Goal: Task Accomplishment & Management: Manage account settings

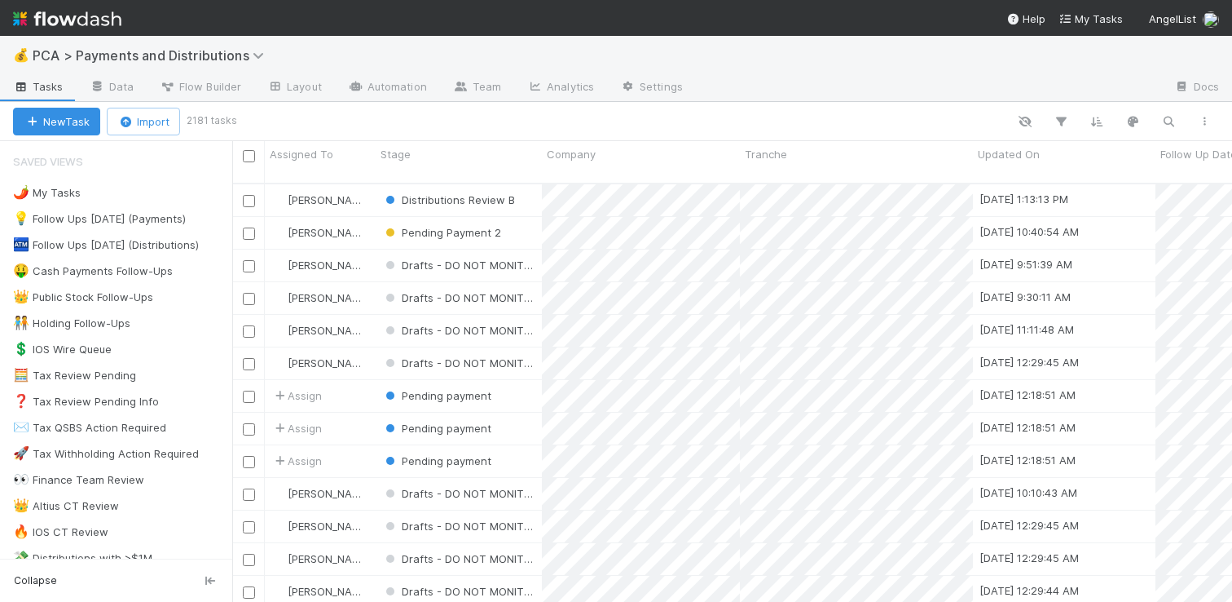
scroll to position [419, 988]
click at [139, 294] on div "👑 Public Stock Follow-Ups" at bounding box center [83, 297] width 140 height 20
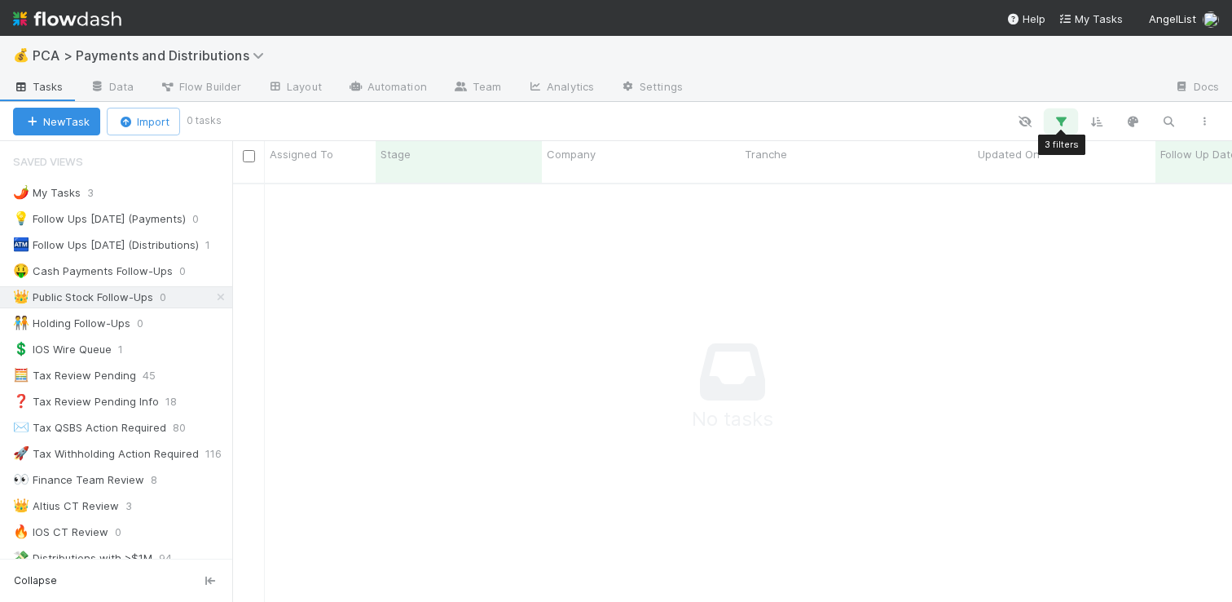
click at [1062, 119] on icon "button" at bounding box center [1061, 121] width 16 height 15
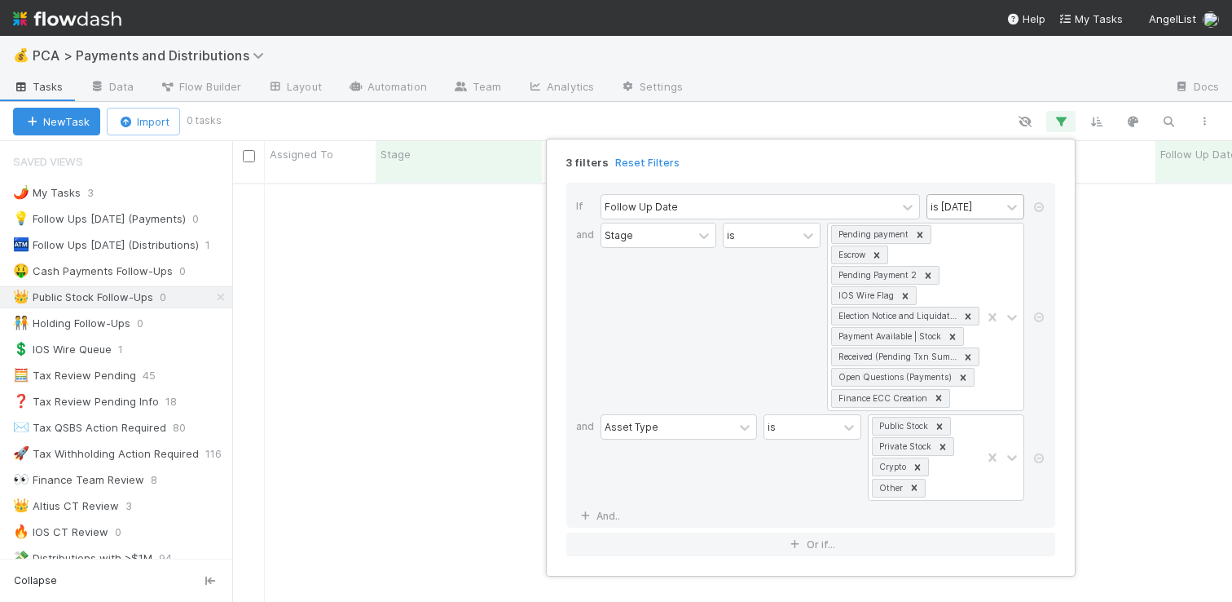
click at [966, 202] on div "is [DATE]" at bounding box center [952, 206] width 42 height 15
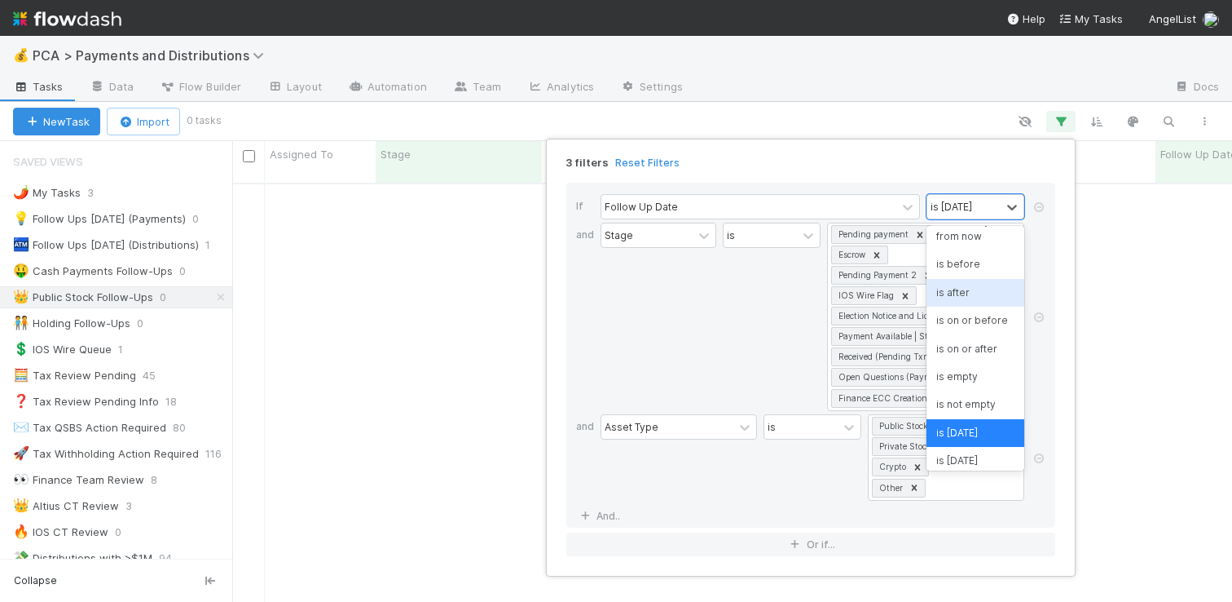
scroll to position [0, 0]
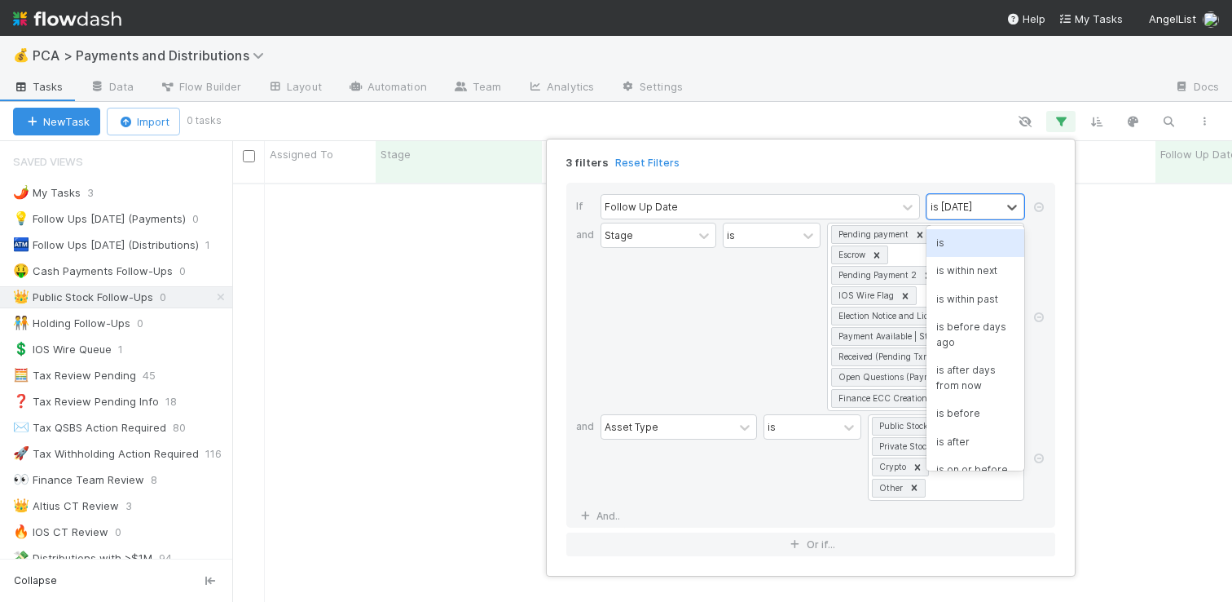
click at [964, 250] on div "is" at bounding box center [976, 243] width 98 height 28
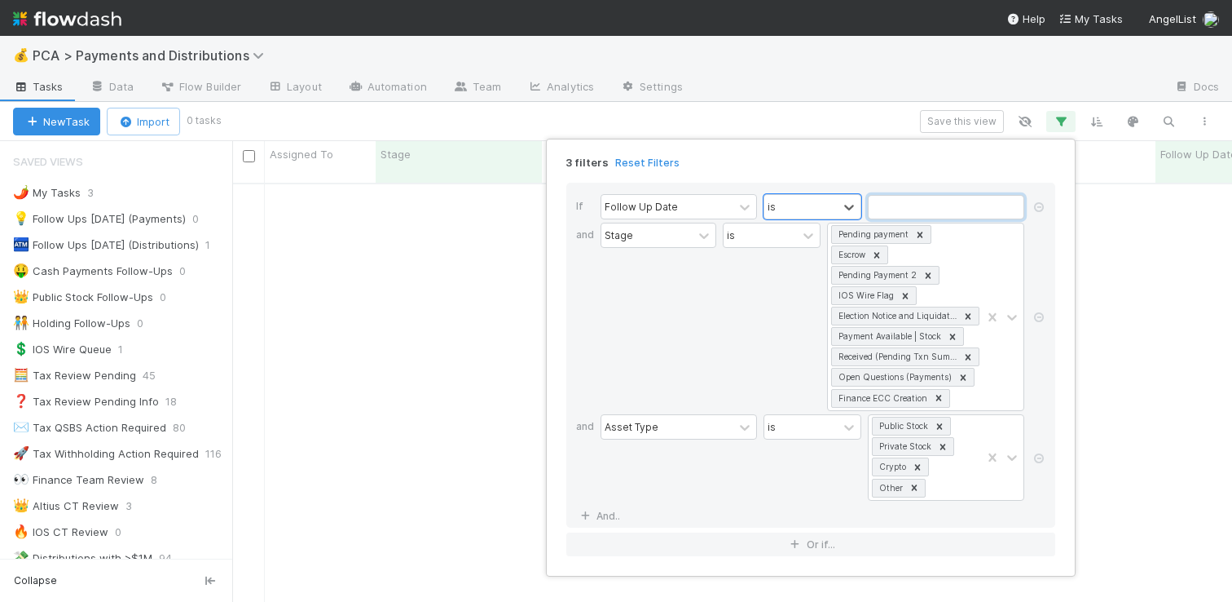
click at [964, 198] on input "text" at bounding box center [946, 207] width 156 height 24
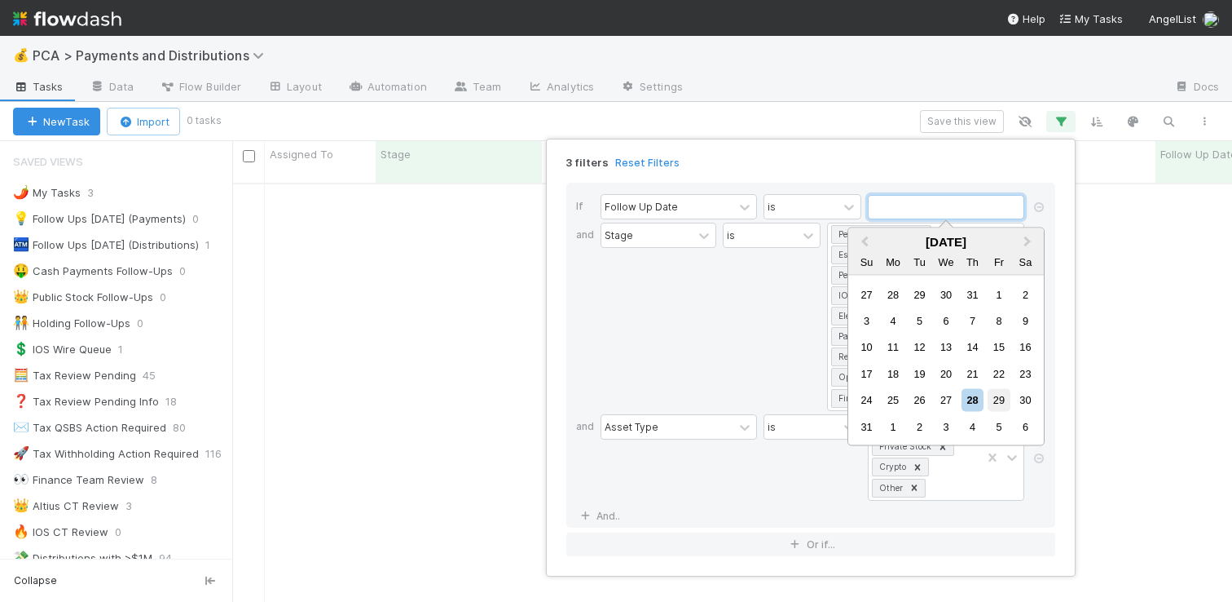
scroll to position [407, 988]
click at [1002, 400] on div "29" at bounding box center [999, 400] width 22 height 22
type input "08/29/2025"
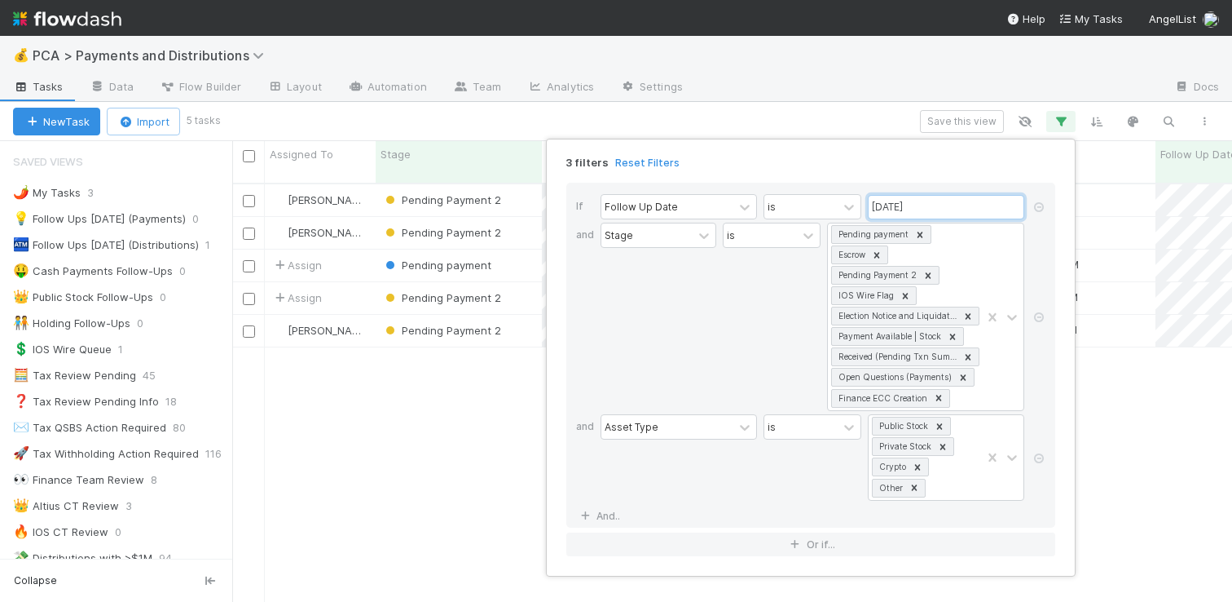
scroll to position [419, 988]
click at [847, 42] on div "3 filters Reset Filters If Follow Up Date is 08/29/2025 and Stage is Pending pa…" at bounding box center [616, 301] width 1232 height 602
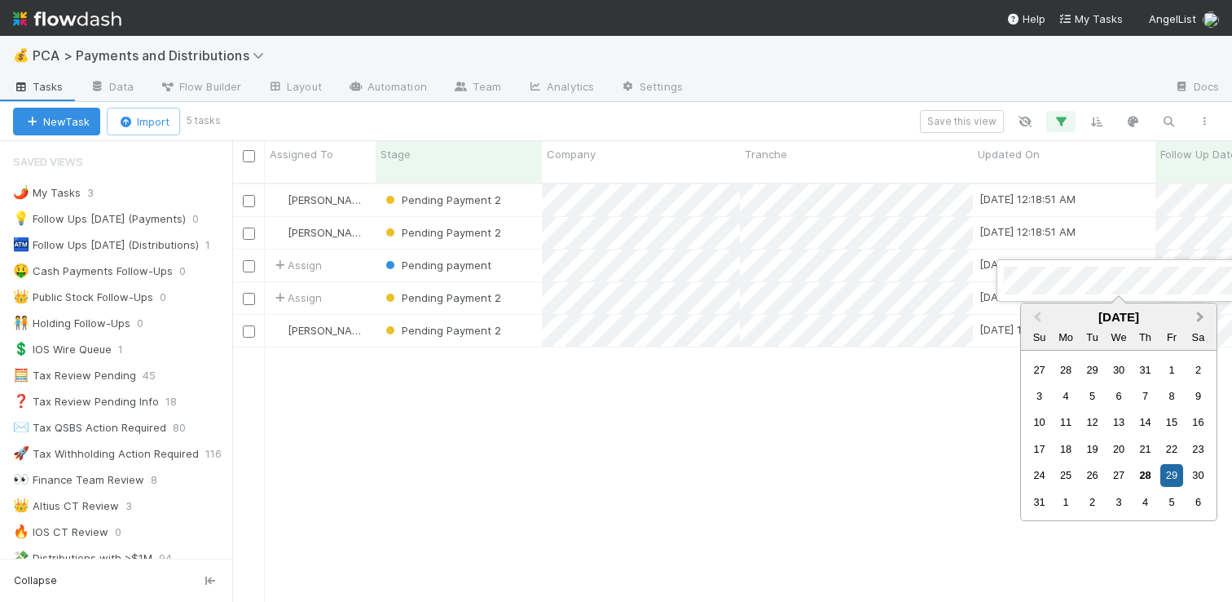
click at [1200, 320] on button "Next Month" at bounding box center [1202, 318] width 26 height 26
click at [1118, 392] on div "10" at bounding box center [1119, 396] width 22 height 22
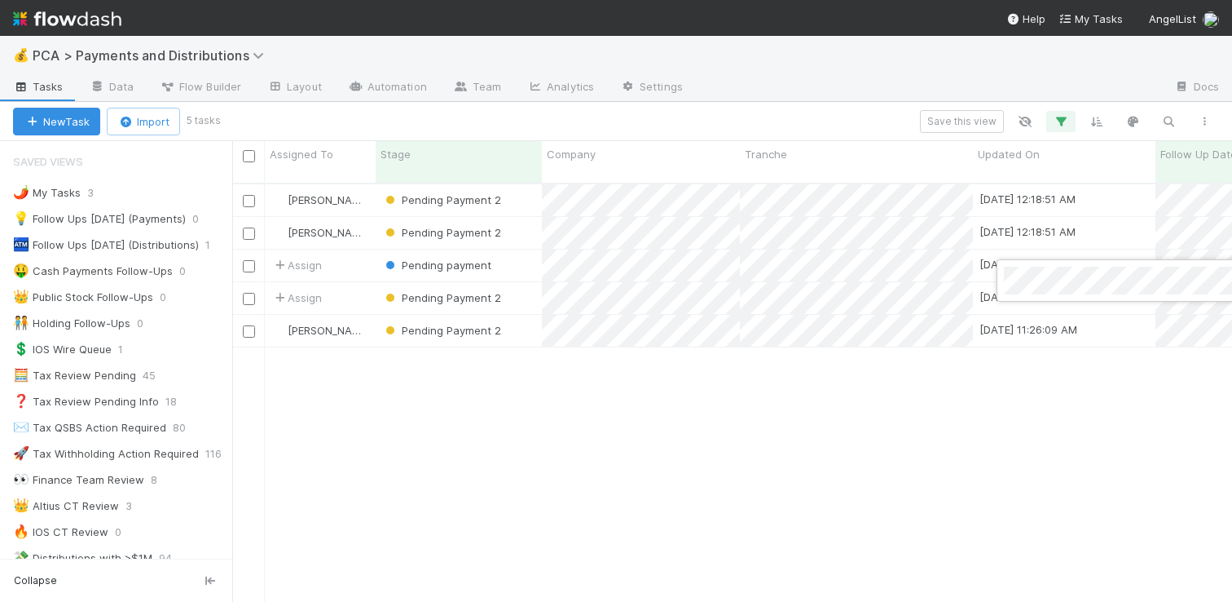
click at [918, 468] on div at bounding box center [616, 301] width 1232 height 602
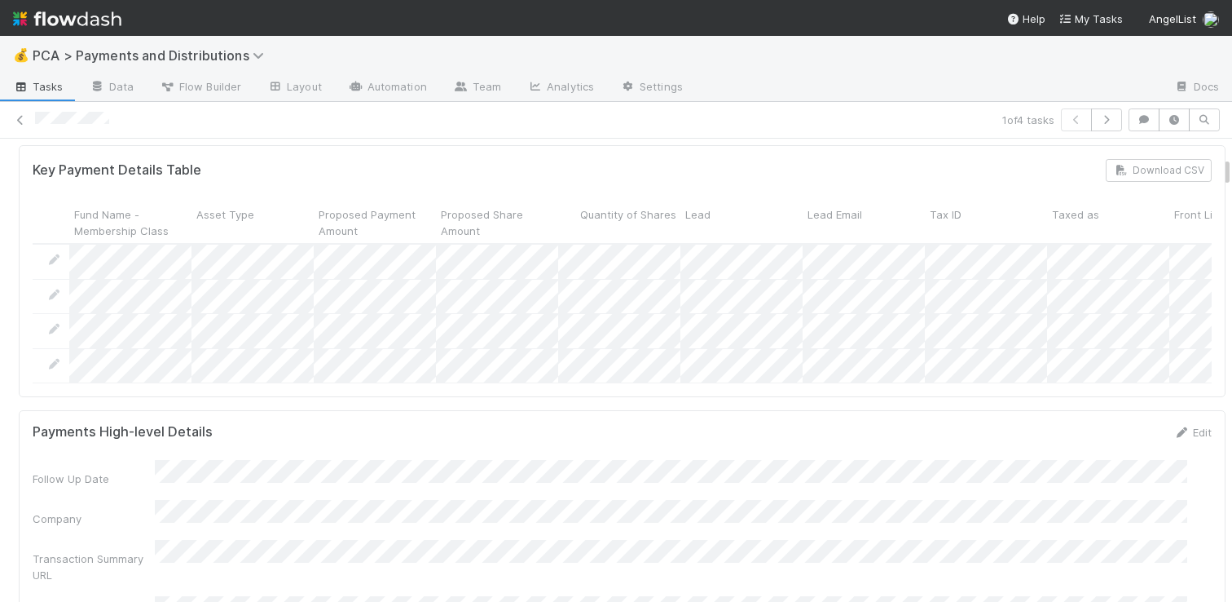
scroll to position [55, 0]
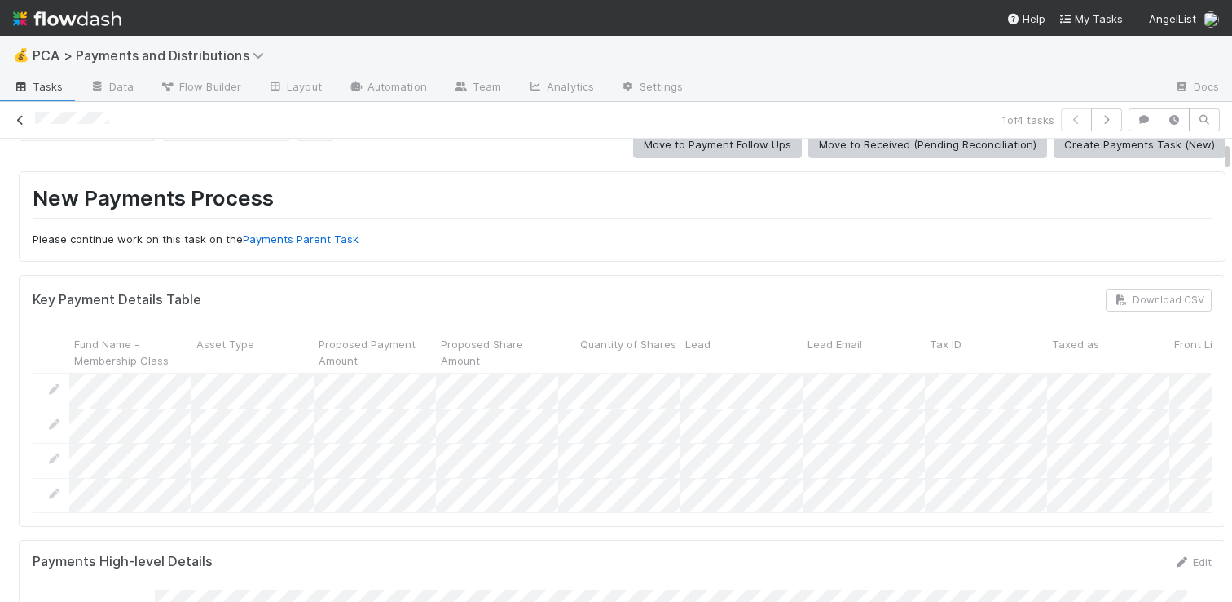
click at [21, 115] on icon at bounding box center [20, 120] width 16 height 11
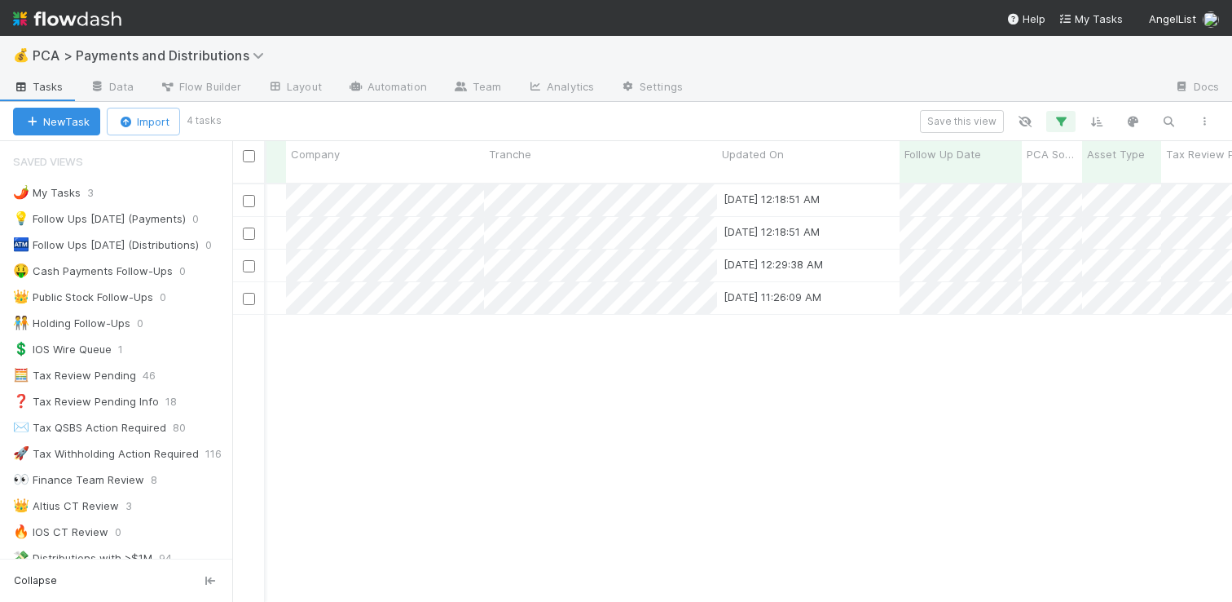
scroll to position [0, 346]
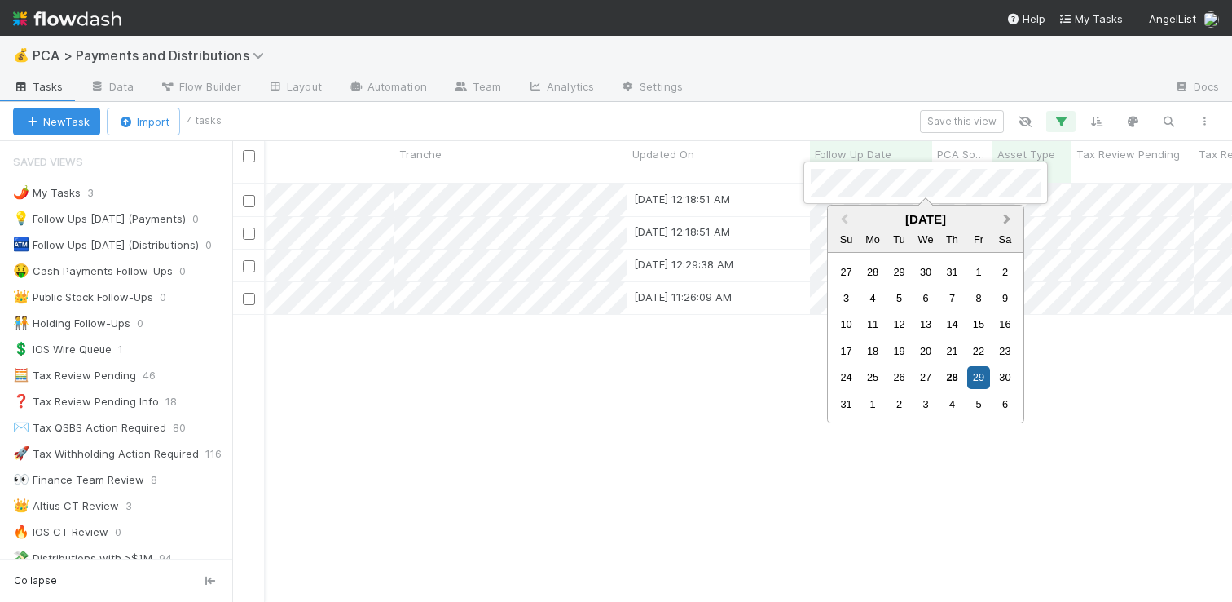
click at [1007, 216] on span "Next Month" at bounding box center [1007, 219] width 0 height 19
click at [688, 179] on div at bounding box center [616, 301] width 1232 height 602
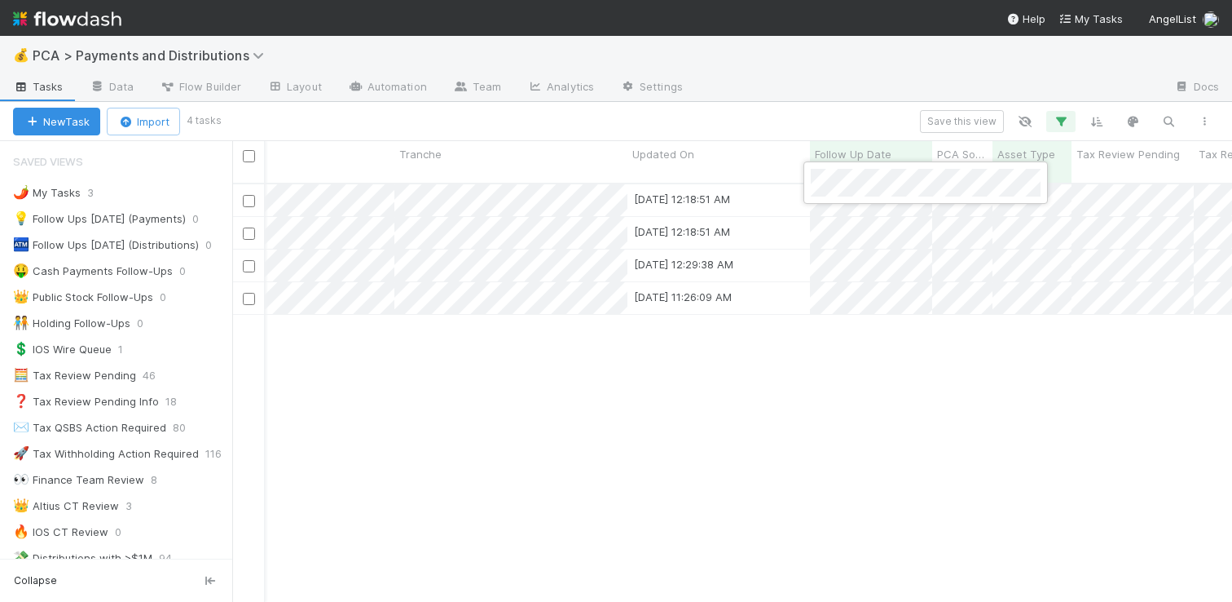
click at [782, 483] on div at bounding box center [616, 301] width 1232 height 602
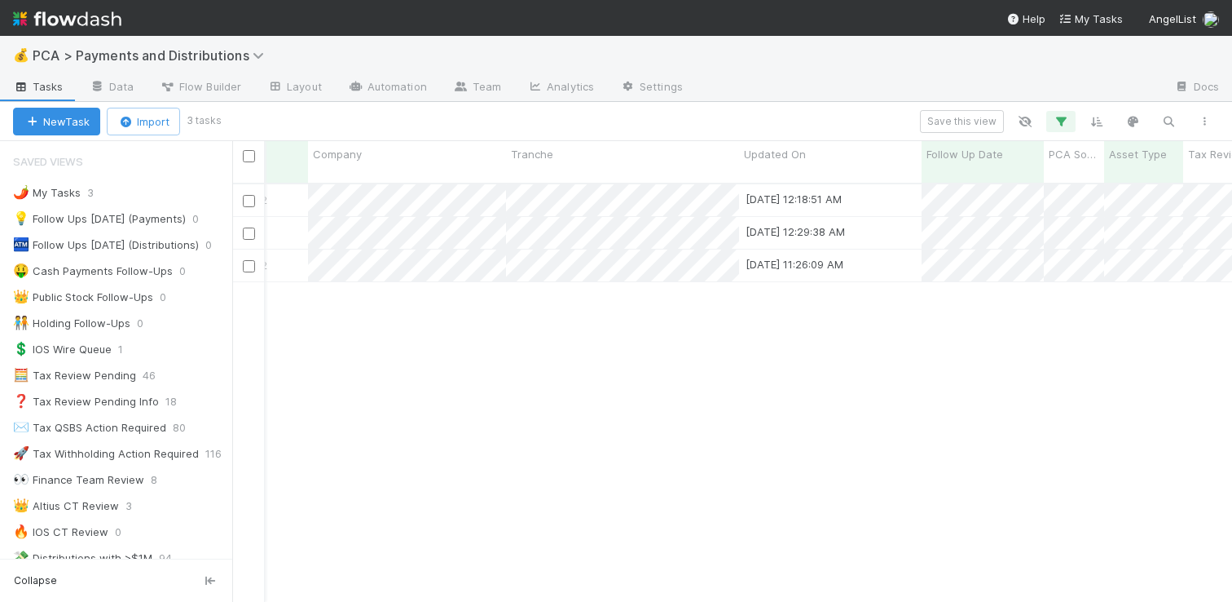
scroll to position [0, 231]
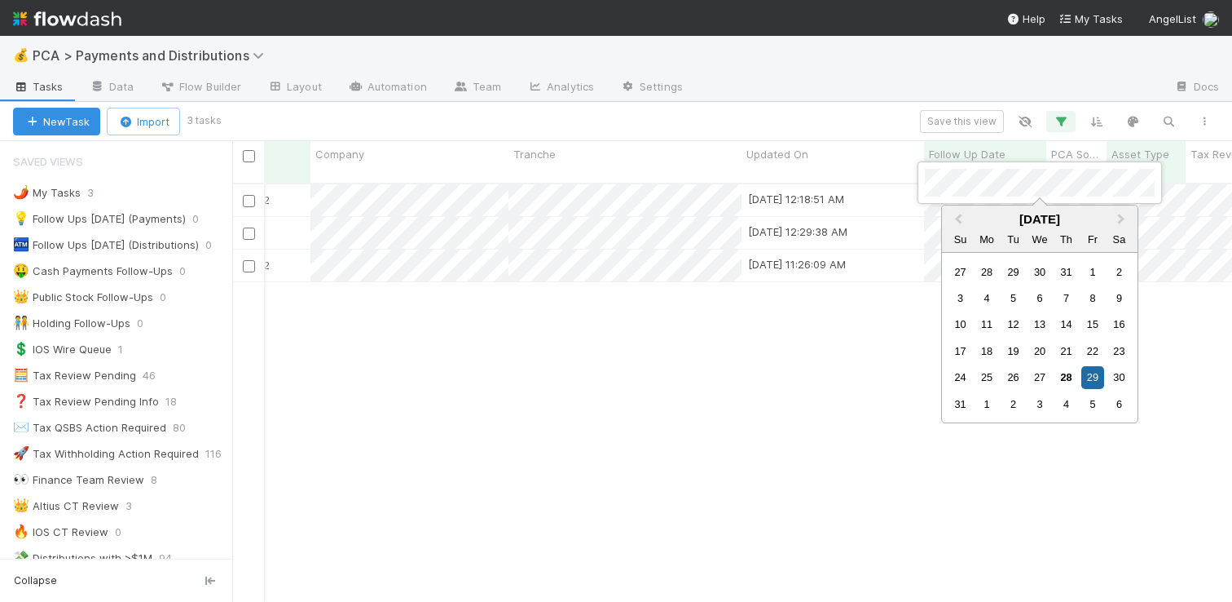
click at [852, 185] on div at bounding box center [616, 301] width 1232 height 602
click at [869, 394] on div at bounding box center [616, 301] width 1232 height 602
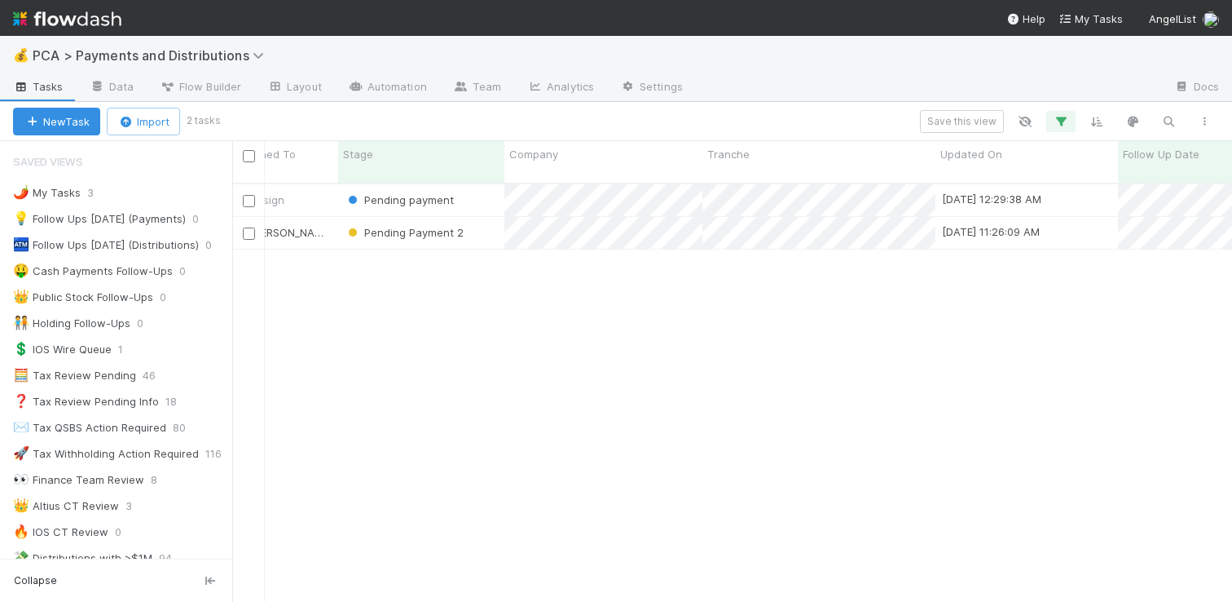
scroll to position [0, 0]
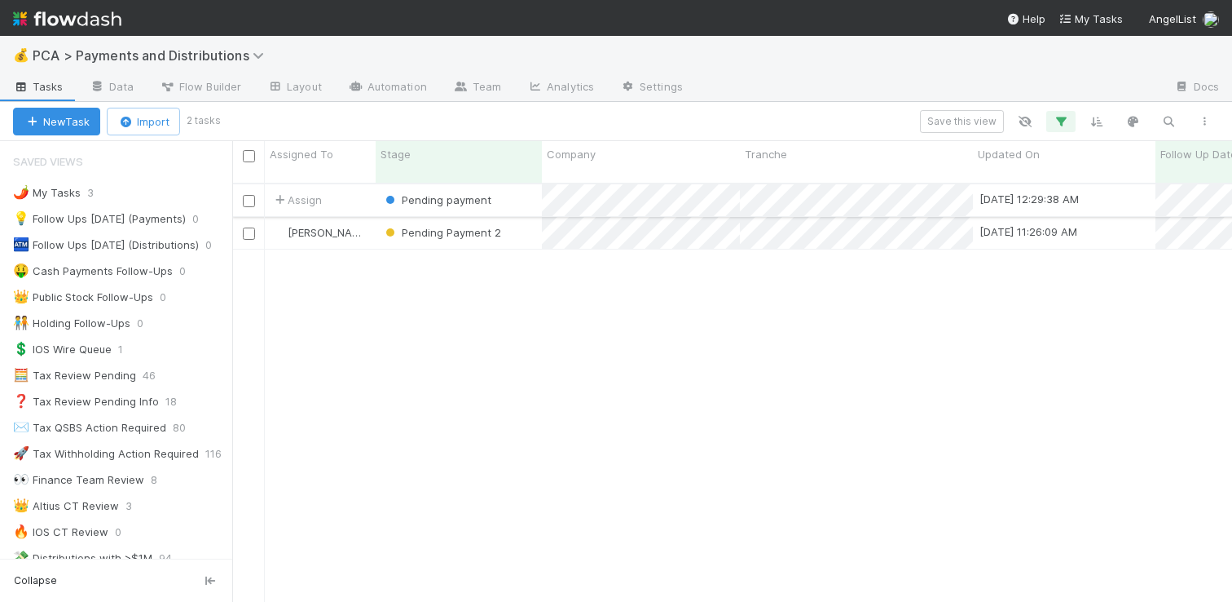
click at [516, 185] on div "Pending payment" at bounding box center [459, 200] width 166 height 32
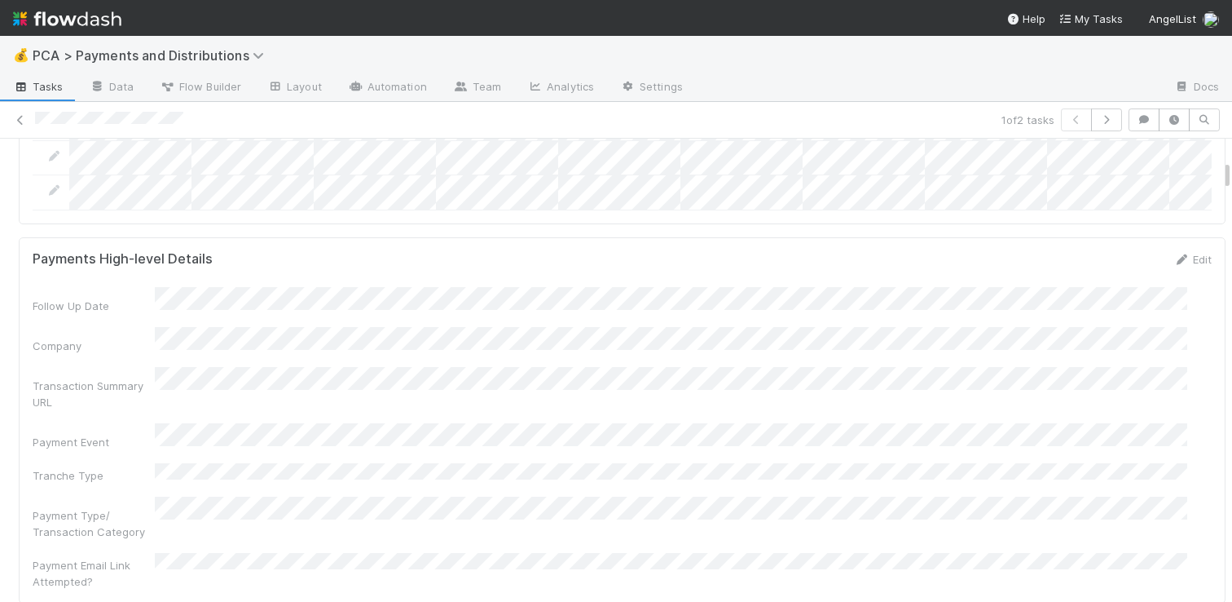
scroll to position [781, 0]
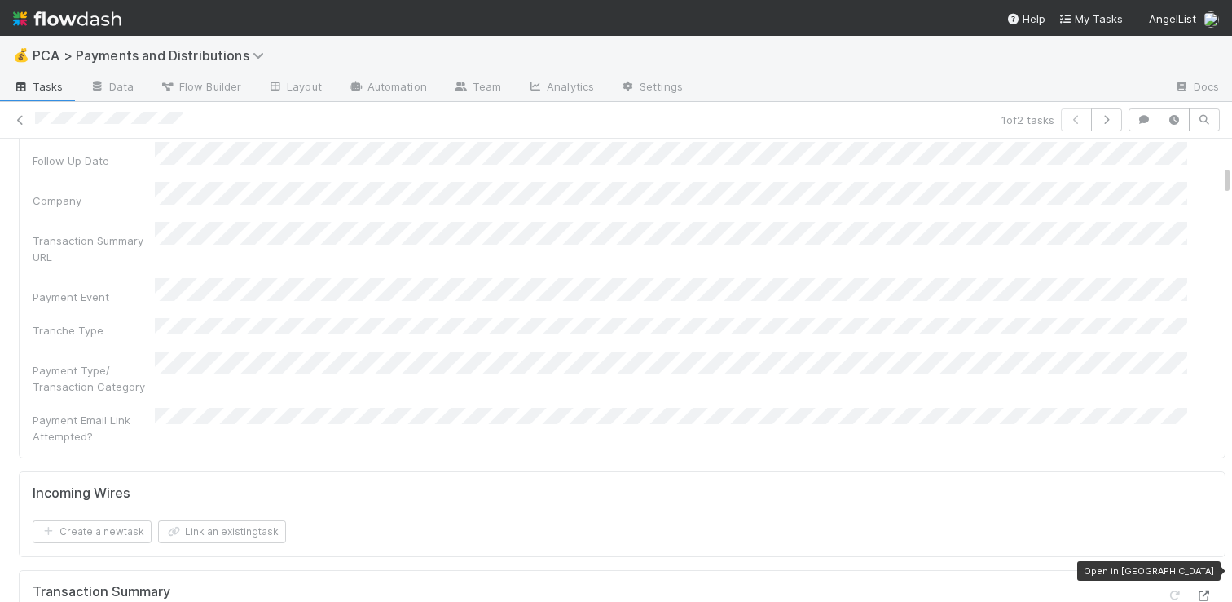
click at [1196, 590] on icon at bounding box center [1204, 595] width 16 height 11
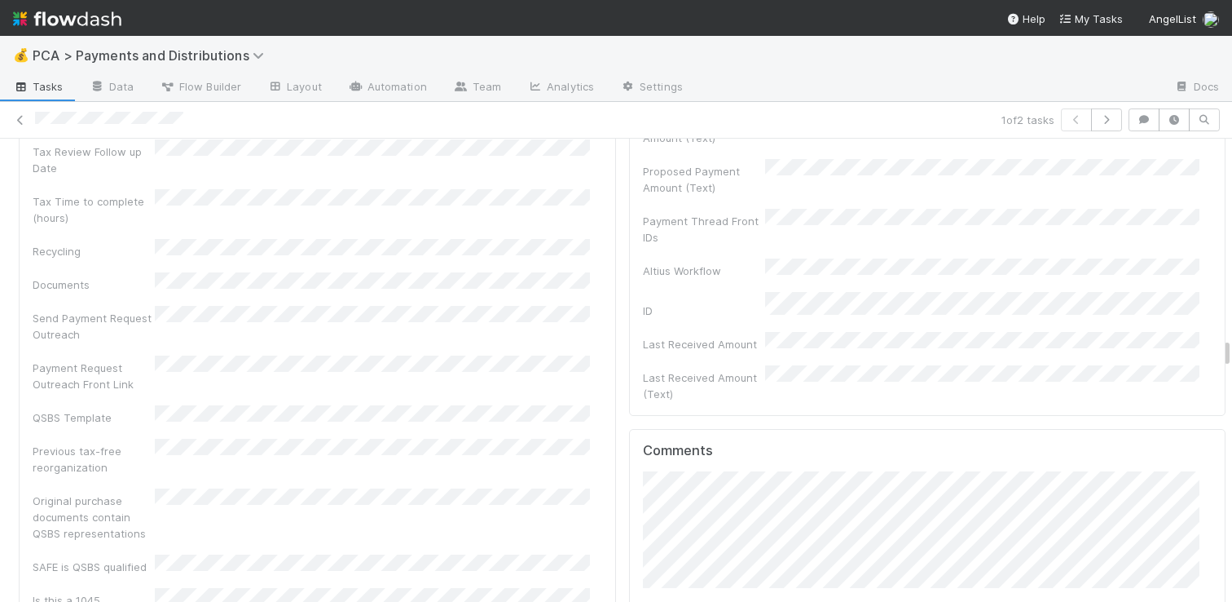
scroll to position [5736, 0]
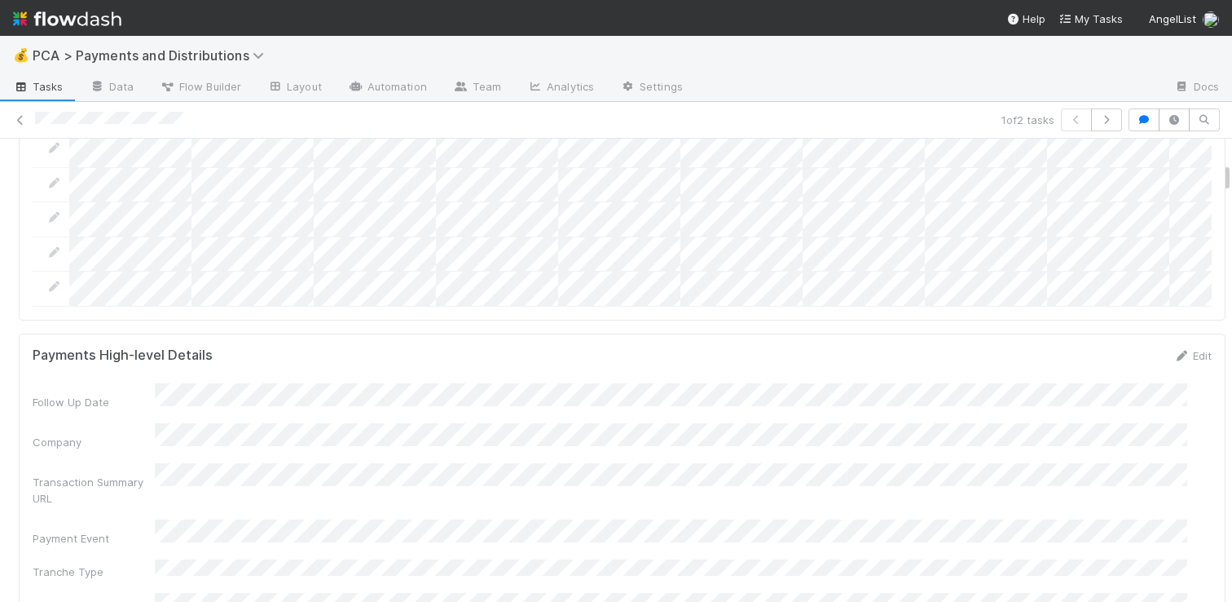
scroll to position [0, 0]
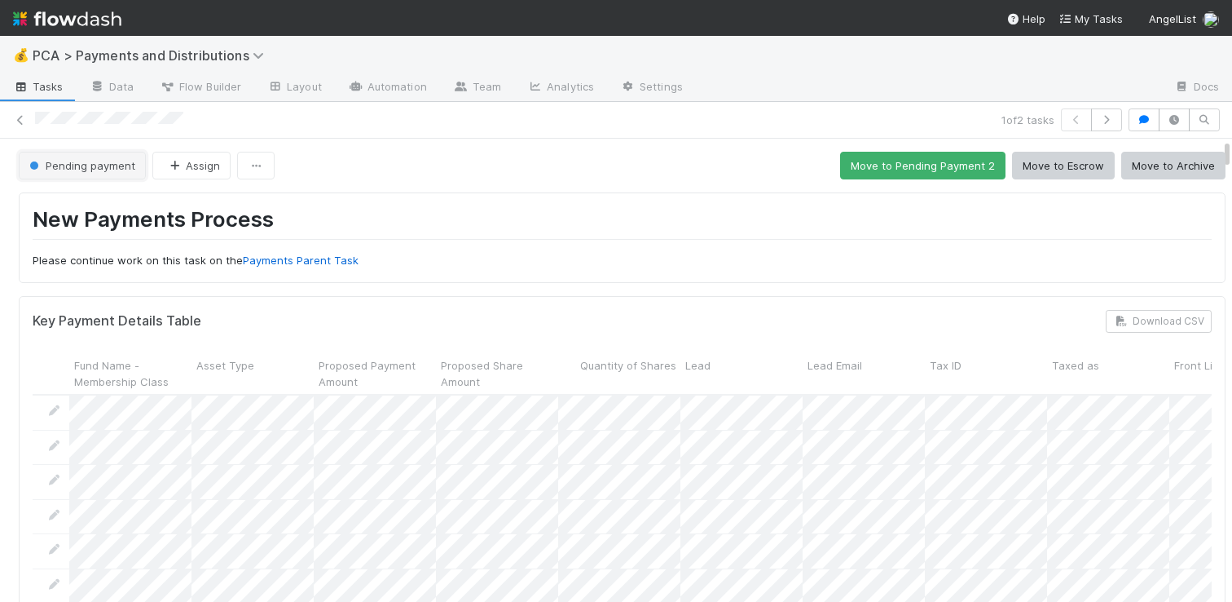
click at [118, 170] on span "Pending payment" at bounding box center [80, 165] width 109 height 13
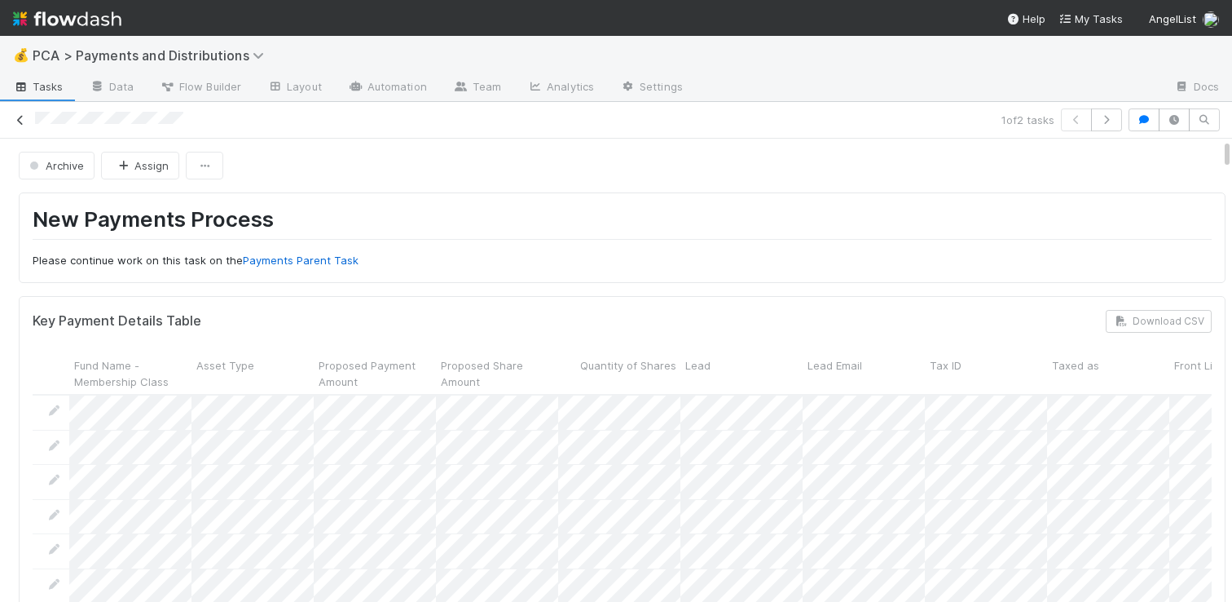
click at [20, 121] on icon at bounding box center [20, 120] width 16 height 11
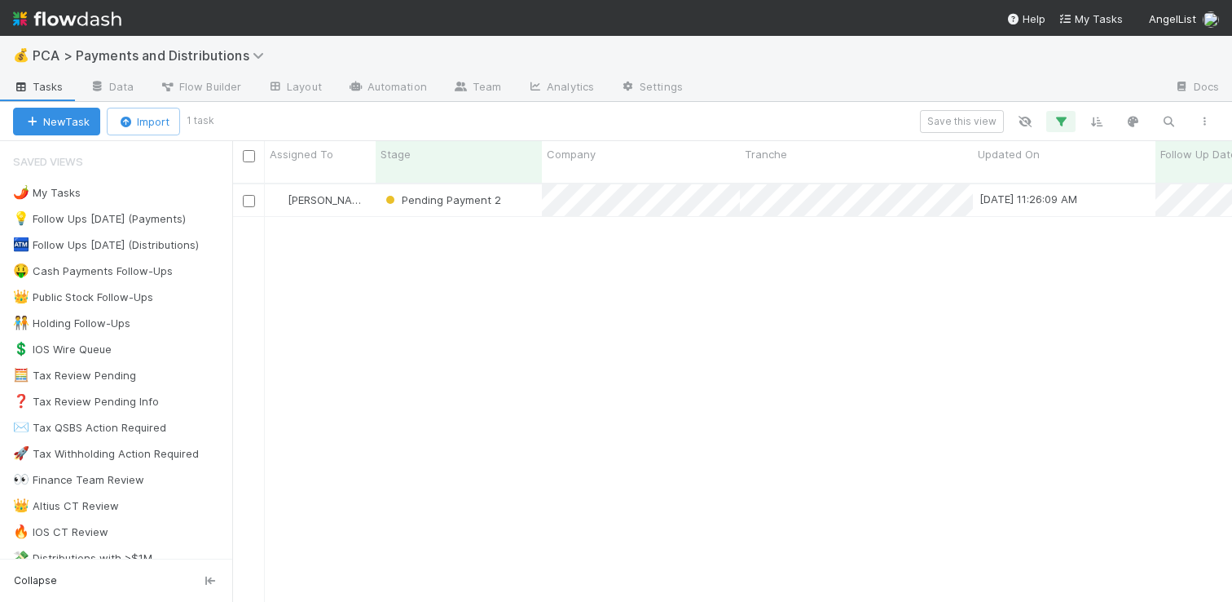
scroll to position [419, 988]
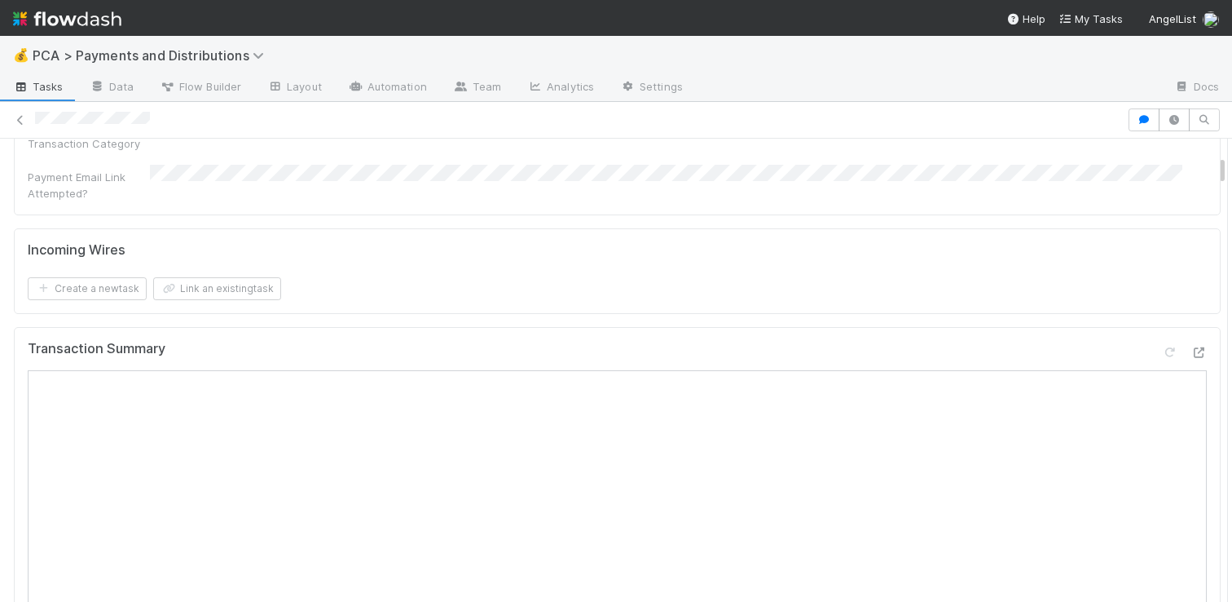
scroll to position [623, 0]
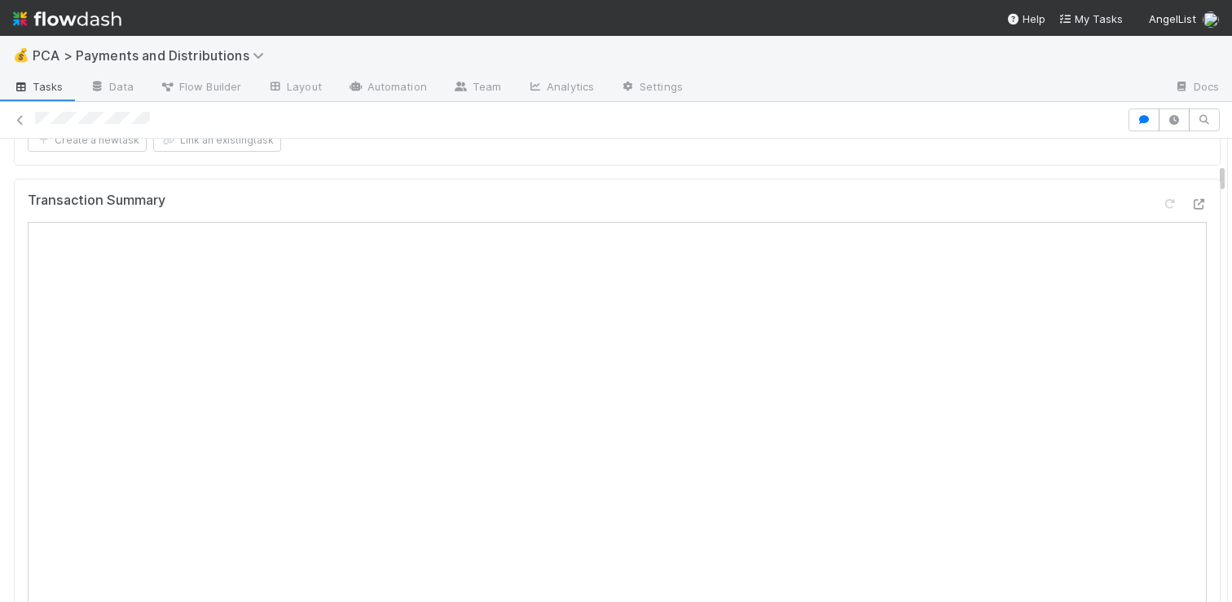
click at [1191, 199] on icon at bounding box center [1199, 204] width 16 height 11
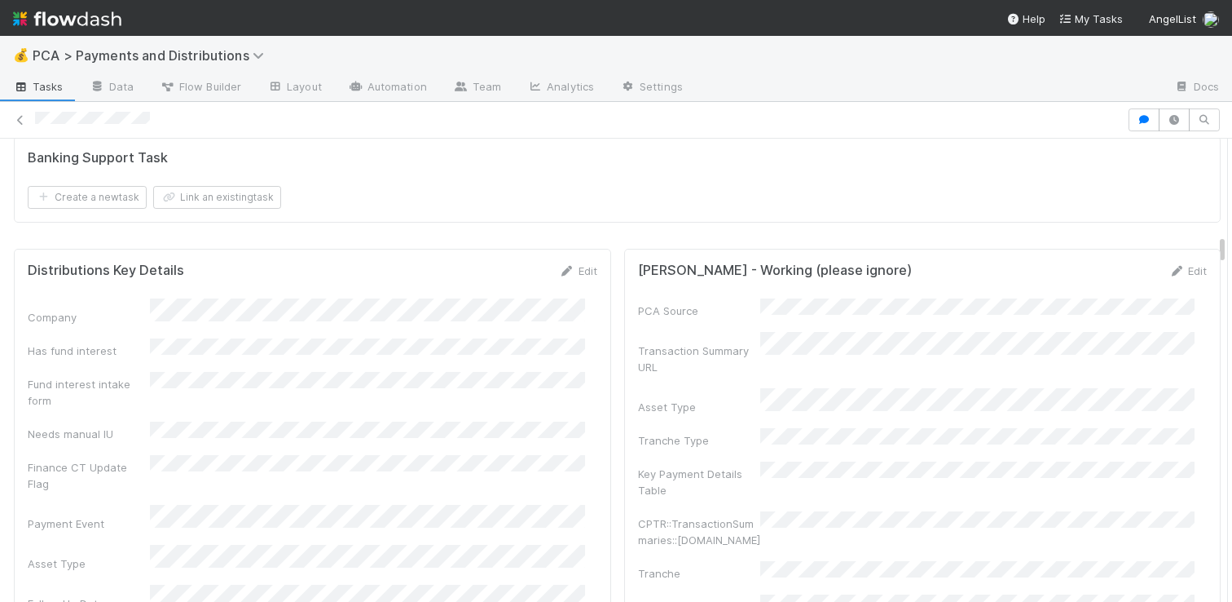
scroll to position [2463, 0]
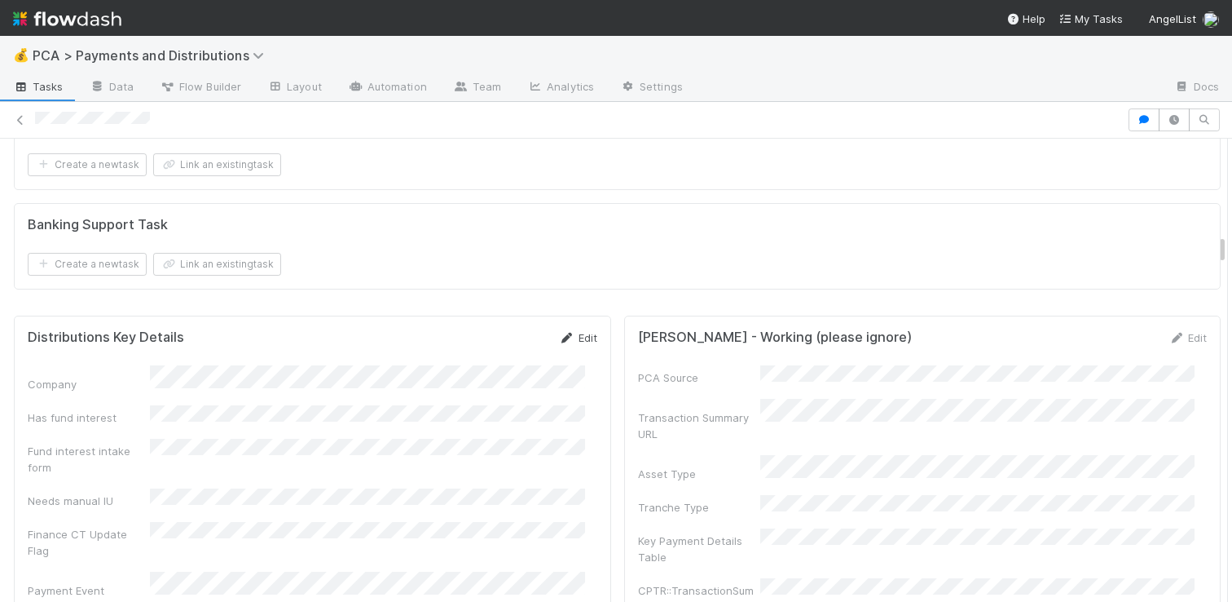
click at [575, 331] on link "Edit" at bounding box center [578, 337] width 38 height 13
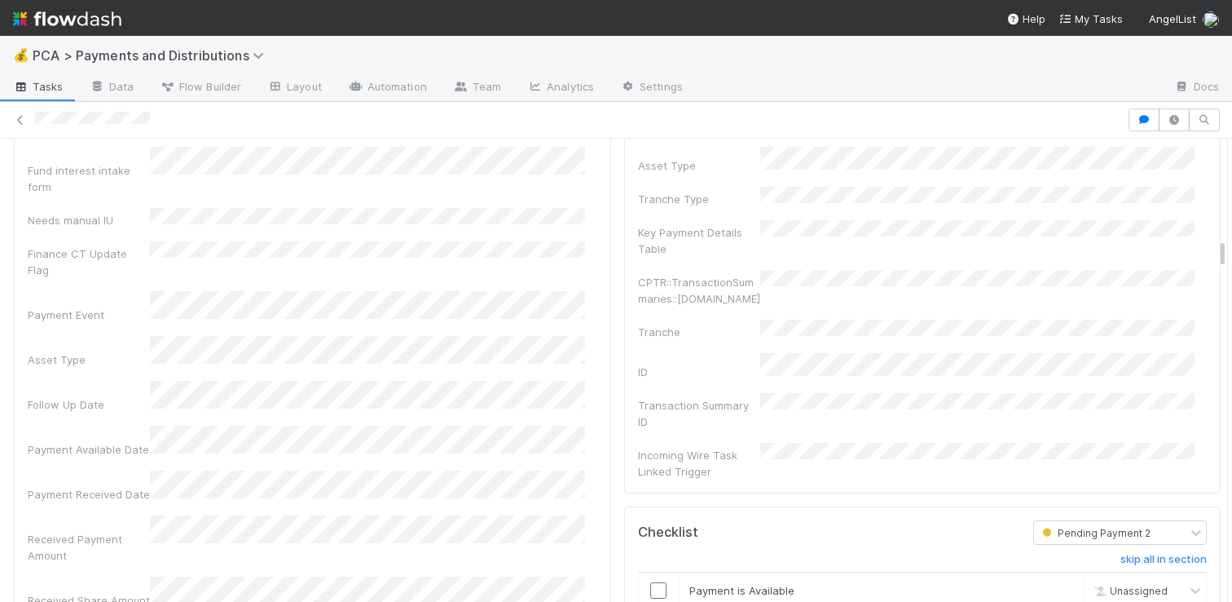
scroll to position [2789, 0]
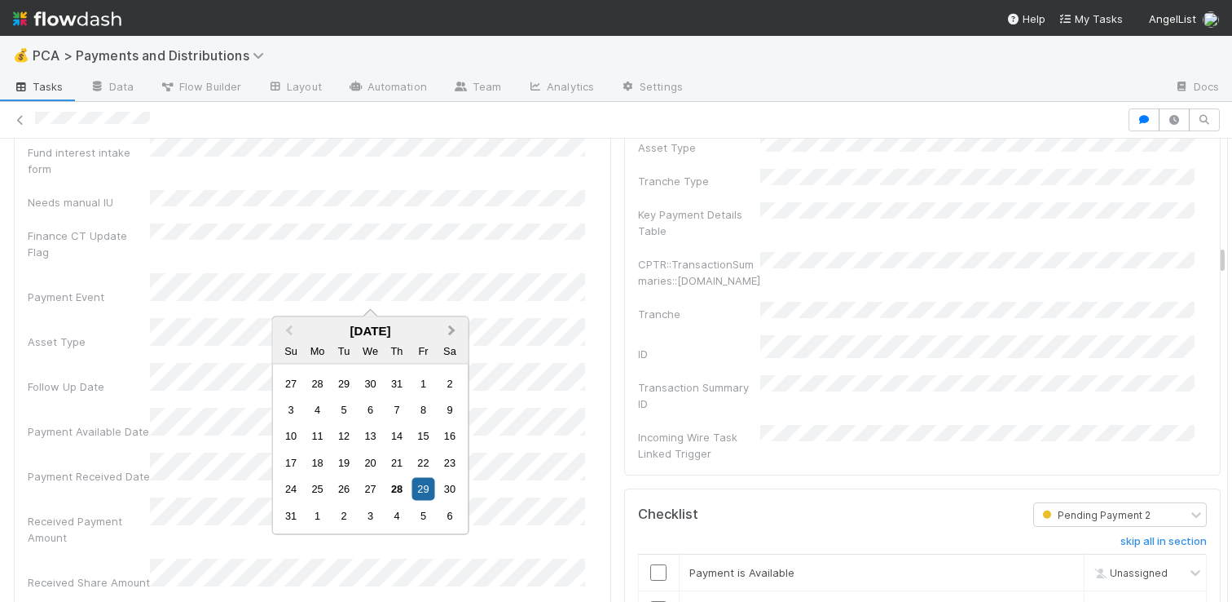
click at [455, 340] on button "Next Month" at bounding box center [454, 332] width 26 height 26
click at [455, 341] on button "Next Month" at bounding box center [454, 332] width 26 height 26
click at [324, 435] on div "10" at bounding box center [317, 436] width 22 height 22
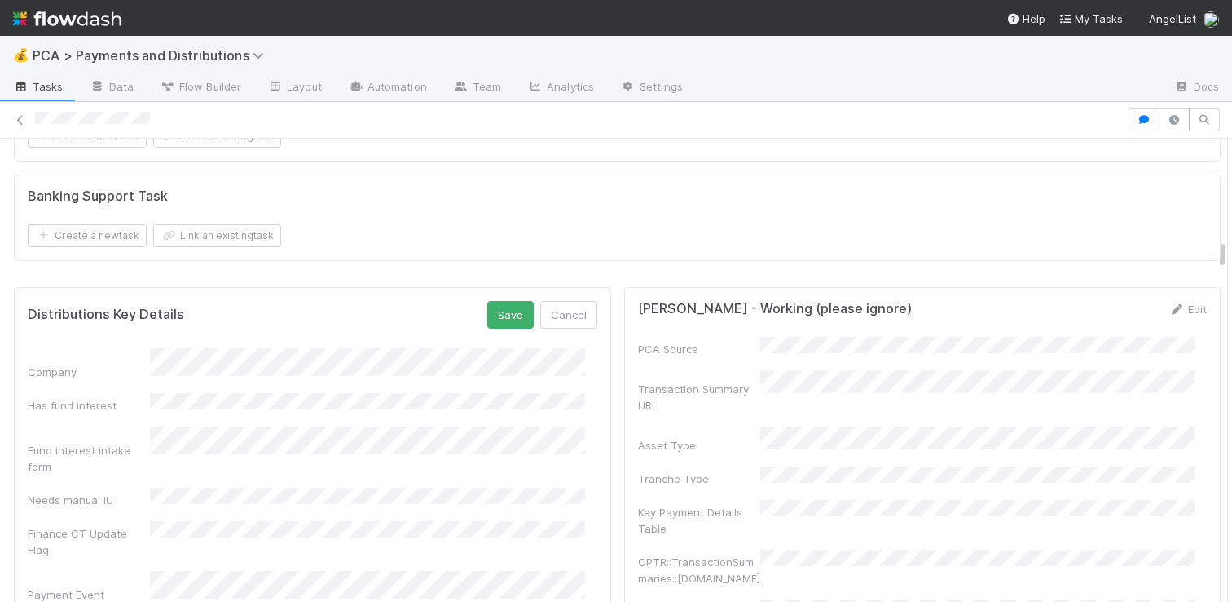
scroll to position [2424, 0]
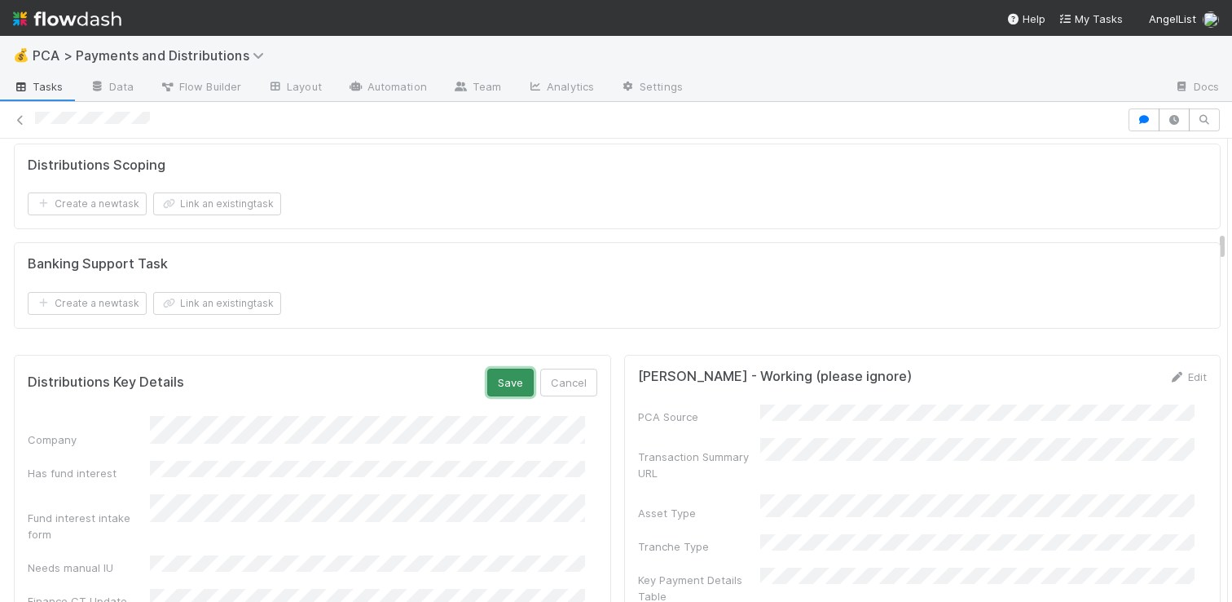
click at [507, 368] on button "Save" at bounding box center [510, 382] width 46 height 28
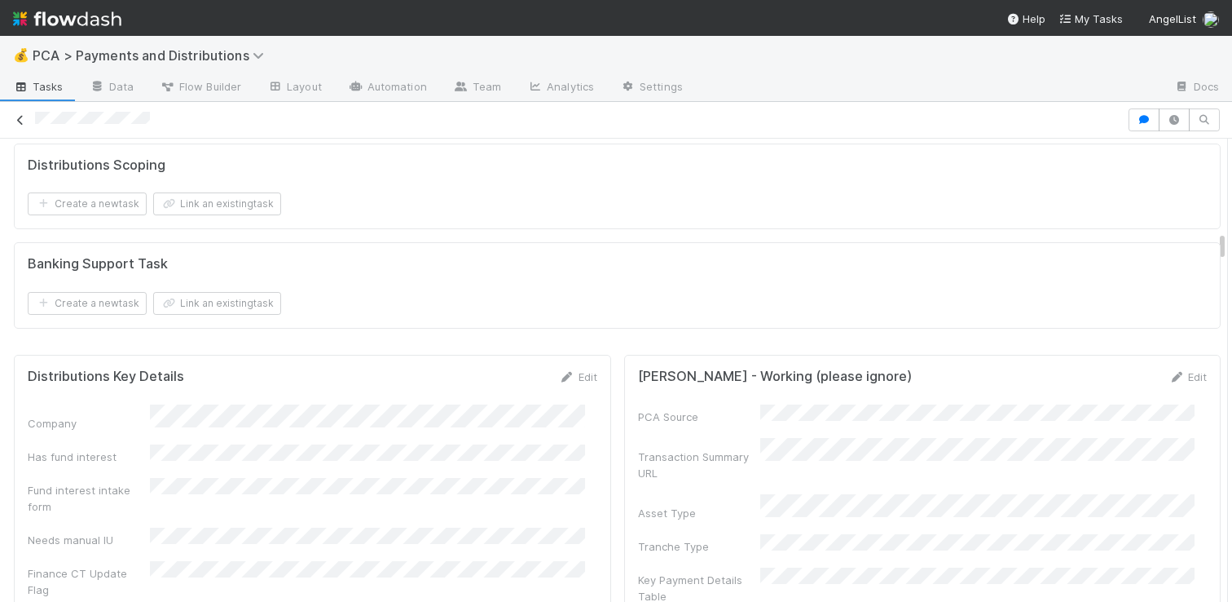
click at [27, 125] on link at bounding box center [20, 120] width 16 height 16
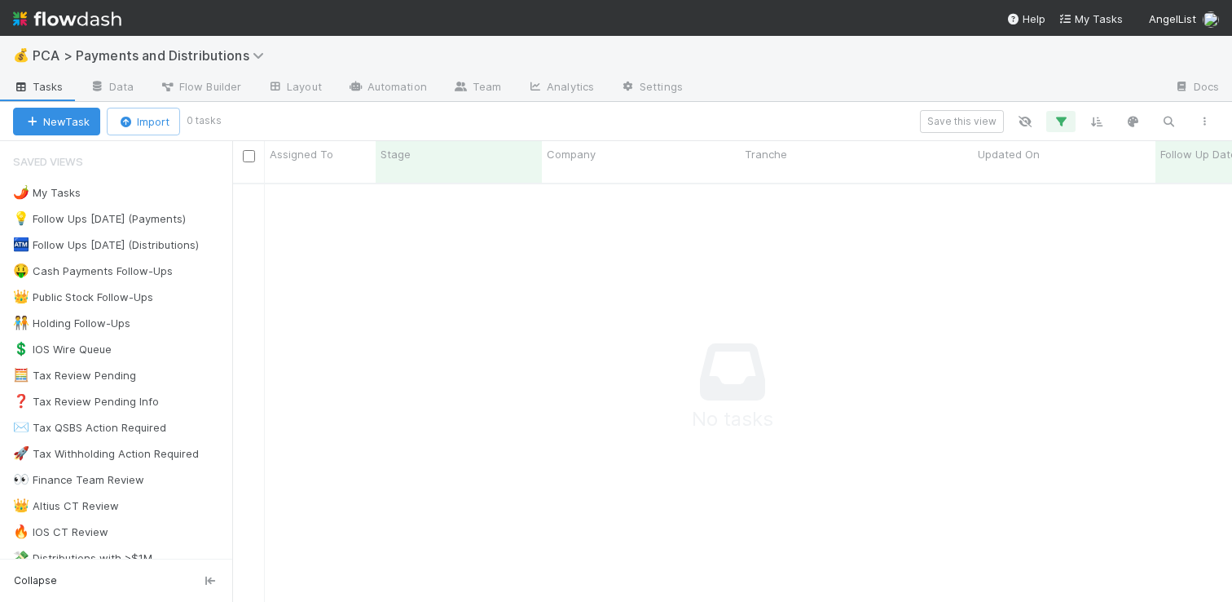
scroll to position [407, 988]
click at [1064, 112] on button "button" at bounding box center [1061, 121] width 29 height 21
click at [954, 65] on div "Loading..." at bounding box center [616, 301] width 1232 height 602
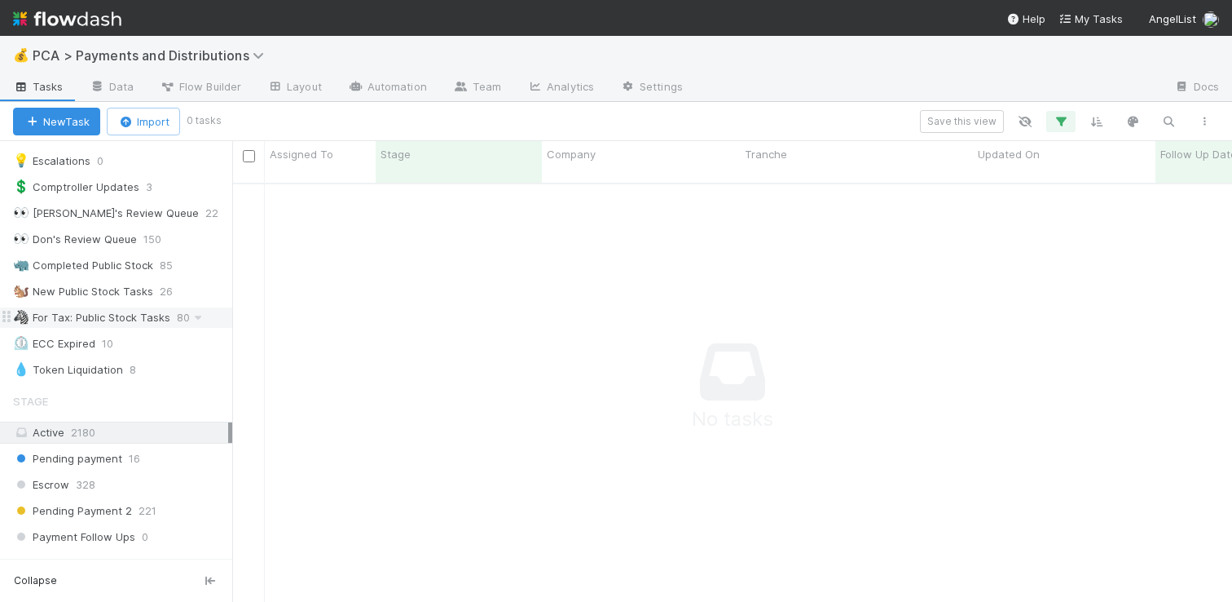
scroll to position [0, 0]
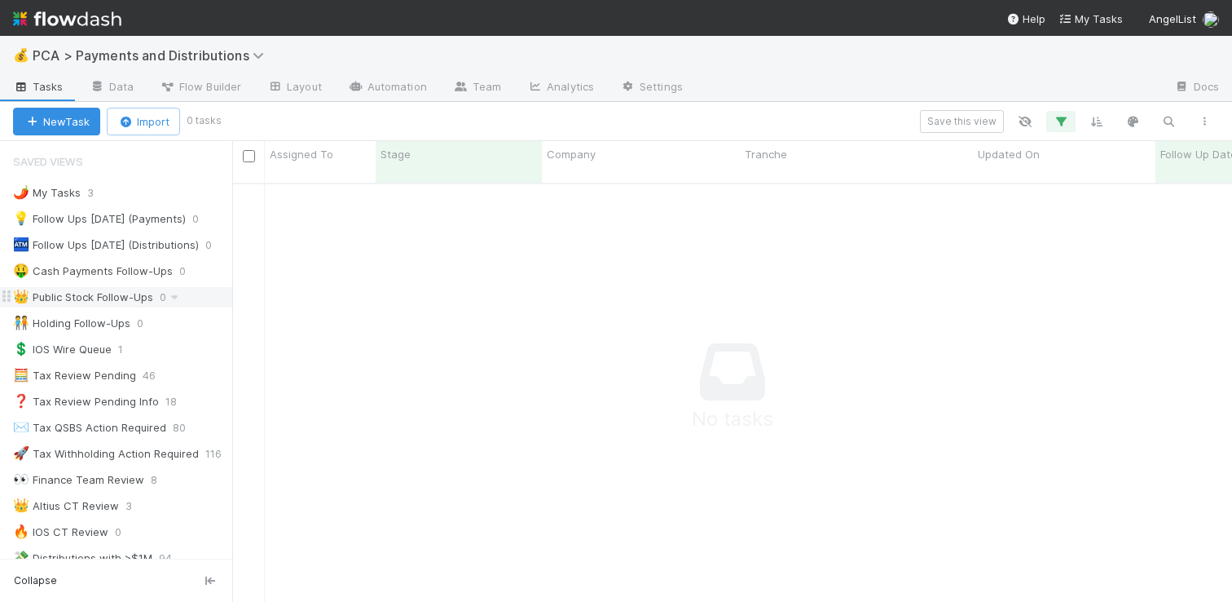
click at [126, 302] on div "👑 Public Stock Follow-Ups" at bounding box center [83, 297] width 140 height 20
click at [1060, 117] on icon "button" at bounding box center [1061, 121] width 16 height 15
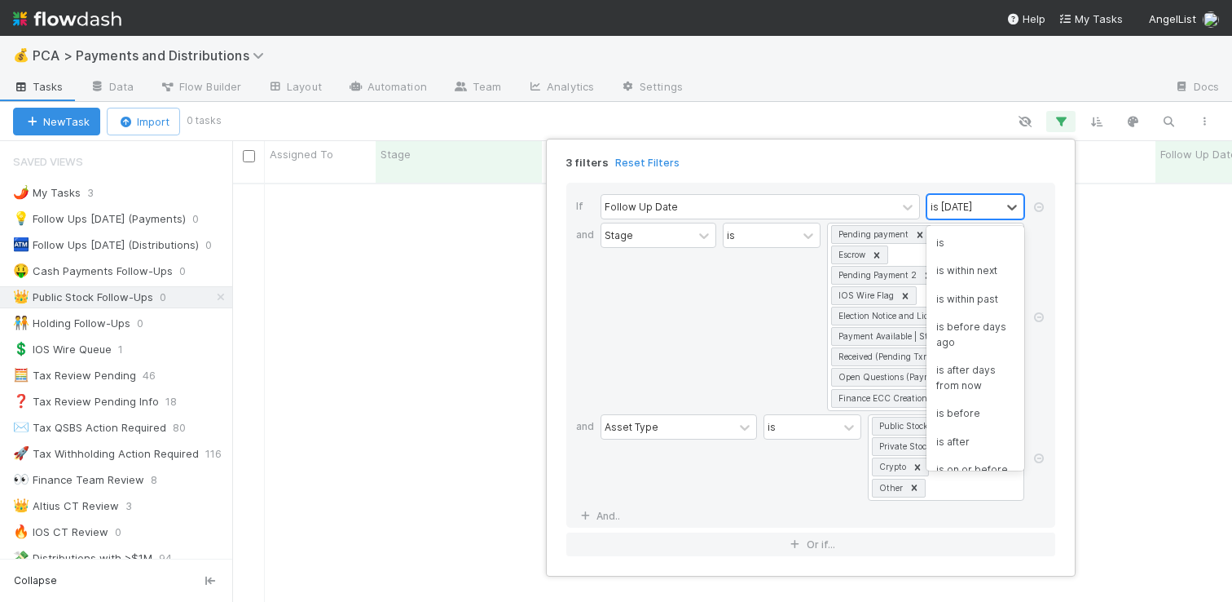
click at [959, 199] on div "is today" at bounding box center [952, 206] width 42 height 15
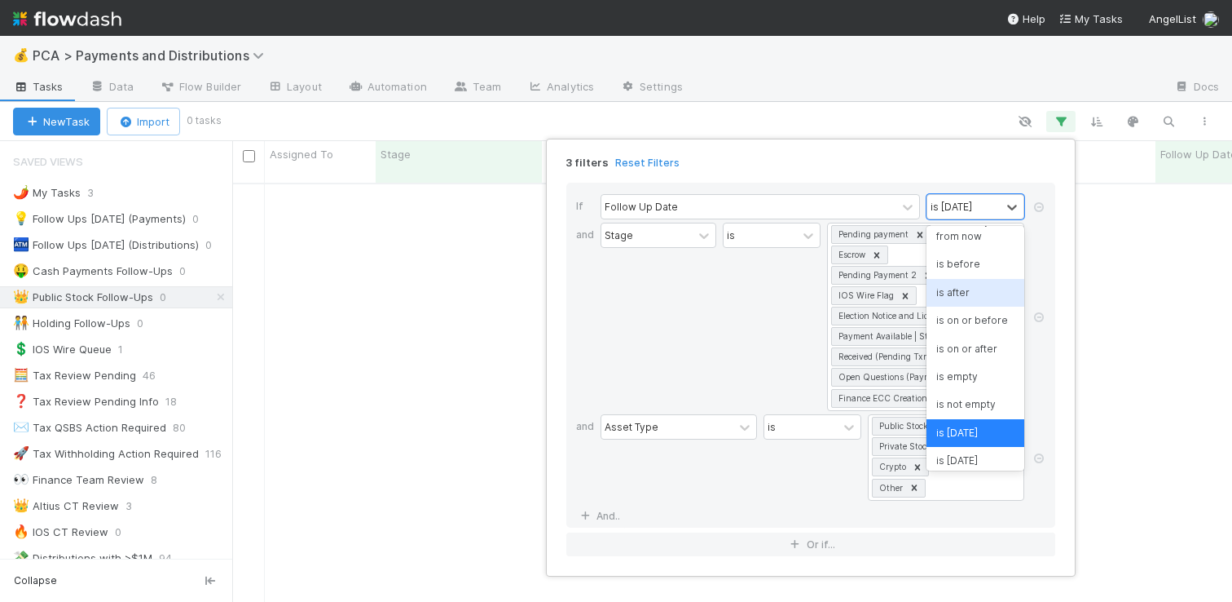
scroll to position [0, 0]
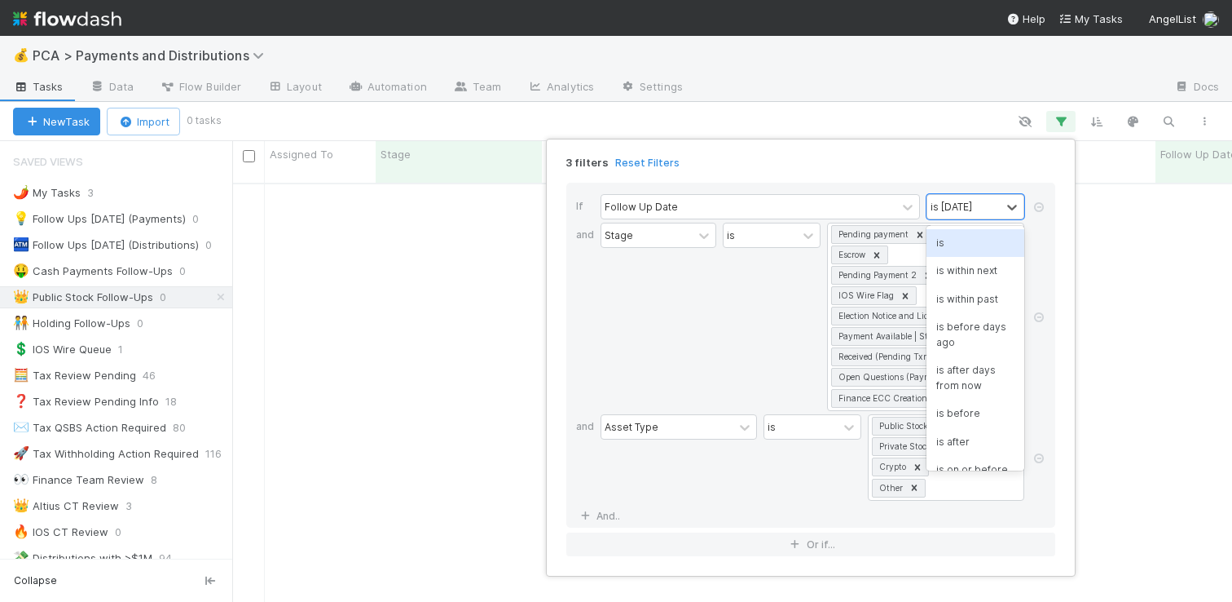
click at [956, 243] on div "is" at bounding box center [976, 243] width 98 height 28
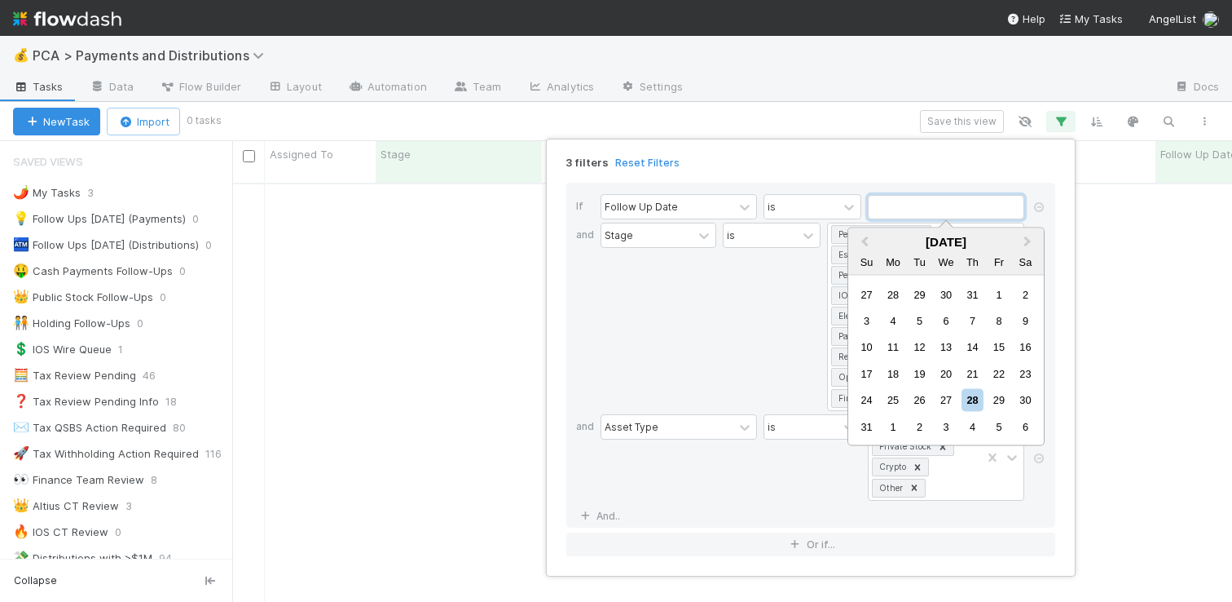
click at [904, 211] on input "text" at bounding box center [946, 207] width 156 height 24
click at [948, 402] on div "27" at bounding box center [946, 400] width 22 height 22
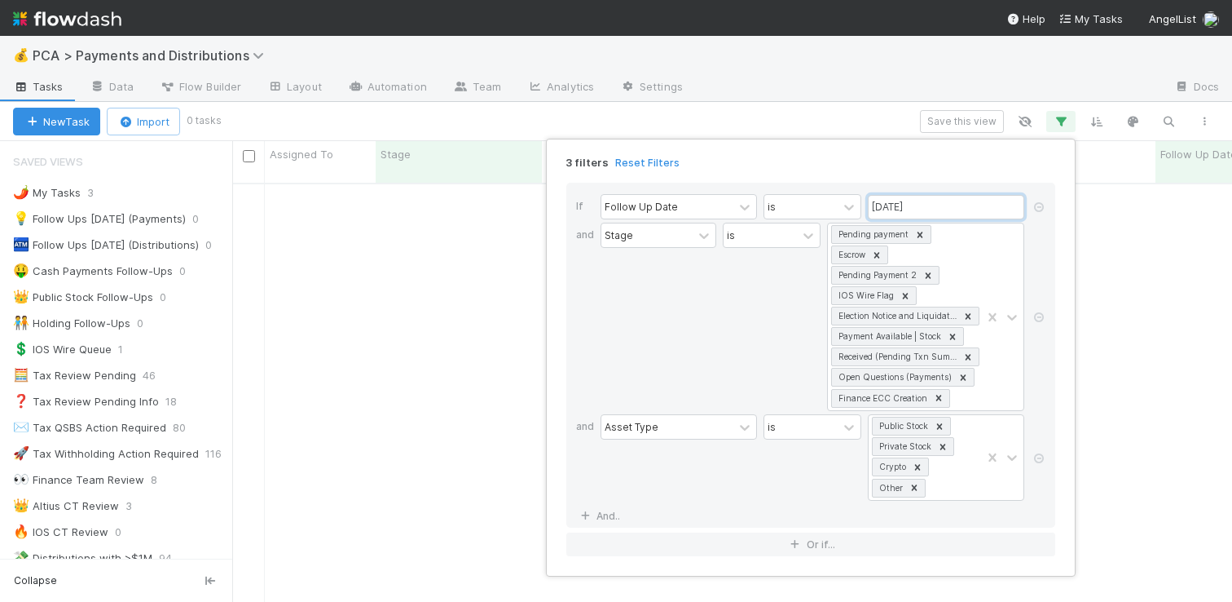
click at [930, 202] on input "08/27/2025" at bounding box center [946, 207] width 156 height 24
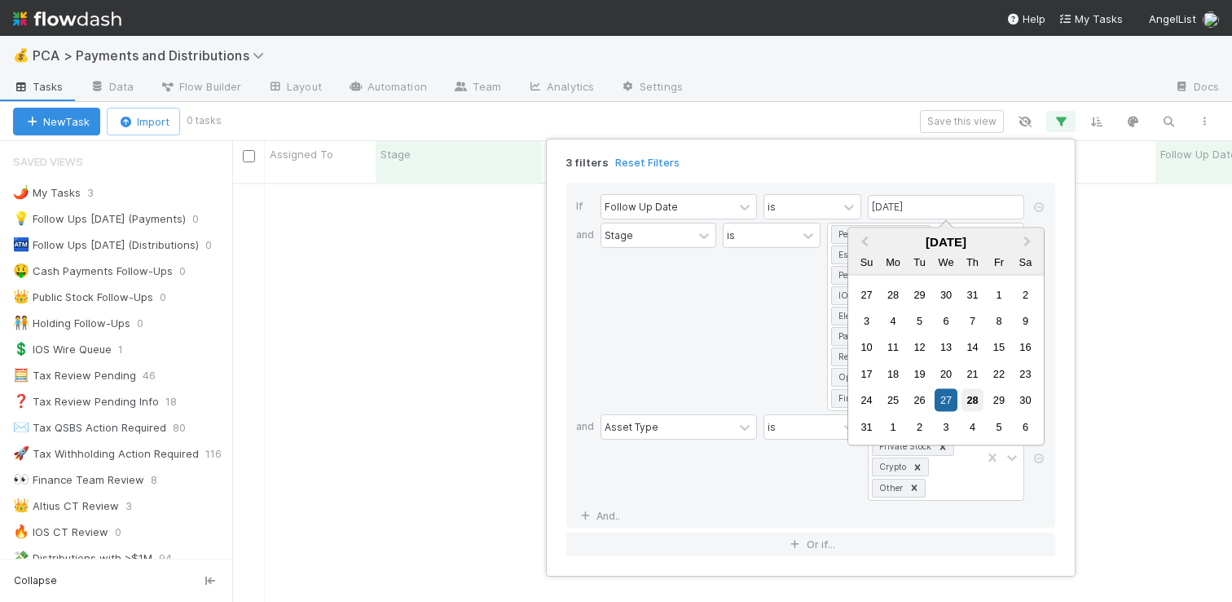
click at [973, 399] on div "28" at bounding box center [973, 400] width 22 height 22
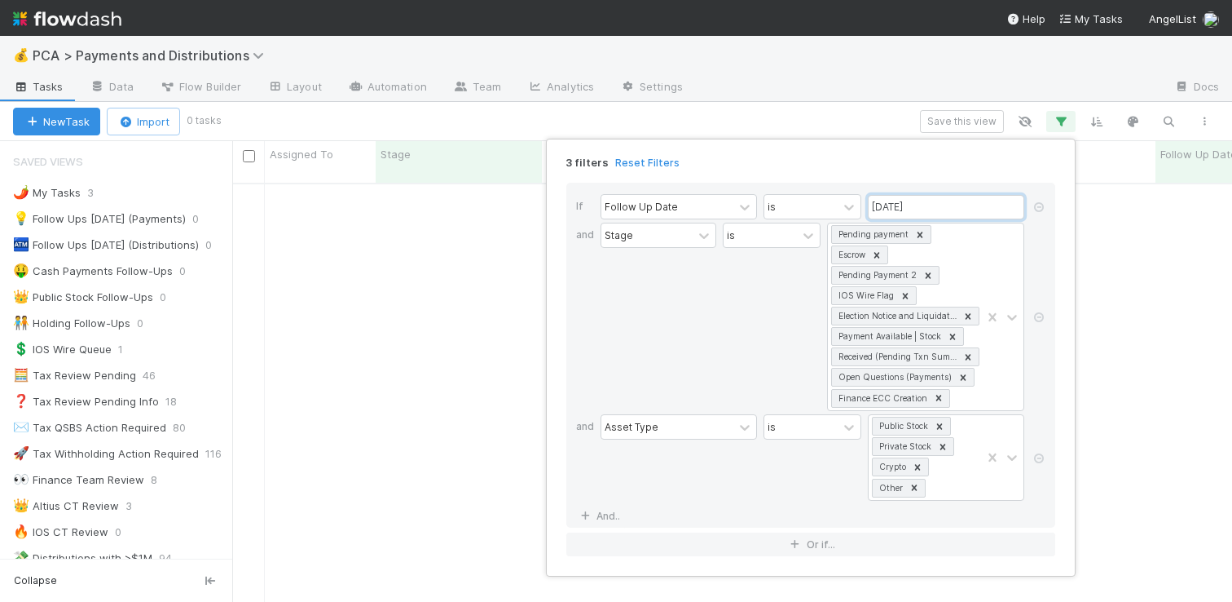
click at [950, 205] on input "08/28/2025" at bounding box center [946, 207] width 156 height 24
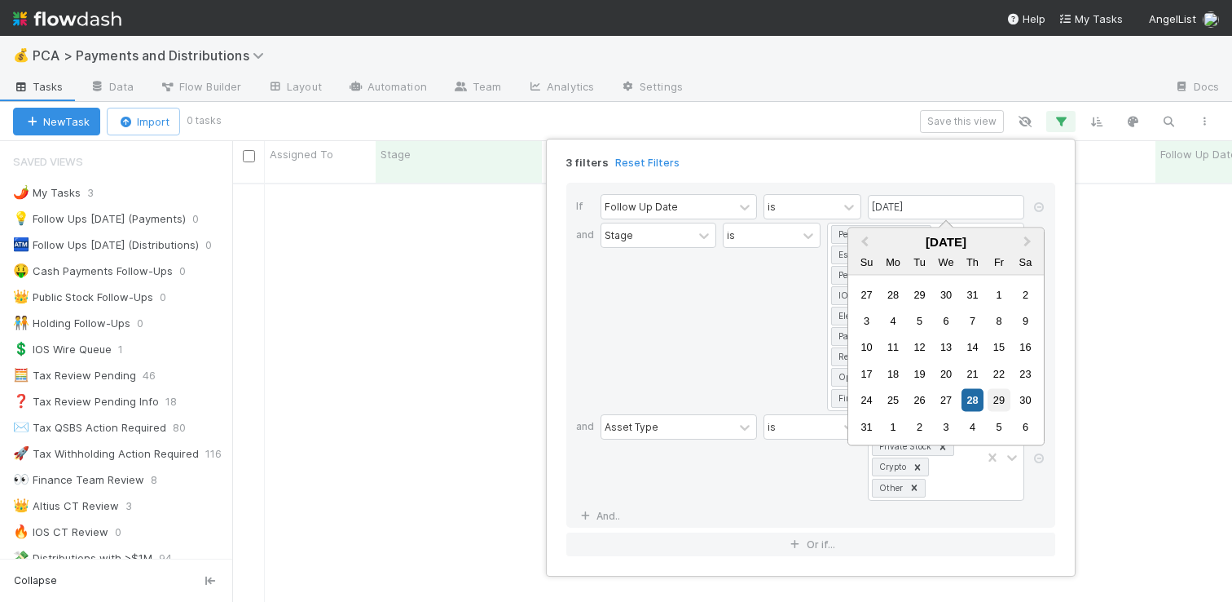
click at [1002, 402] on div "29" at bounding box center [999, 400] width 22 height 22
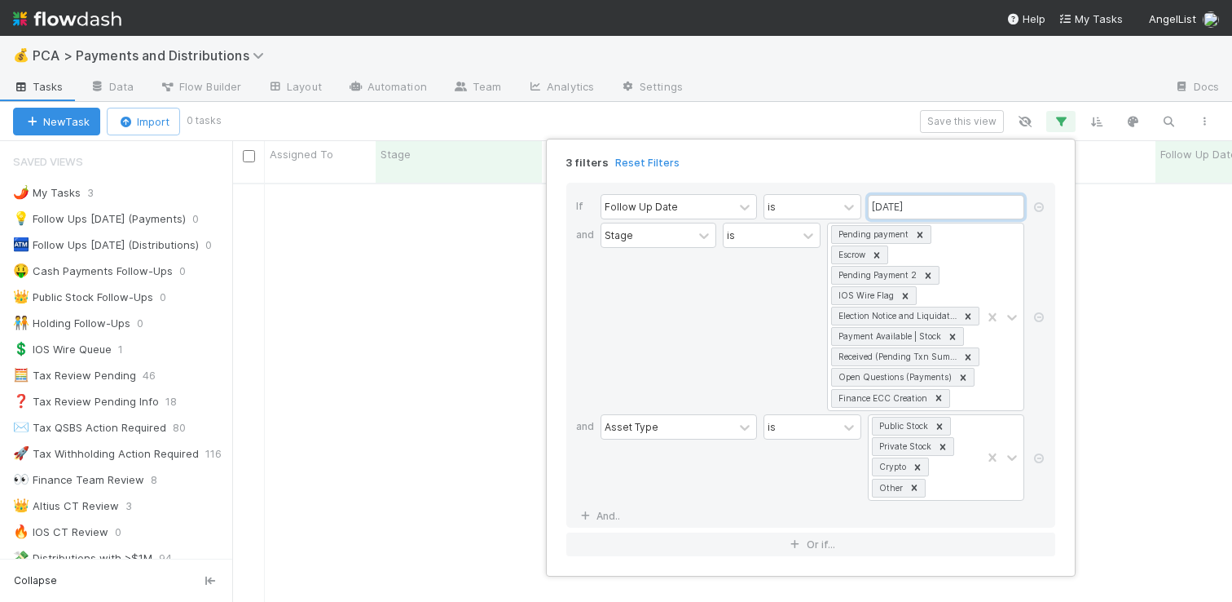
click at [944, 201] on input "08/29/2025" at bounding box center [946, 207] width 156 height 24
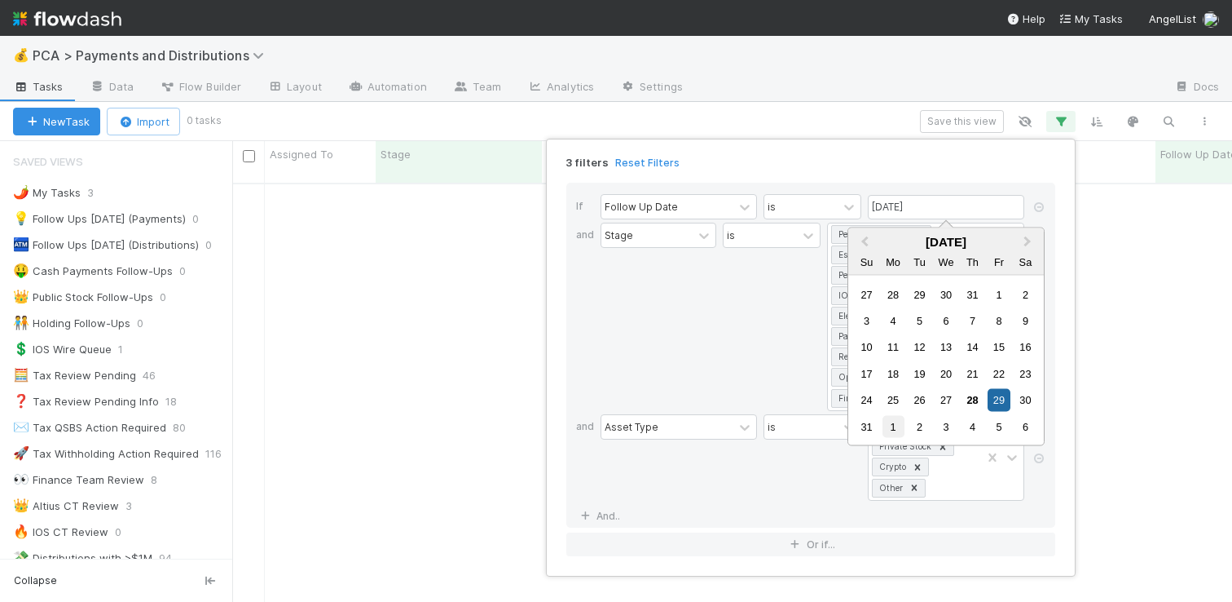
click at [896, 430] on div "1" at bounding box center [894, 426] width 22 height 22
type input "09/01/2025"
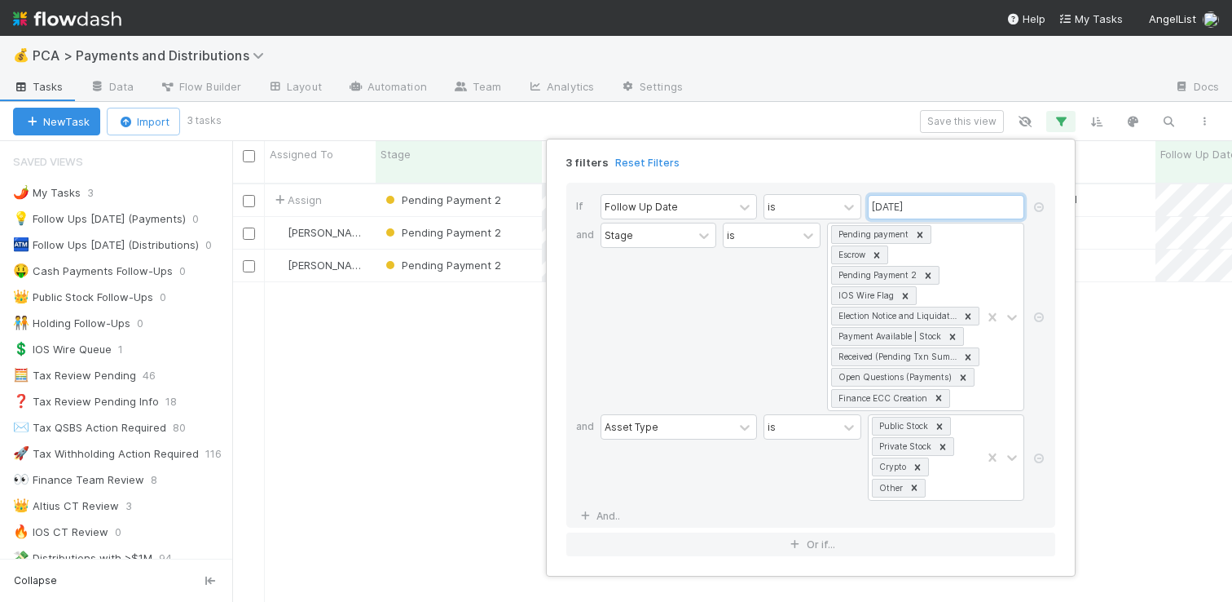
scroll to position [419, 988]
click at [800, 71] on div "3 filters Reset Filters If Follow Up Date is 09/01/2025 and Stage is Pending pa…" at bounding box center [616, 301] width 1232 height 602
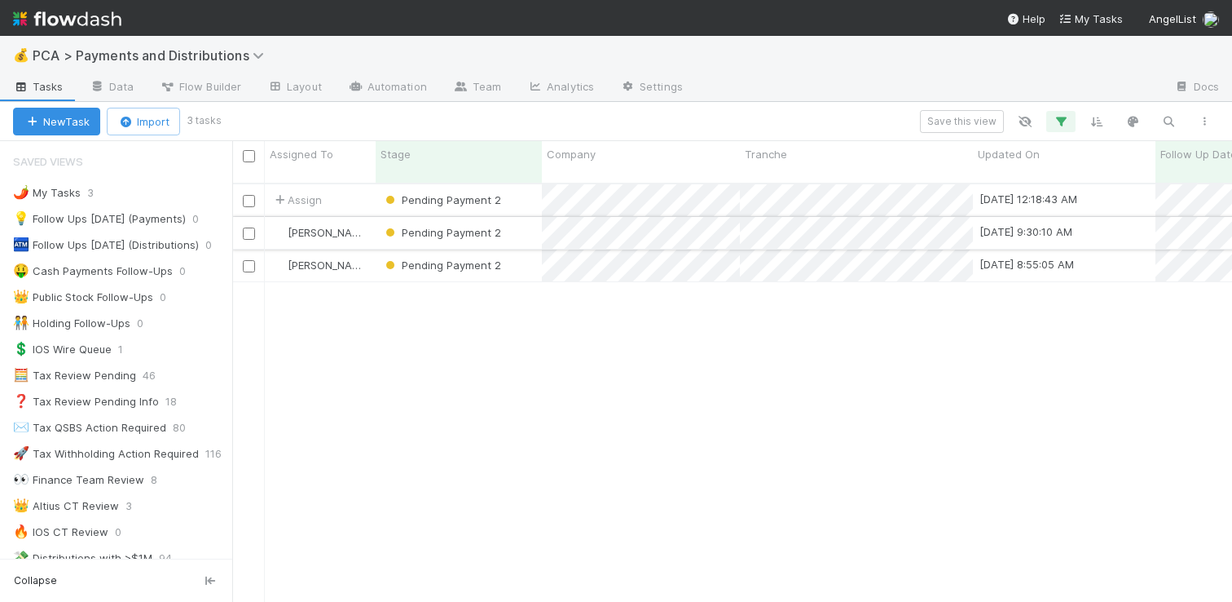
click at [531, 223] on div "Pending Payment 2" at bounding box center [459, 233] width 166 height 32
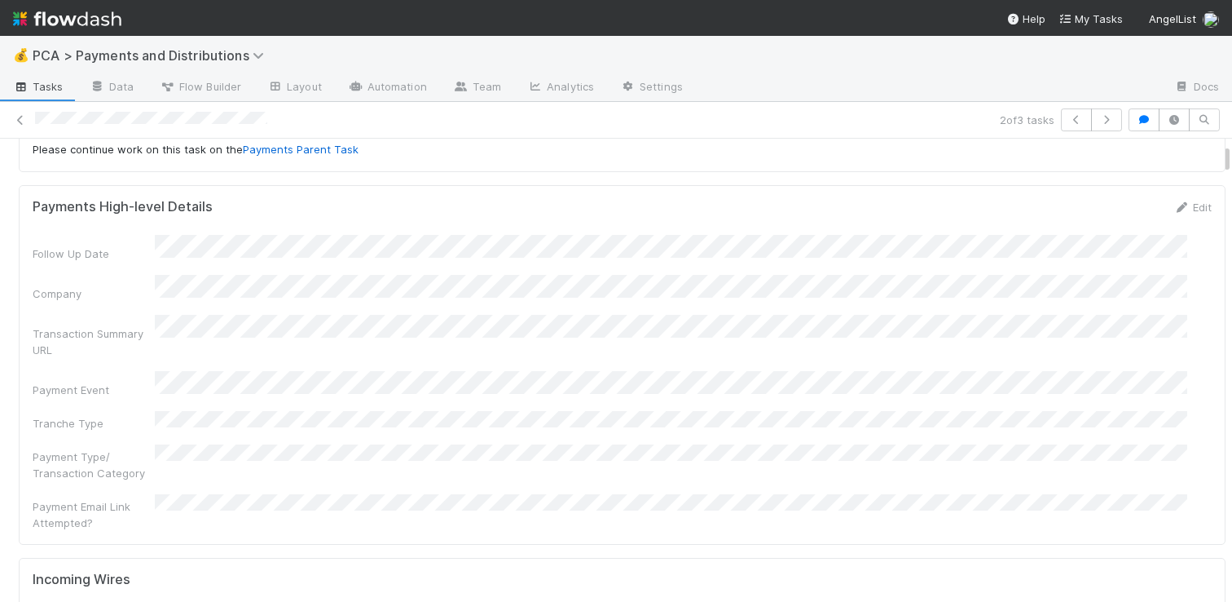
scroll to position [127, 0]
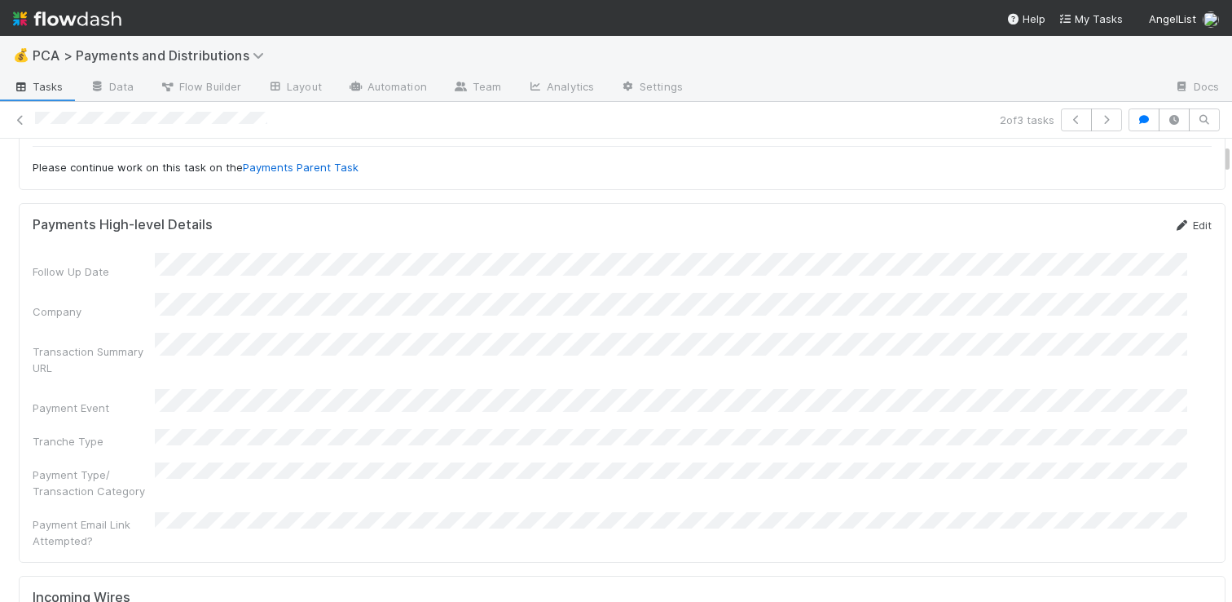
click at [1174, 221] on link "Edit" at bounding box center [1193, 224] width 38 height 13
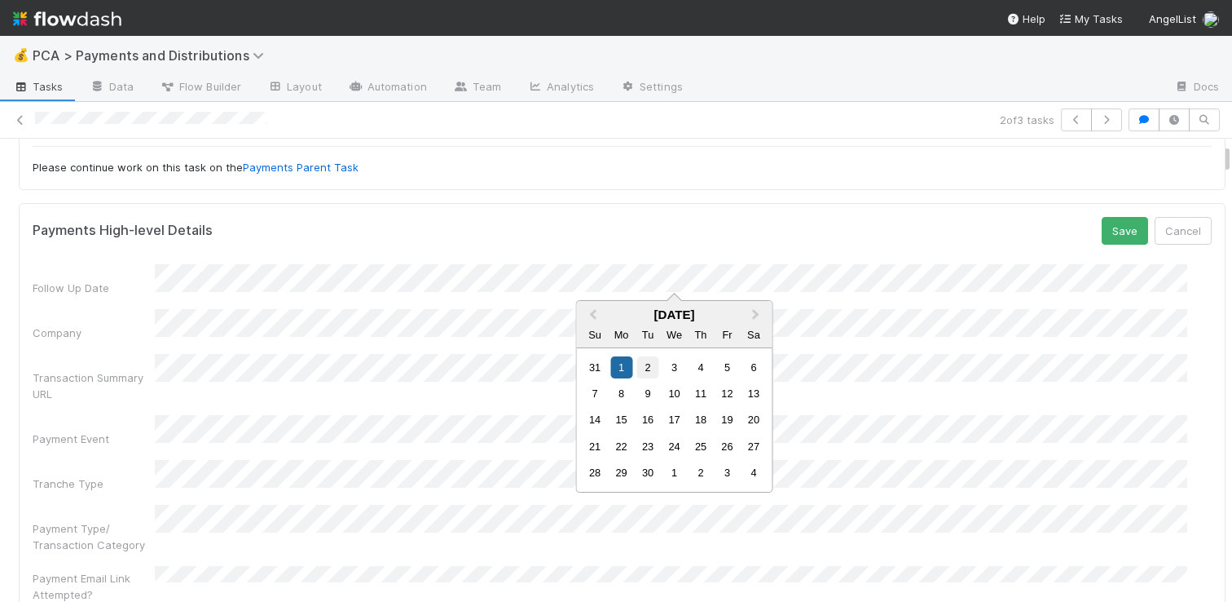
click at [646, 371] on div "2" at bounding box center [648, 367] width 22 height 22
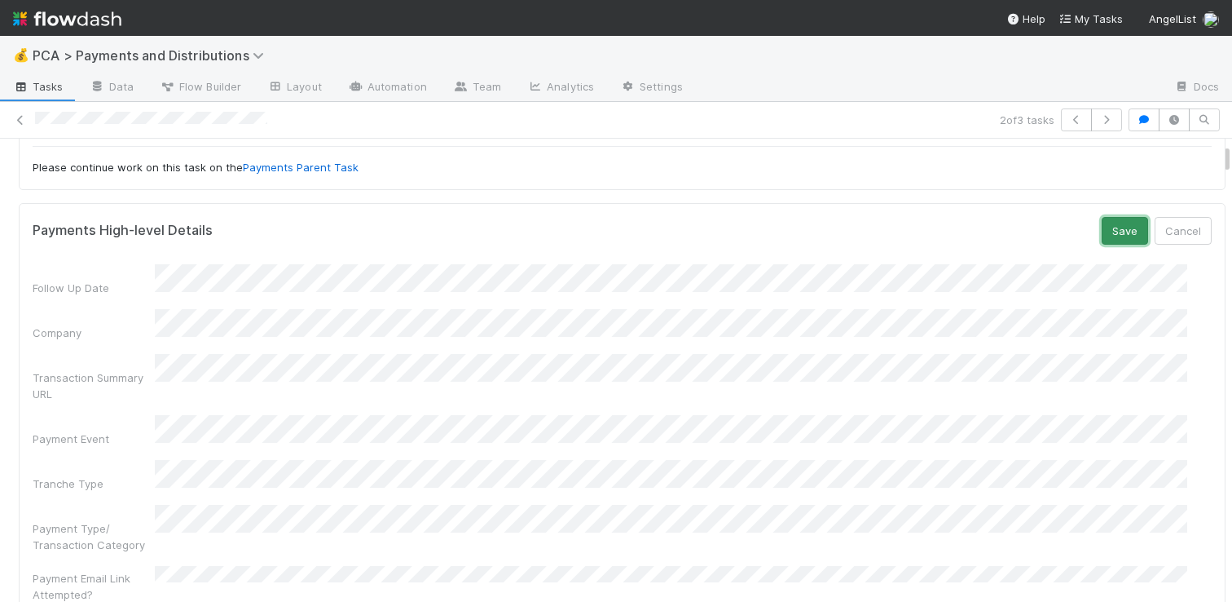
click at [1106, 227] on button "Save" at bounding box center [1125, 231] width 46 height 28
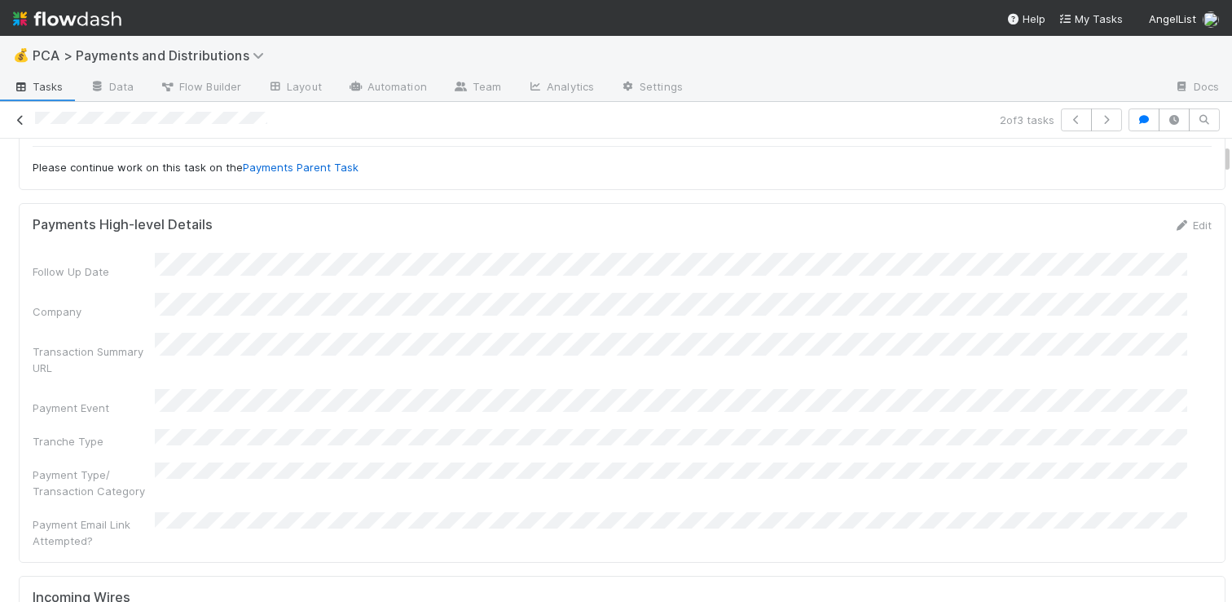
click at [22, 121] on icon at bounding box center [20, 120] width 16 height 11
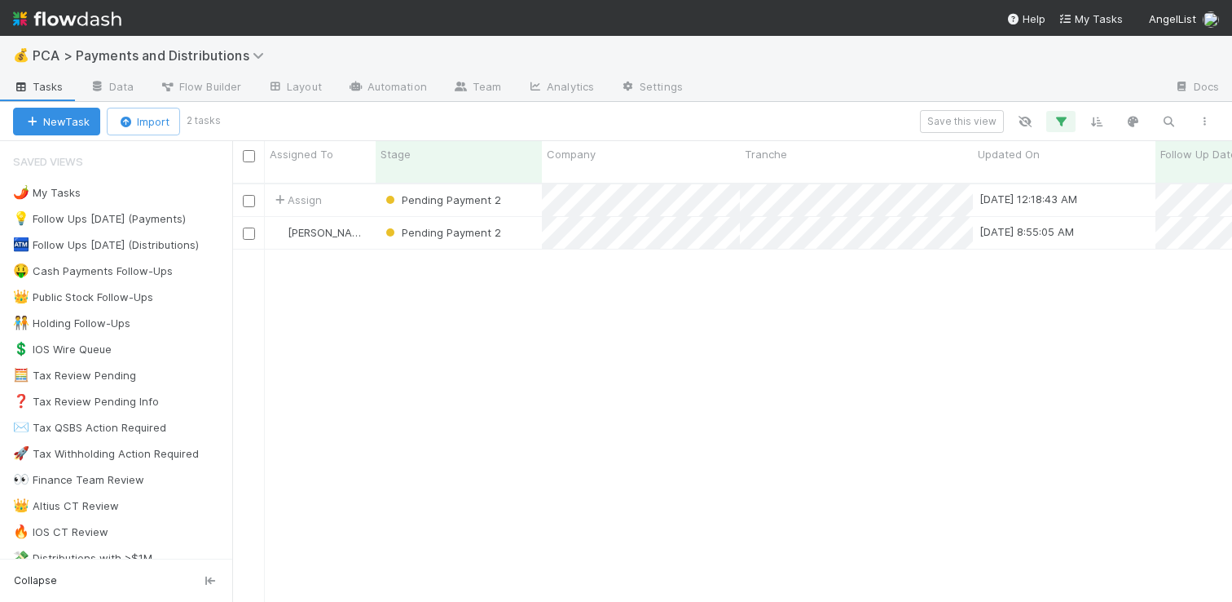
scroll to position [419, 988]
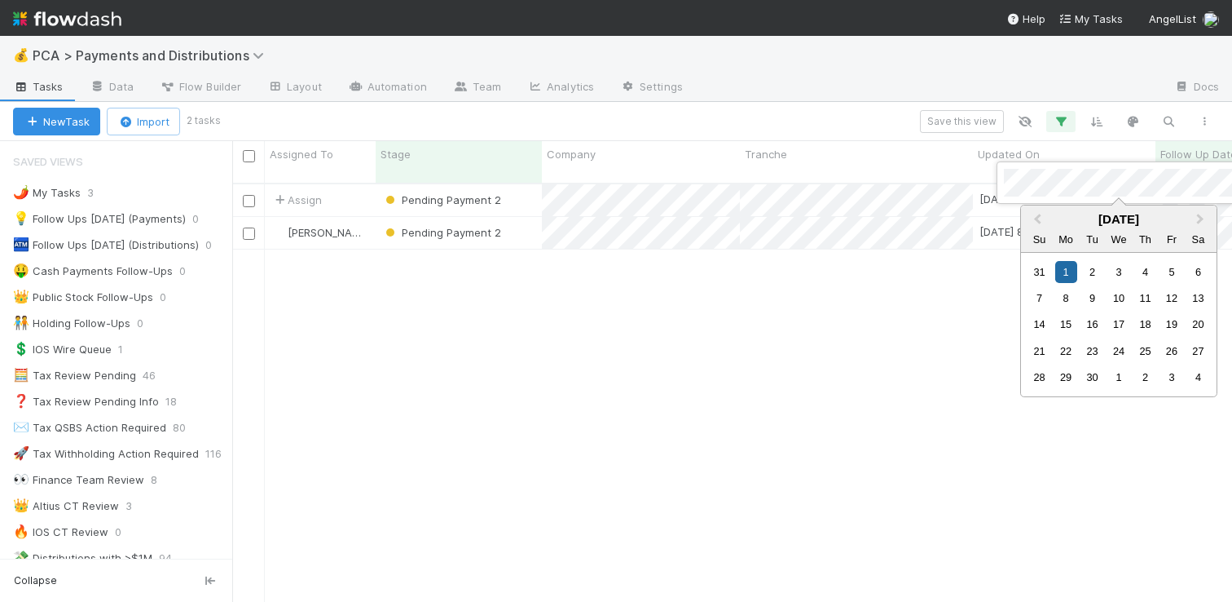
click at [749, 312] on div at bounding box center [616, 301] width 1232 height 602
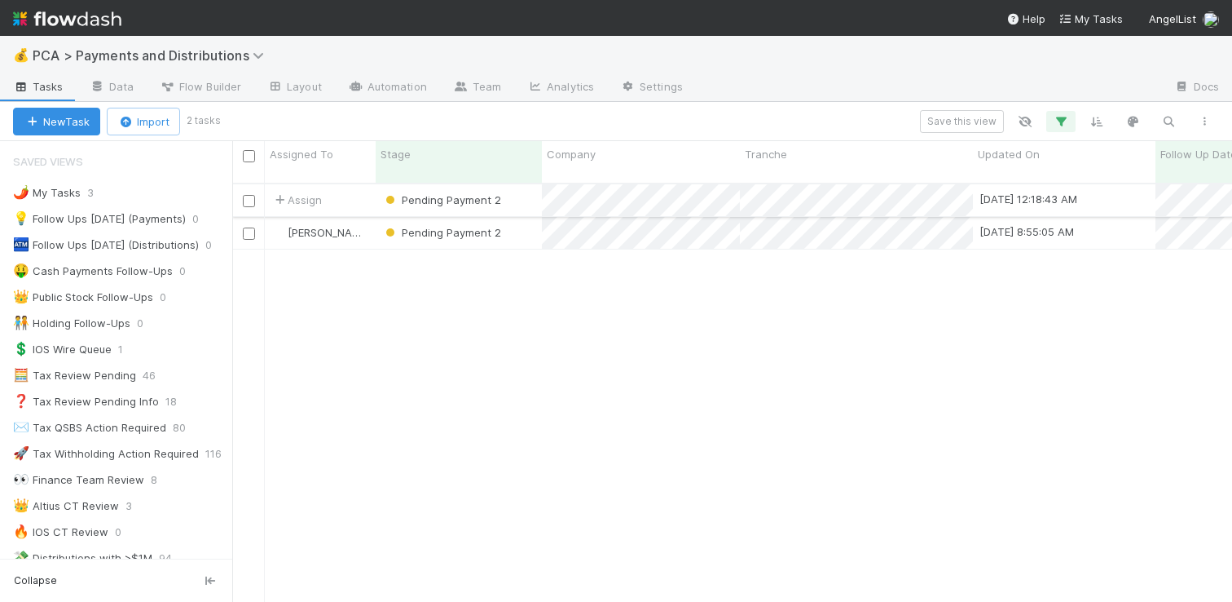
click at [537, 189] on div "Pending Payment 2" at bounding box center [459, 200] width 166 height 32
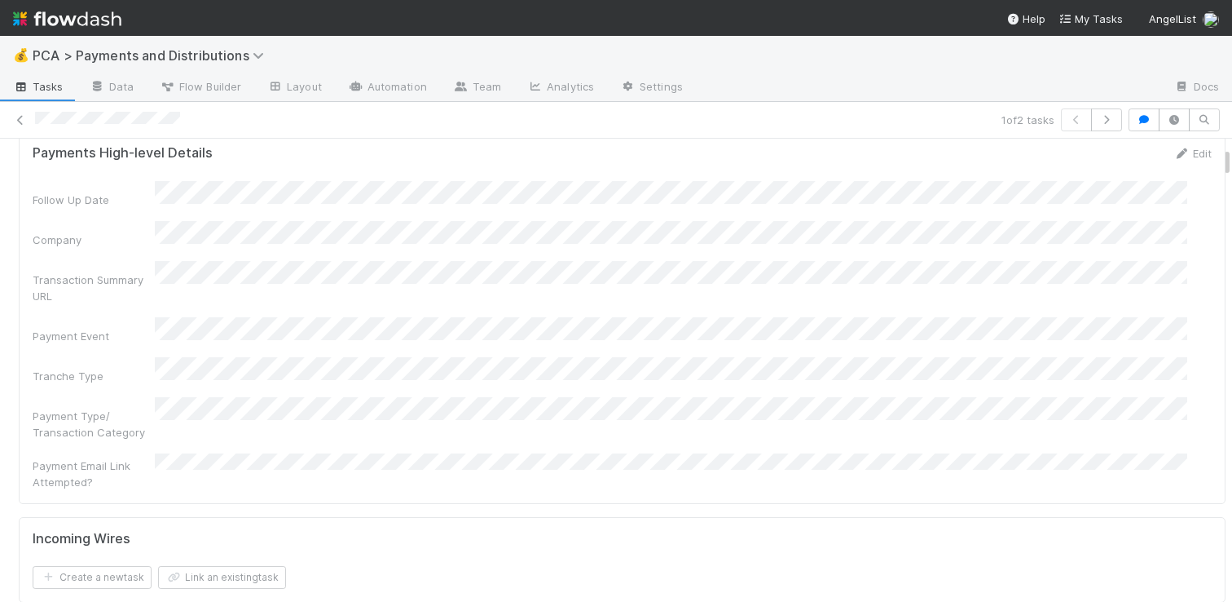
scroll to position [161, 0]
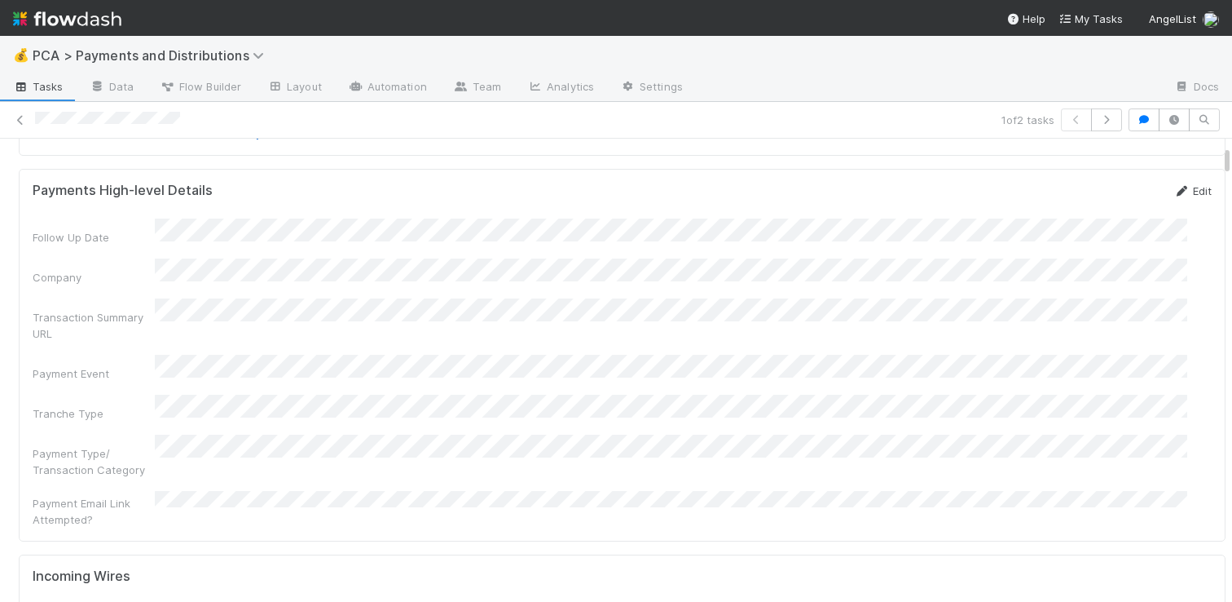
click at [1174, 190] on icon at bounding box center [1182, 191] width 16 height 11
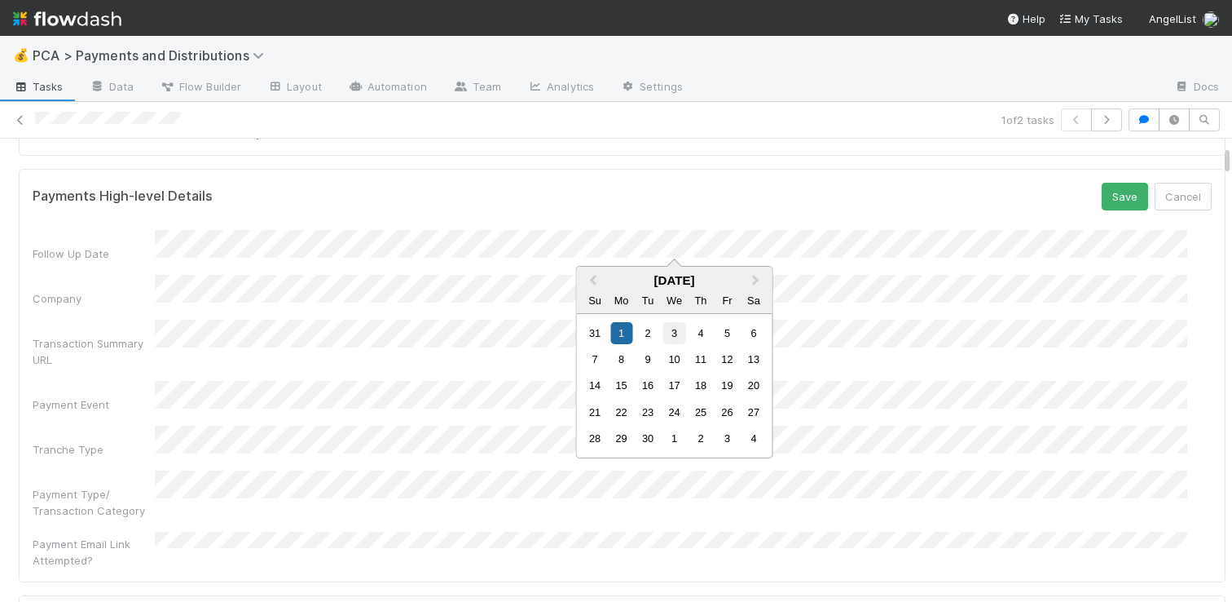
click at [677, 331] on div "3" at bounding box center [674, 333] width 22 height 22
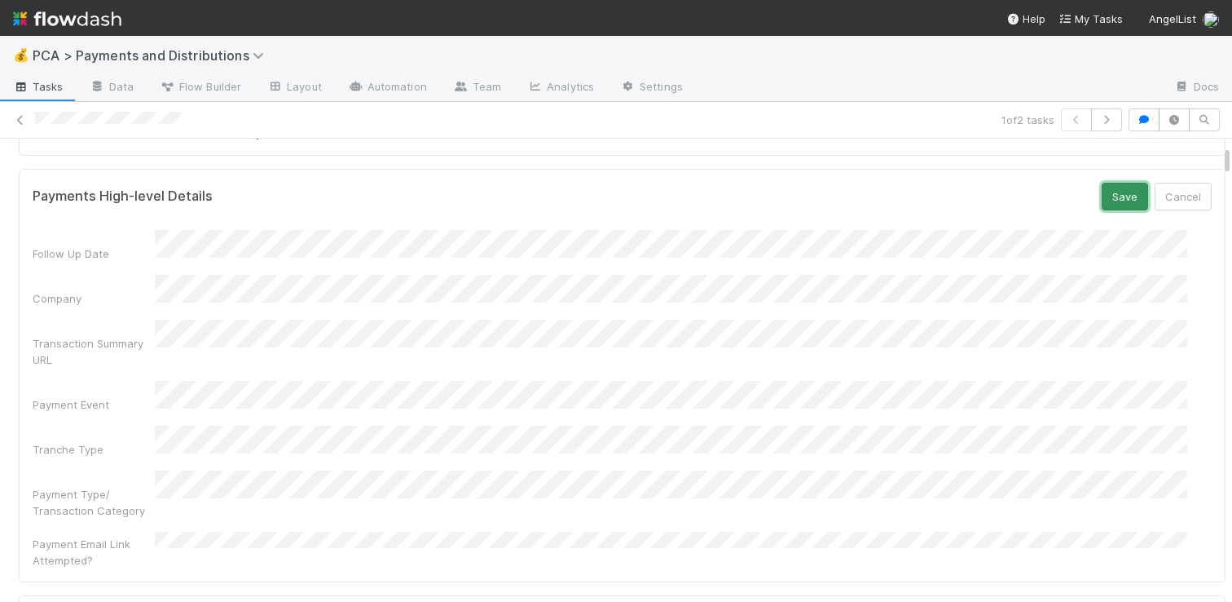
click at [1102, 187] on button "Save" at bounding box center [1125, 197] width 46 height 28
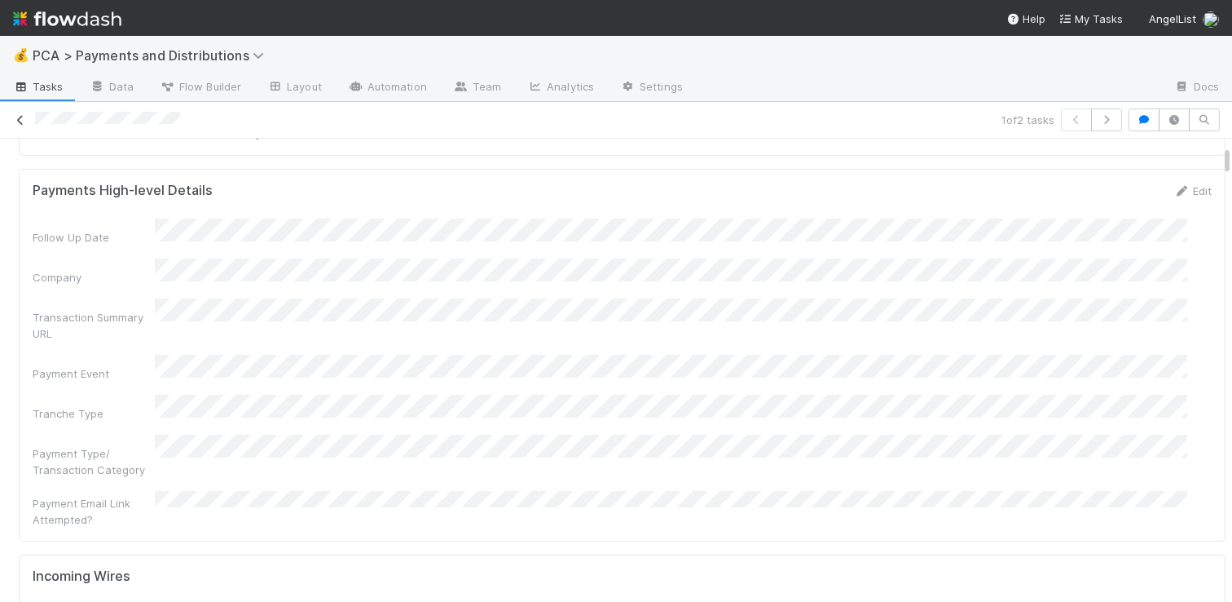
click at [21, 119] on icon at bounding box center [20, 120] width 16 height 11
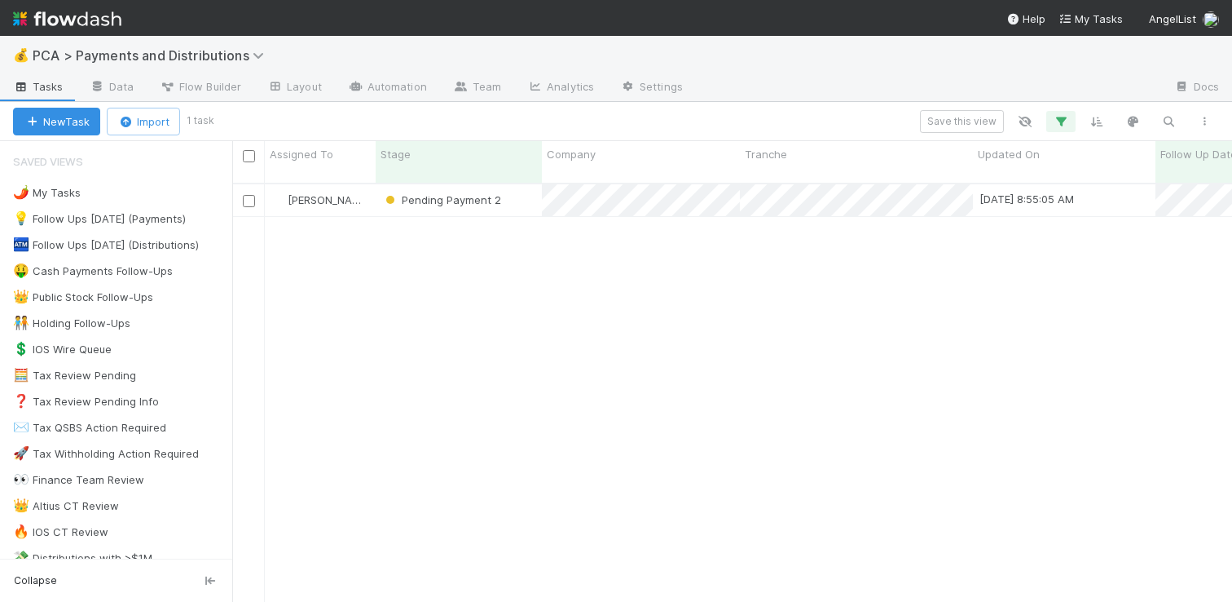
scroll to position [419, 988]
click at [530, 184] on div "Pending Payment 2" at bounding box center [459, 200] width 166 height 32
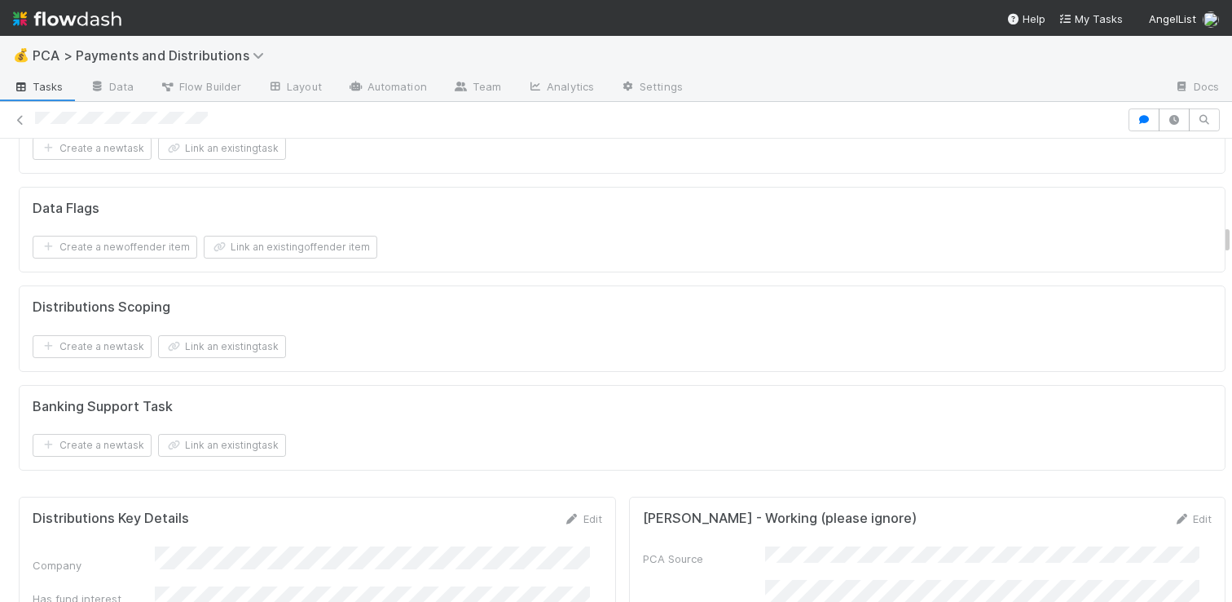
scroll to position [2696, 0]
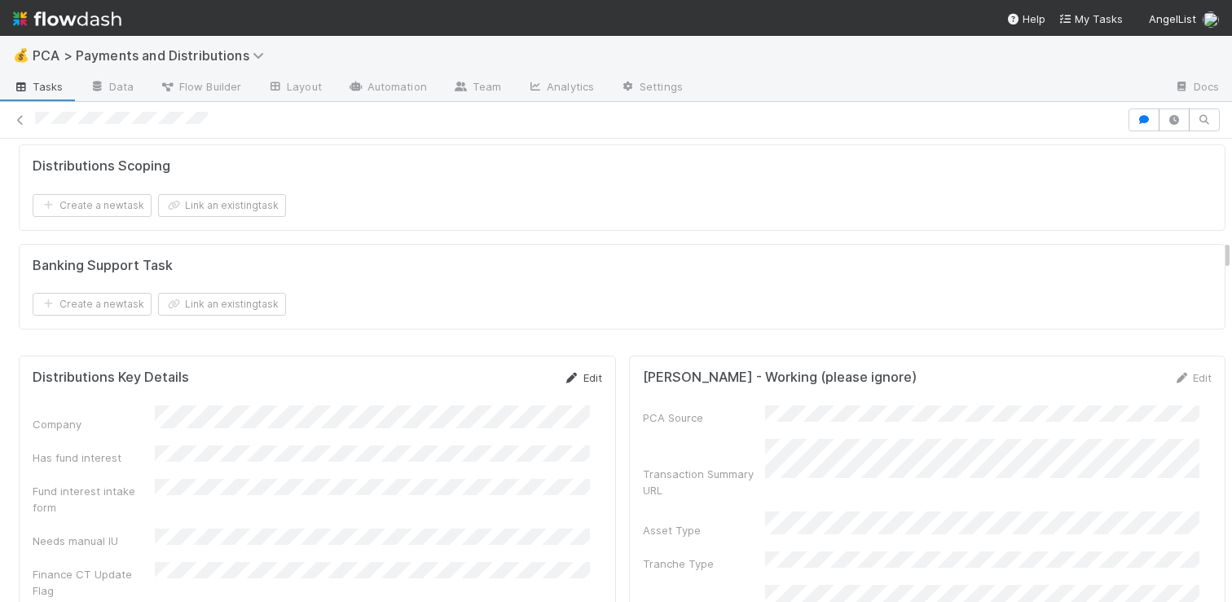
click at [576, 371] on link "Edit" at bounding box center [583, 377] width 38 height 13
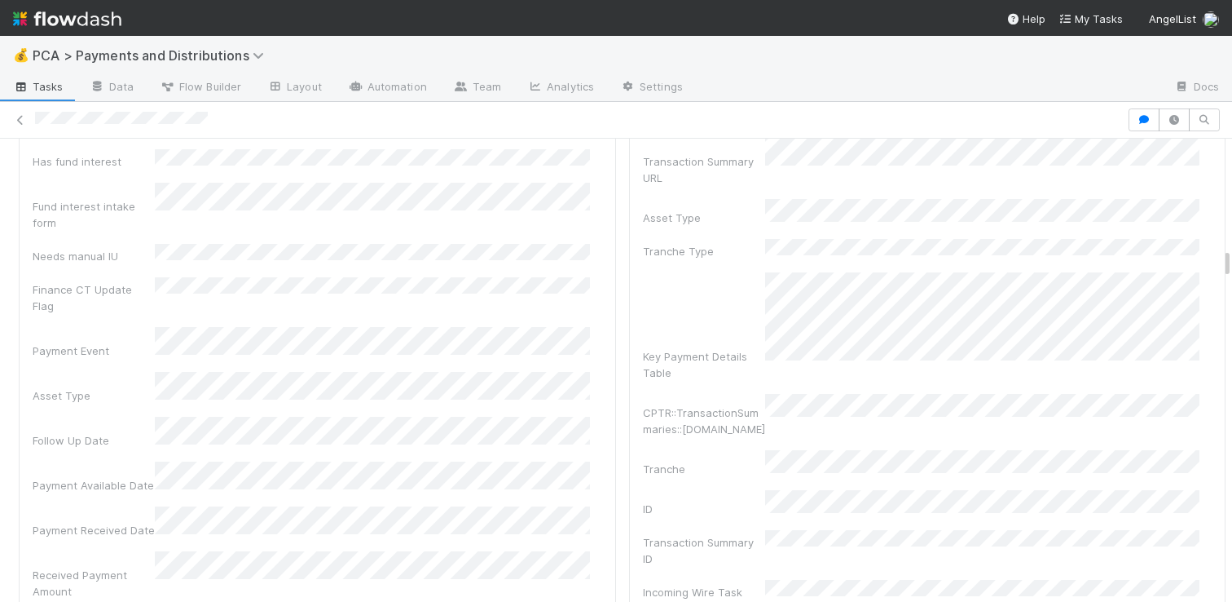
scroll to position [3050, 0]
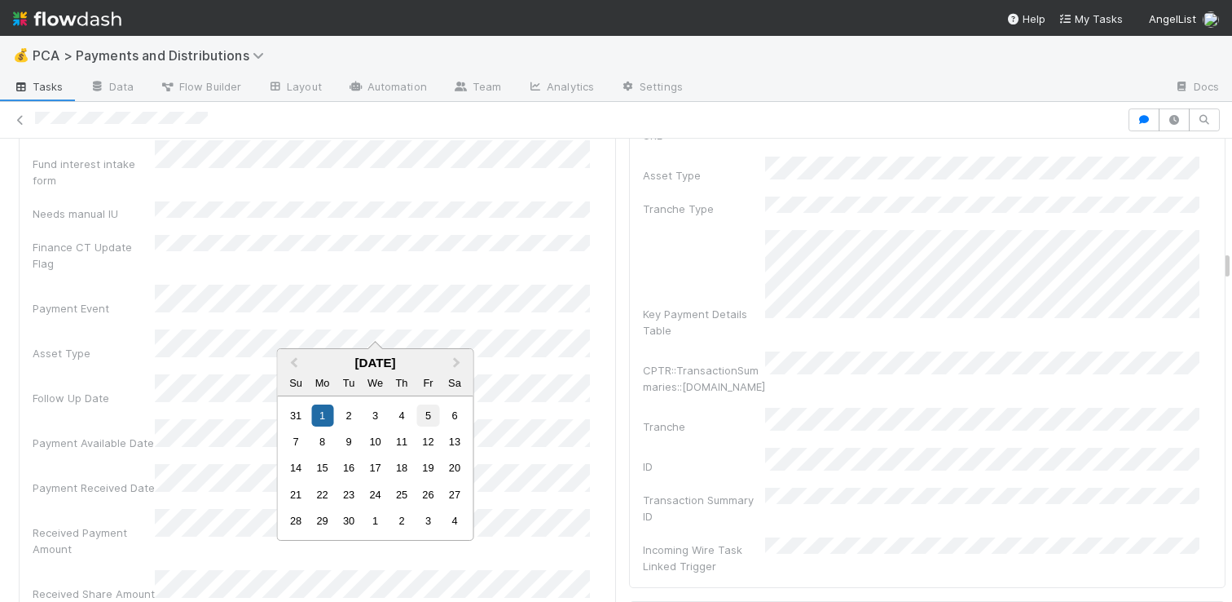
click at [434, 415] on div "5" at bounding box center [428, 415] width 22 height 22
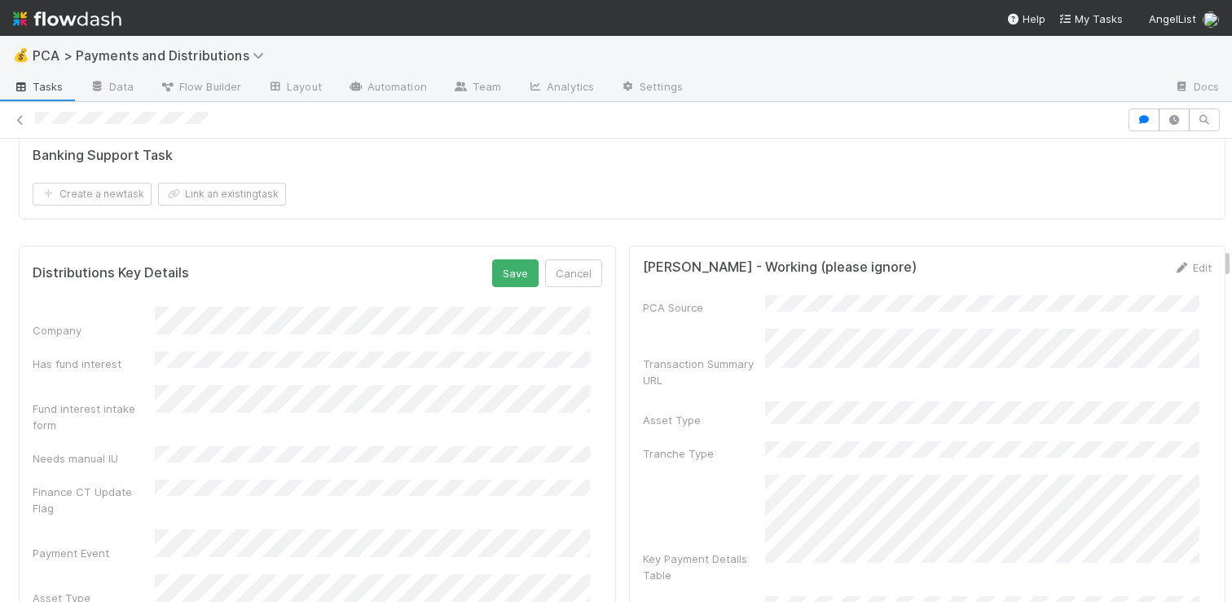
scroll to position [2733, 0]
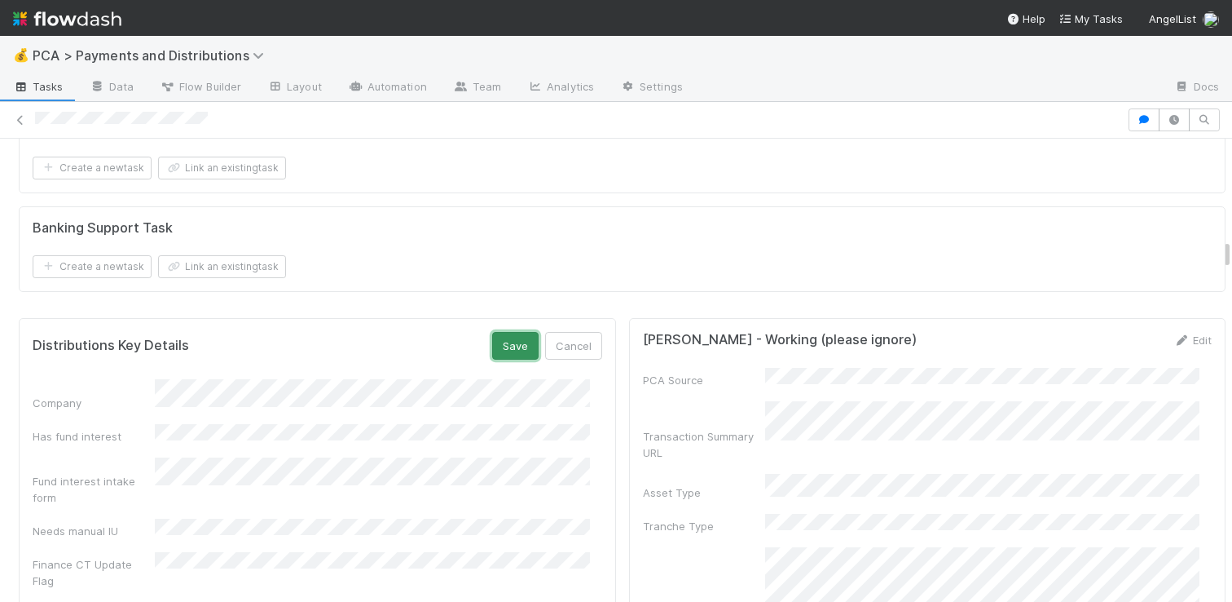
click at [514, 339] on button "Save" at bounding box center [515, 346] width 46 height 28
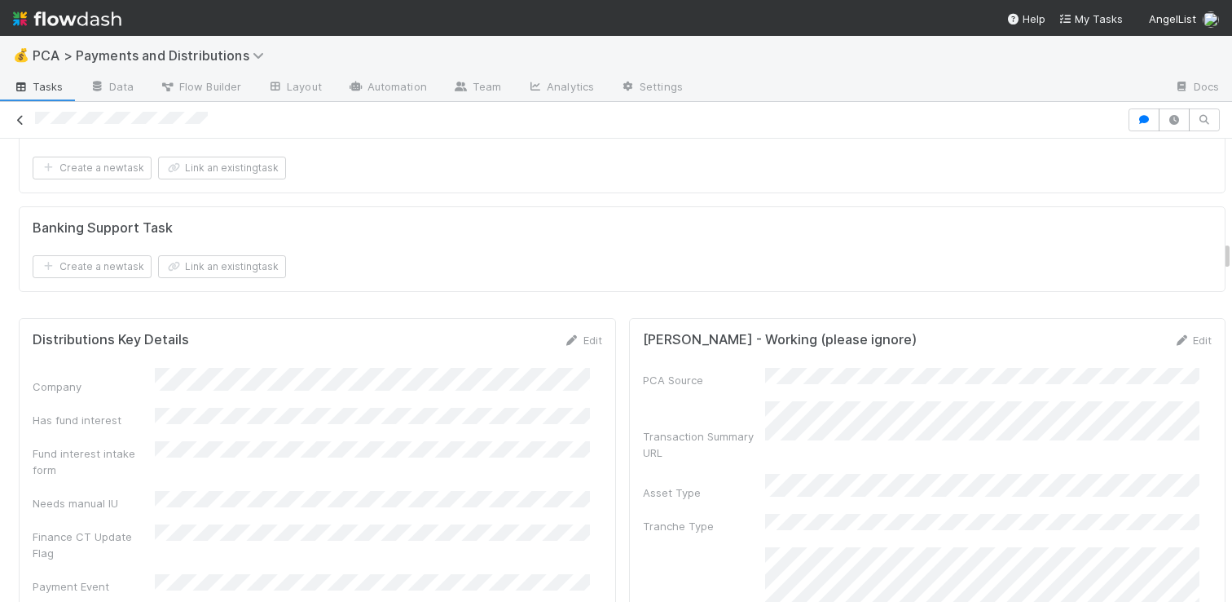
click at [15, 122] on icon at bounding box center [20, 120] width 16 height 11
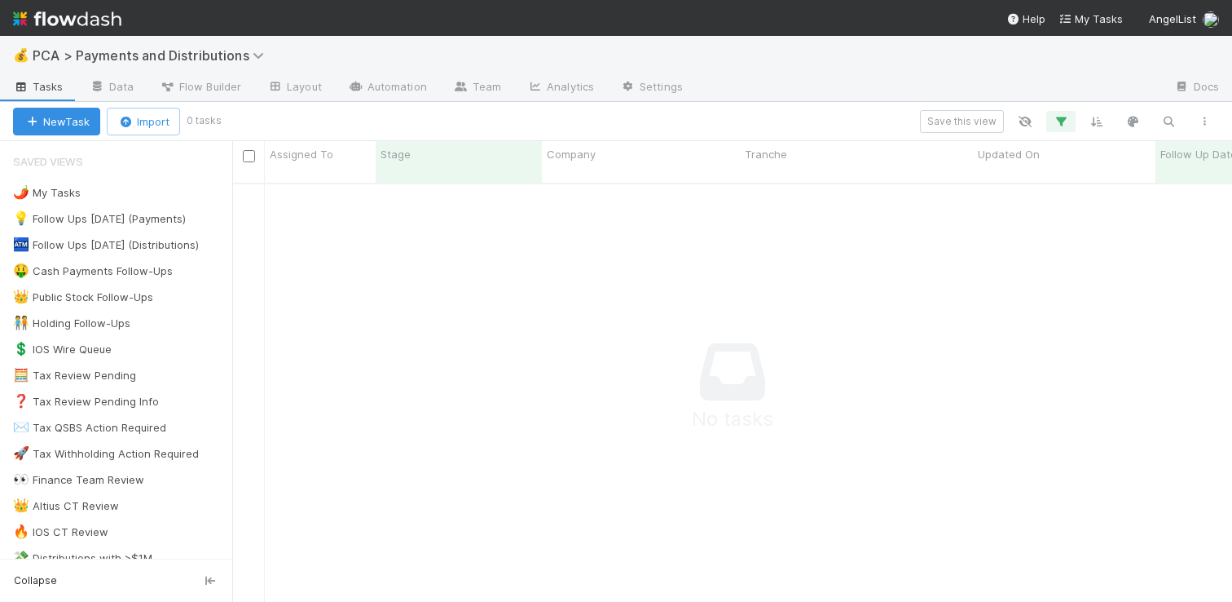
scroll to position [407, 988]
click at [1071, 114] on button "button" at bounding box center [1061, 121] width 29 height 21
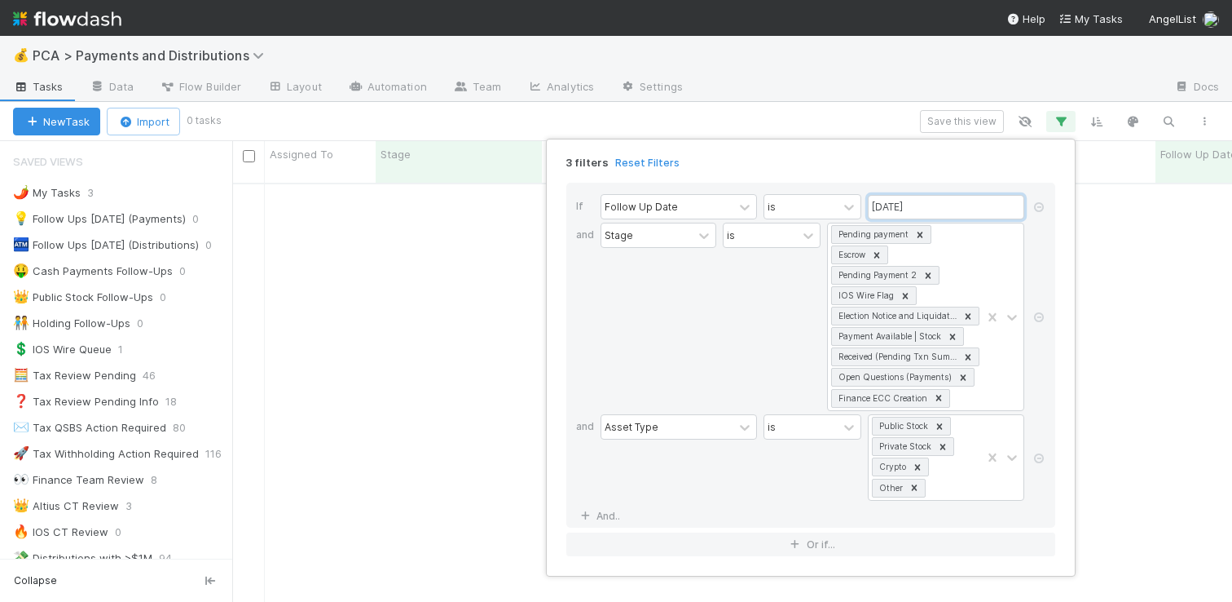
click at [941, 204] on input "09/01/2025" at bounding box center [946, 207] width 156 height 24
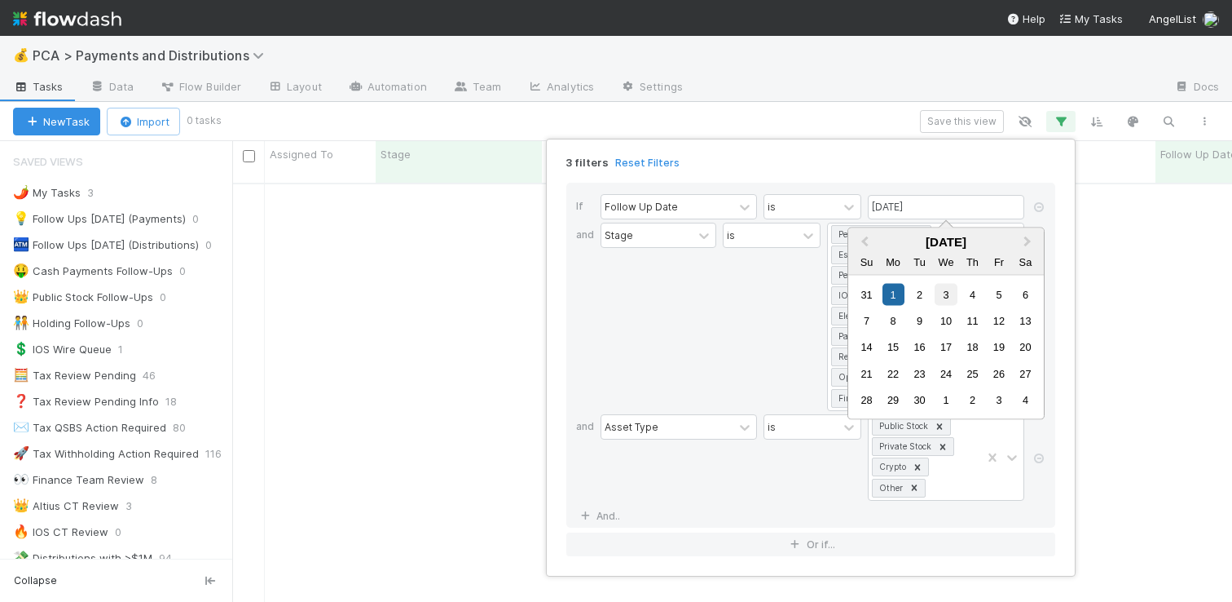
click at [950, 295] on div "3" at bounding box center [946, 294] width 22 height 22
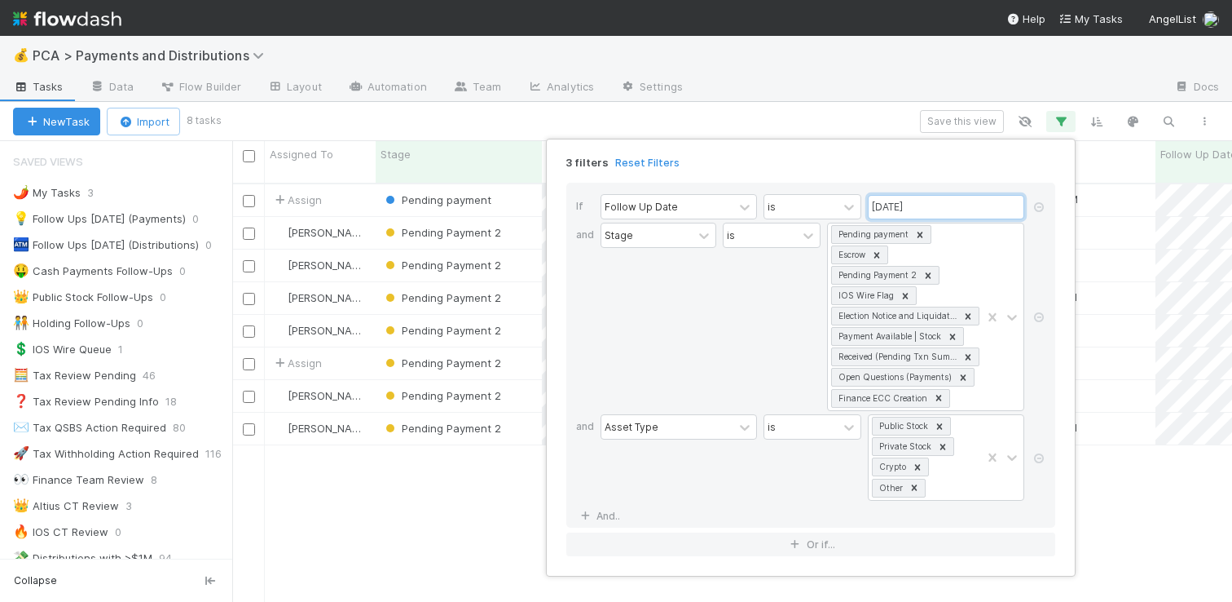
scroll to position [419, 988]
click at [931, 202] on input "09/03/2025" at bounding box center [946, 207] width 156 height 24
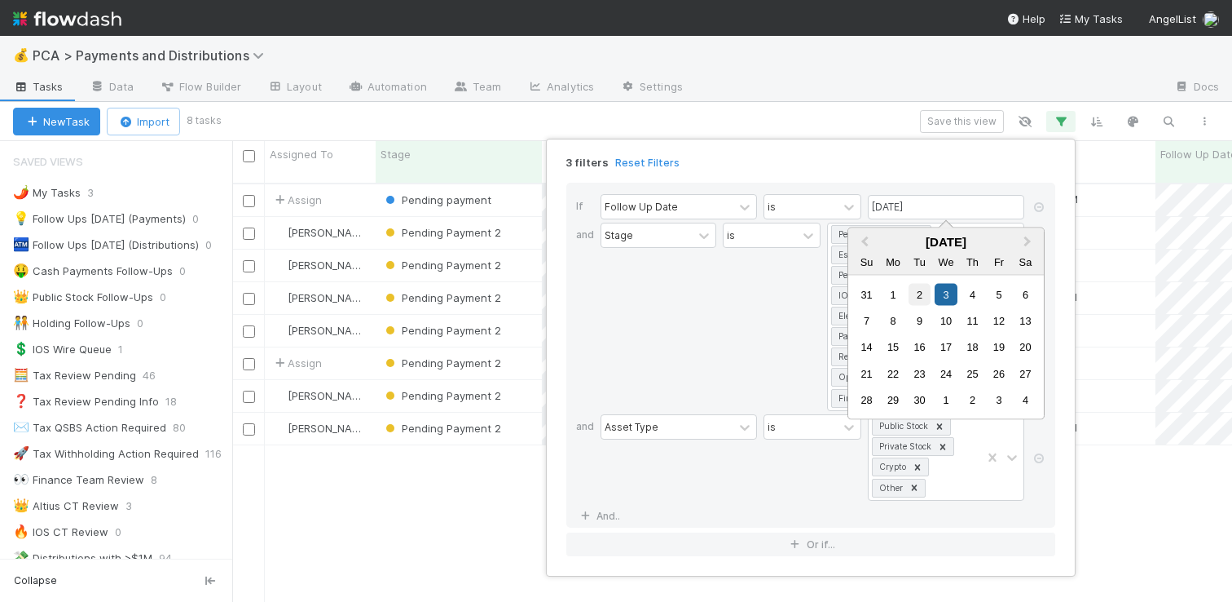
click at [924, 302] on div "2" at bounding box center [920, 294] width 22 height 22
type input "09/02/2025"
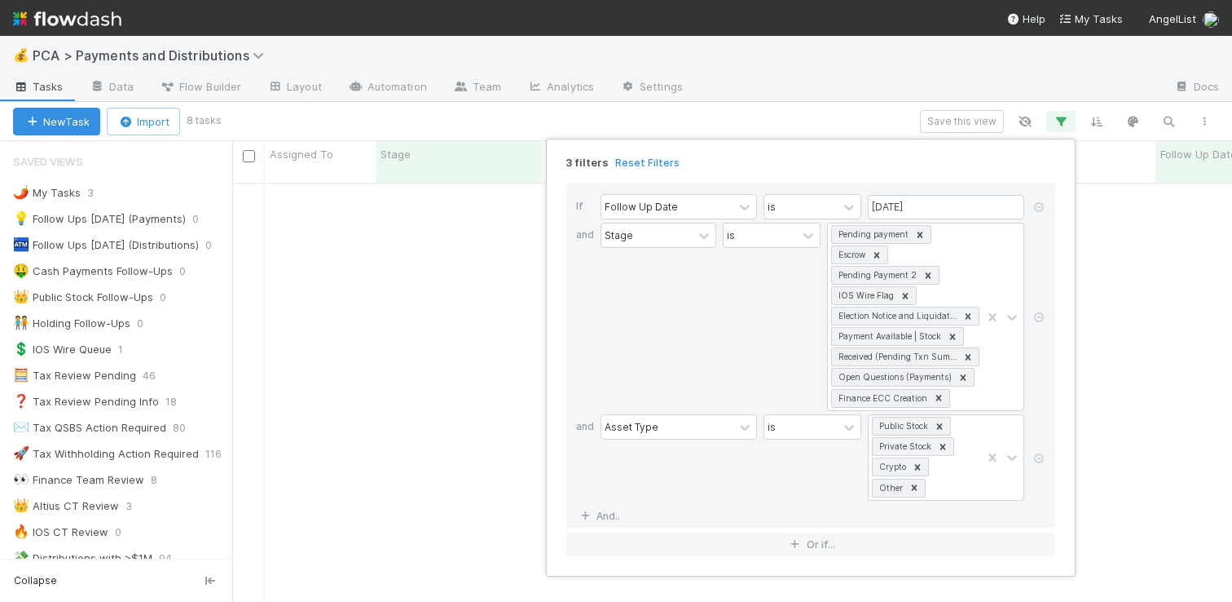
click at [801, 63] on div "3 filters Reset Filters If Follow Up Date is 09/02/2025 and Stage is Pending pa…" at bounding box center [616, 301] width 1232 height 602
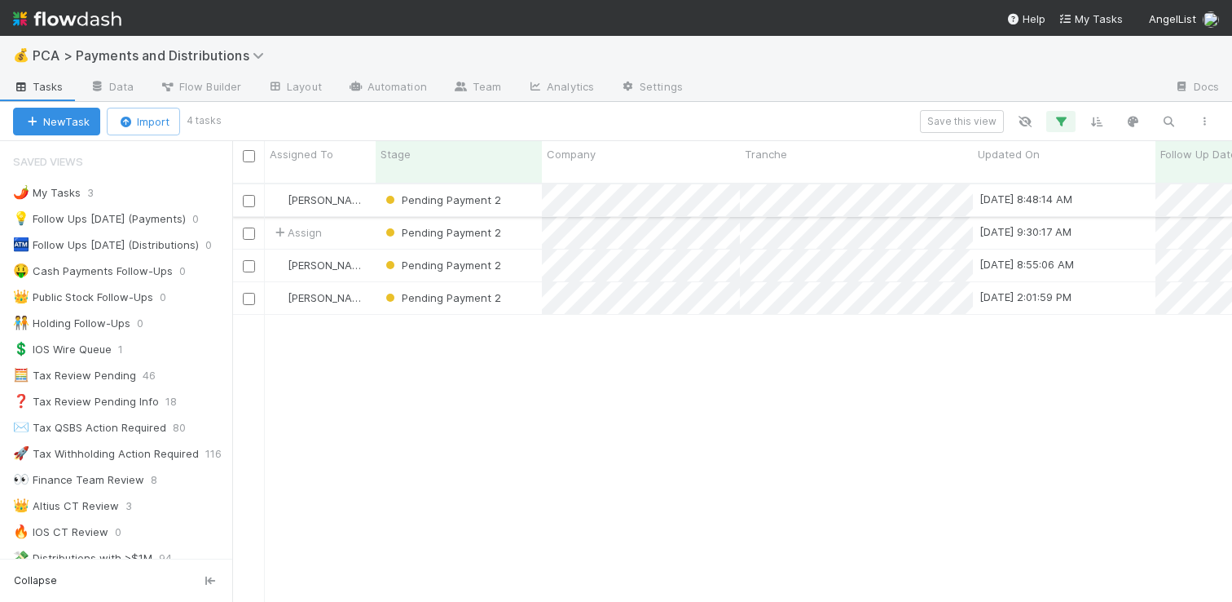
click at [530, 186] on div "Pending Payment 2" at bounding box center [459, 200] width 166 height 32
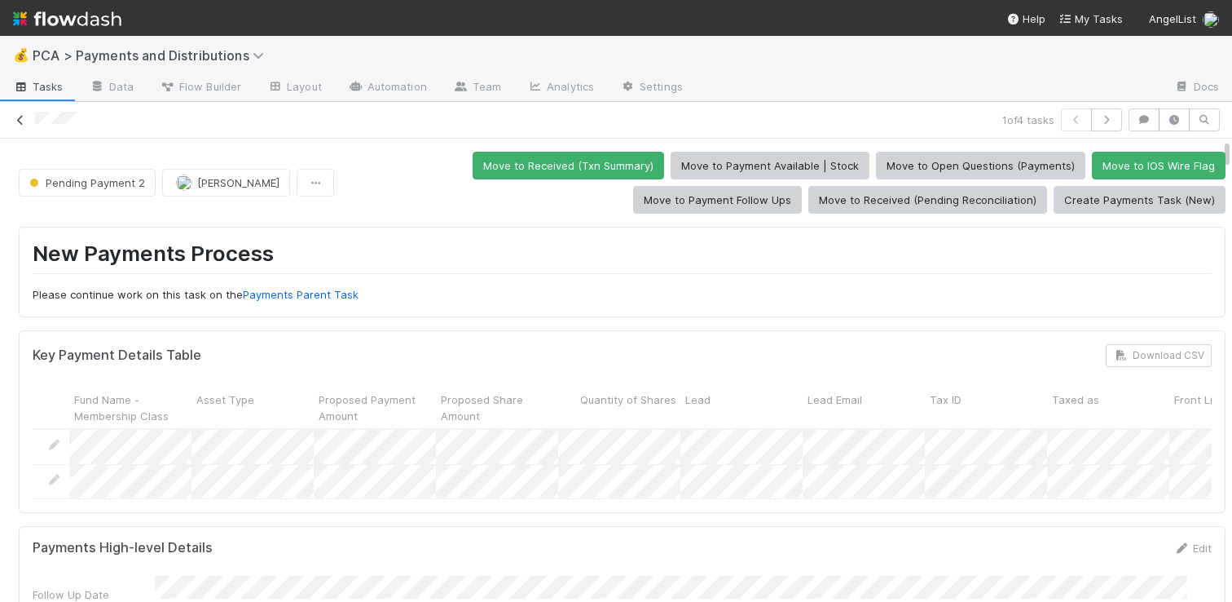
click at [20, 121] on icon at bounding box center [20, 120] width 16 height 11
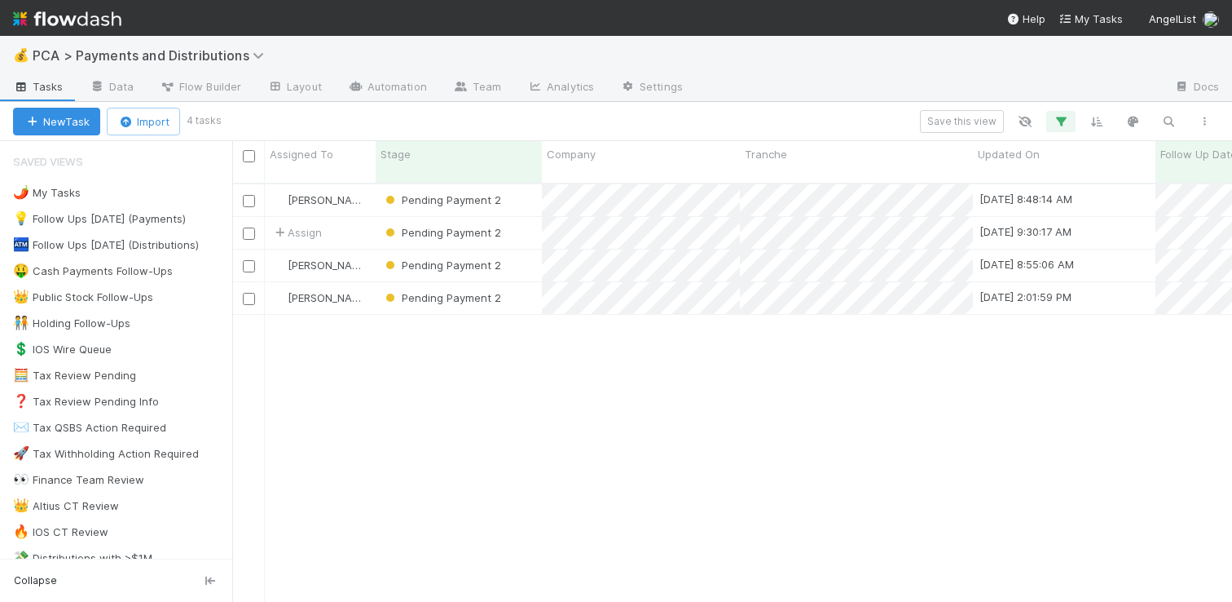
scroll to position [419, 988]
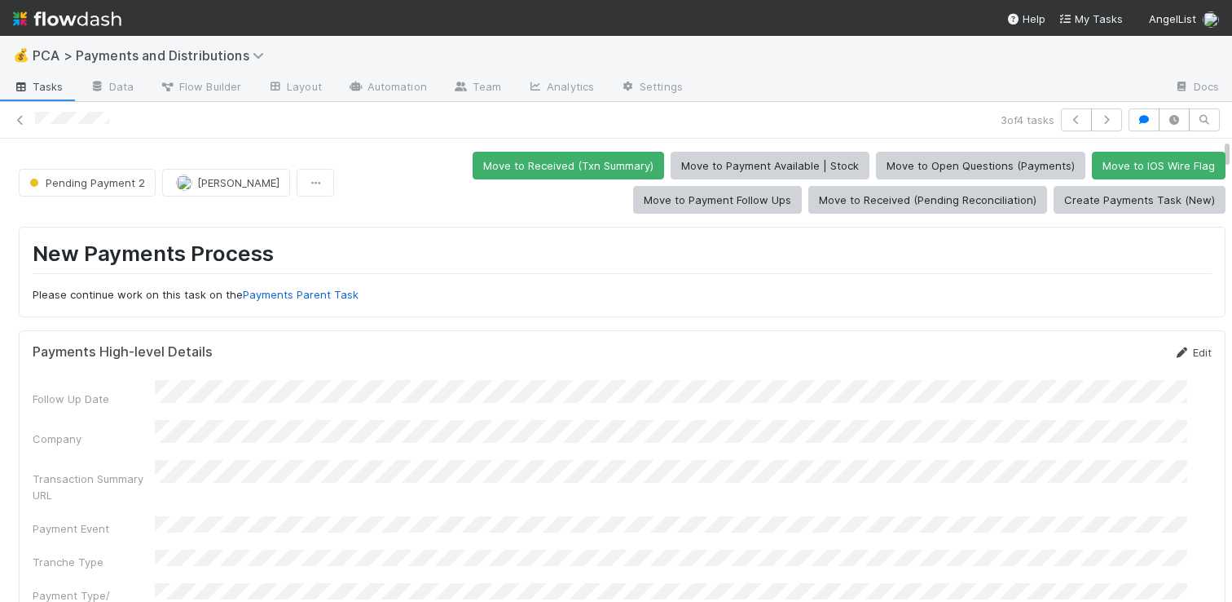
click at [1183, 348] on link "Edit" at bounding box center [1193, 352] width 38 height 13
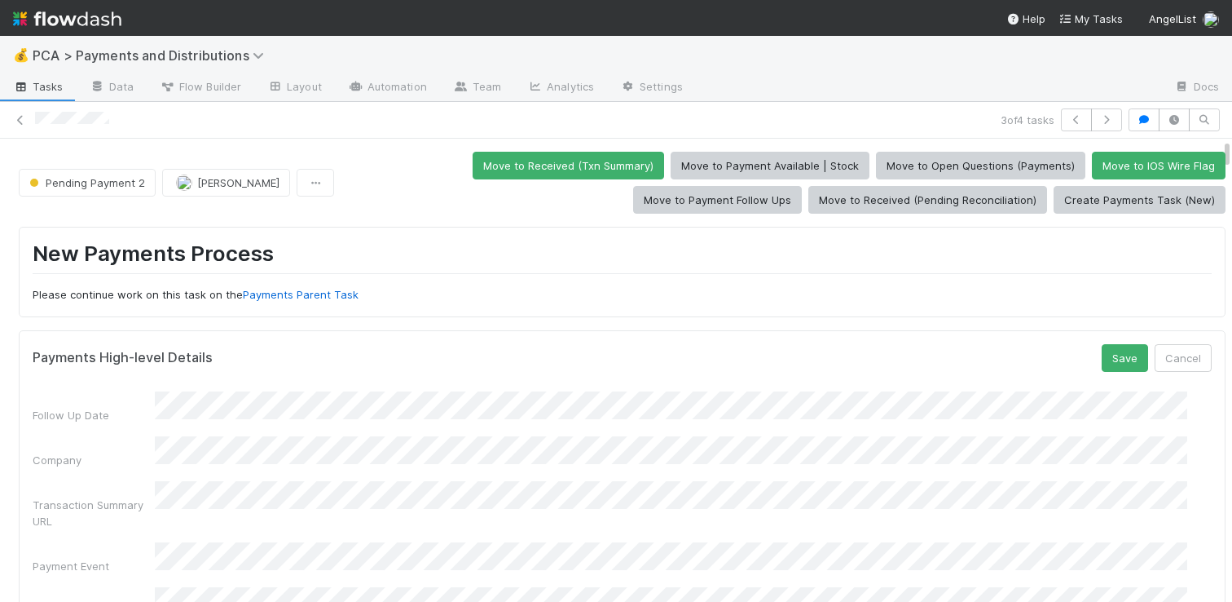
click at [346, 464] on div "Follow Up Date Company Transaction Summary URL Payment Event Tranche Type Payme…" at bounding box center [622, 560] width 1179 height 338
click at [1102, 346] on button "Save" at bounding box center [1125, 358] width 46 height 28
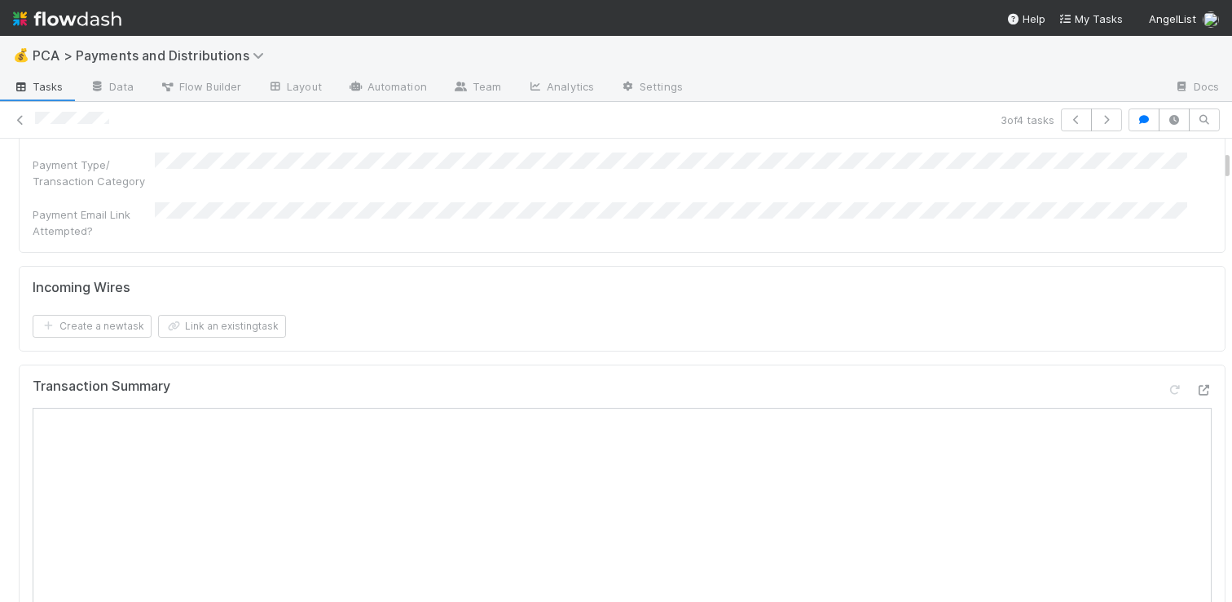
scroll to position [446, 0]
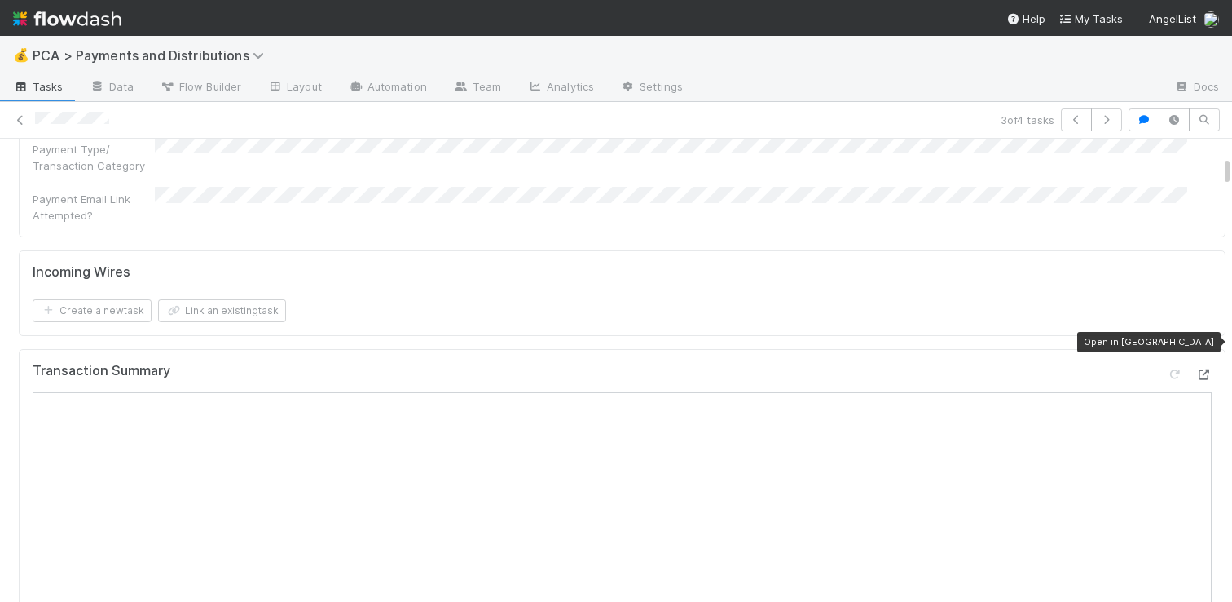
click at [1196, 369] on icon at bounding box center [1204, 374] width 16 height 11
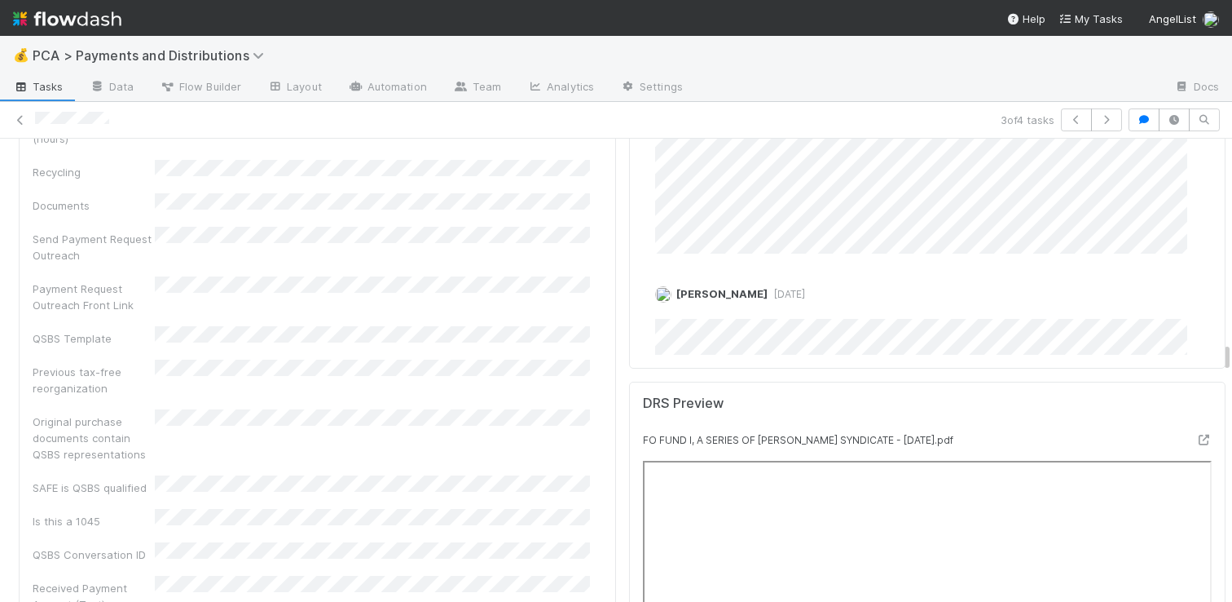
scroll to position [5257, 0]
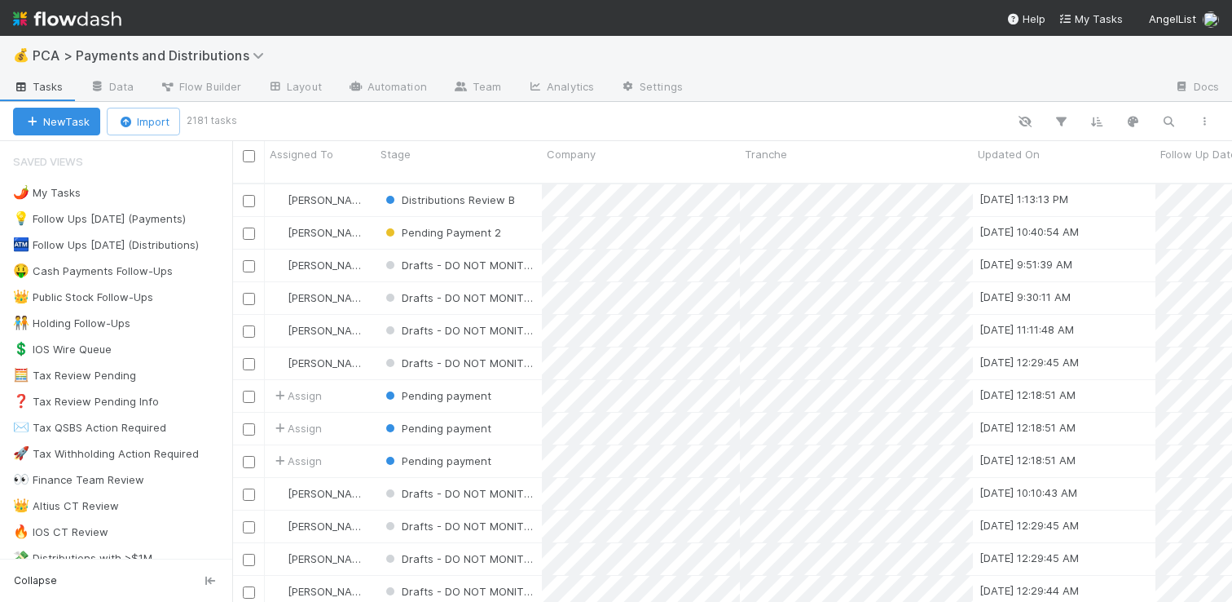
scroll to position [419, 988]
click at [1172, 121] on icon "button" at bounding box center [1169, 121] width 16 height 15
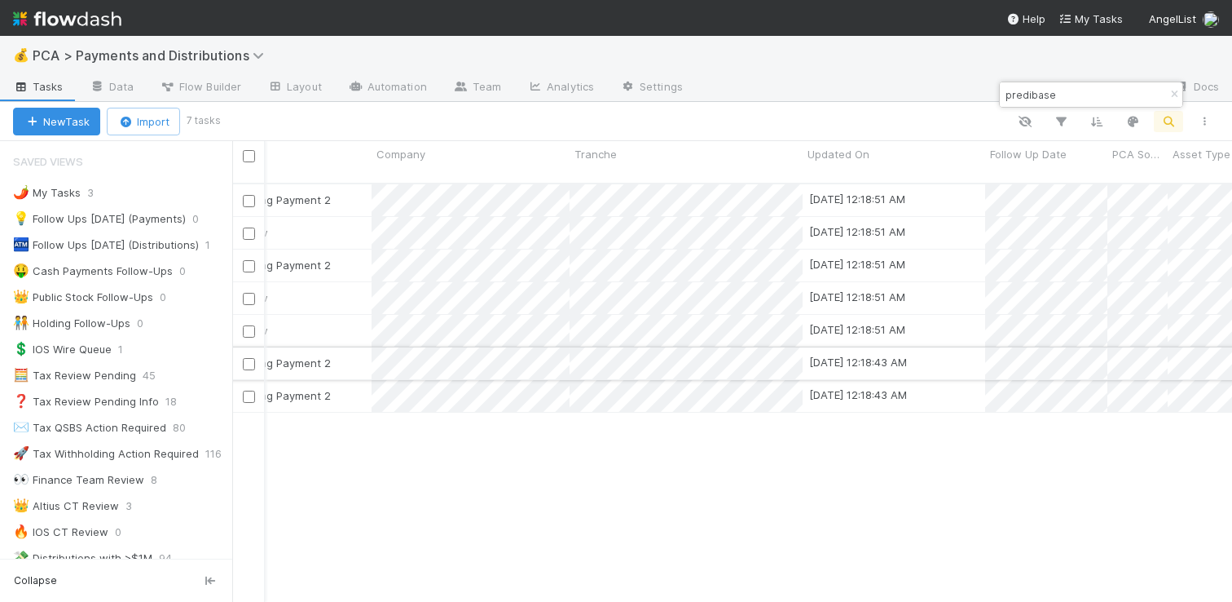
scroll to position [0, 0]
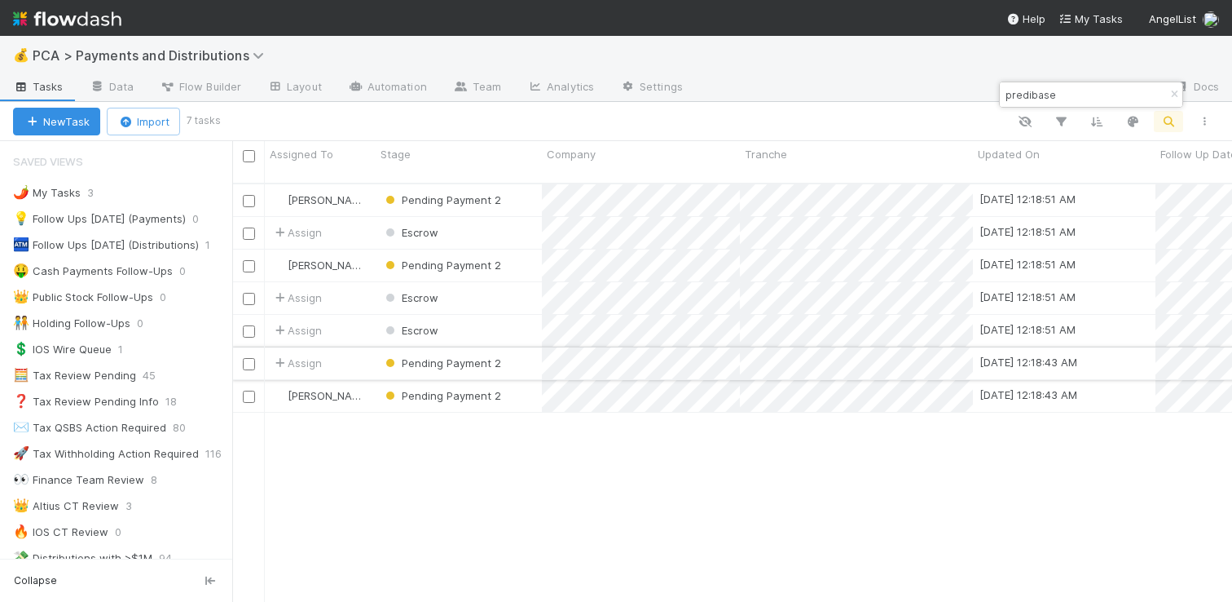
type input "predibase"
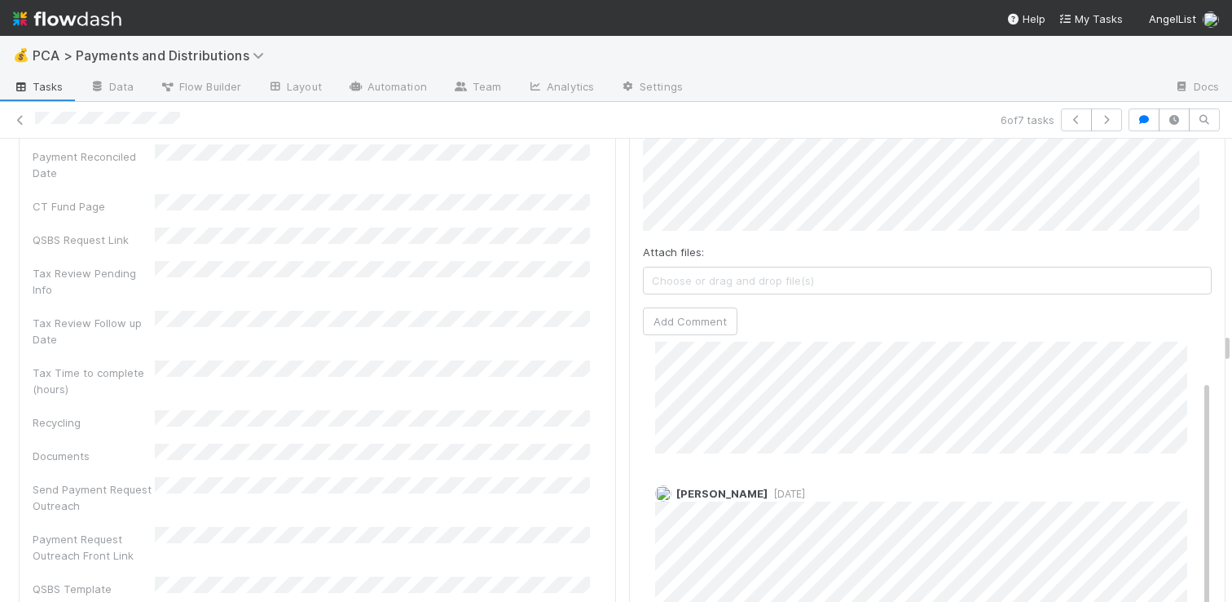
scroll to position [5232, 0]
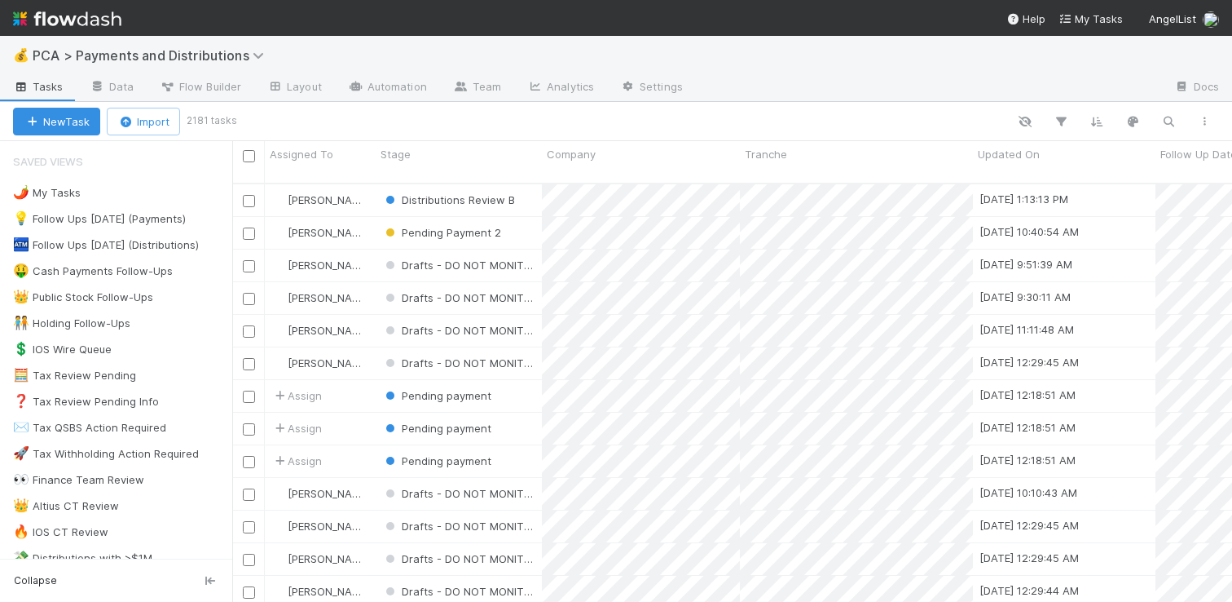
scroll to position [419, 988]
click at [1163, 121] on icon "button" at bounding box center [1169, 121] width 16 height 15
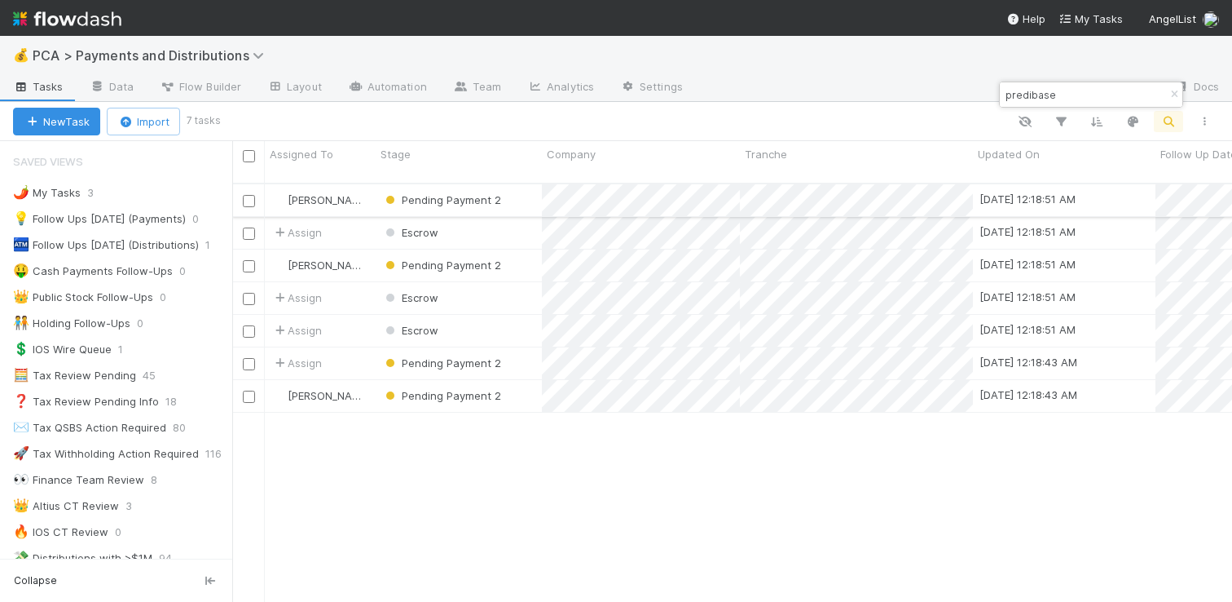
scroll to position [0, 1]
type input "predibase"
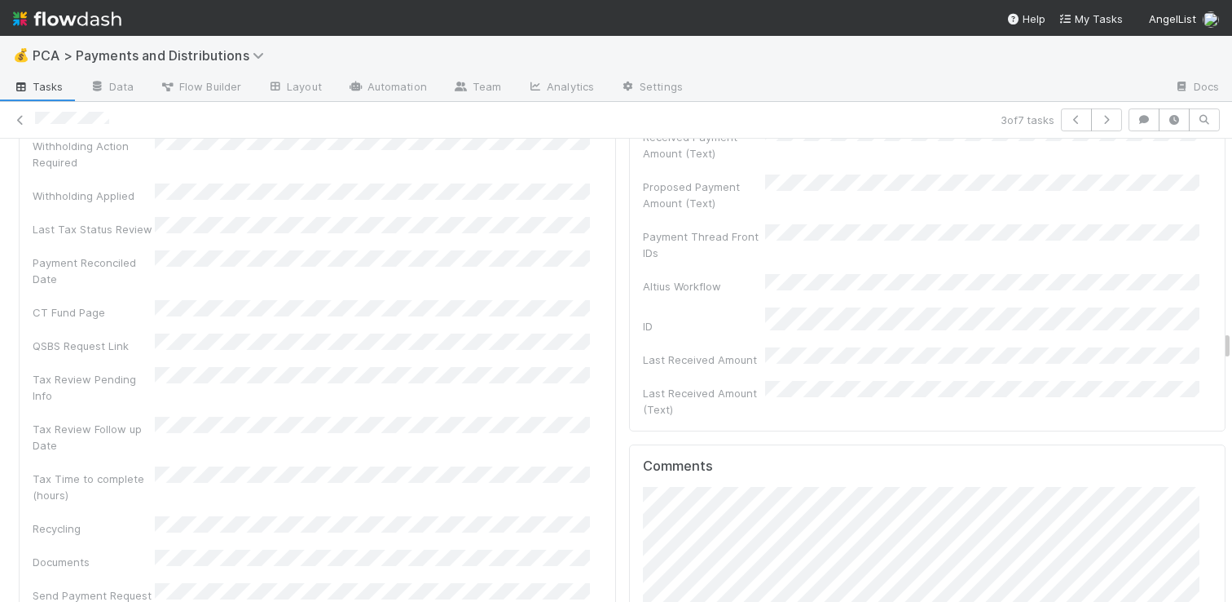
scroll to position [5153, 0]
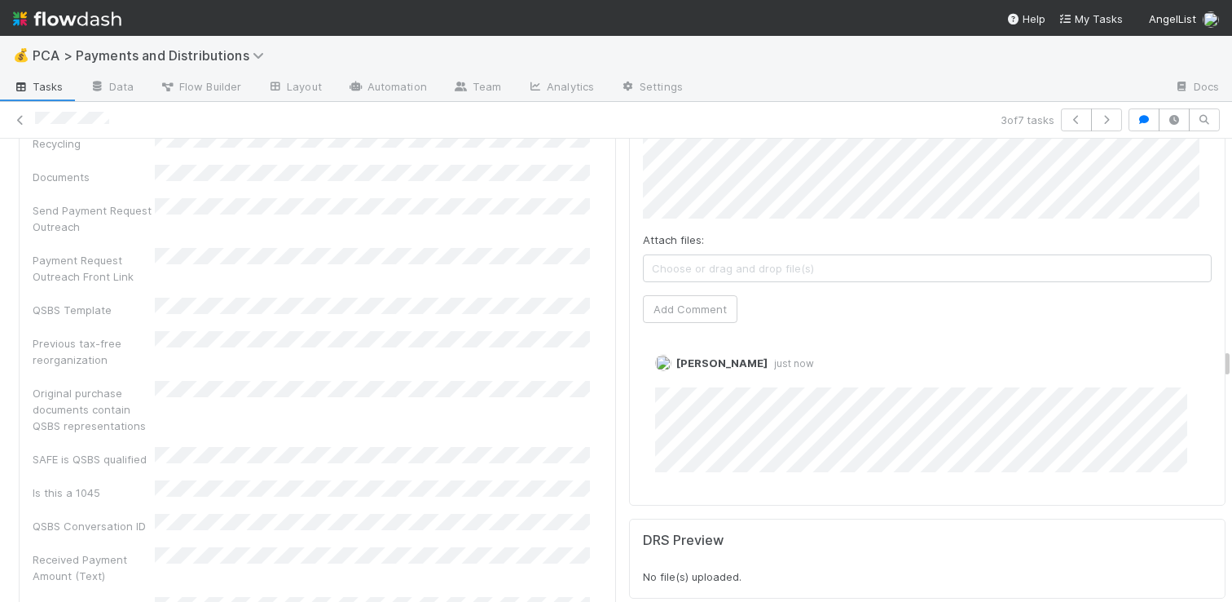
scroll to position [5319, 0]
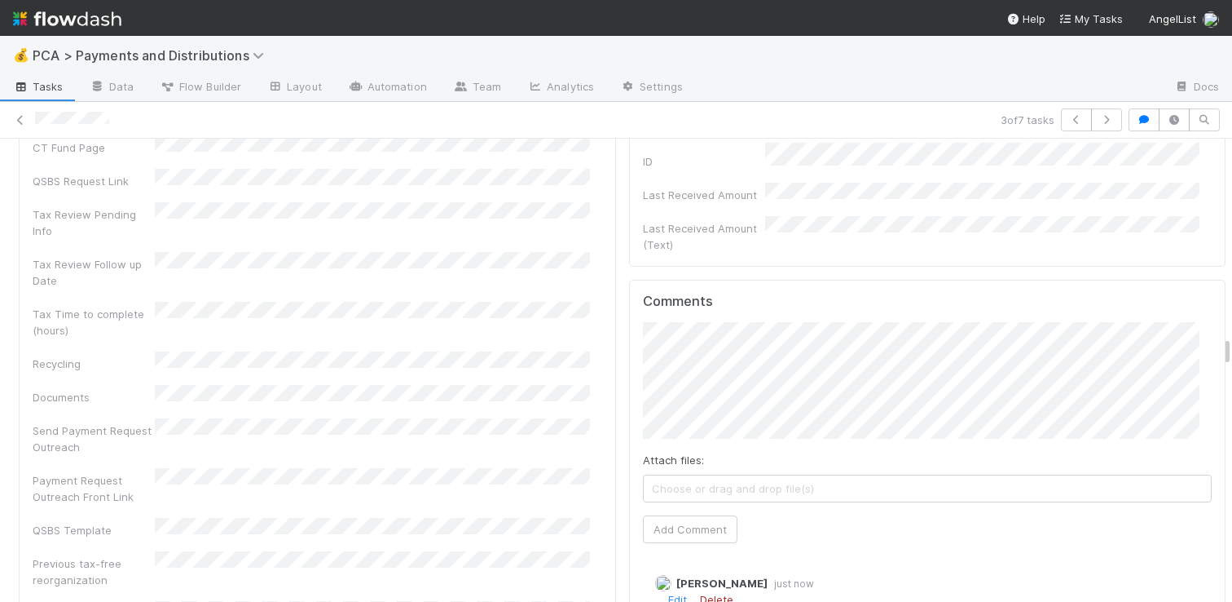
click at [702, 593] on link "Delete" at bounding box center [716, 599] width 33 height 13
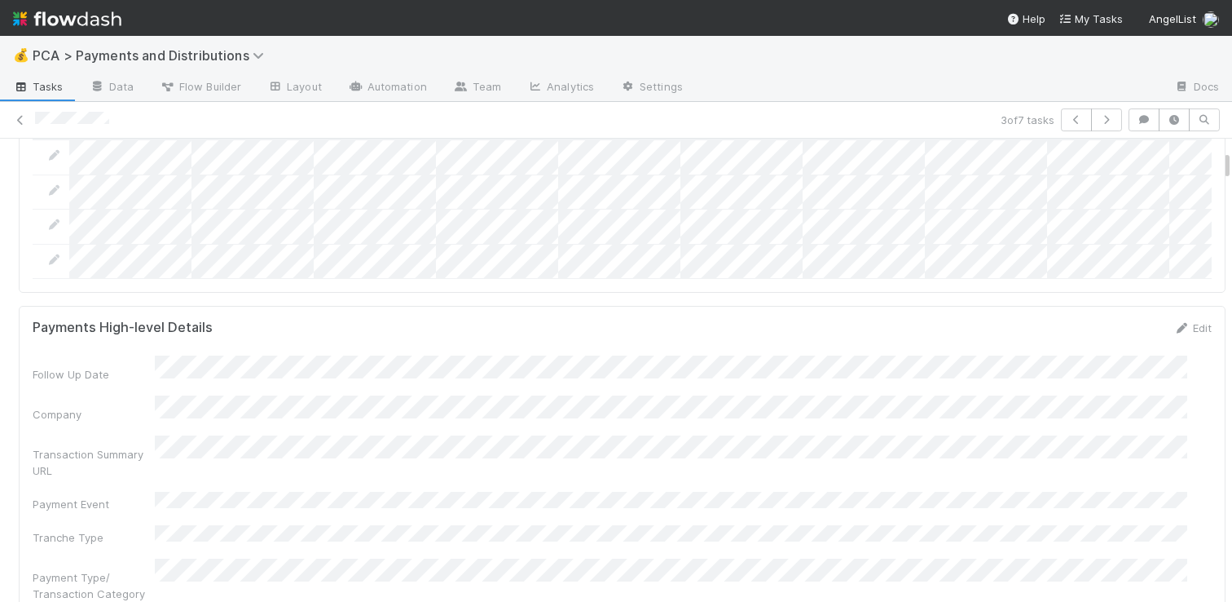
scroll to position [327, 0]
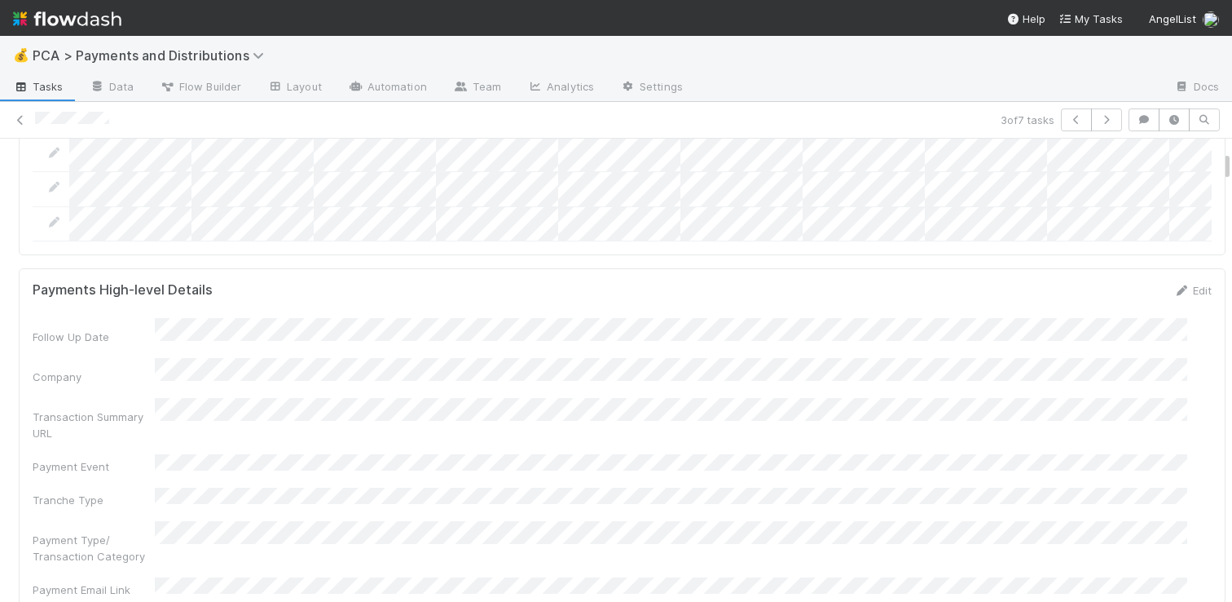
click at [1175, 311] on form "Payments High-level Details Edit Follow Up Date Company Transaction Summary URL…" at bounding box center [622, 448] width 1179 height 332
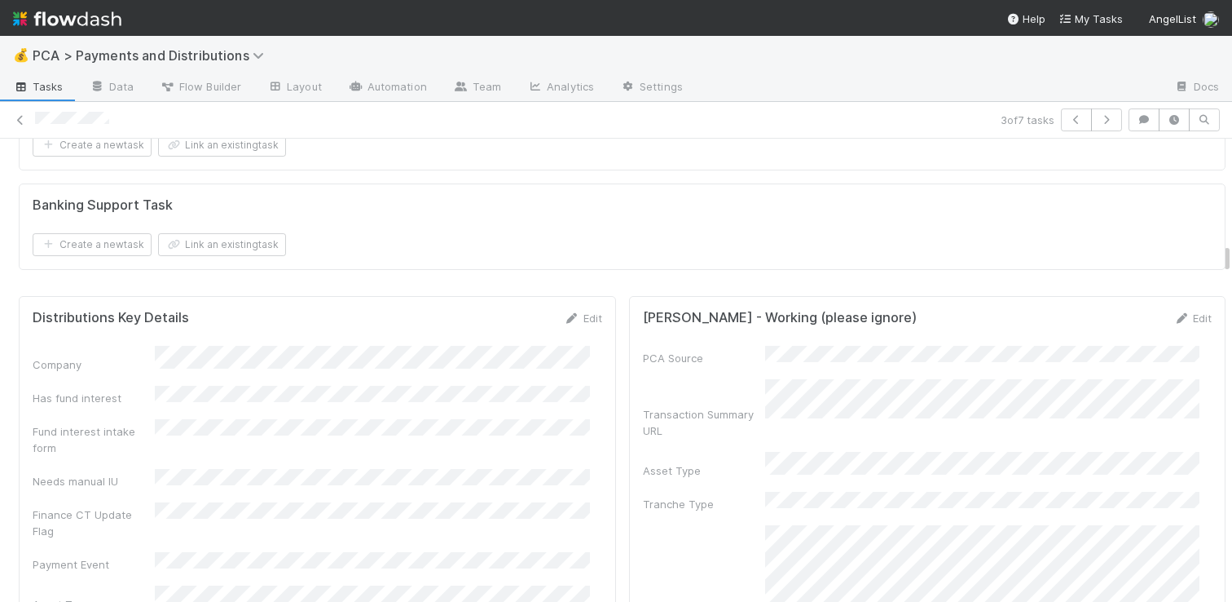
scroll to position [2822, 0]
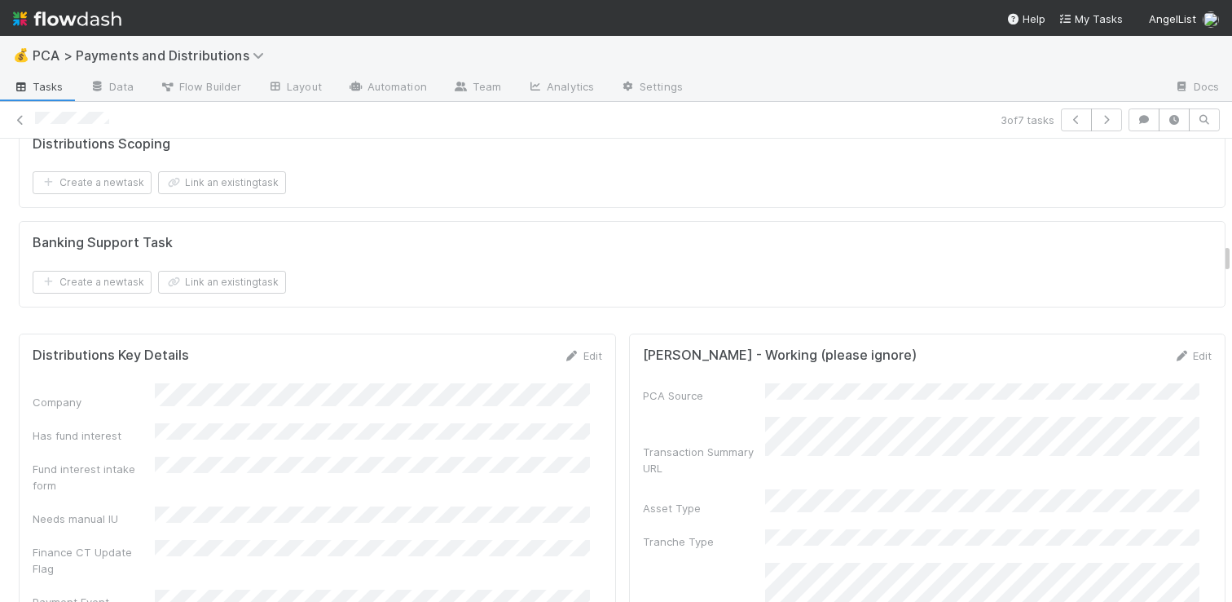
click at [570, 349] on link "Edit" at bounding box center [583, 355] width 38 height 13
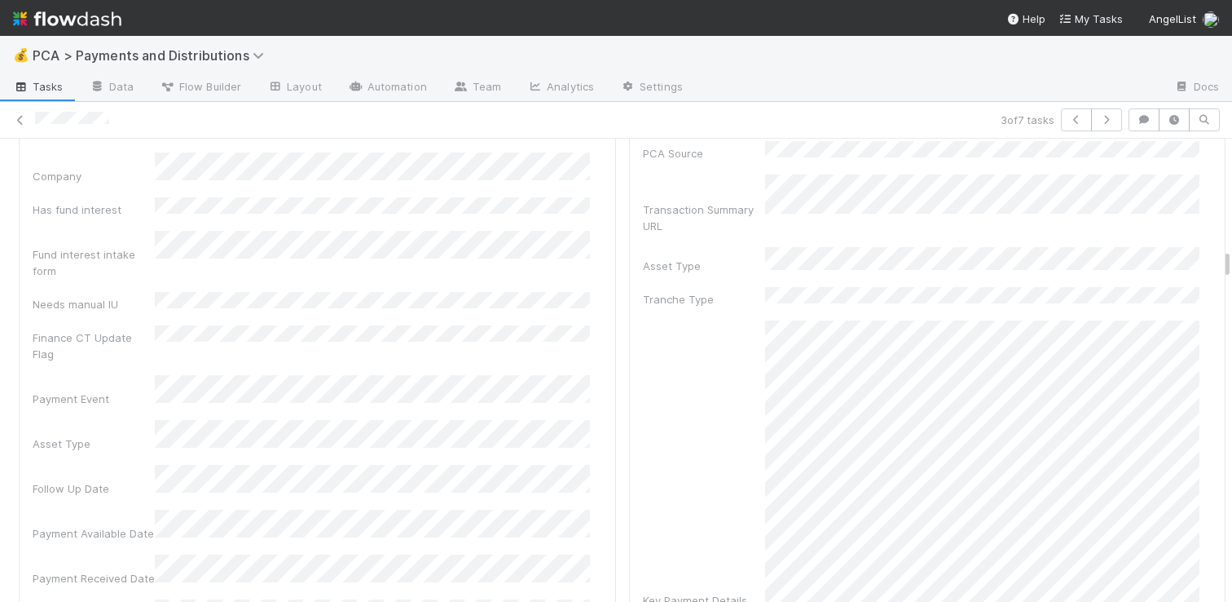
scroll to position [3083, 0]
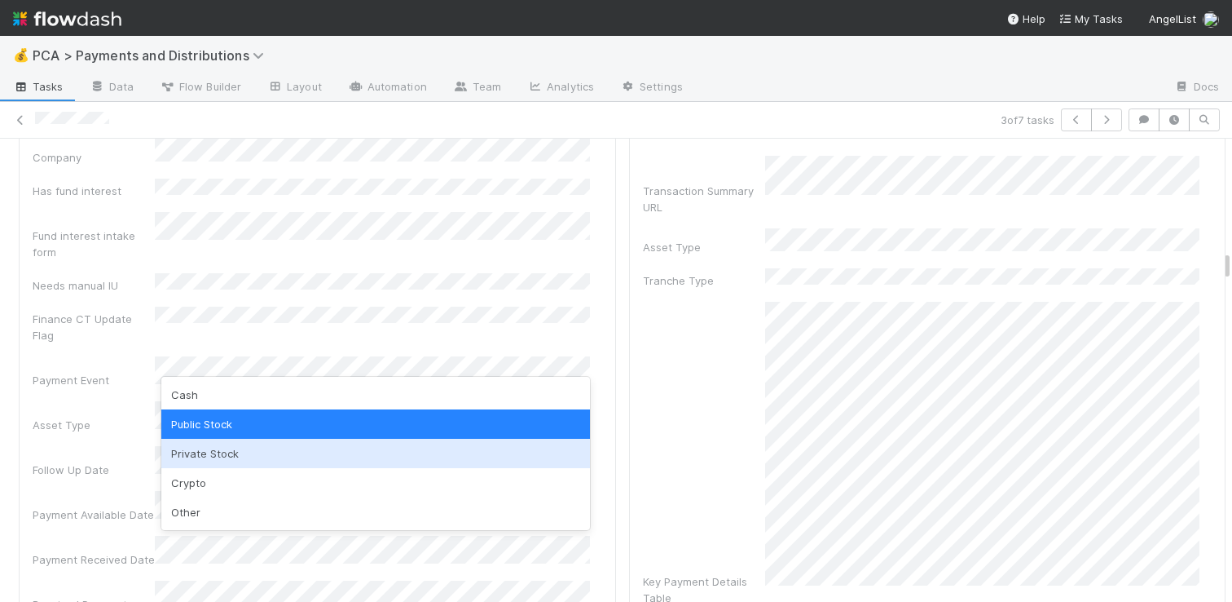
click at [245, 450] on div "Private Stock" at bounding box center [375, 453] width 429 height 29
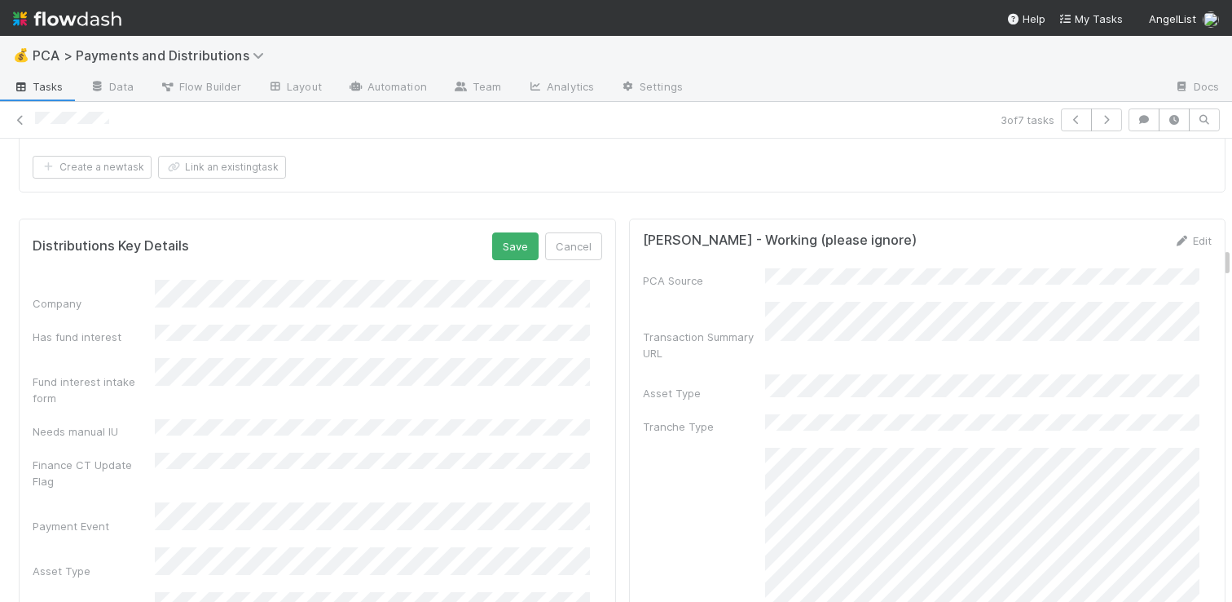
scroll to position [2890, 0]
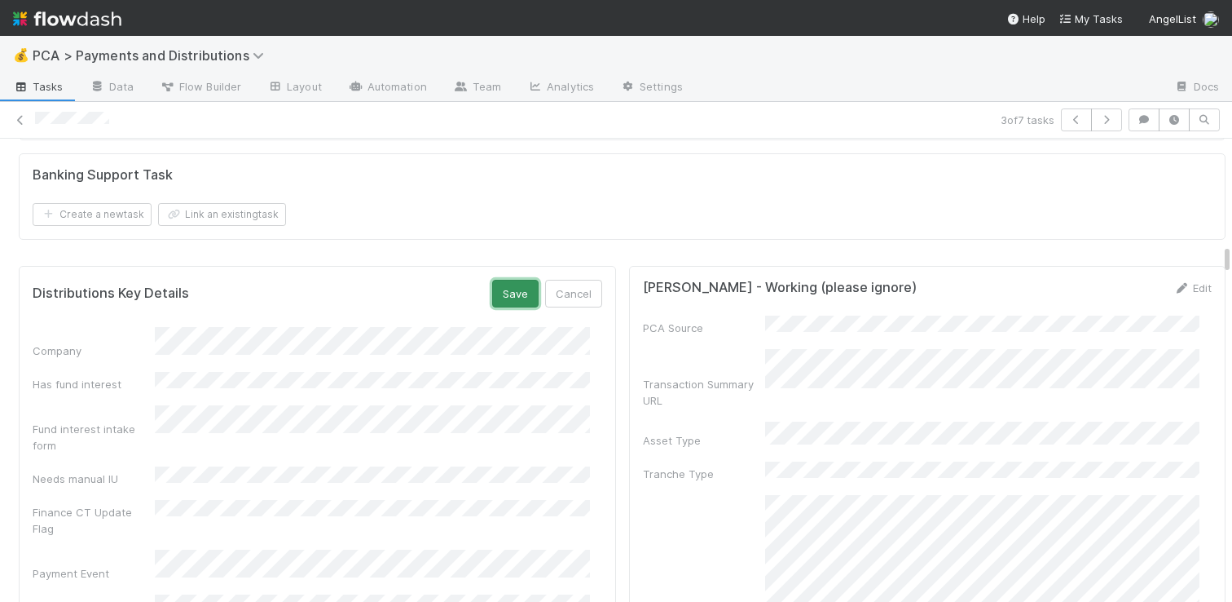
click at [493, 280] on button "Save" at bounding box center [515, 294] width 46 height 28
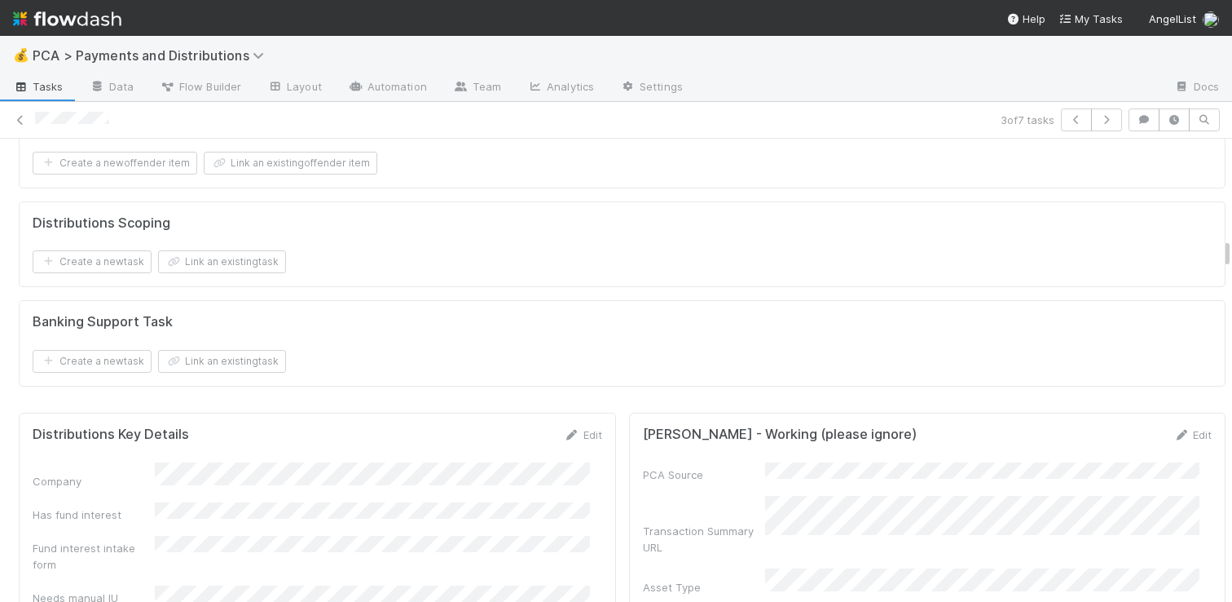
scroll to position [3026, 0]
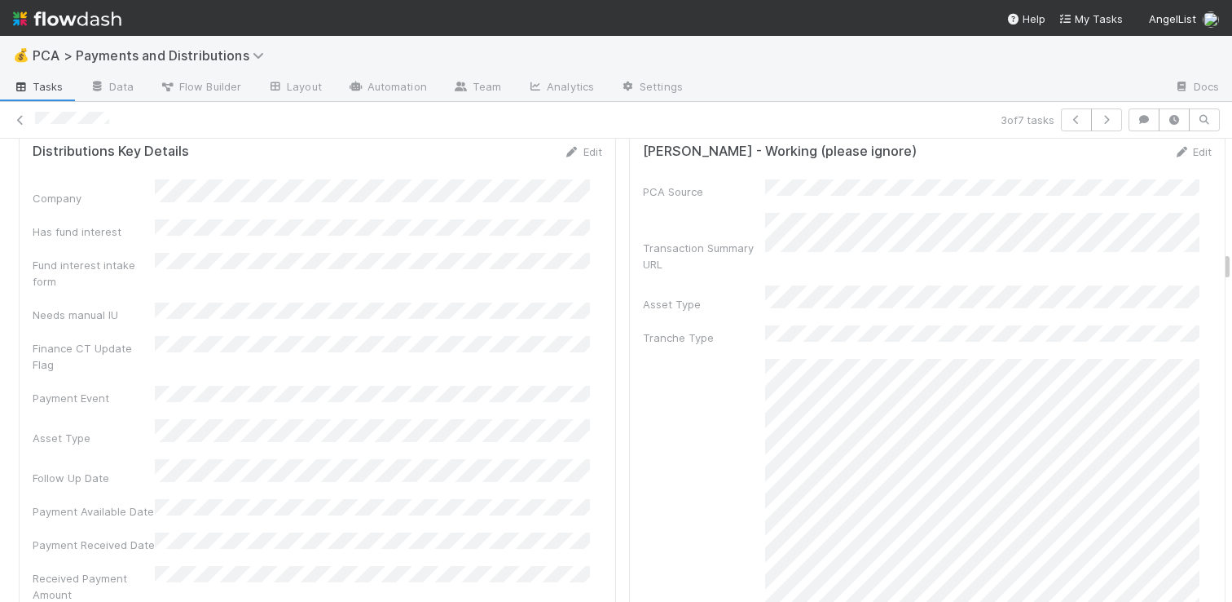
click at [580, 132] on div "3 of 7 tasks" at bounding box center [616, 120] width 1232 height 37
click at [577, 145] on link "Edit" at bounding box center [583, 151] width 38 height 13
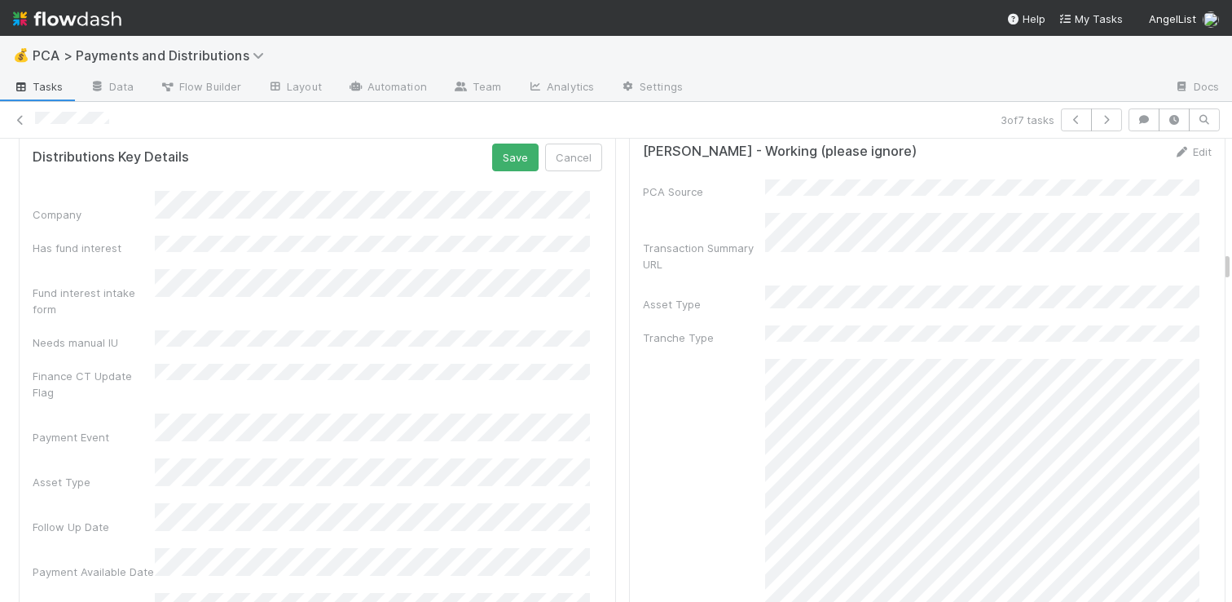
scroll to position [3031, 0]
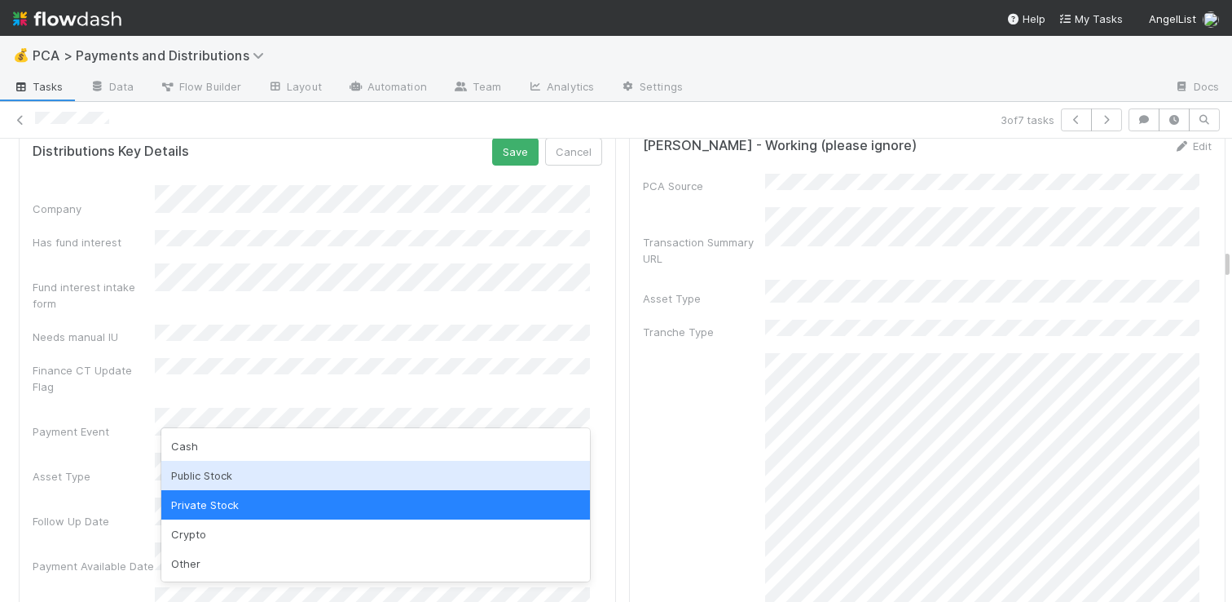
click at [299, 481] on div "Public Stock" at bounding box center [375, 475] width 429 height 29
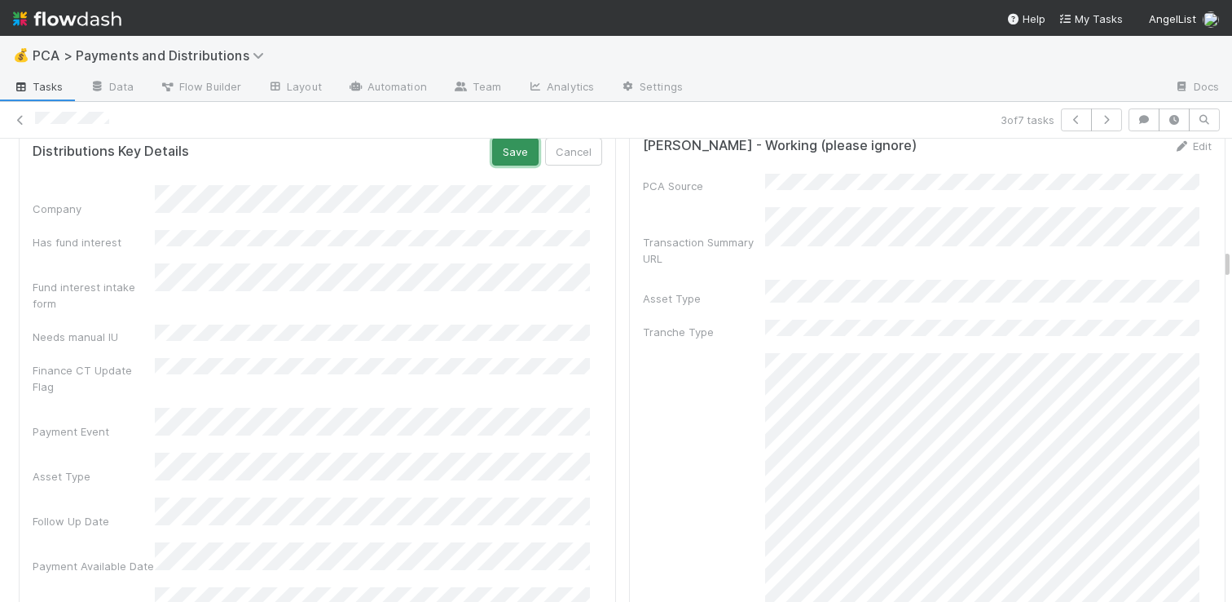
click at [500, 142] on button "Save" at bounding box center [515, 152] width 46 height 28
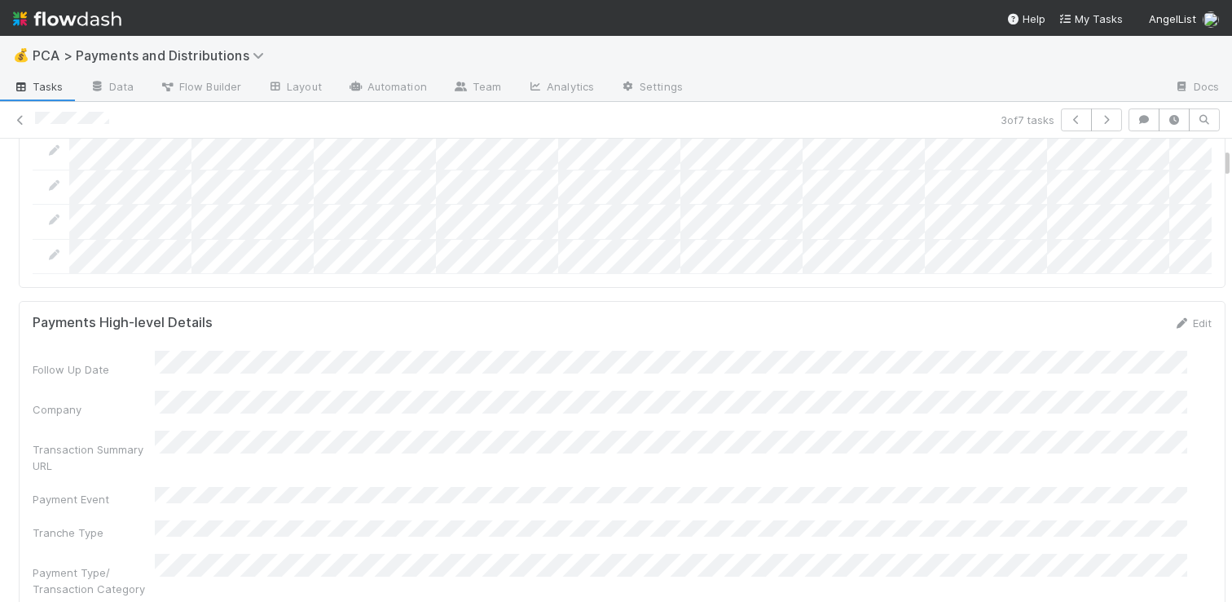
scroll to position [423, 0]
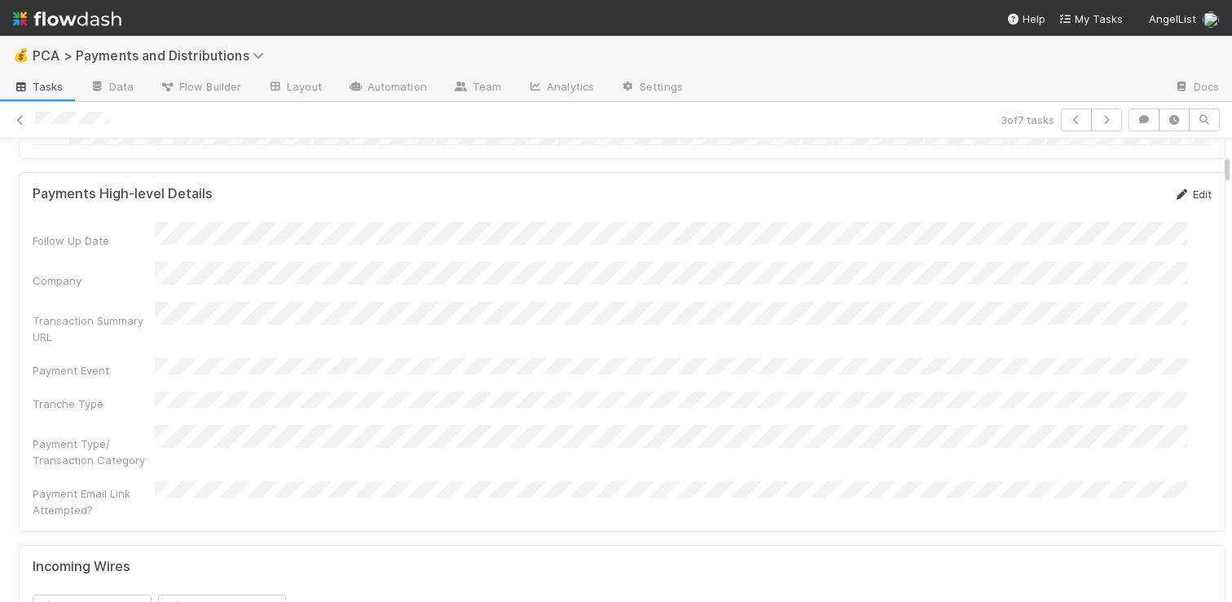
click at [1179, 201] on link "Edit" at bounding box center [1193, 193] width 38 height 13
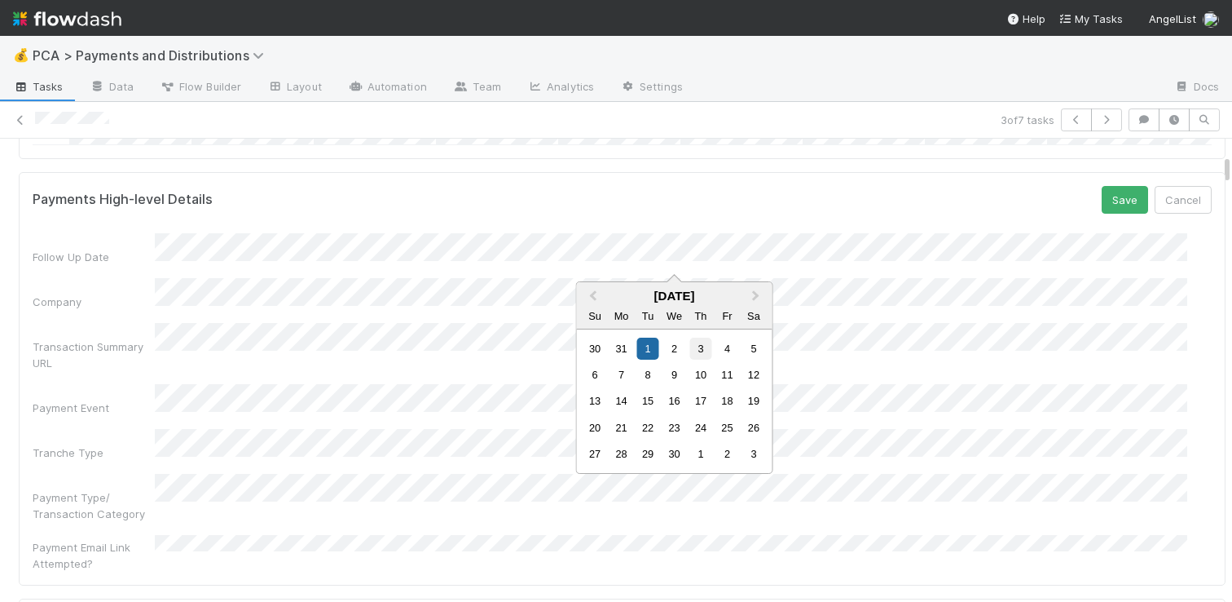
click at [708, 347] on div "3" at bounding box center [701, 348] width 22 height 22
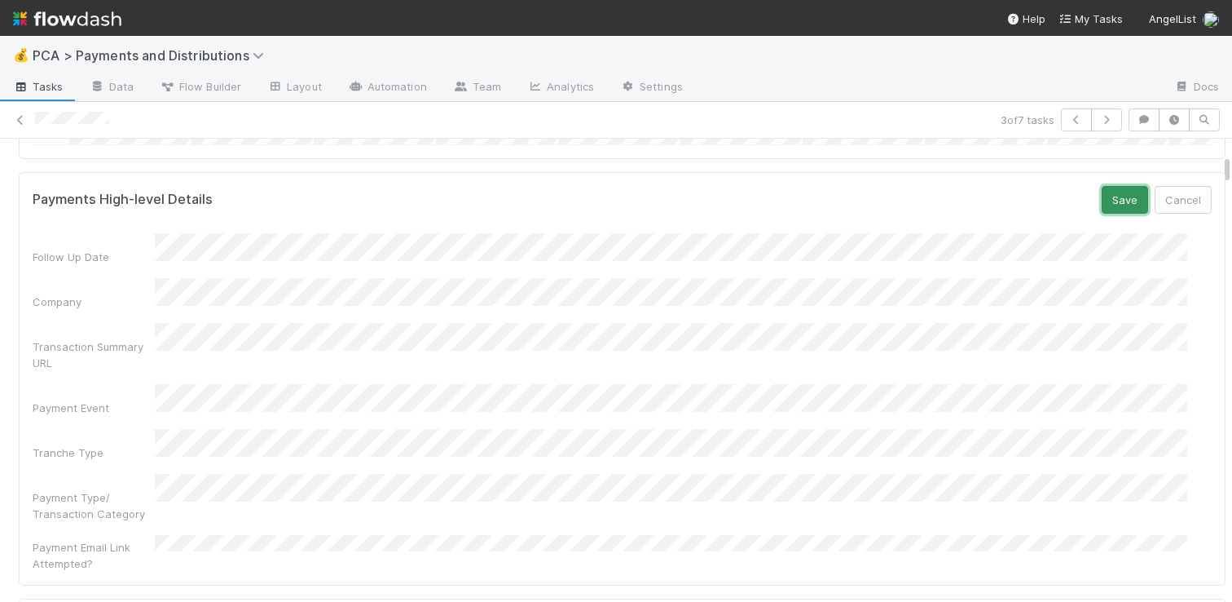
click at [1102, 214] on button "Save" at bounding box center [1125, 200] width 46 height 28
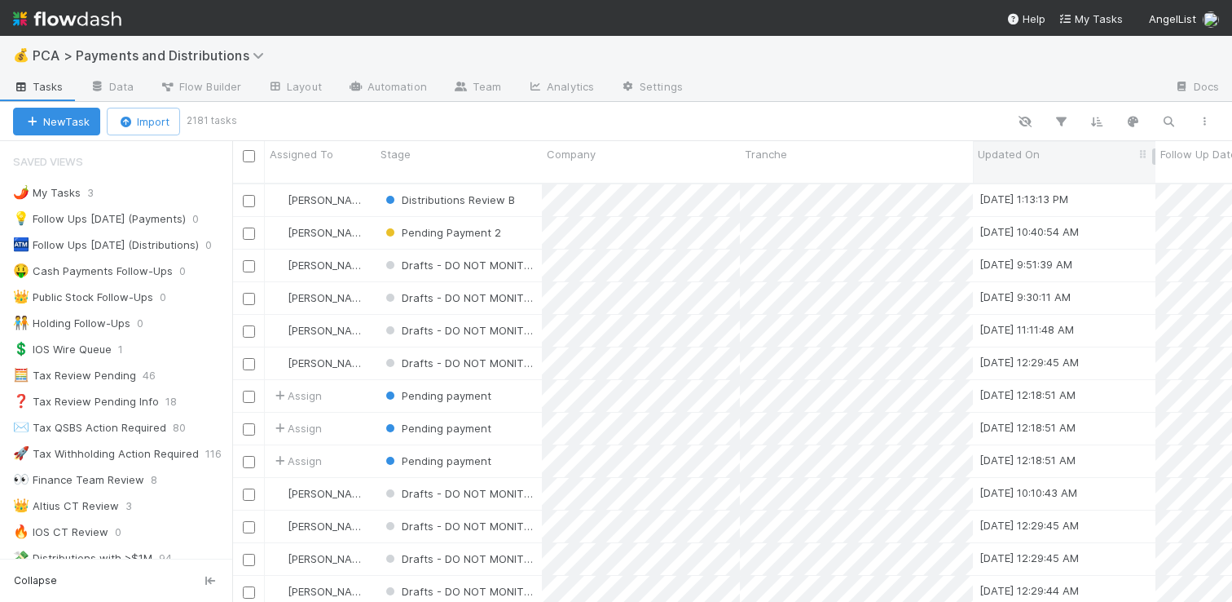
scroll to position [419, 988]
click at [1166, 118] on icon "button" at bounding box center [1169, 121] width 16 height 15
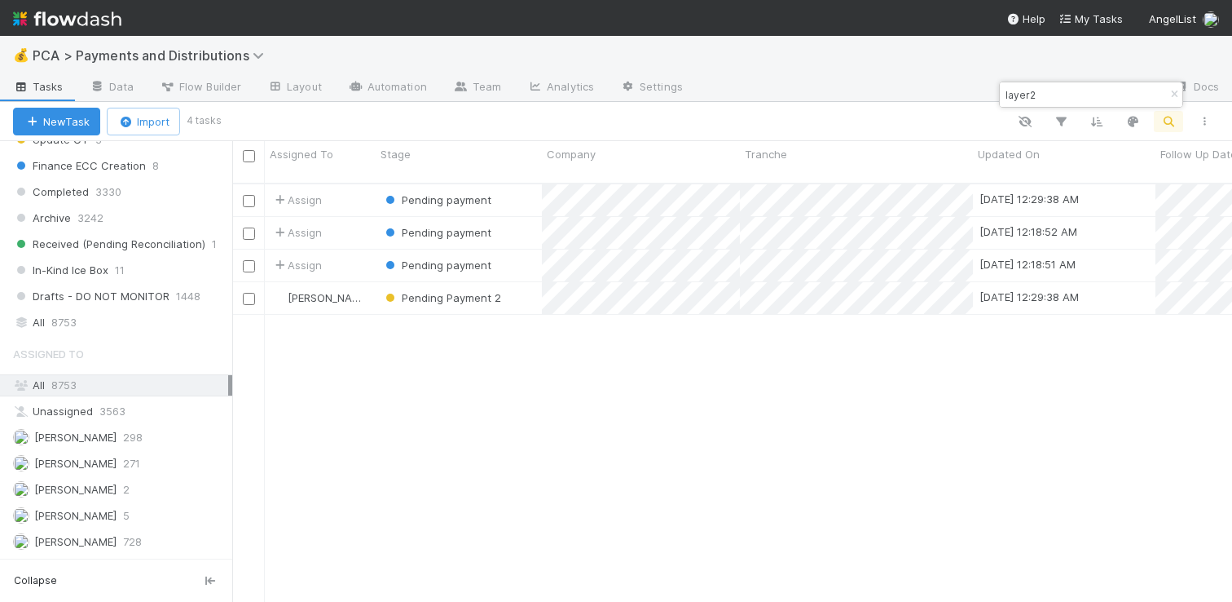
scroll to position [1281, 0]
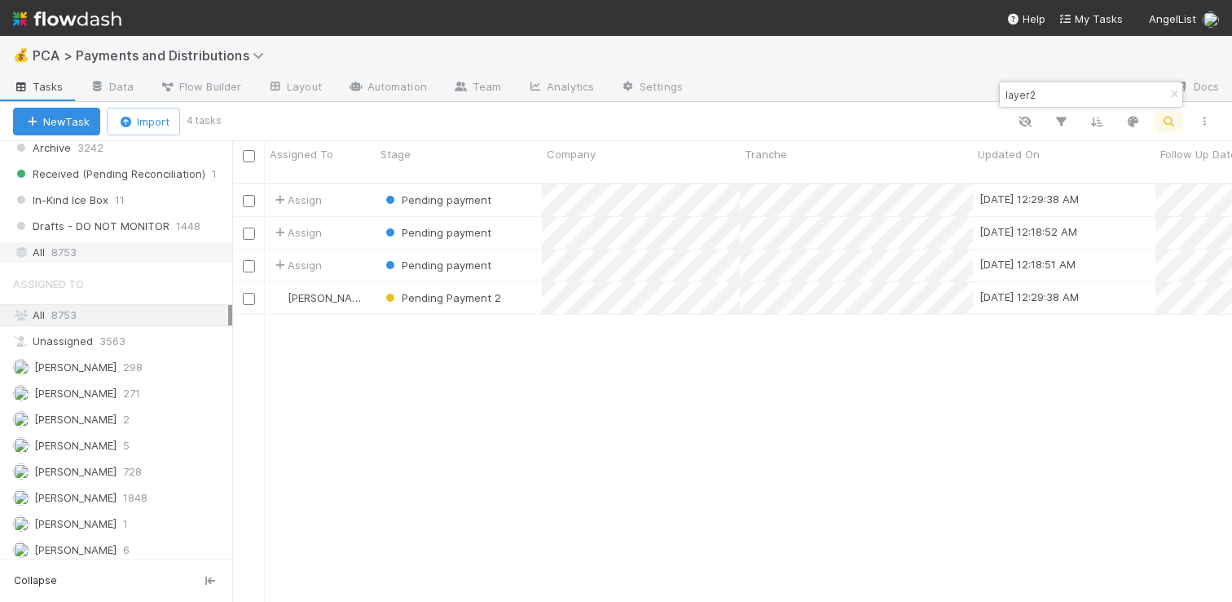
type input "layer2"
click at [122, 254] on div "All 8753" at bounding box center [120, 252] width 215 height 20
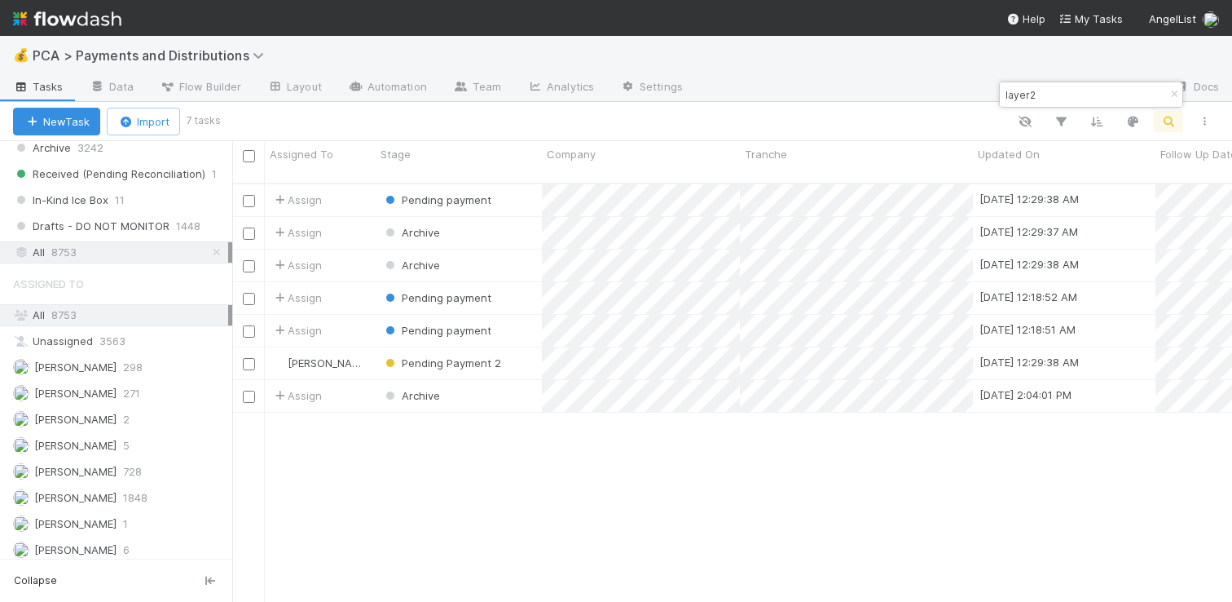
scroll to position [419, 988]
click at [526, 349] on div "Pending Payment 2" at bounding box center [459, 363] width 166 height 32
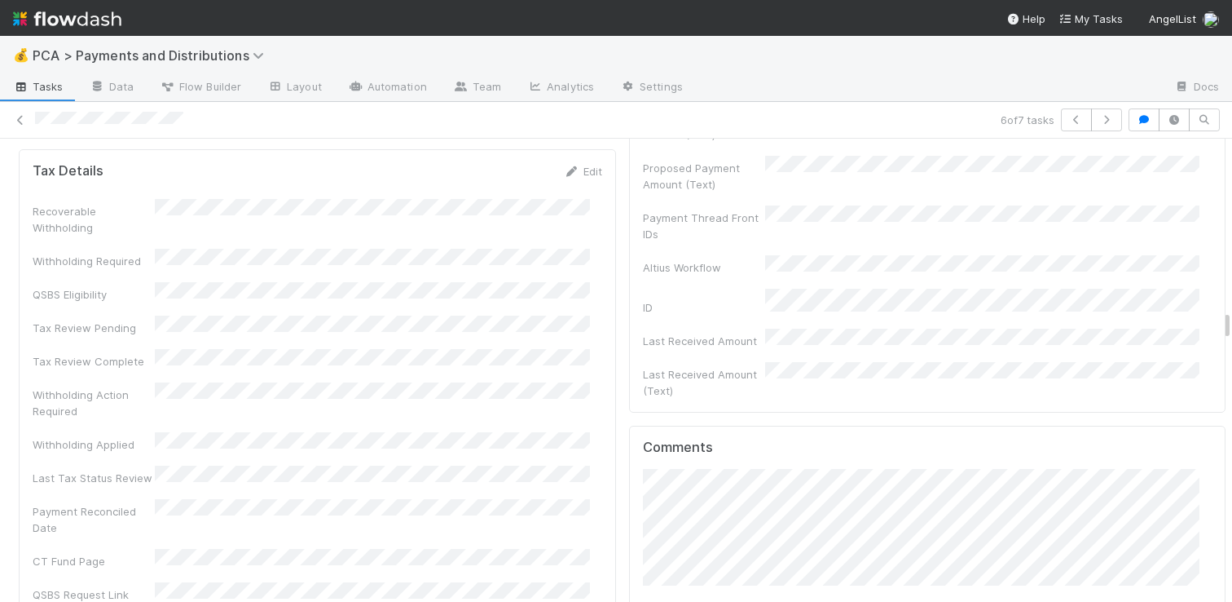
scroll to position [4732, 0]
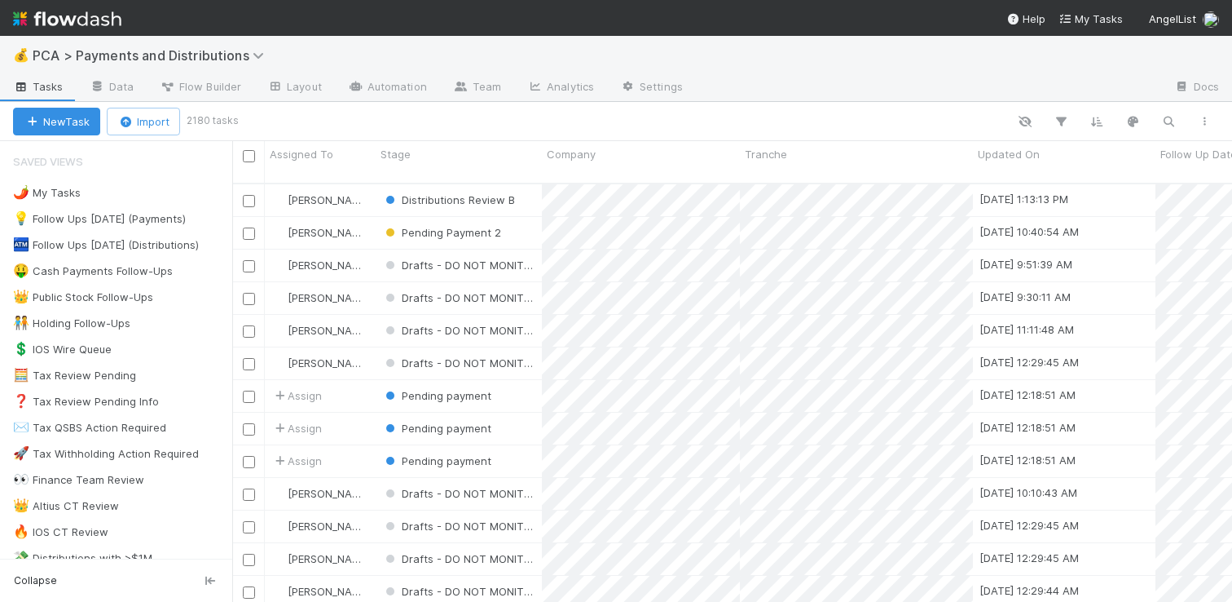
scroll to position [419, 988]
click at [1168, 121] on icon "button" at bounding box center [1169, 121] width 16 height 15
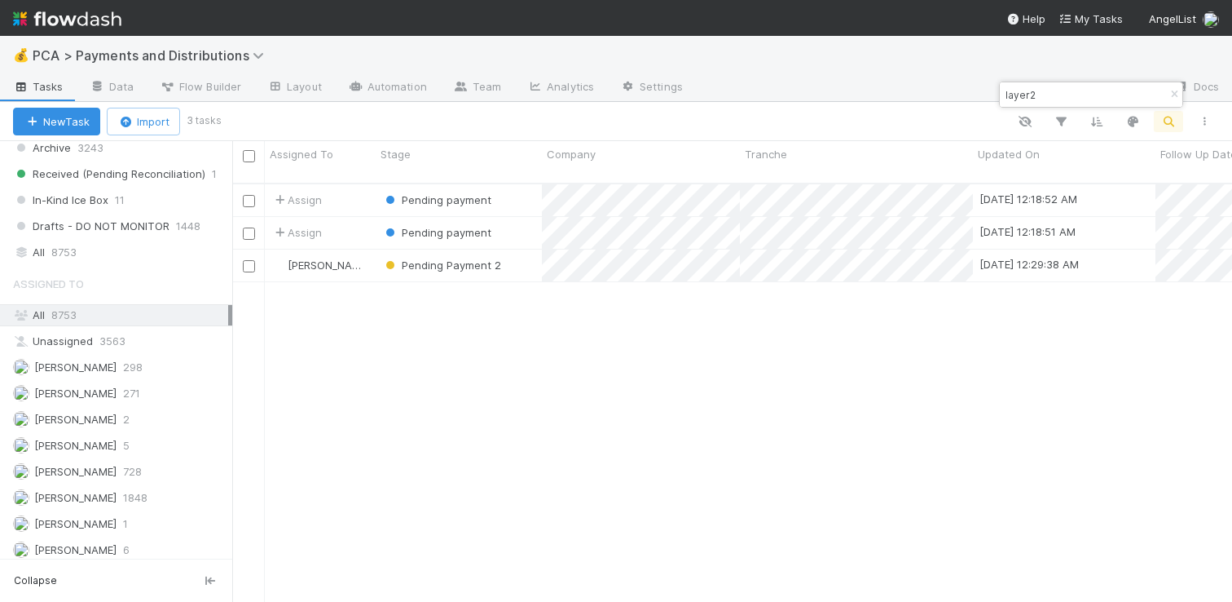
scroll to position [1284, 0]
type input "layer2"
click at [55, 244] on span "8753" at bounding box center [63, 250] width 25 height 20
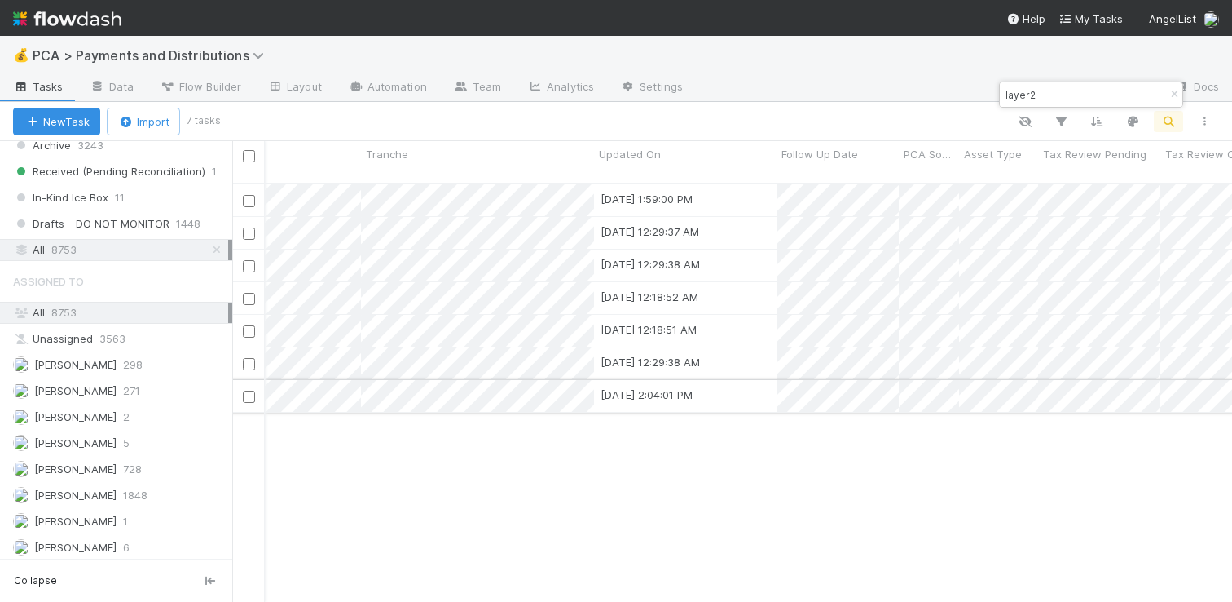
scroll to position [0, 292]
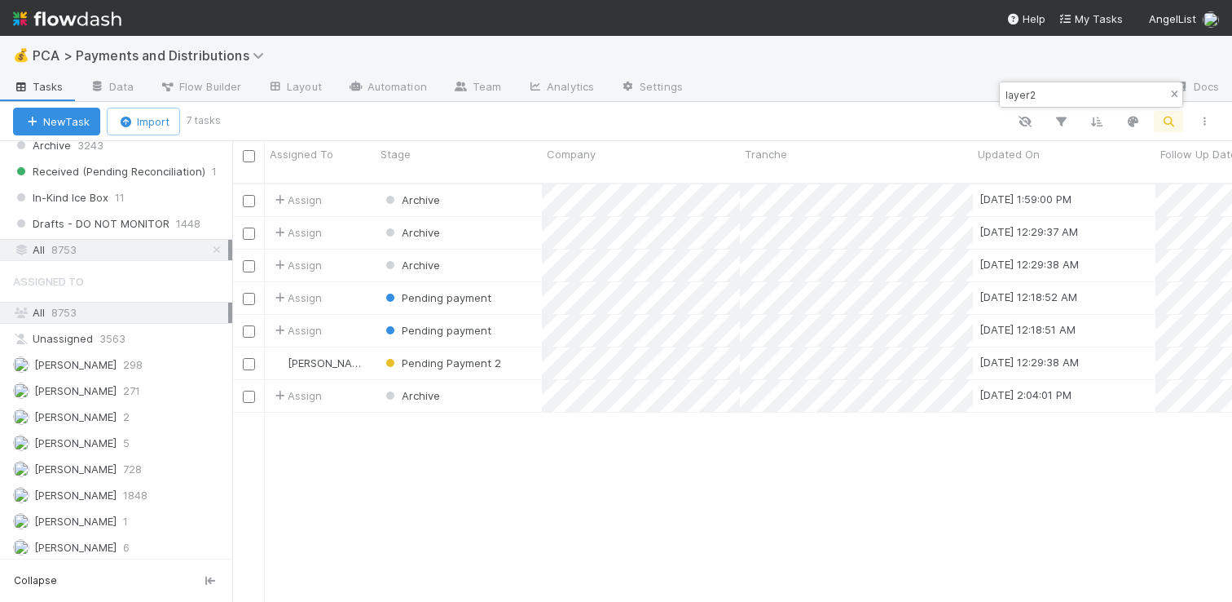
click at [1177, 95] on icon "button" at bounding box center [1174, 95] width 16 height 10
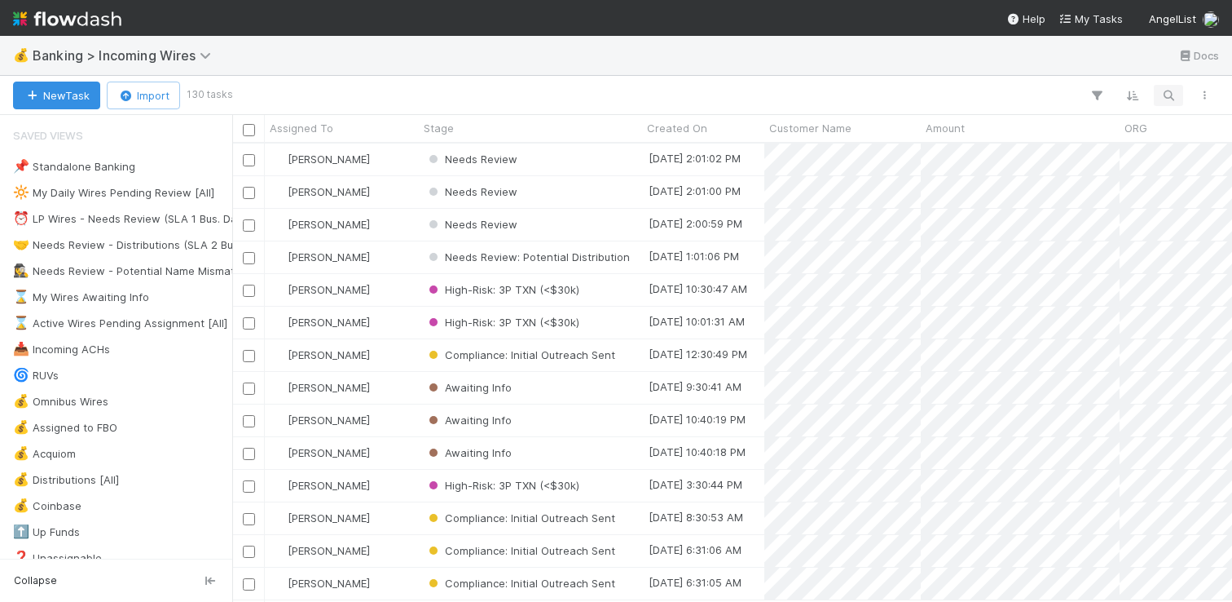
scroll to position [445, 988]
click at [1175, 96] on icon "button" at bounding box center [1169, 95] width 16 height 15
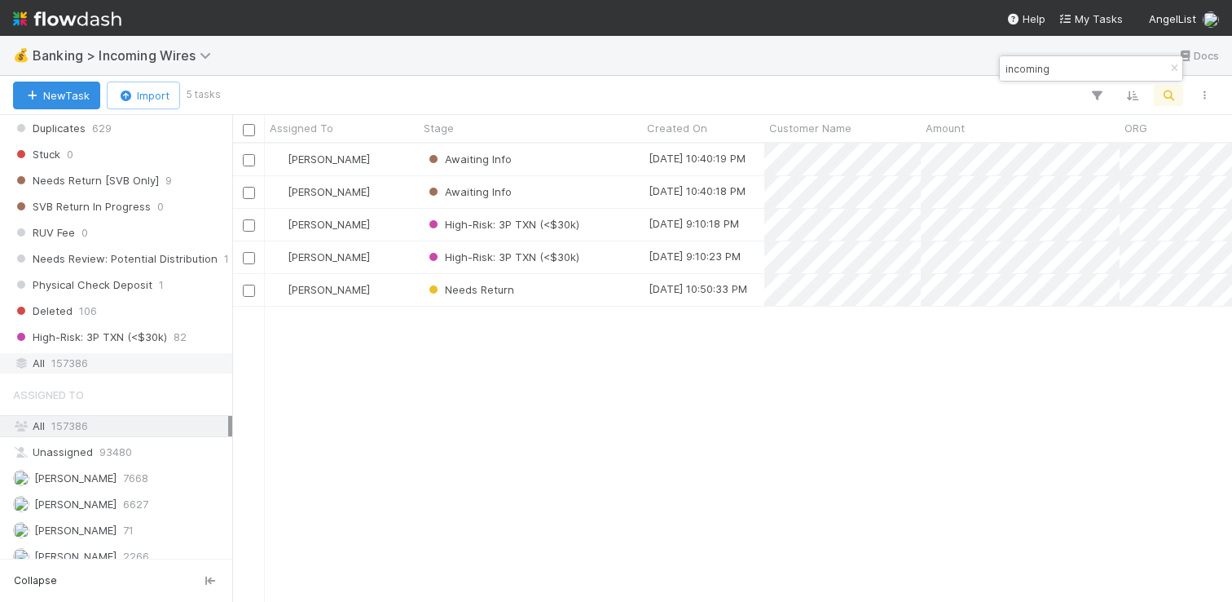
type input "incoming"
click at [49, 361] on div "All 157386" at bounding box center [120, 363] width 215 height 20
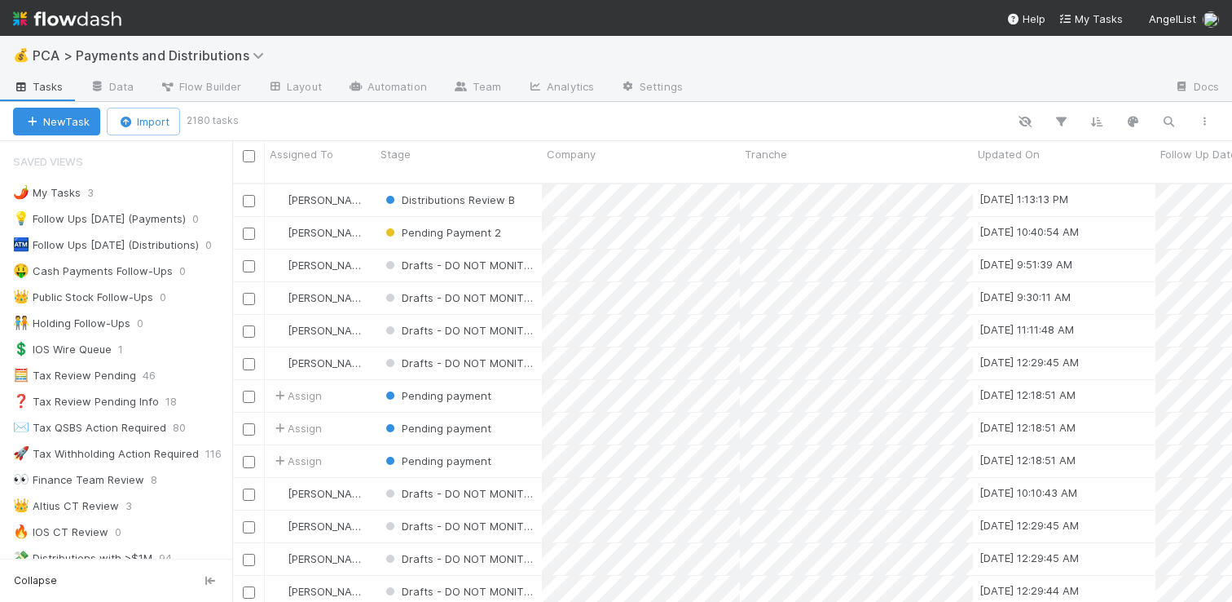
scroll to position [419, 988]
click at [90, 301] on div "👑 Public Stock Follow-Ups" at bounding box center [83, 297] width 140 height 20
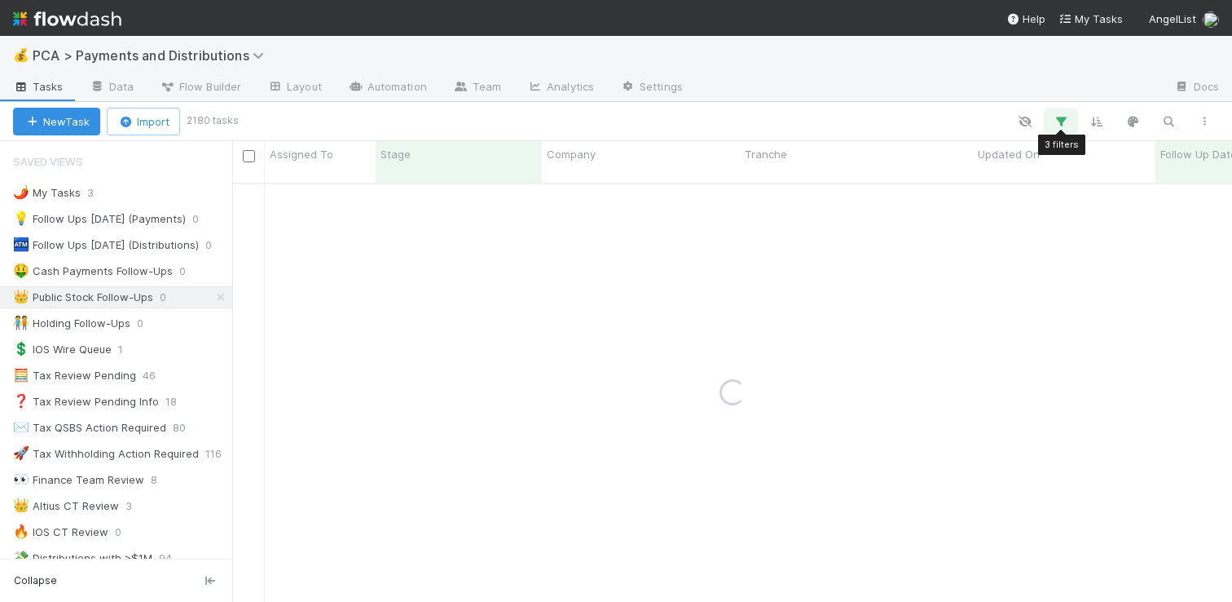
click at [1062, 114] on icon "button" at bounding box center [1061, 121] width 16 height 15
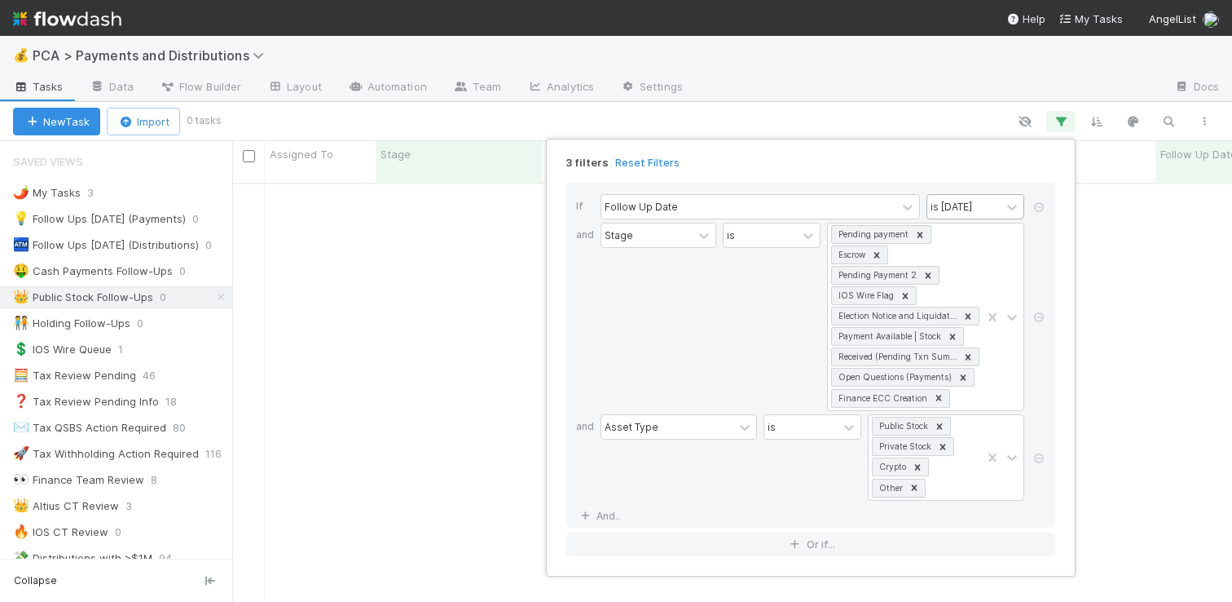
click at [952, 198] on div "is today" at bounding box center [964, 207] width 73 height 24
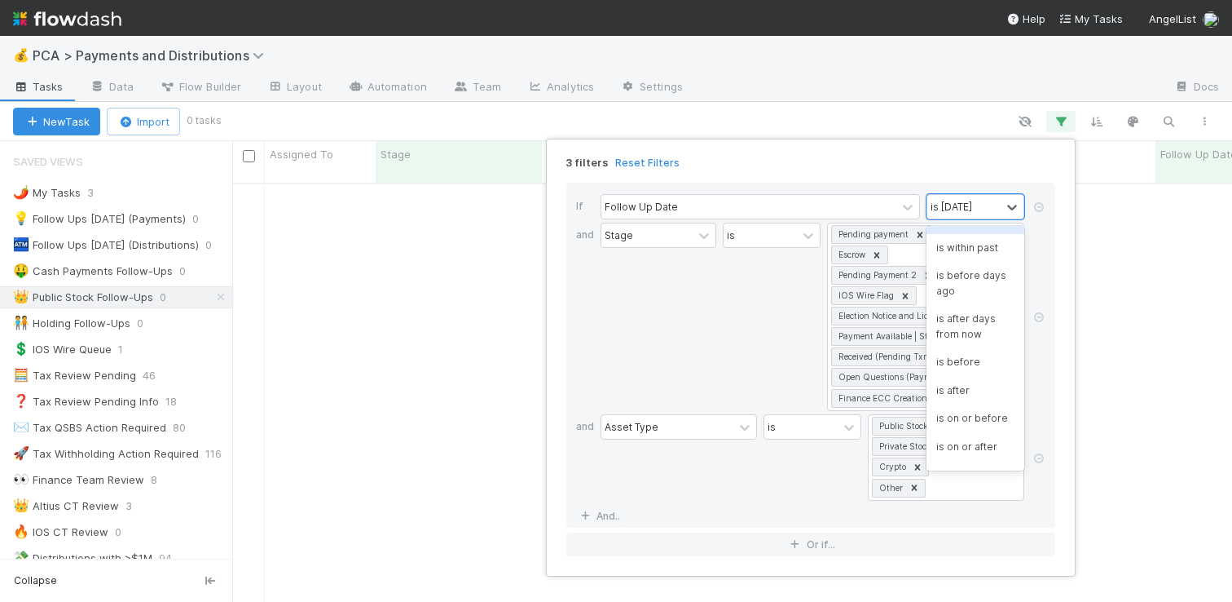
scroll to position [0, 0]
click at [950, 236] on div "is" at bounding box center [976, 243] width 98 height 28
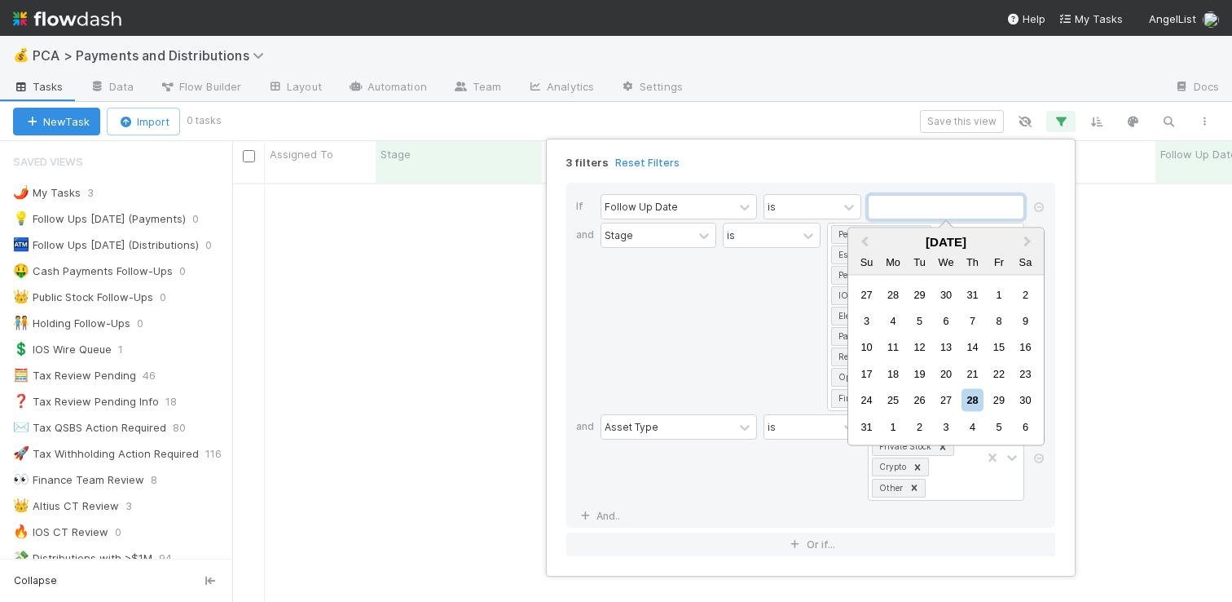
click at [952, 212] on input "text" at bounding box center [946, 207] width 156 height 24
click at [919, 427] on div "2" at bounding box center [920, 426] width 22 height 22
type input "09/02/2025"
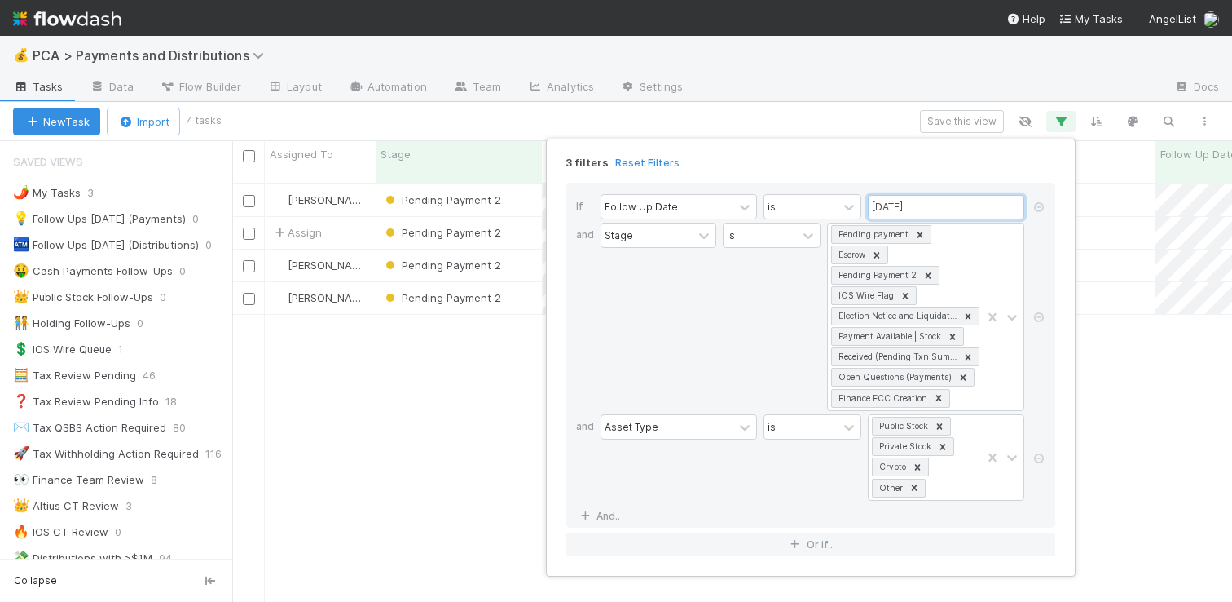
scroll to position [419, 988]
click at [789, 78] on div "3 filters Reset Filters If Follow Up Date is 09/02/2025 and Stage is Pending pa…" at bounding box center [616, 301] width 1232 height 602
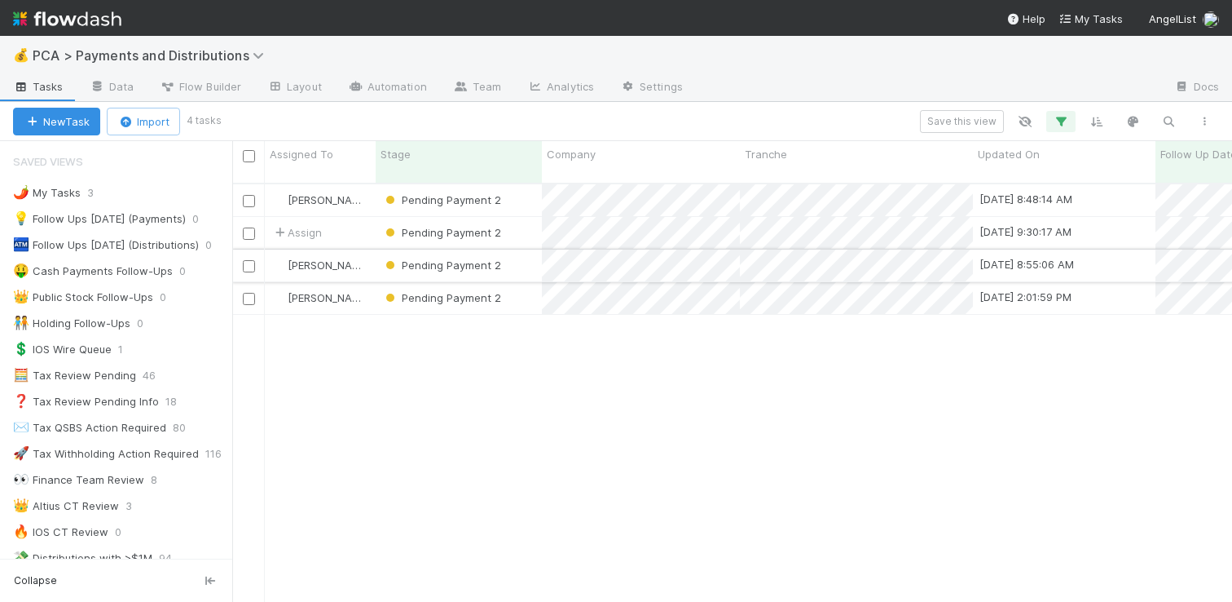
click at [529, 250] on div "Pending Payment 2" at bounding box center [459, 265] width 166 height 32
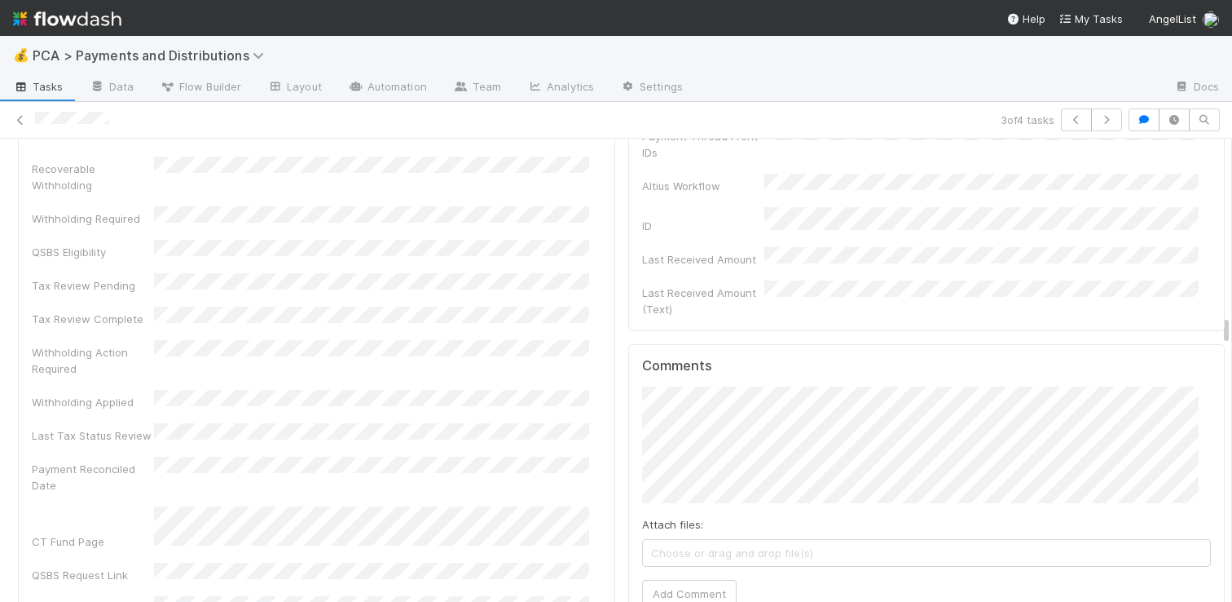
scroll to position [4694, 0]
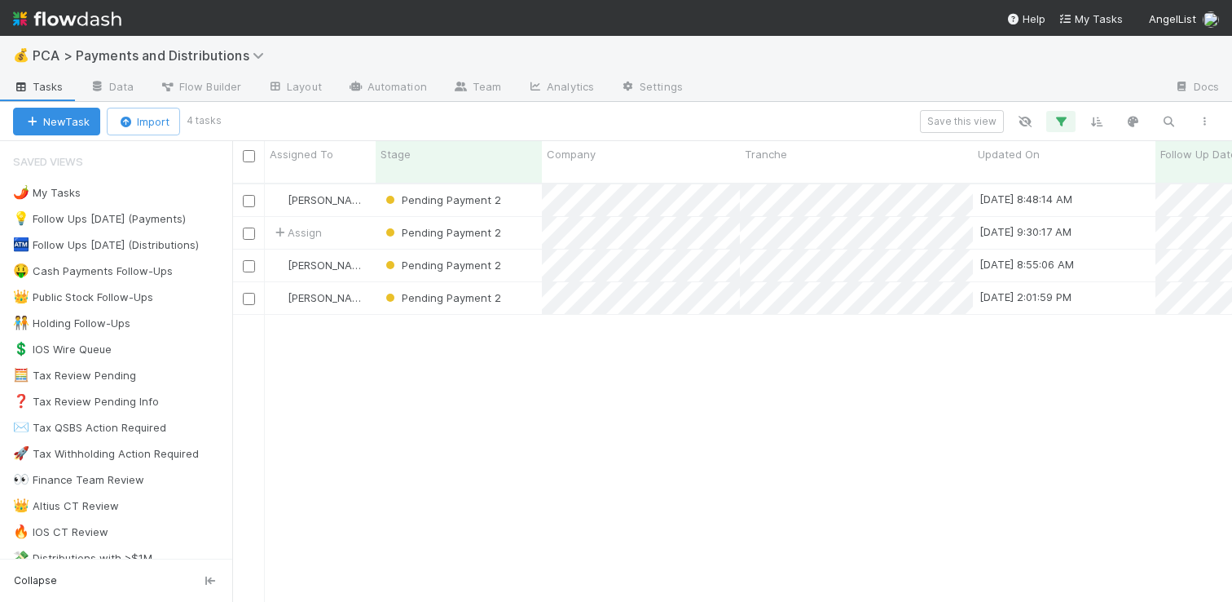
scroll to position [419, 988]
click at [513, 184] on div "Pending Payment 2" at bounding box center [459, 200] width 166 height 32
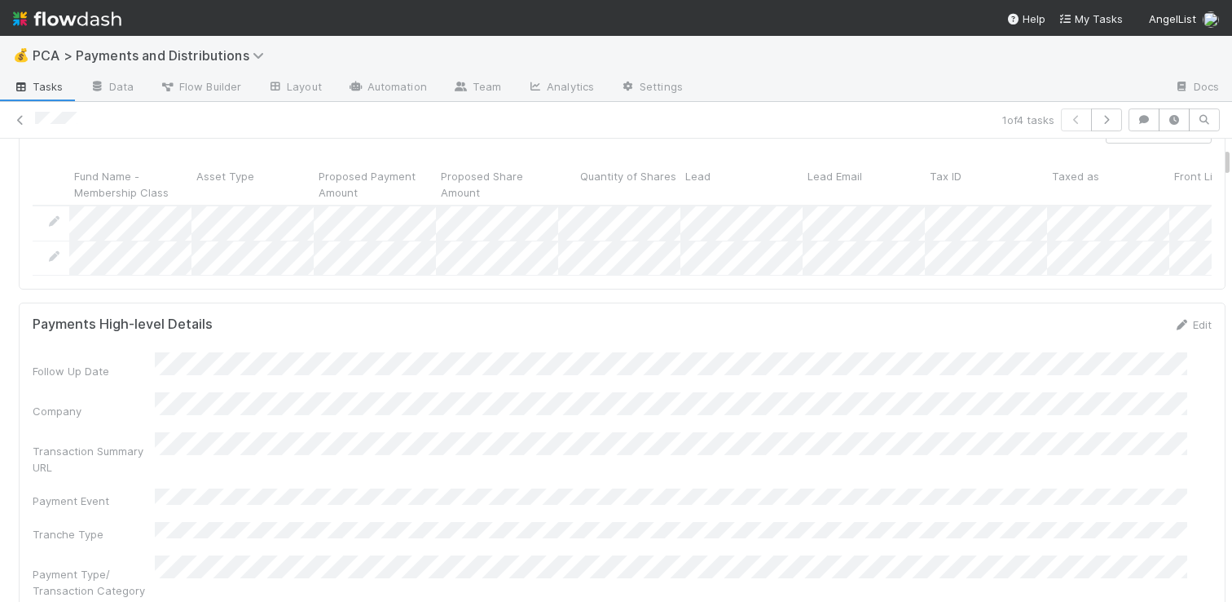
scroll to position [225, 0]
click at [1177, 329] on link "Edit" at bounding box center [1193, 322] width 38 height 13
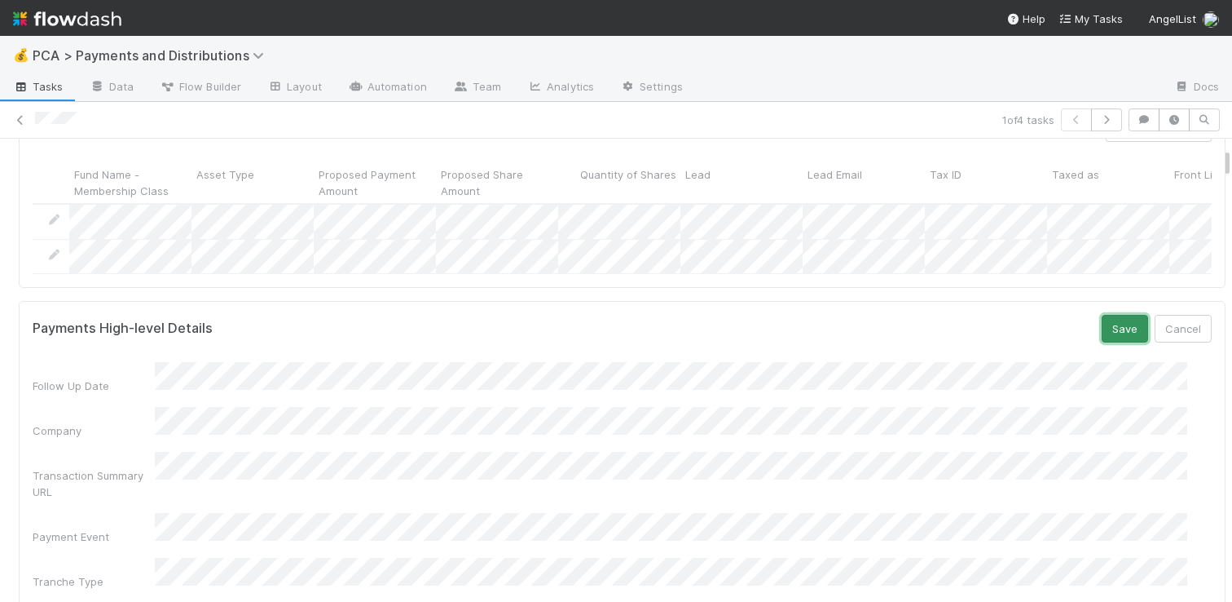
click at [1102, 335] on button "Save" at bounding box center [1125, 329] width 46 height 28
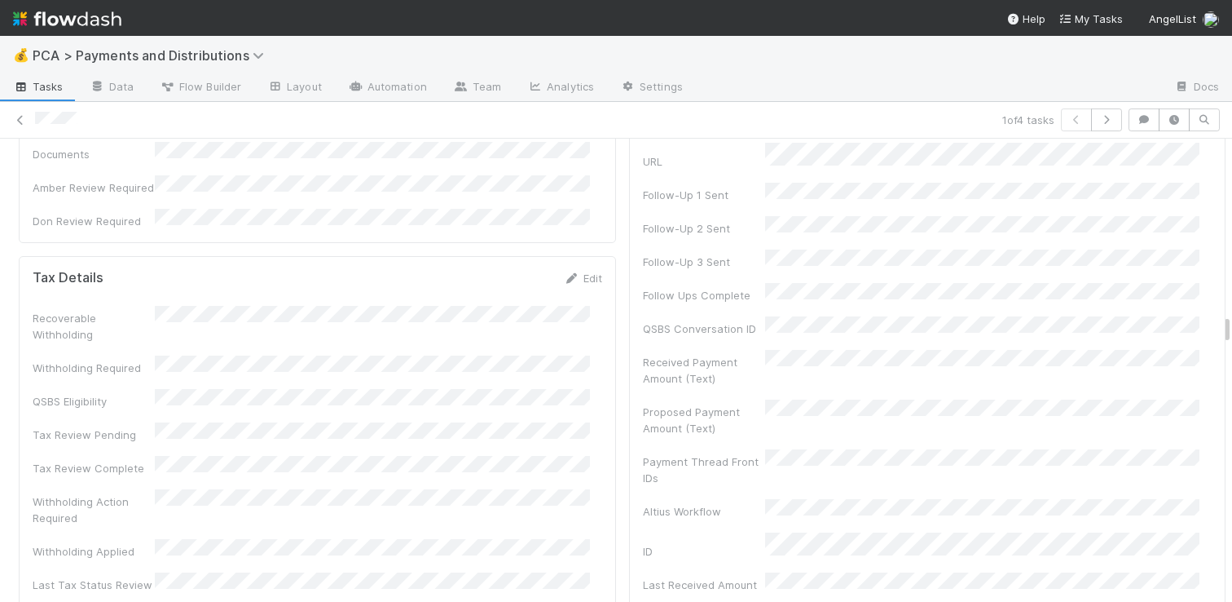
scroll to position [4841, 0]
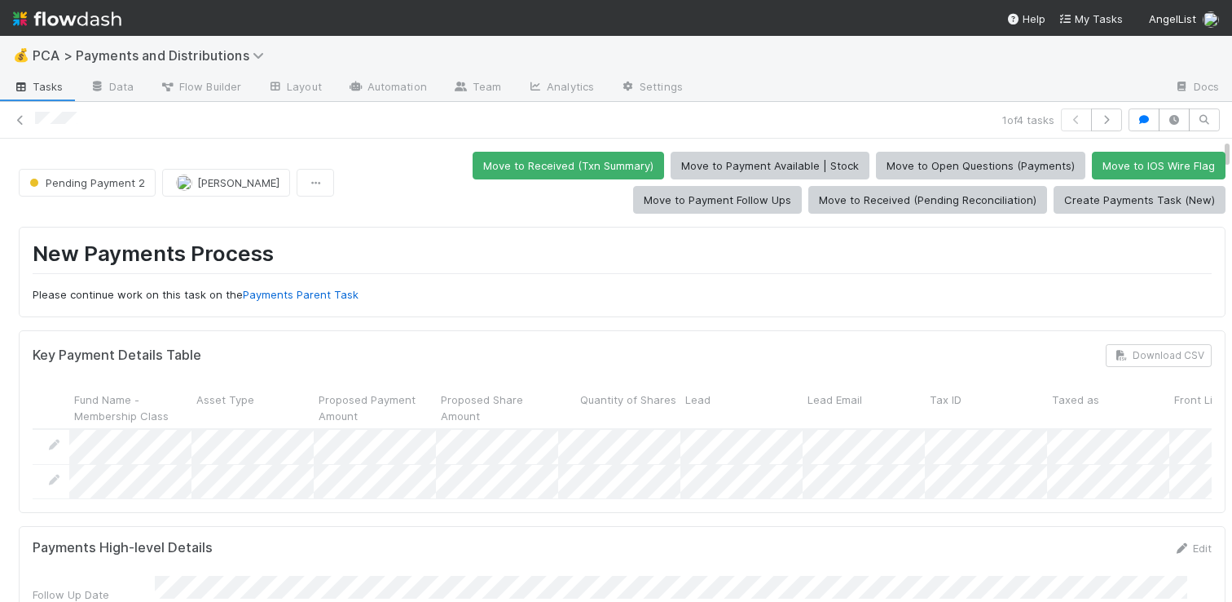
scroll to position [259, 0]
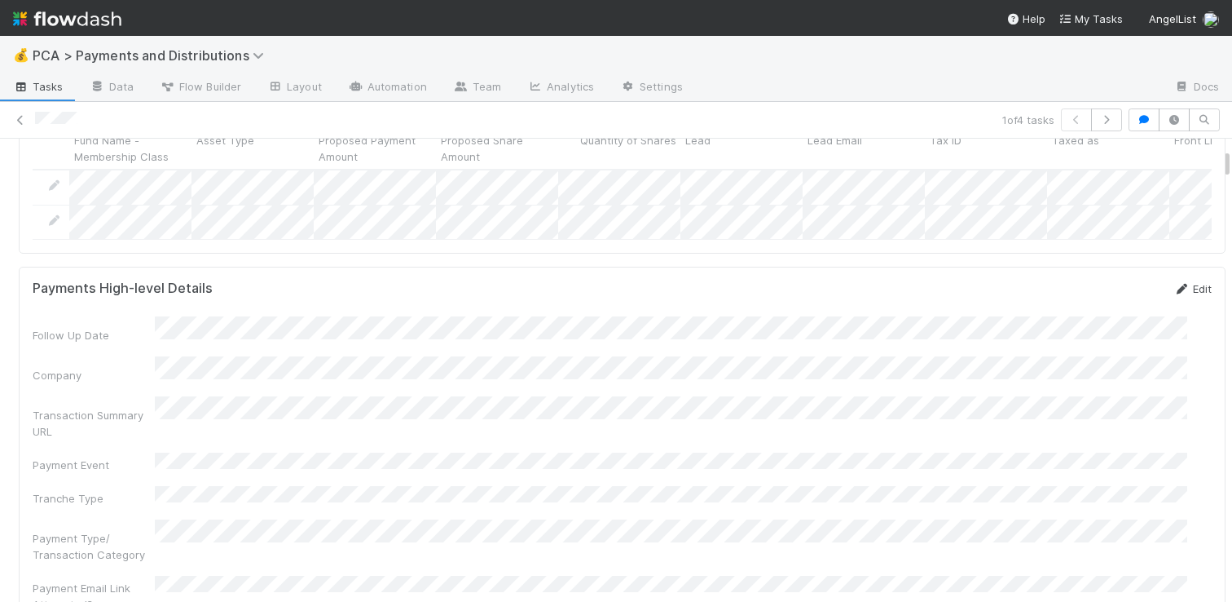
click at [1174, 295] on link "Edit" at bounding box center [1193, 288] width 38 height 13
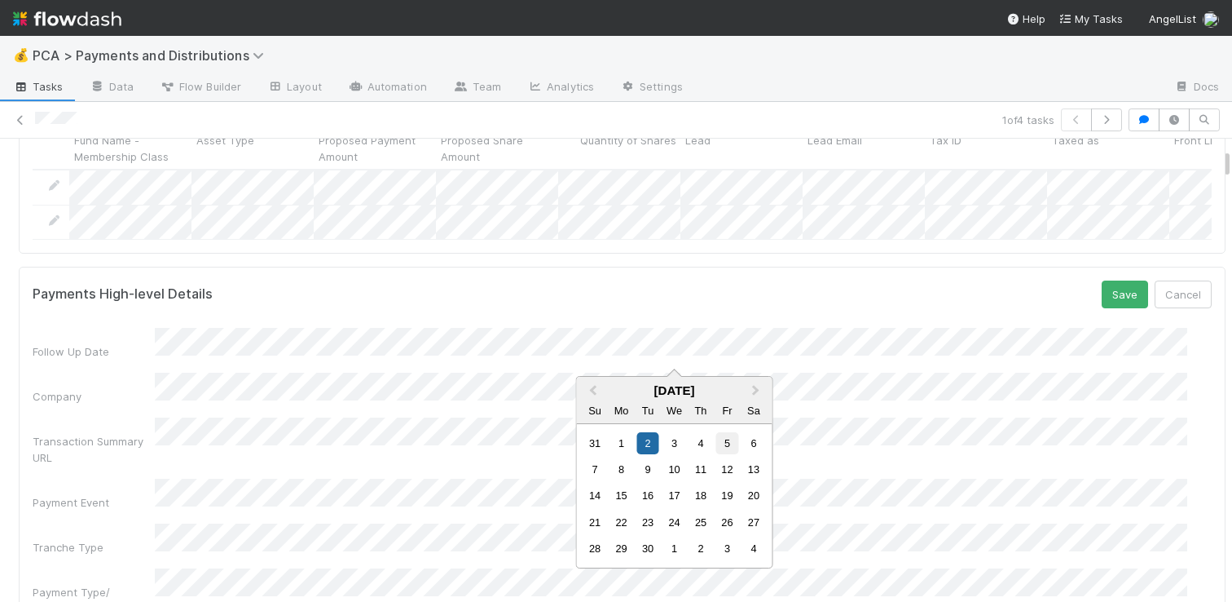
click at [725, 443] on div "5" at bounding box center [727, 443] width 22 height 22
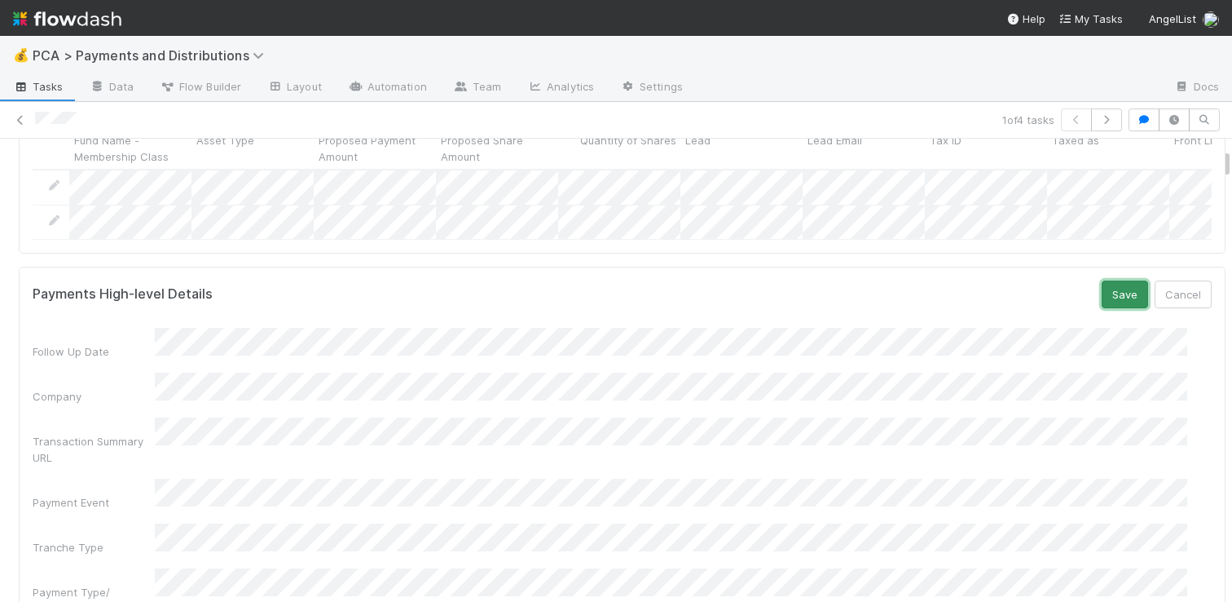
click at [1102, 304] on button "Save" at bounding box center [1125, 294] width 46 height 28
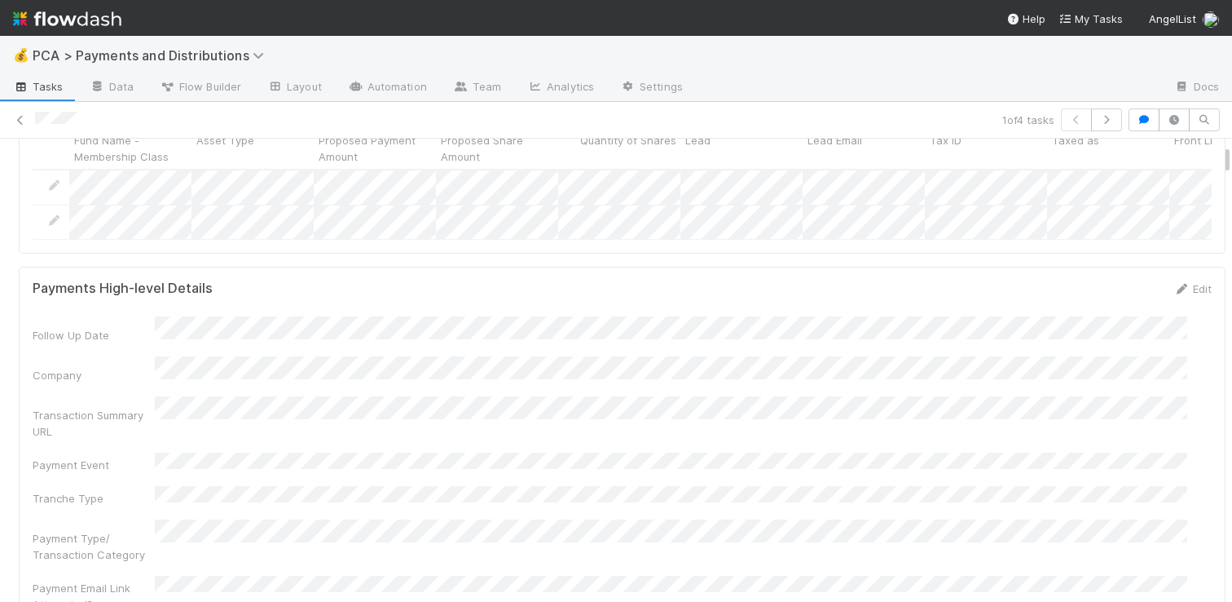
scroll to position [0, 0]
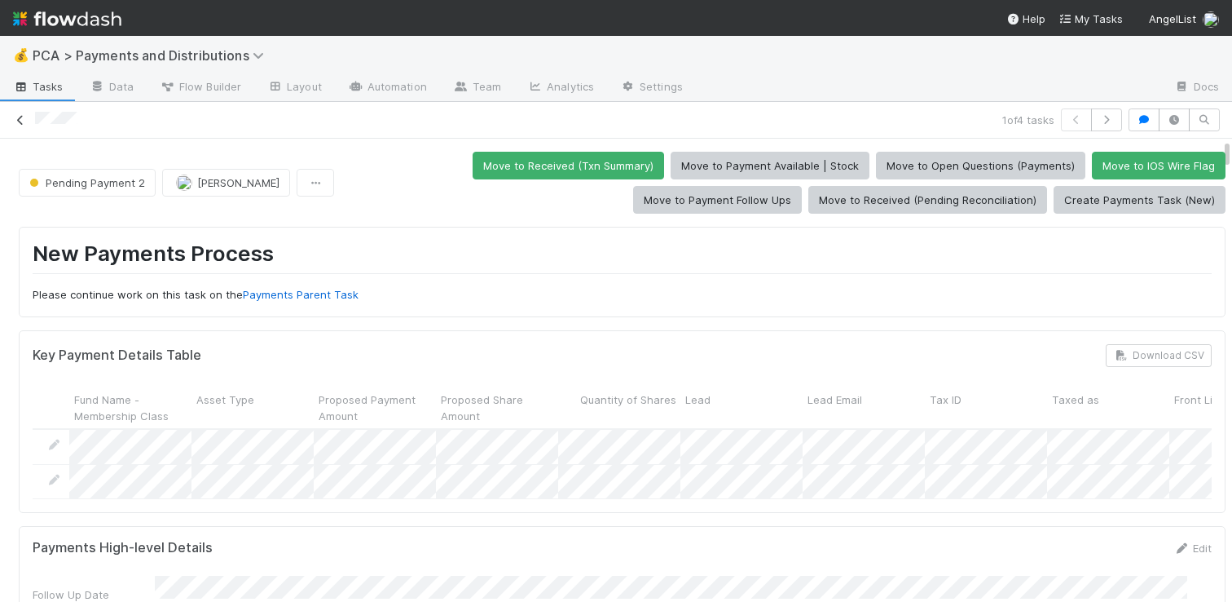
click at [20, 119] on icon at bounding box center [20, 120] width 16 height 11
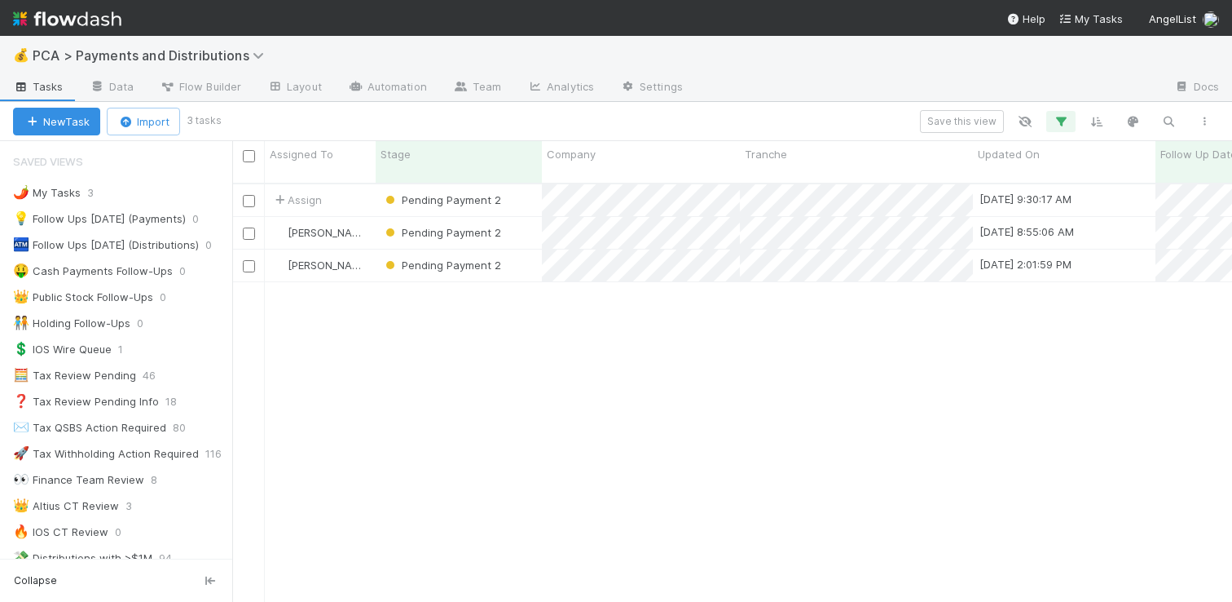
scroll to position [12, 13]
click at [529, 192] on div "Pending Payment 2" at bounding box center [459, 200] width 166 height 32
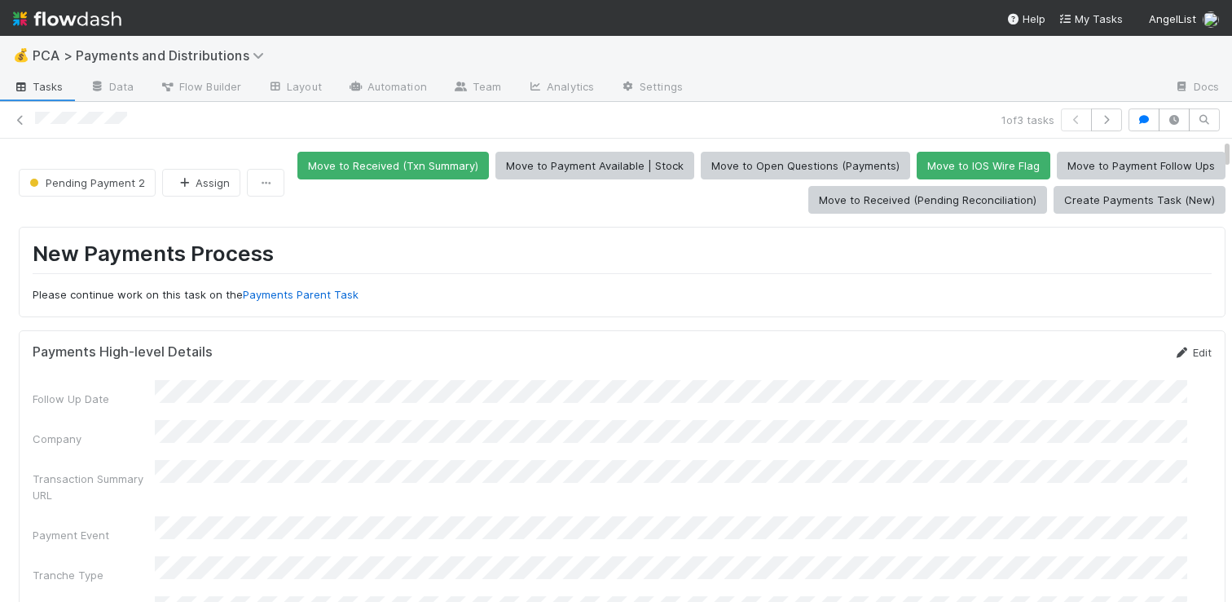
click at [1174, 348] on link "Edit" at bounding box center [1193, 352] width 38 height 13
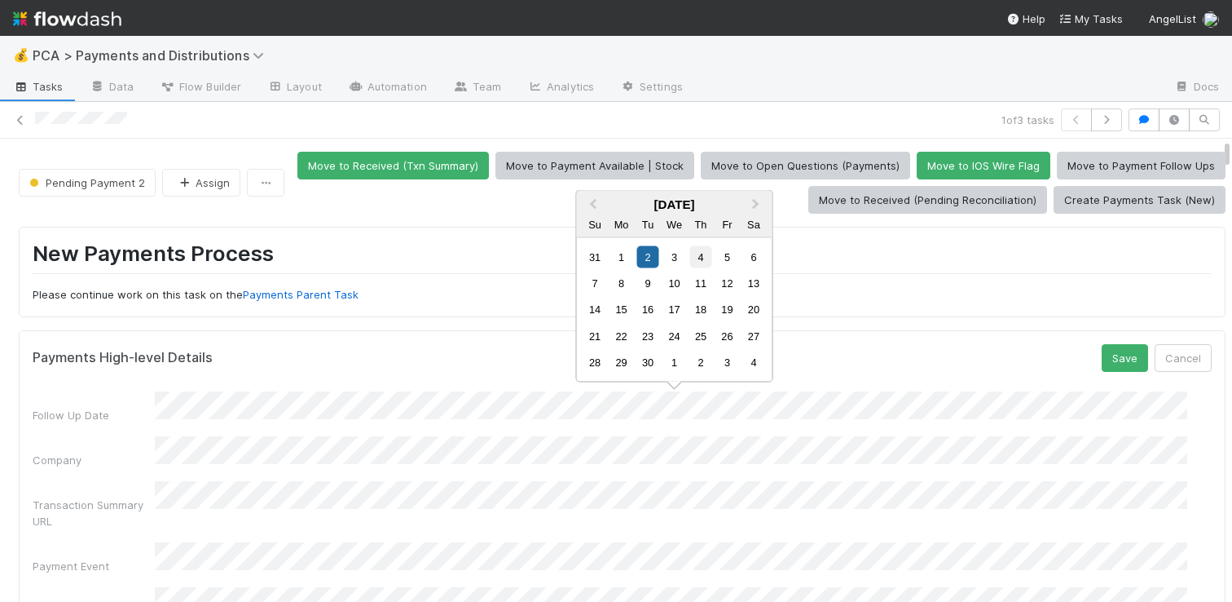
click at [708, 256] on div "4" at bounding box center [701, 256] width 22 height 22
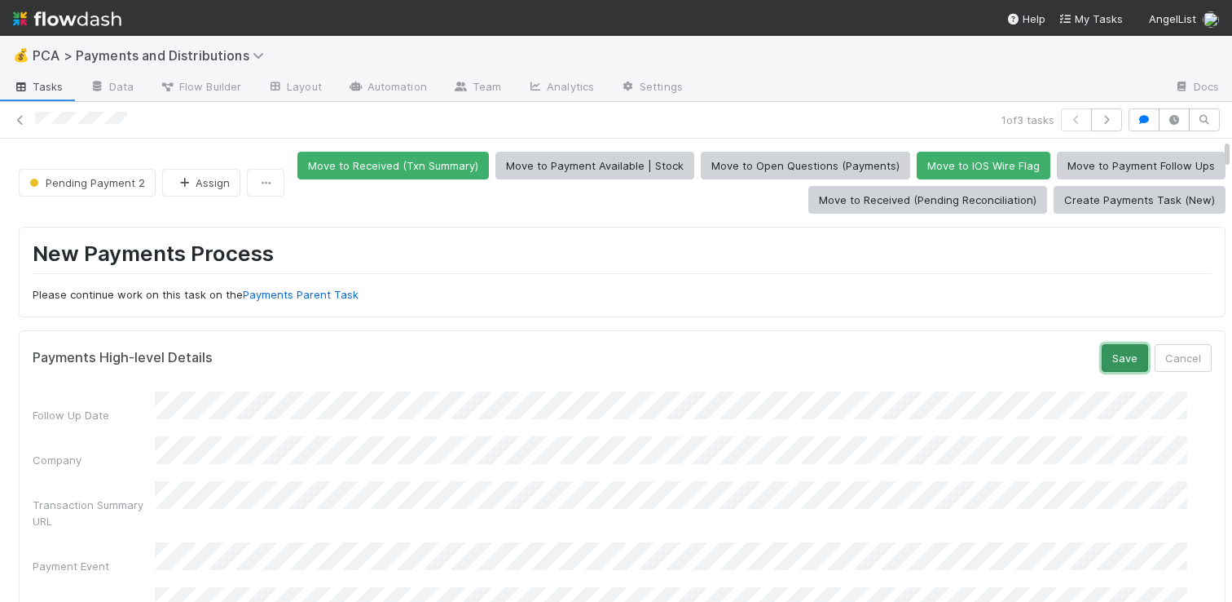
click at [1102, 356] on button "Save" at bounding box center [1125, 358] width 46 height 28
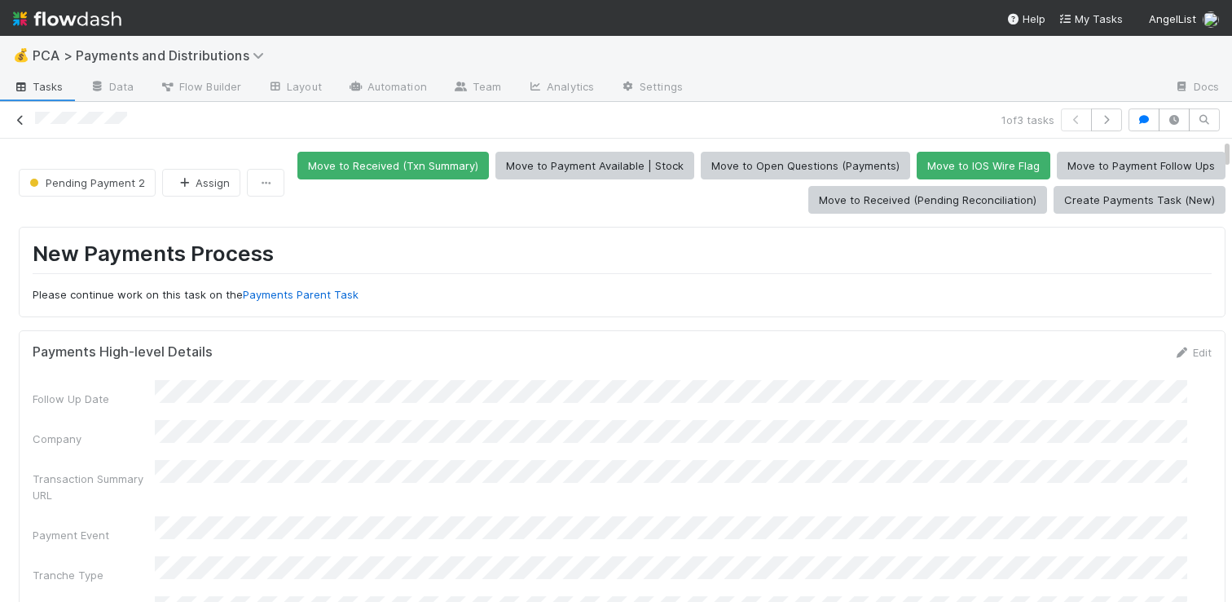
click at [22, 117] on icon at bounding box center [20, 120] width 16 height 11
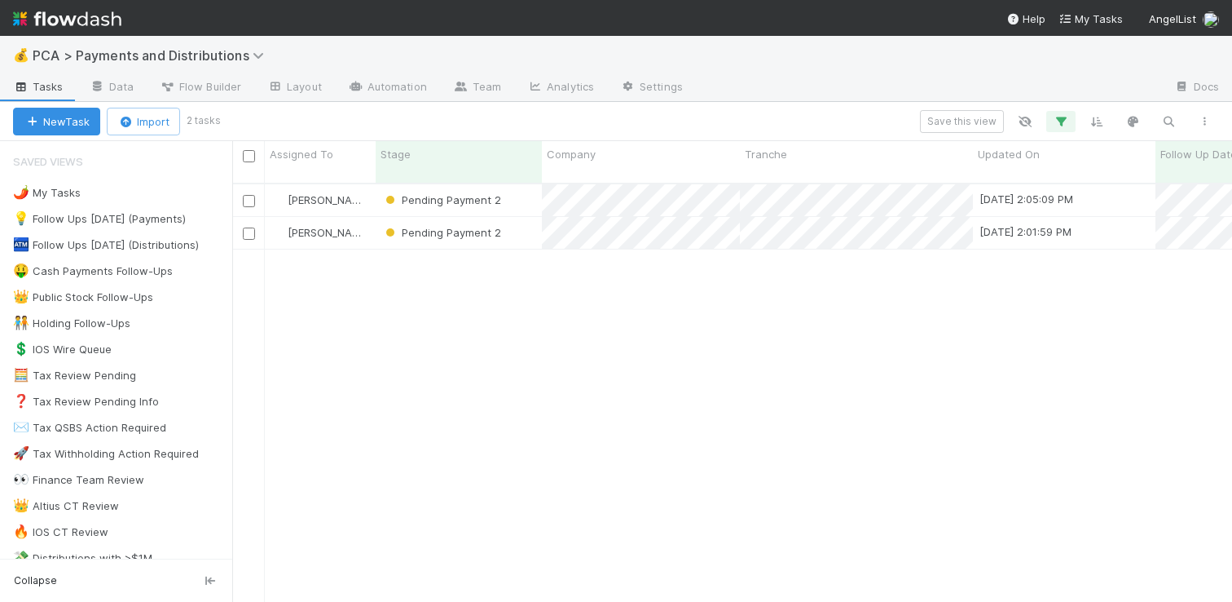
scroll to position [419, 988]
click at [1055, 121] on icon "button" at bounding box center [1061, 121] width 16 height 15
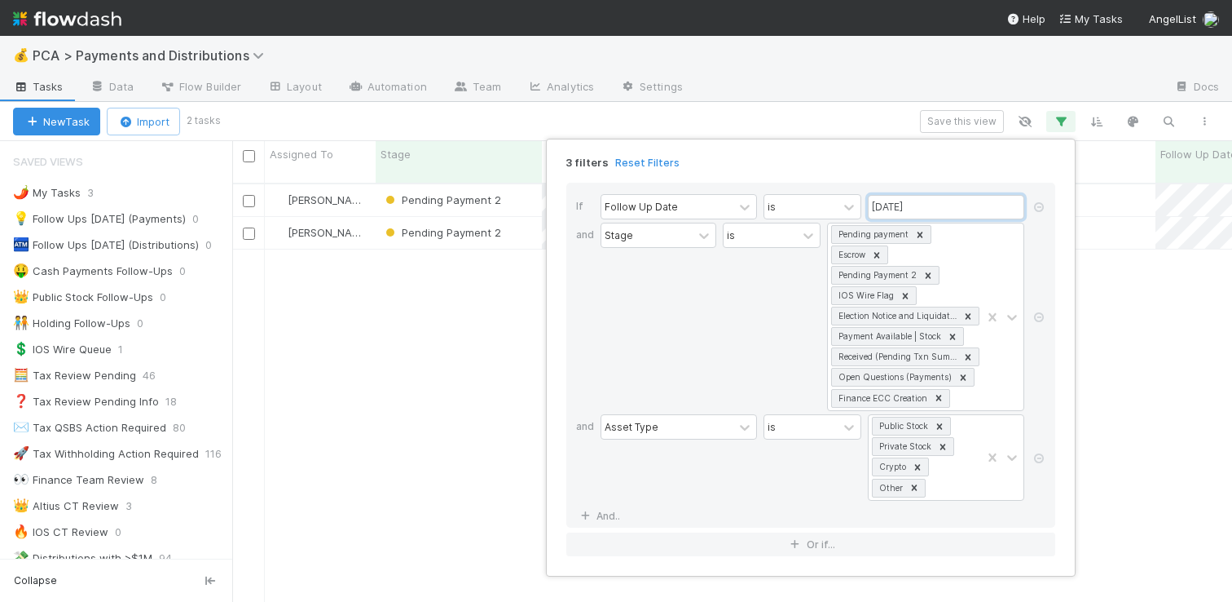
click at [942, 201] on input "09/02/2025" at bounding box center [946, 207] width 156 height 24
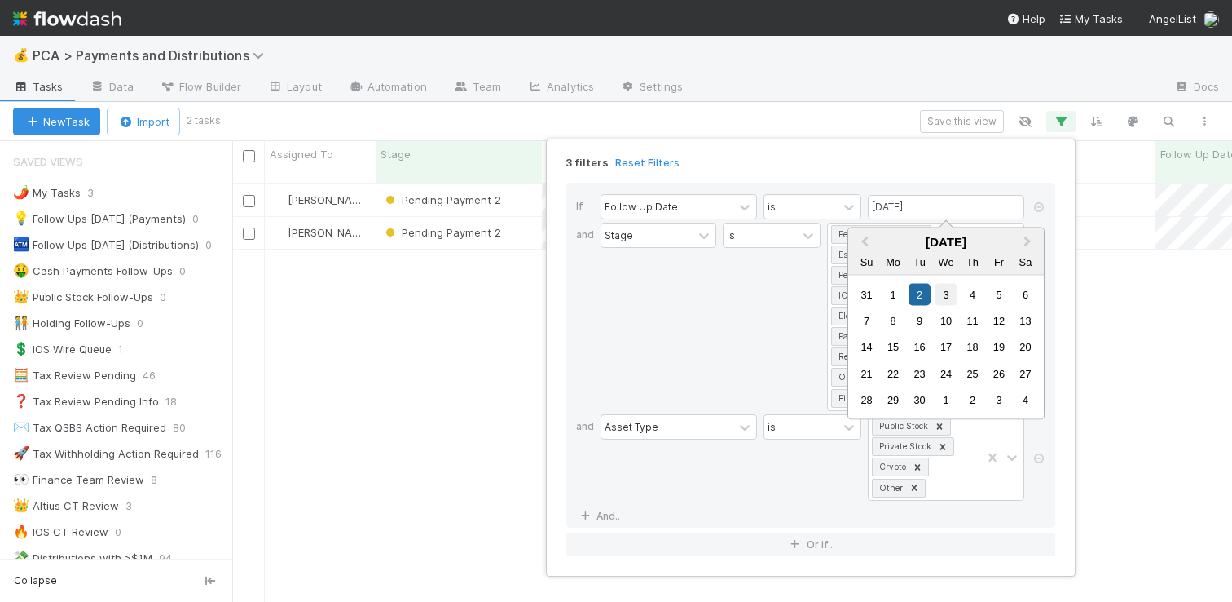
click at [947, 292] on div "3" at bounding box center [946, 294] width 22 height 22
type input "09/03/2025"
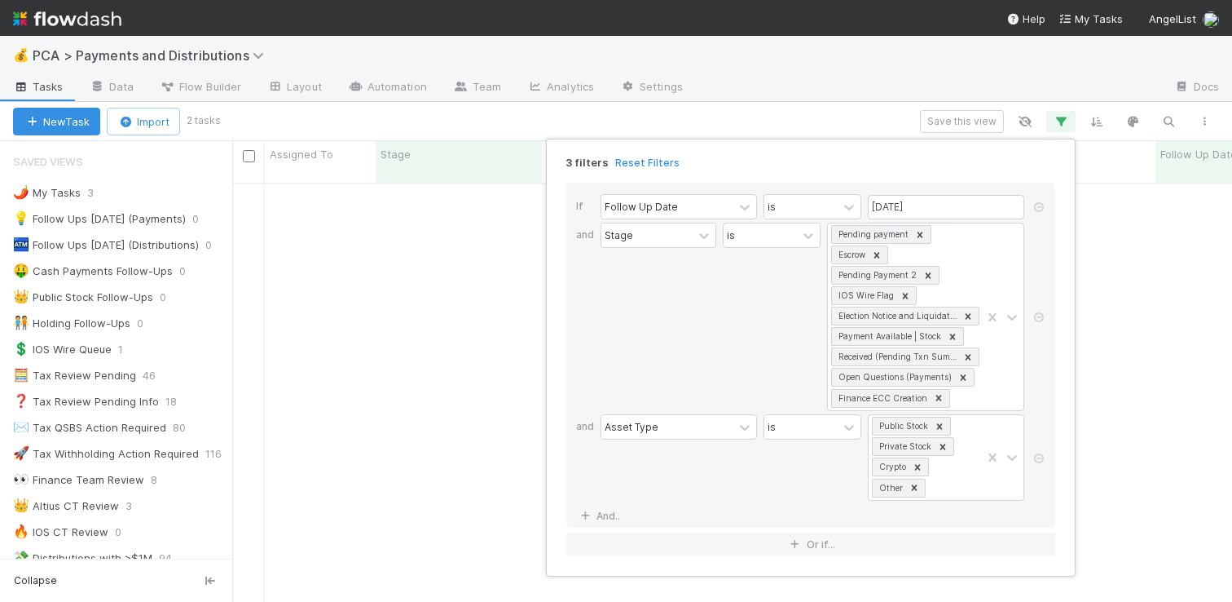
click at [789, 85] on div "3 filters Reset Filters If Follow Up Date is 09/03/2025 and Stage is Pending pa…" at bounding box center [616, 301] width 1232 height 602
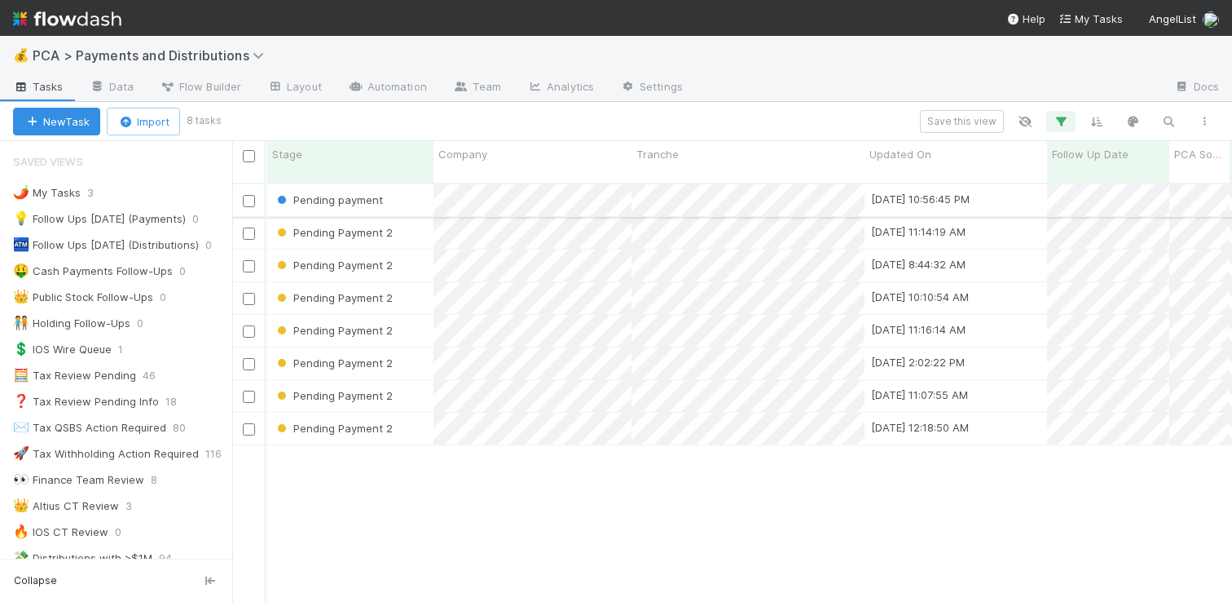
scroll to position [0, 0]
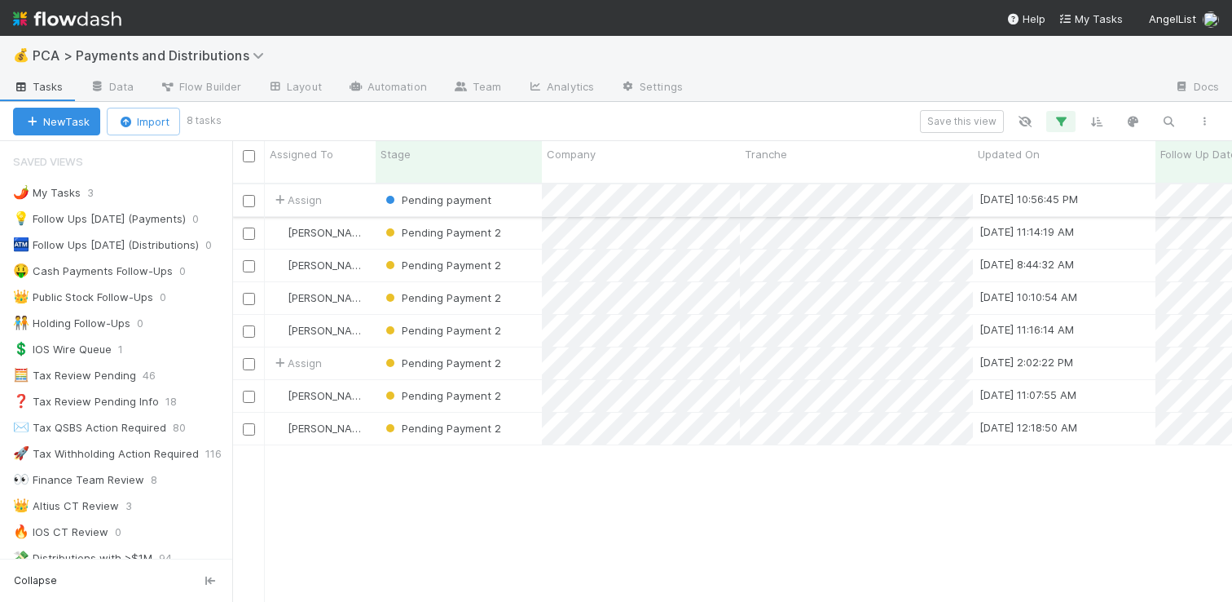
click at [527, 184] on div "Pending payment" at bounding box center [459, 200] width 166 height 32
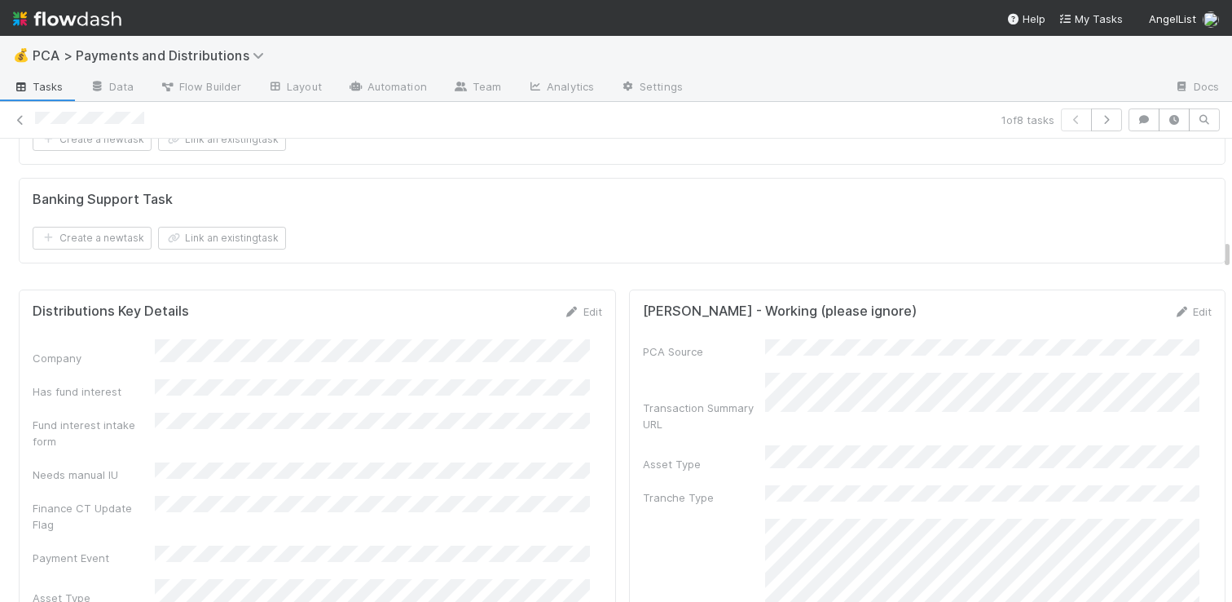
scroll to position [2659, 0]
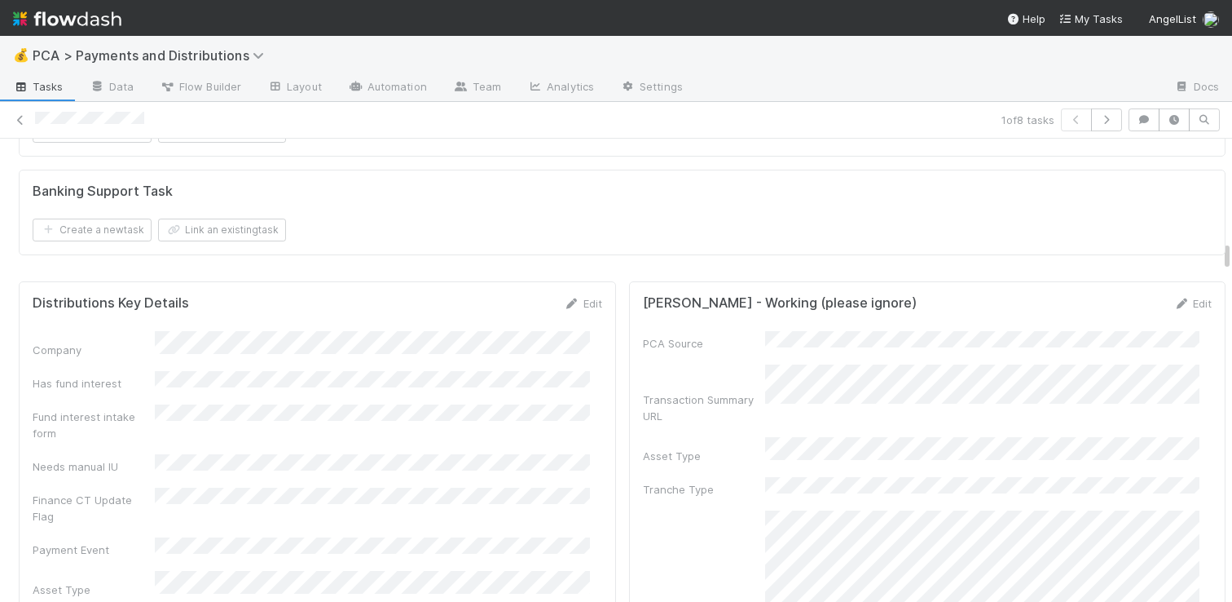
click at [584, 295] on div "Edit" at bounding box center [583, 303] width 38 height 16
click at [584, 297] on link "Edit" at bounding box center [583, 303] width 38 height 13
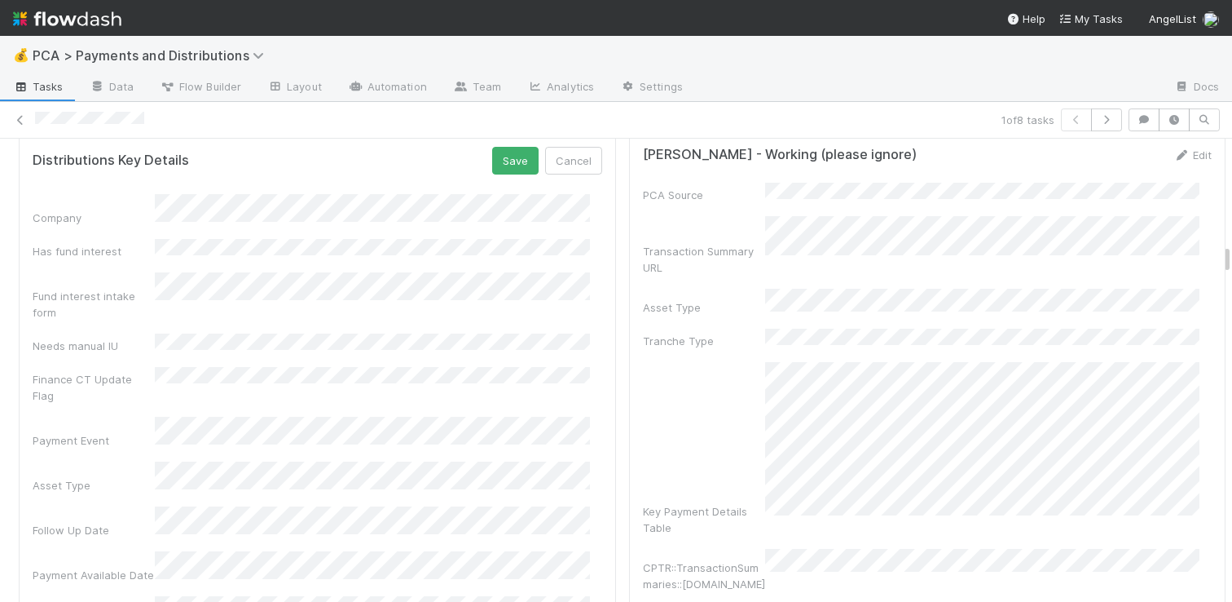
scroll to position [2814, 0]
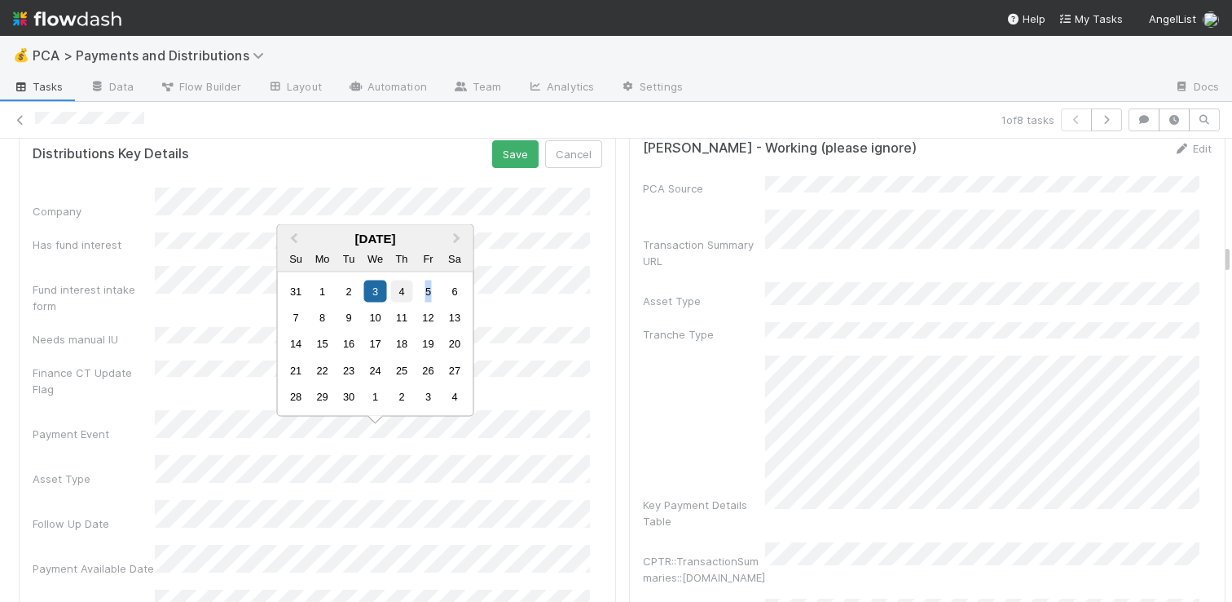
drag, startPoint x: 434, startPoint y: 291, endPoint x: 399, endPoint y: 284, distance: 34.8
click at [399, 284] on div "31 1 2 3 4 5 6" at bounding box center [375, 290] width 185 height 26
click at [399, 284] on div "4" at bounding box center [401, 291] width 22 height 22
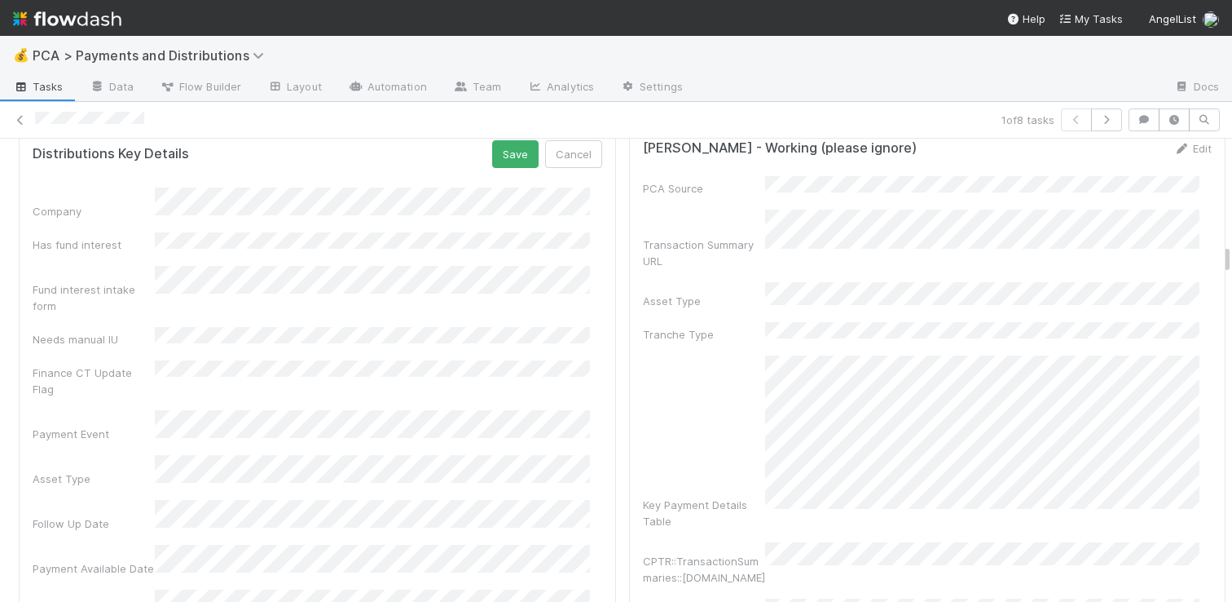
click at [496, 140] on button "Save" at bounding box center [515, 154] width 46 height 28
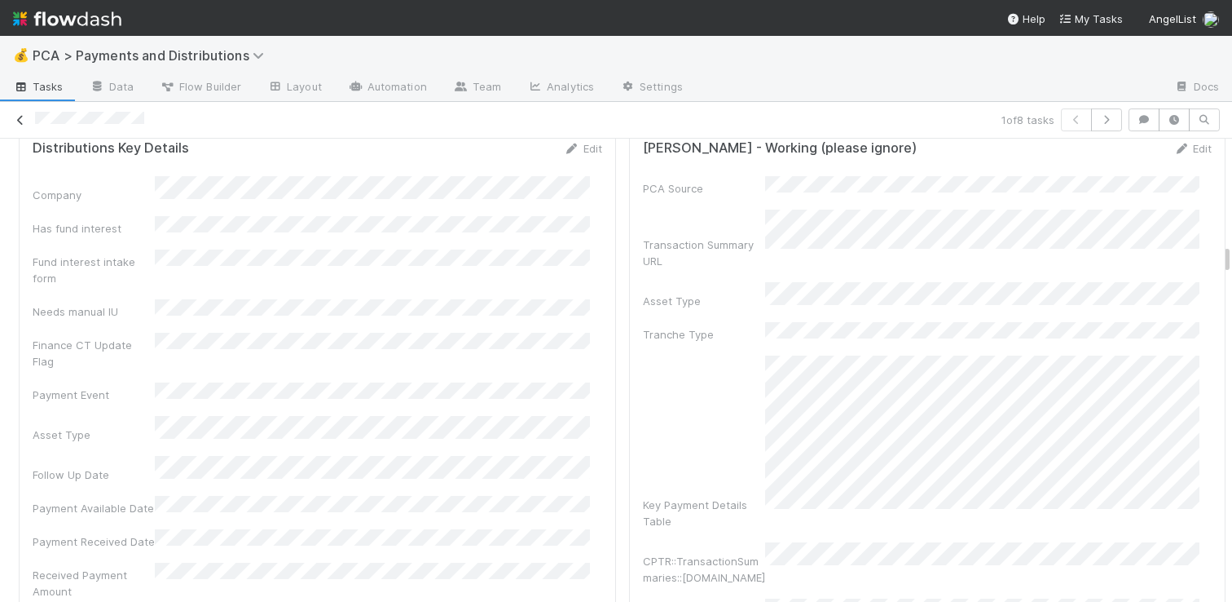
click at [20, 121] on icon at bounding box center [20, 120] width 16 height 11
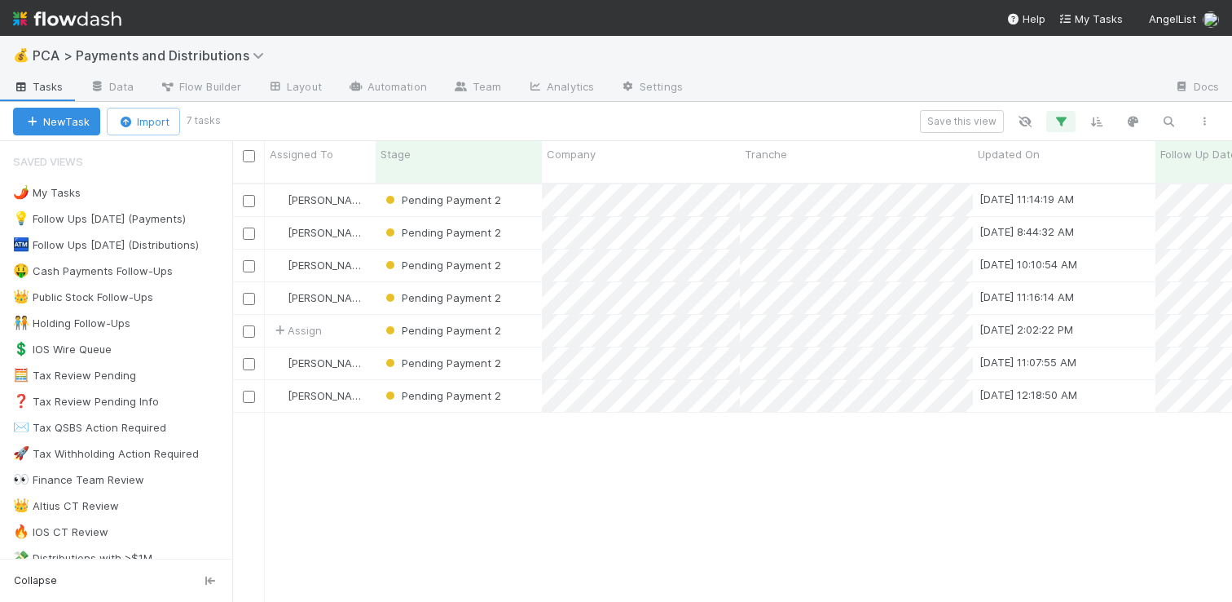
scroll to position [419, 988]
click at [525, 184] on div "Pending Payment 2" at bounding box center [459, 200] width 166 height 32
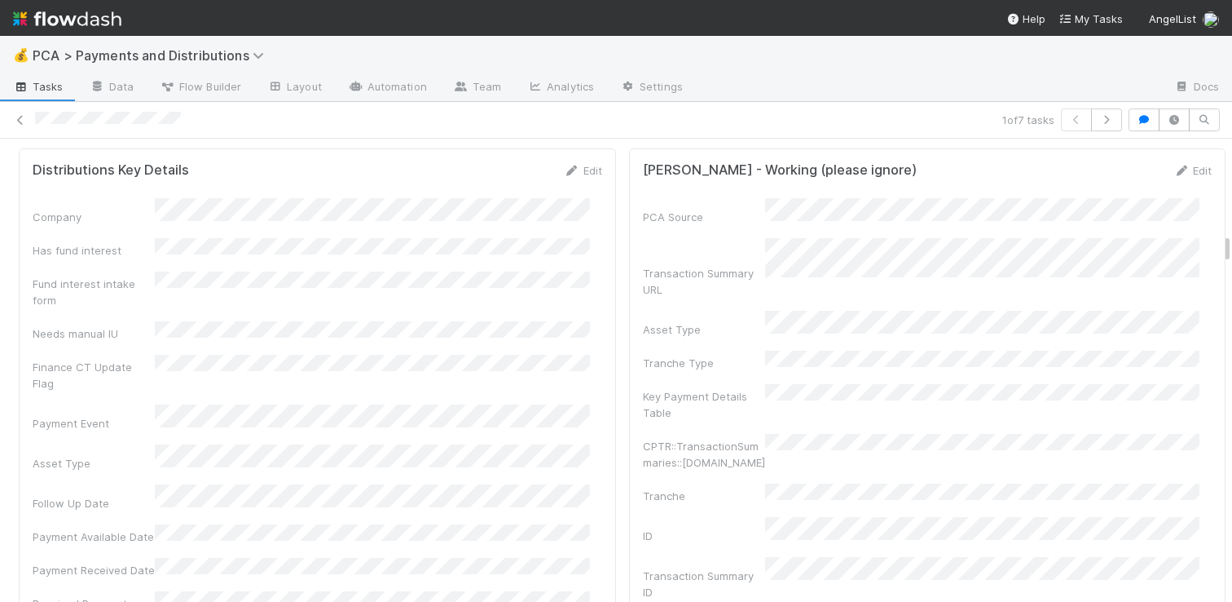
scroll to position [2241, 0]
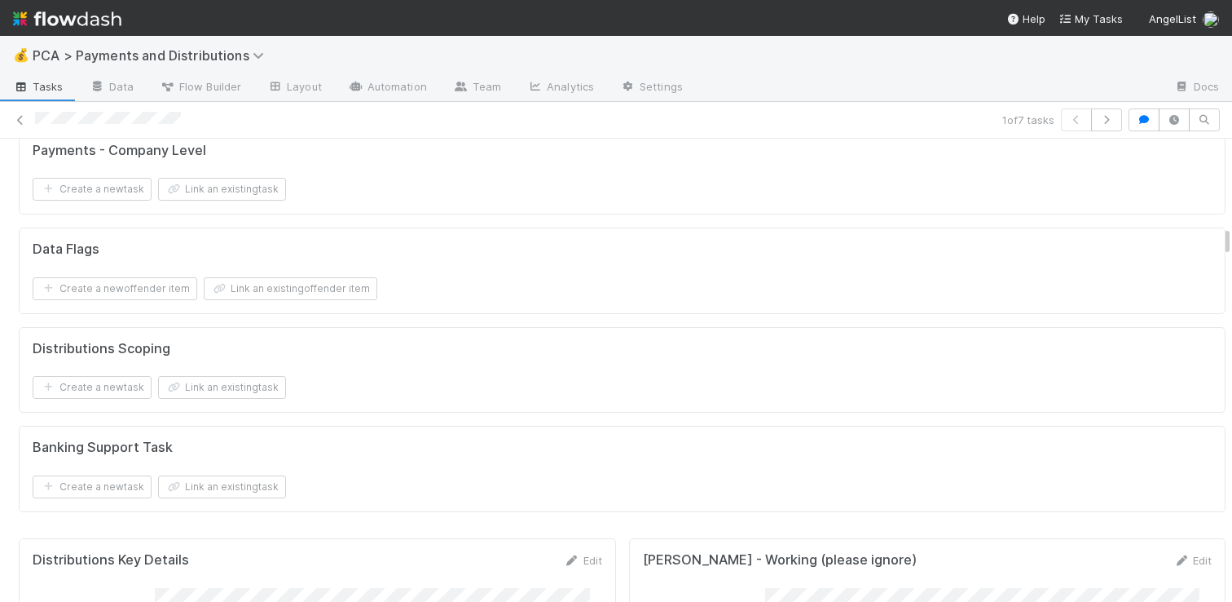
click at [574, 553] on link "Edit" at bounding box center [583, 559] width 38 height 13
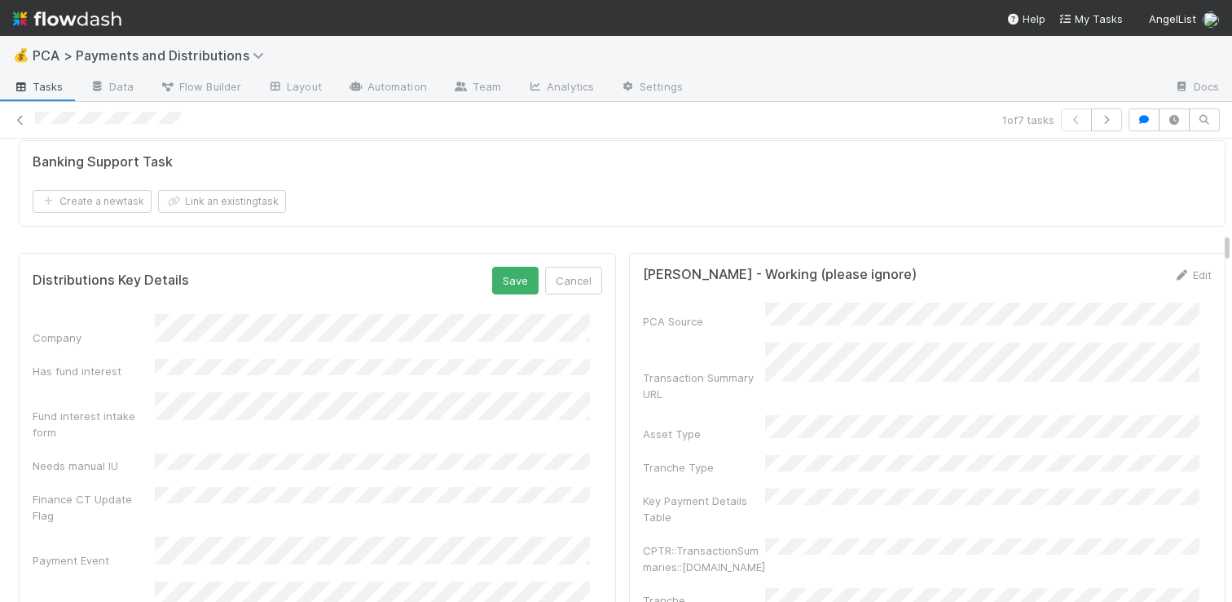
scroll to position [2611, 0]
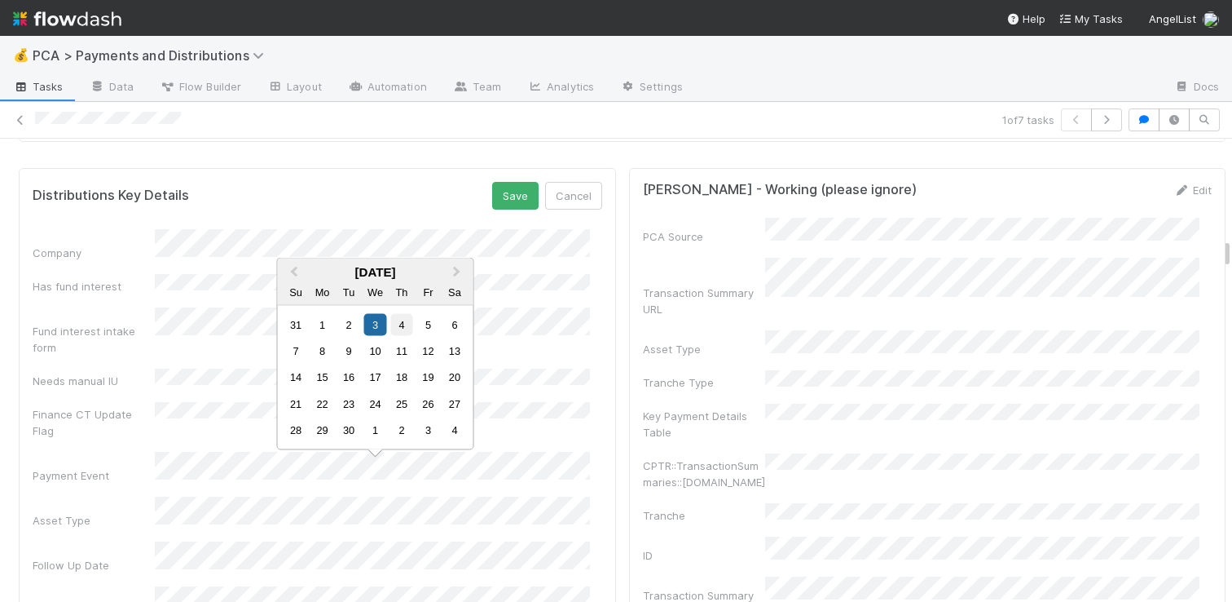
click at [405, 314] on div "4" at bounding box center [401, 324] width 22 height 22
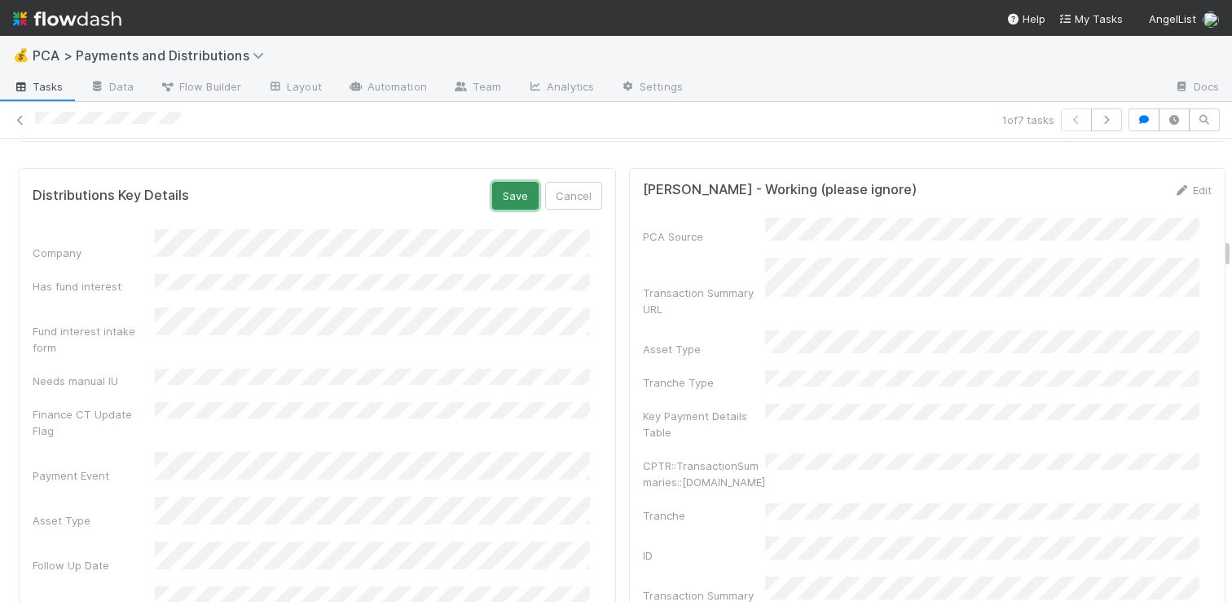
click at [492, 182] on button "Save" at bounding box center [515, 196] width 46 height 28
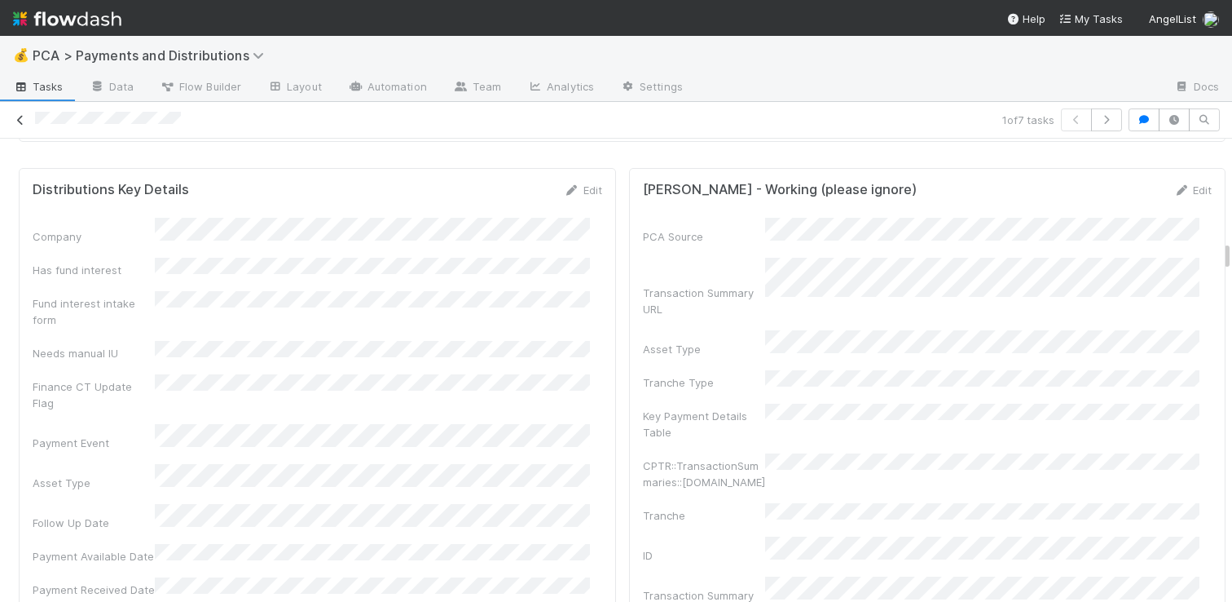
click at [24, 121] on icon at bounding box center [20, 120] width 16 height 11
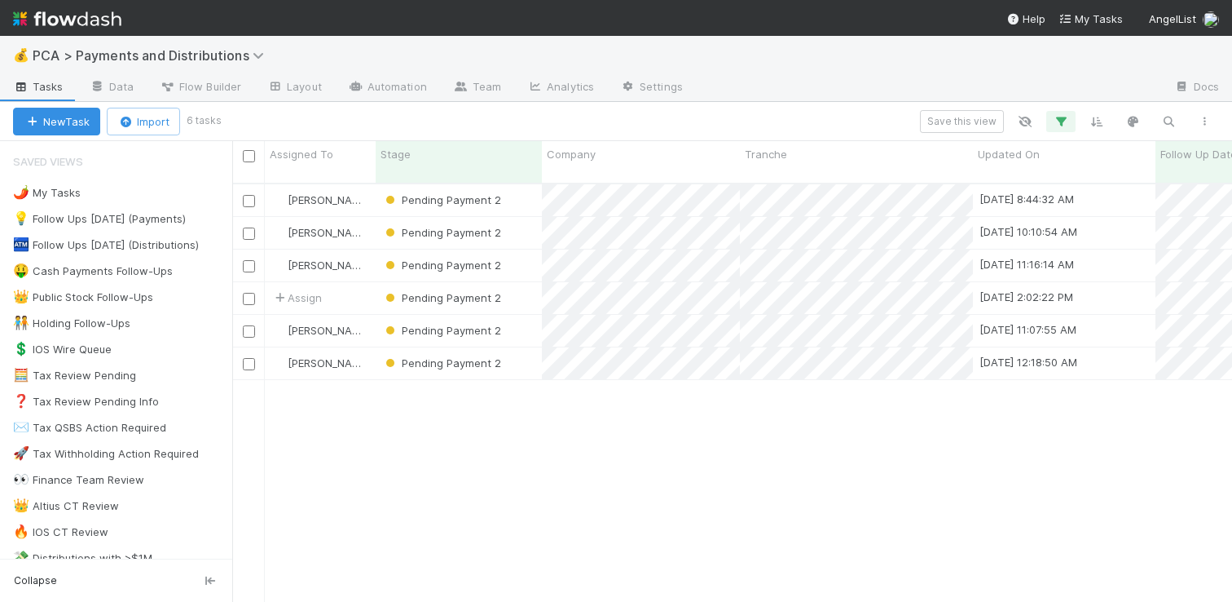
scroll to position [419, 988]
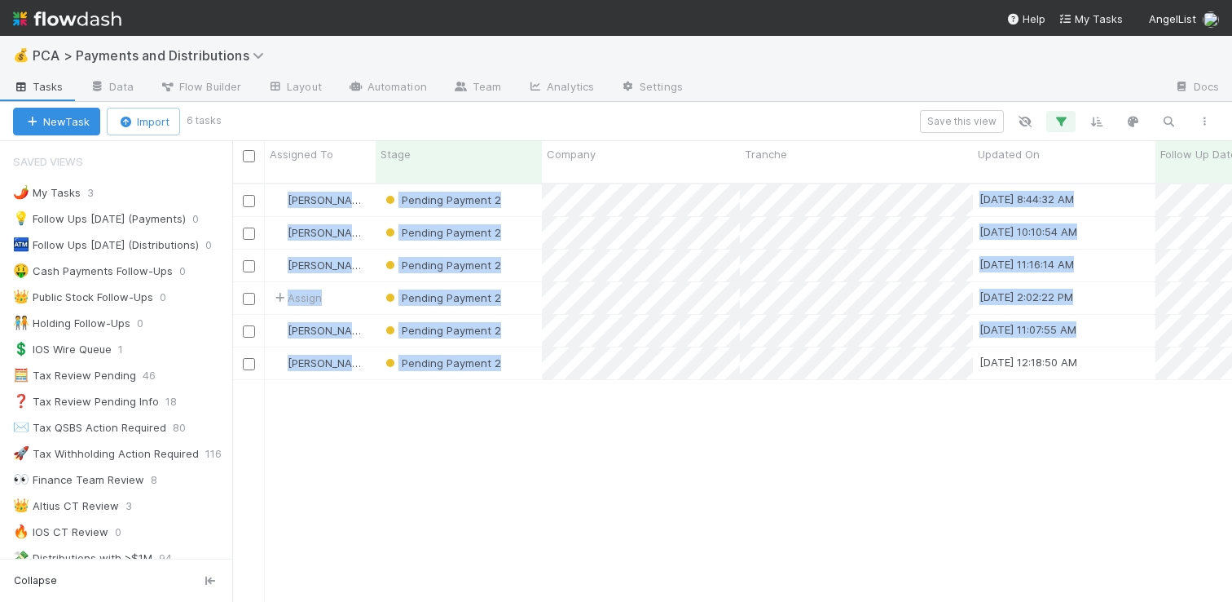
drag, startPoint x: 526, startPoint y: 354, endPoint x: 528, endPoint y: 386, distance: 32.7
click at [528, 386] on div "Michael Guidi Pending Payment 2 8/20/25, 8:44:32 AM 8/5/25, 1:20:58 PM 1 0 0 0 …" at bounding box center [732, 399] width 1000 height 430
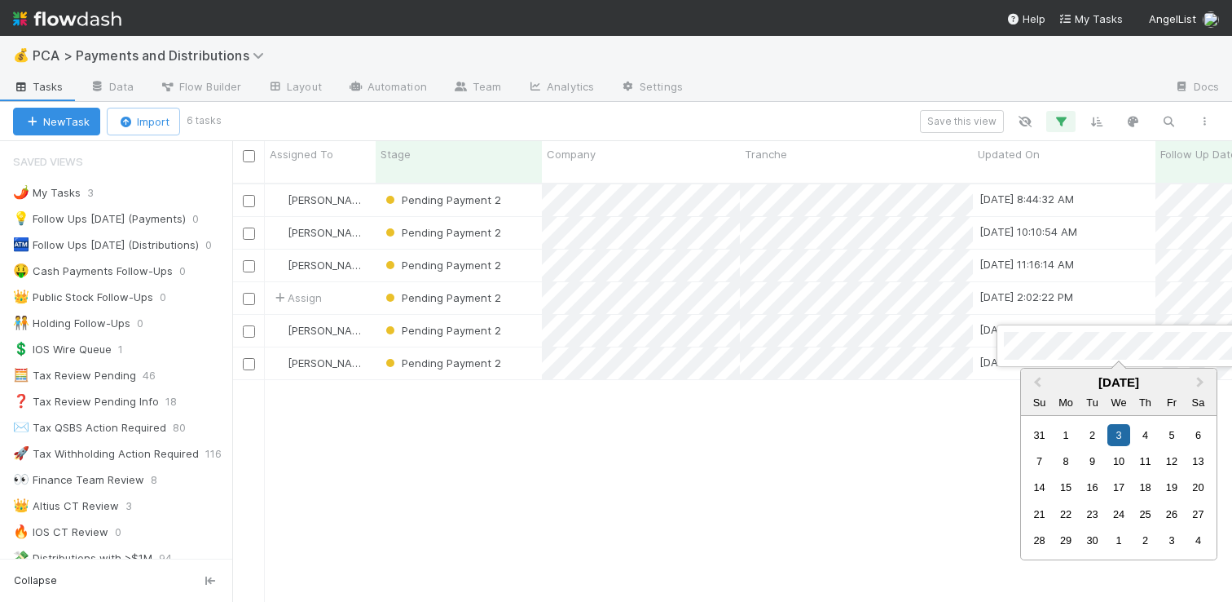
click at [1151, 431] on div "4" at bounding box center [1146, 435] width 22 height 22
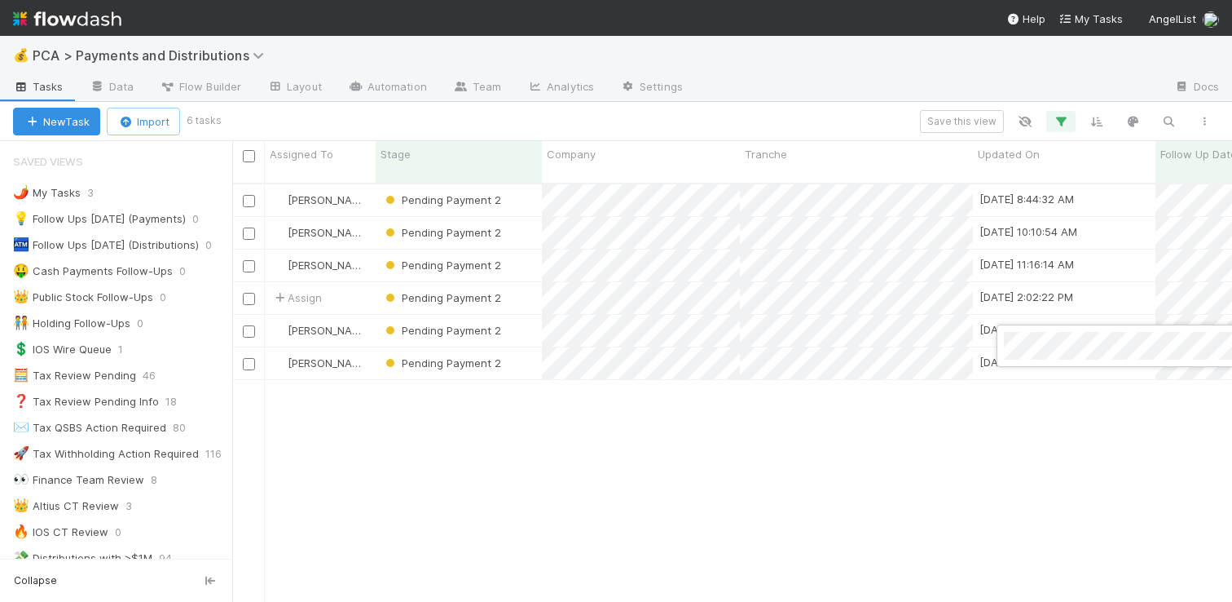
click at [772, 469] on div at bounding box center [616, 301] width 1232 height 602
click at [527, 316] on div "Pending Payment 2" at bounding box center [459, 331] width 166 height 32
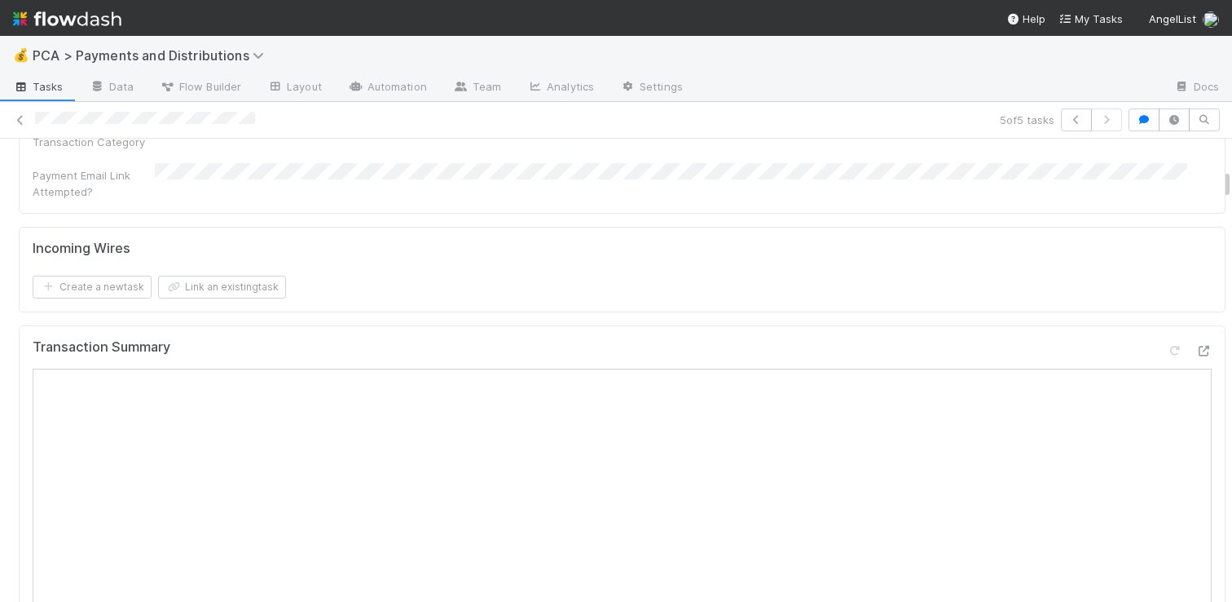
scroll to position [851, 0]
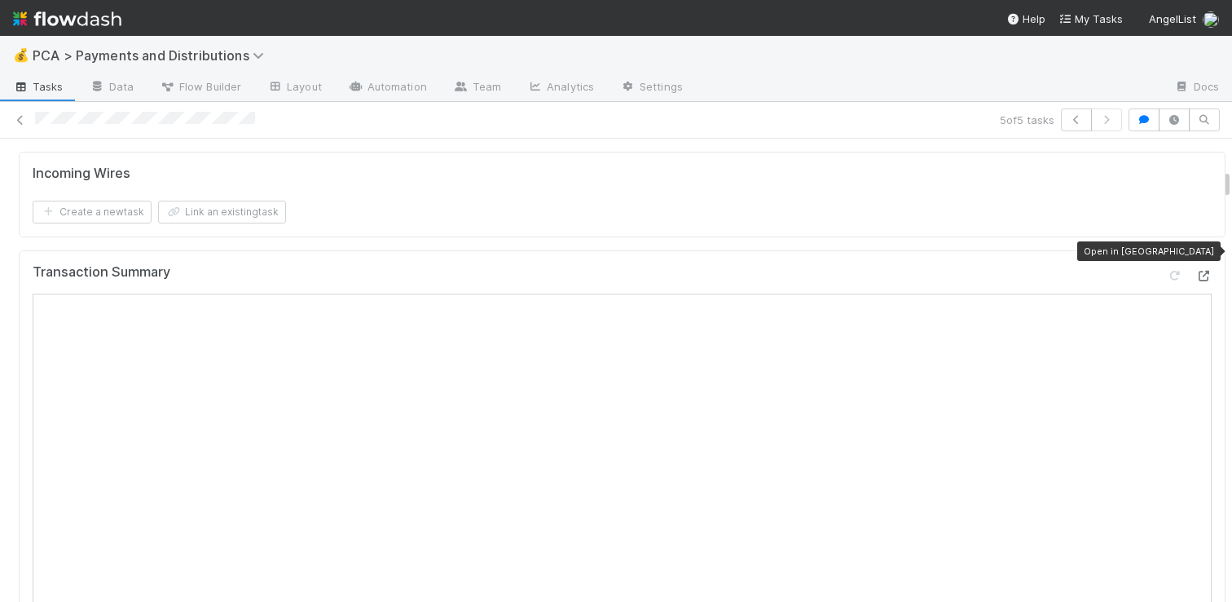
click at [1196, 271] on icon at bounding box center [1204, 276] width 16 height 11
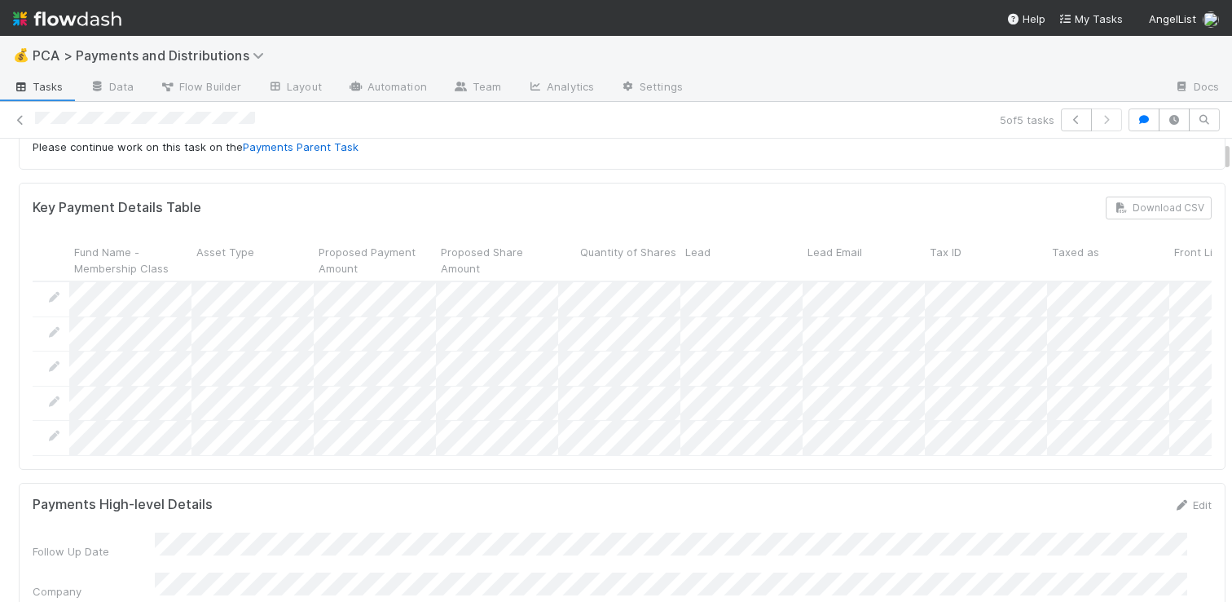
scroll to position [0, 0]
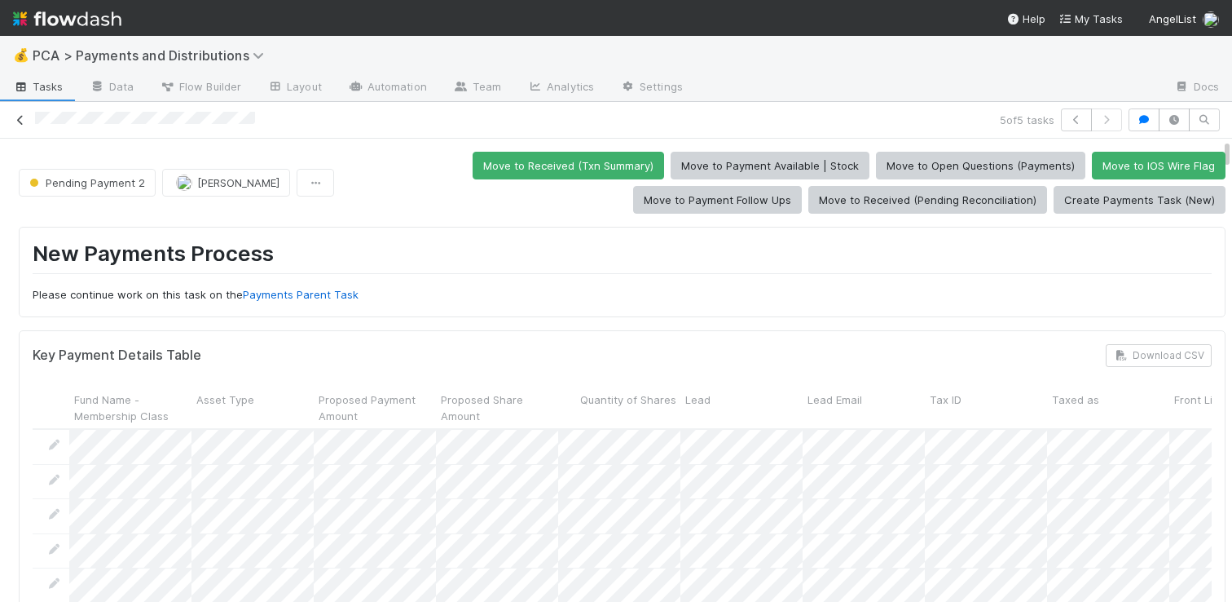
click at [22, 119] on icon at bounding box center [20, 120] width 16 height 11
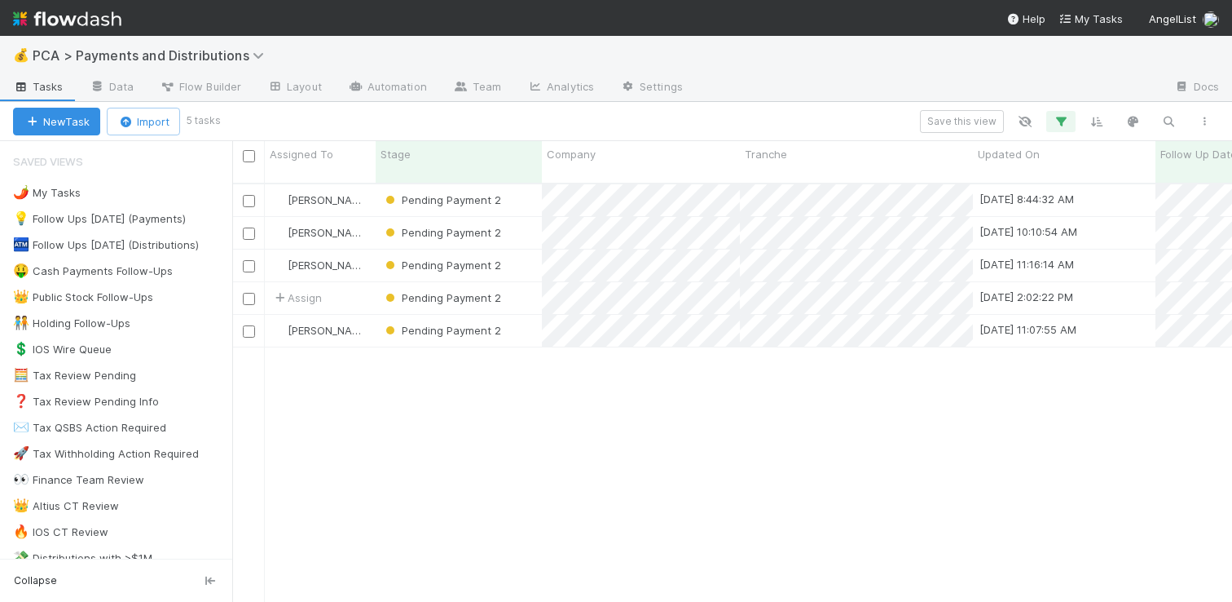
scroll to position [419, 988]
click at [518, 282] on div "Pending Payment 2" at bounding box center [459, 298] width 166 height 32
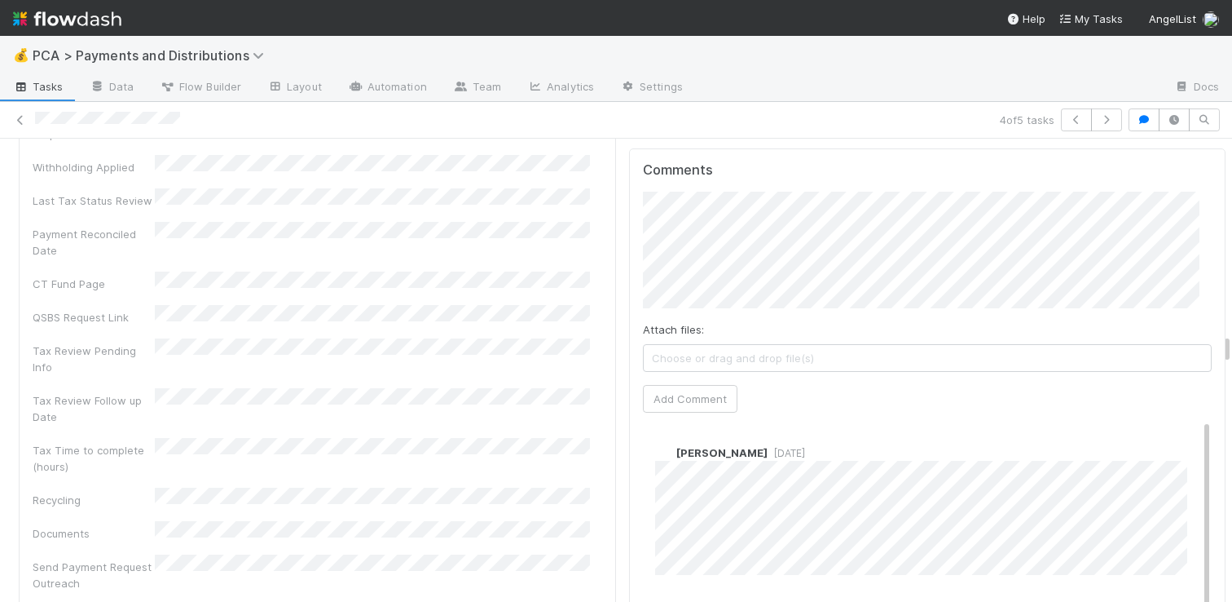
scroll to position [5076, 0]
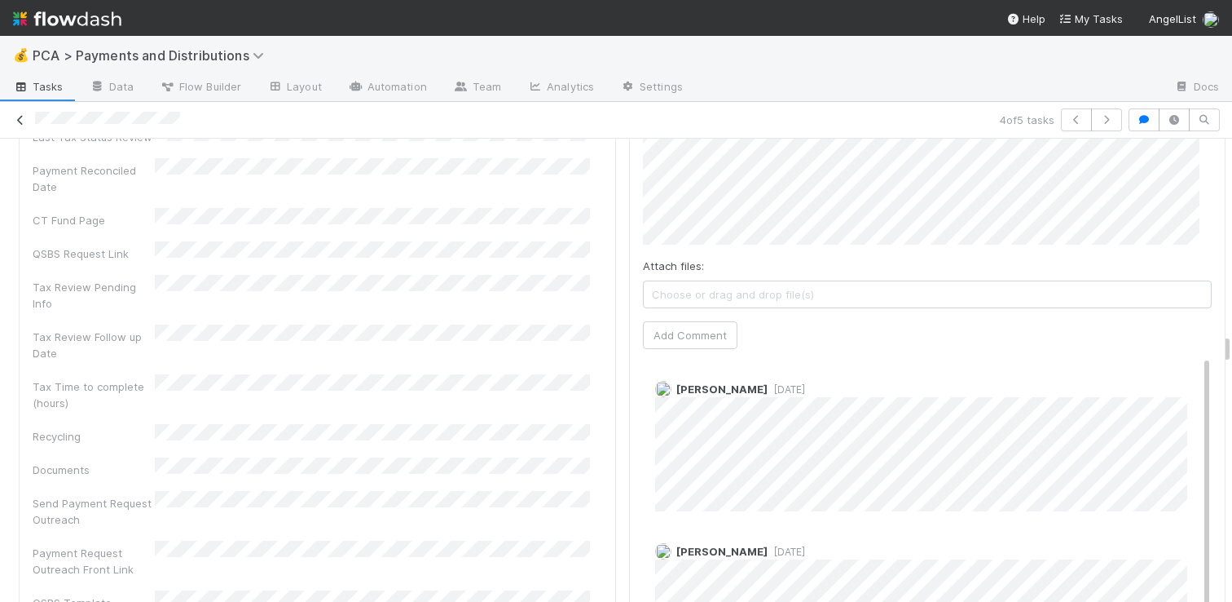
click at [21, 126] on link at bounding box center [20, 120] width 16 height 16
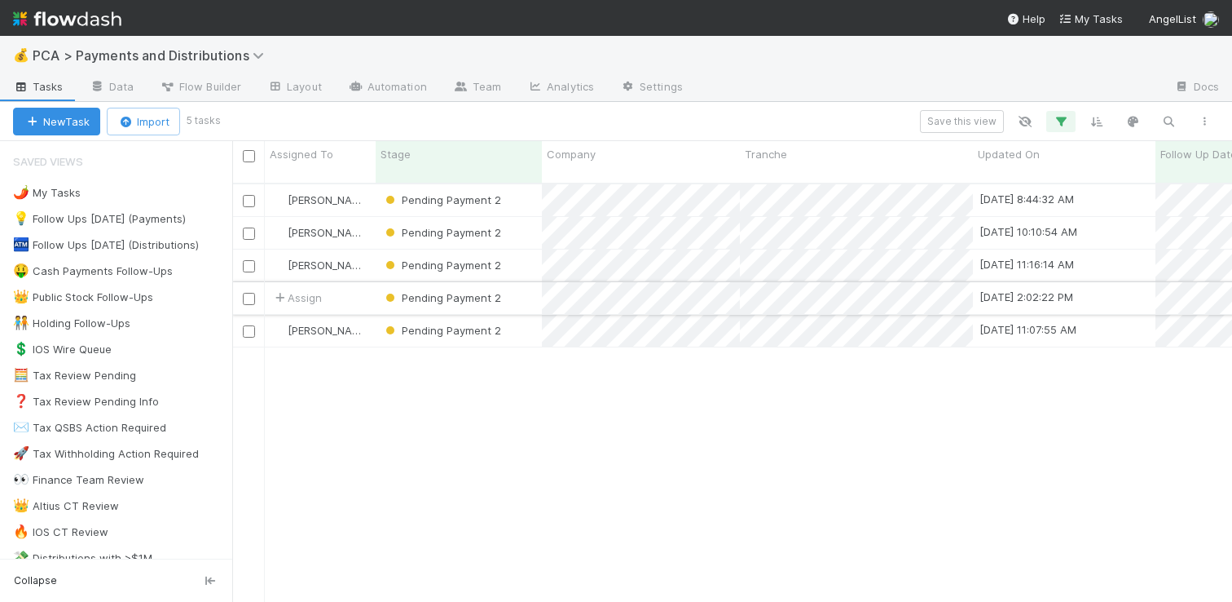
scroll to position [419, 988]
click at [532, 249] on div "Pending Payment 2" at bounding box center [459, 265] width 166 height 32
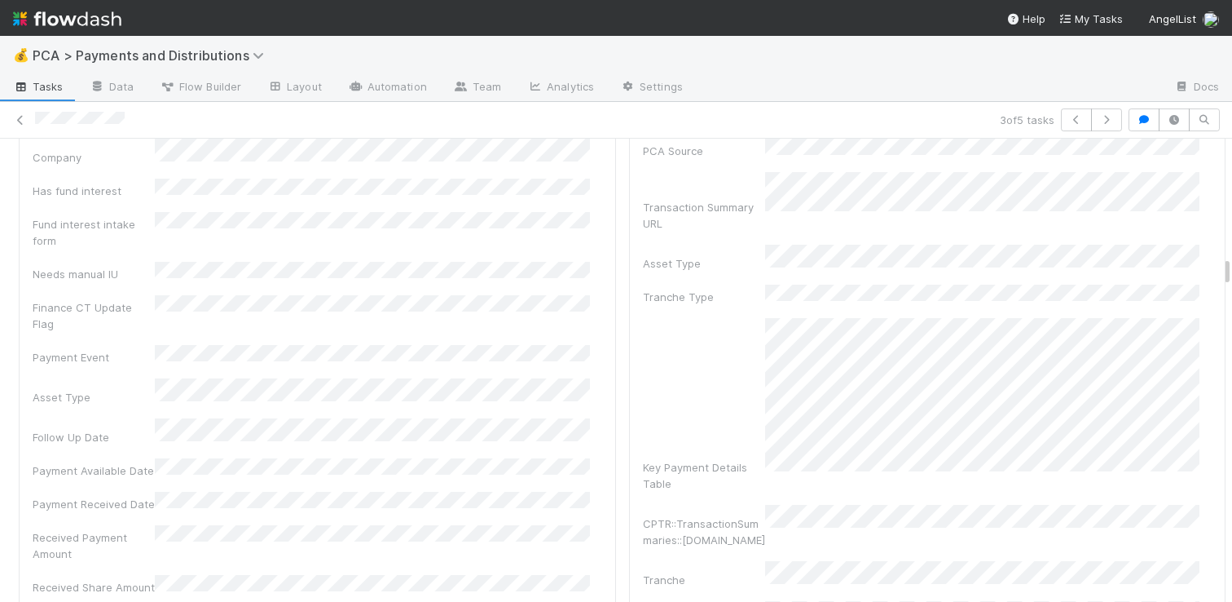
scroll to position [2581, 0]
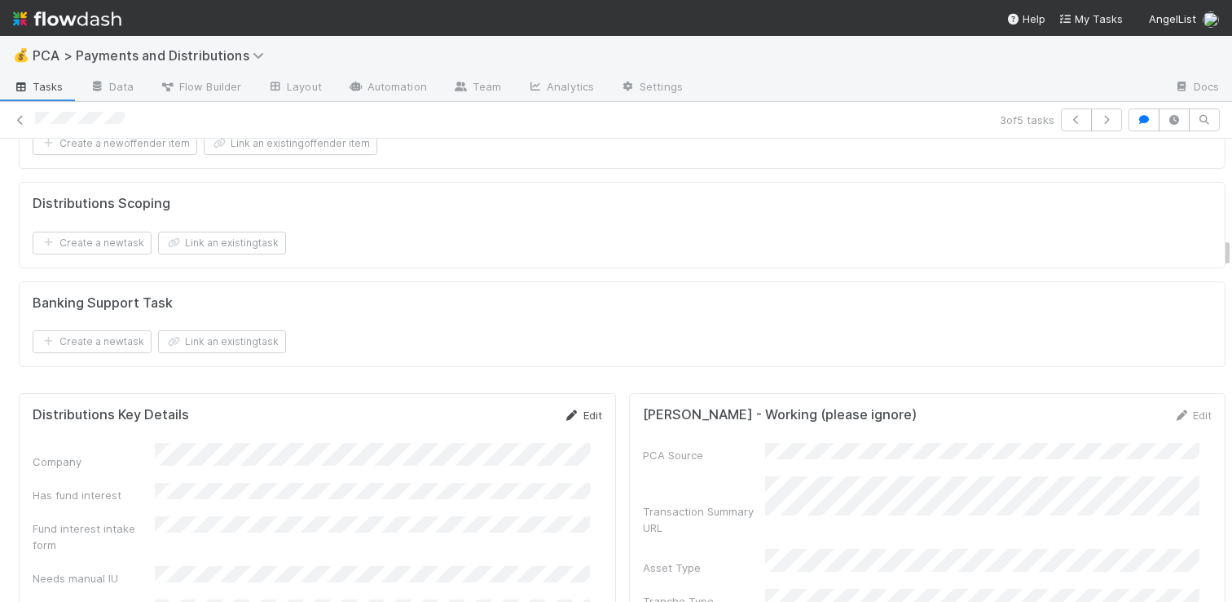
click at [584, 408] on link "Edit" at bounding box center [583, 414] width 38 height 13
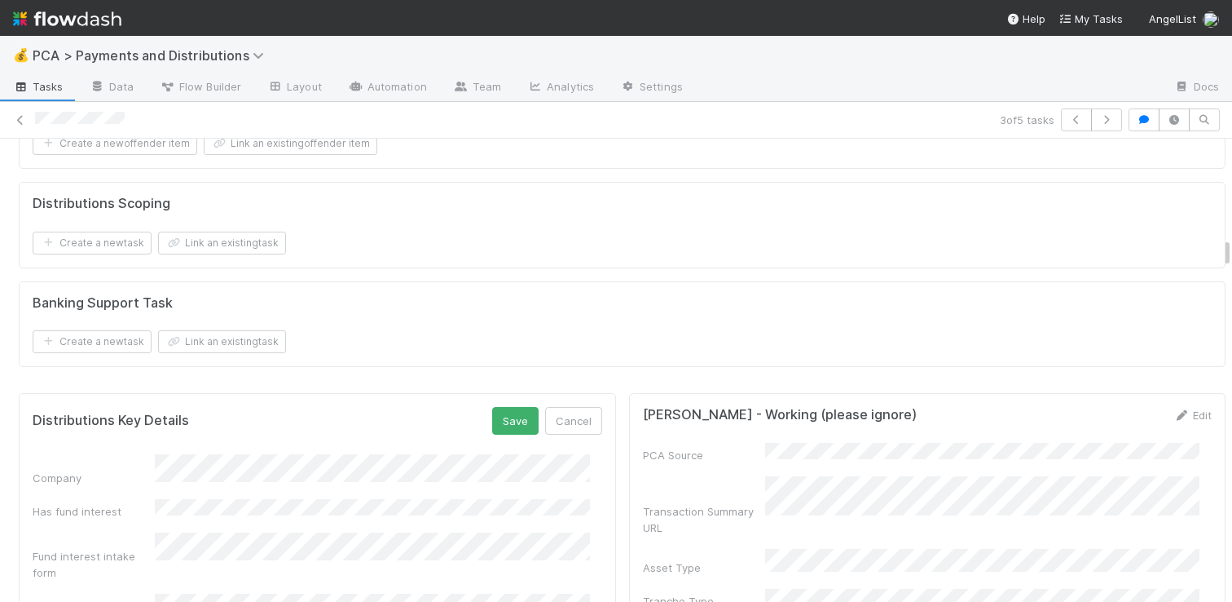
scroll to position [3000, 0]
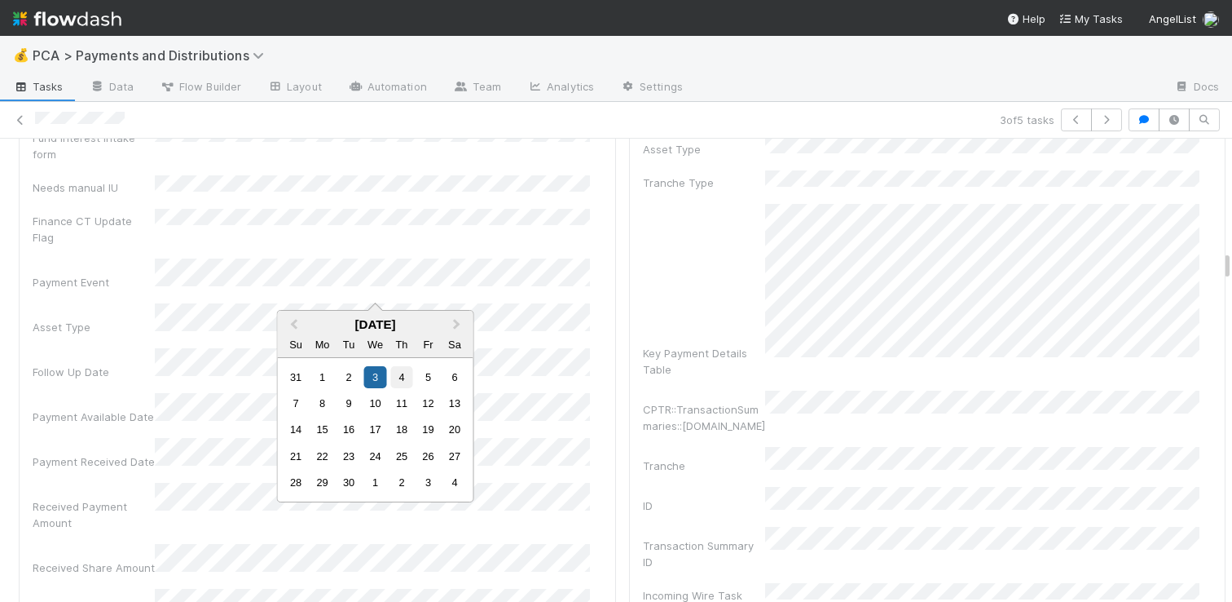
click at [405, 381] on div "4" at bounding box center [401, 377] width 22 height 22
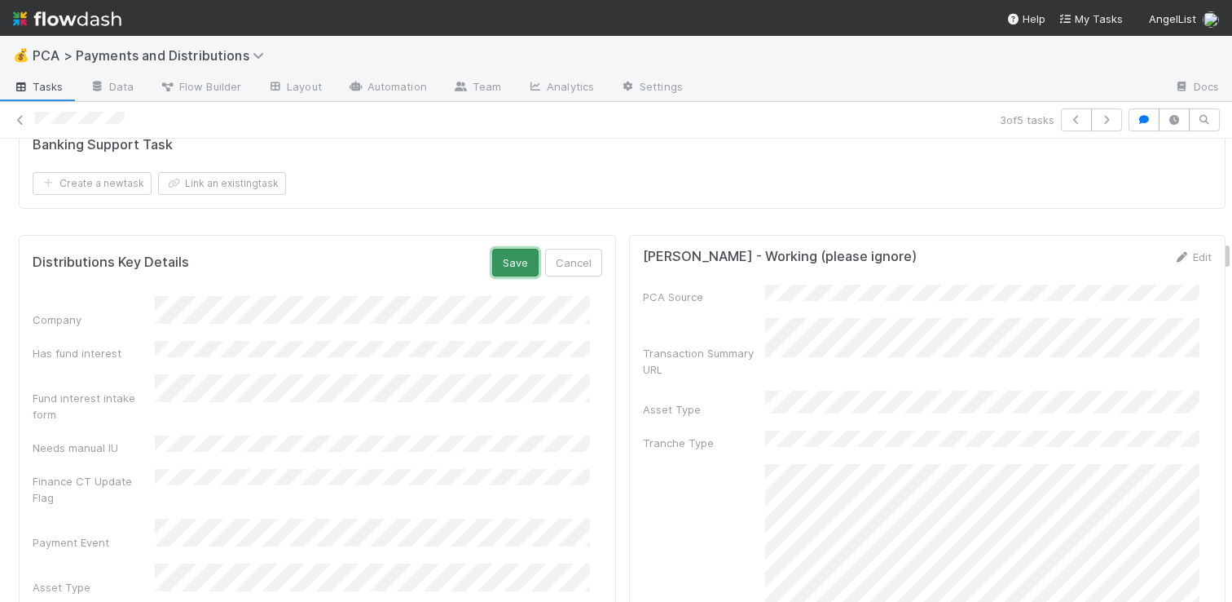
click at [497, 249] on button "Save" at bounding box center [515, 263] width 46 height 28
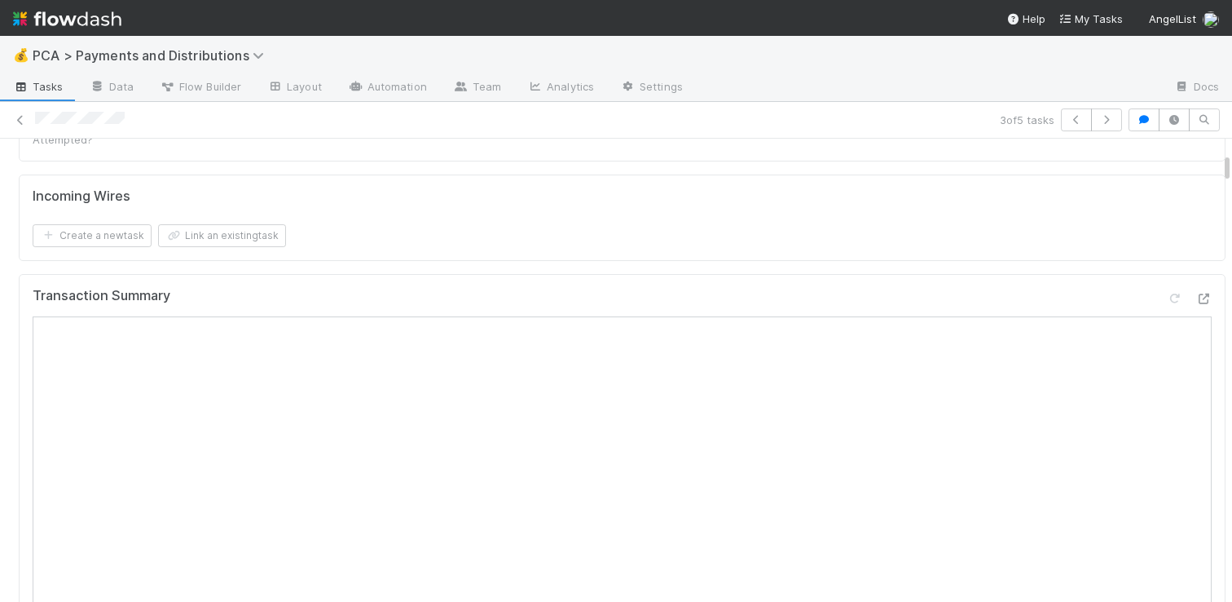
scroll to position [342, 0]
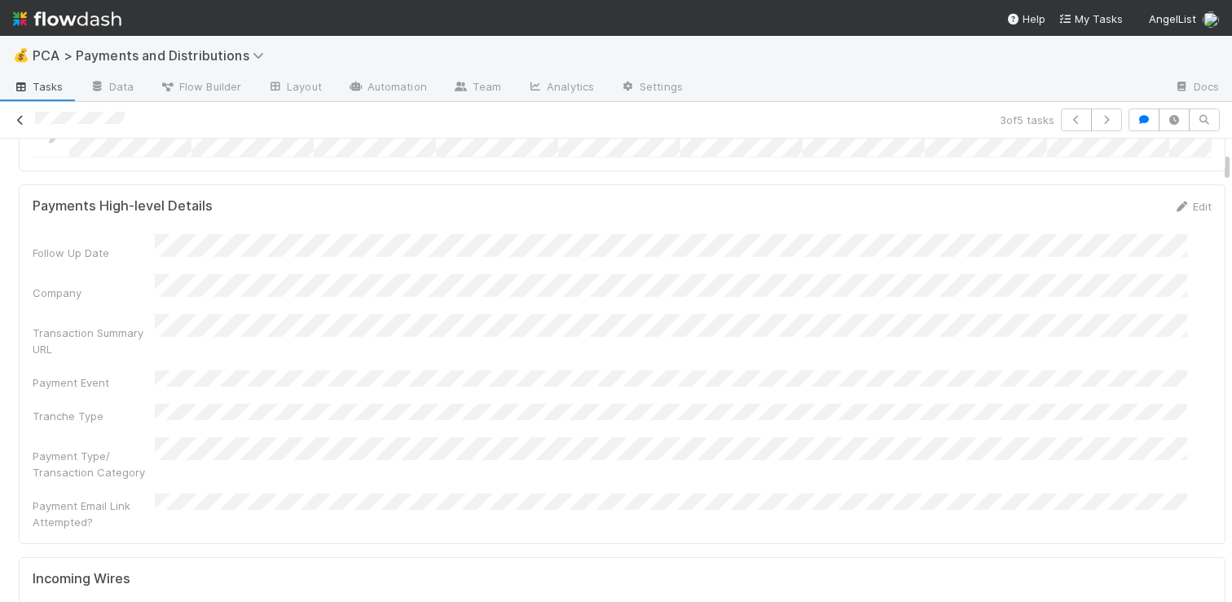
click at [20, 120] on icon at bounding box center [20, 120] width 16 height 11
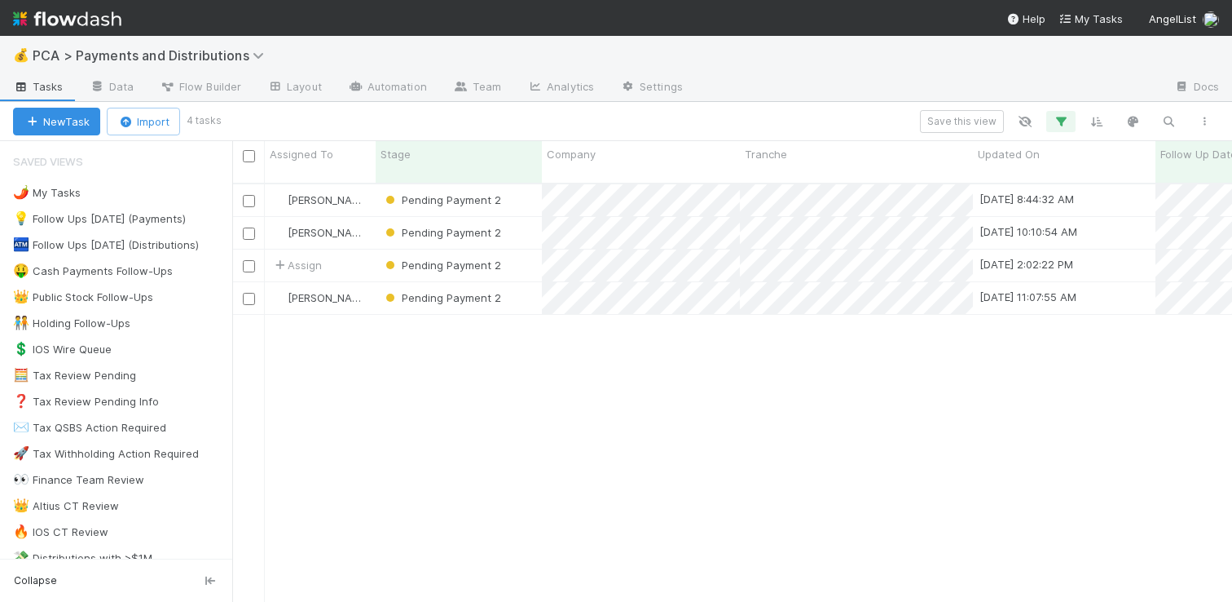
scroll to position [419, 988]
click at [523, 218] on div "Pending Payment 2" at bounding box center [459, 233] width 166 height 32
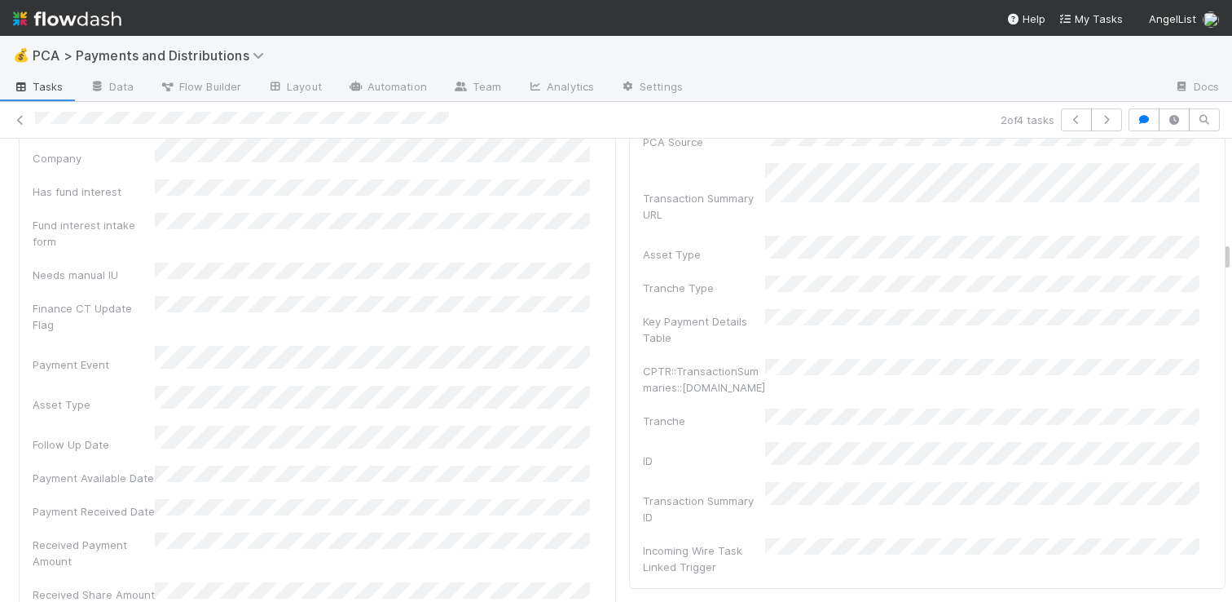
scroll to position [2732, 0]
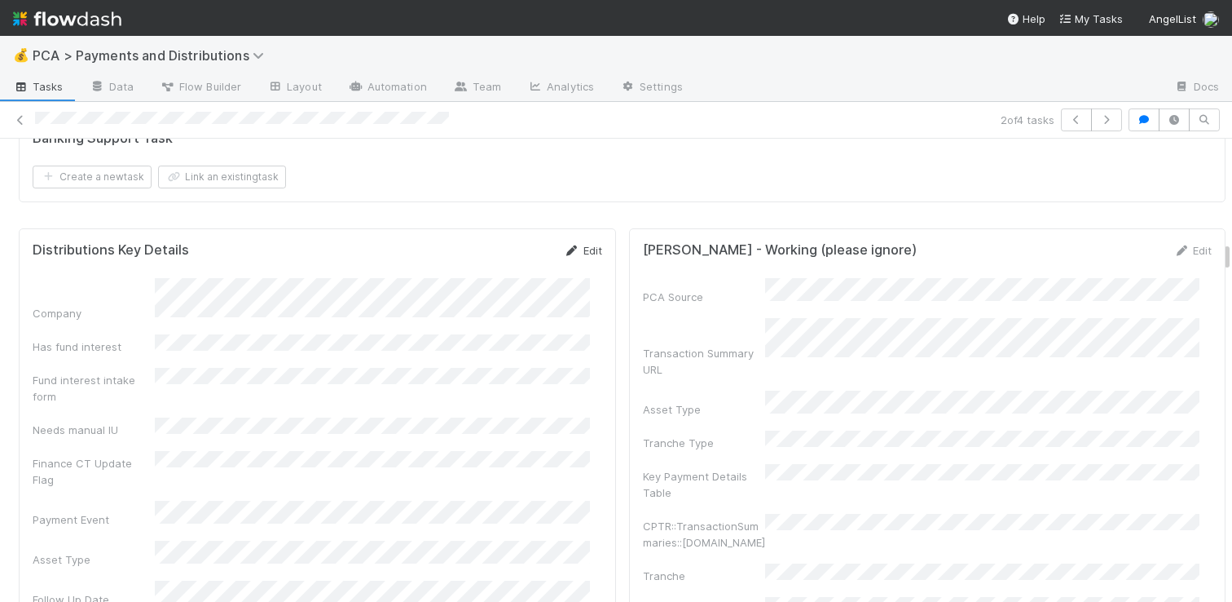
click at [578, 244] on link "Edit" at bounding box center [583, 250] width 38 height 13
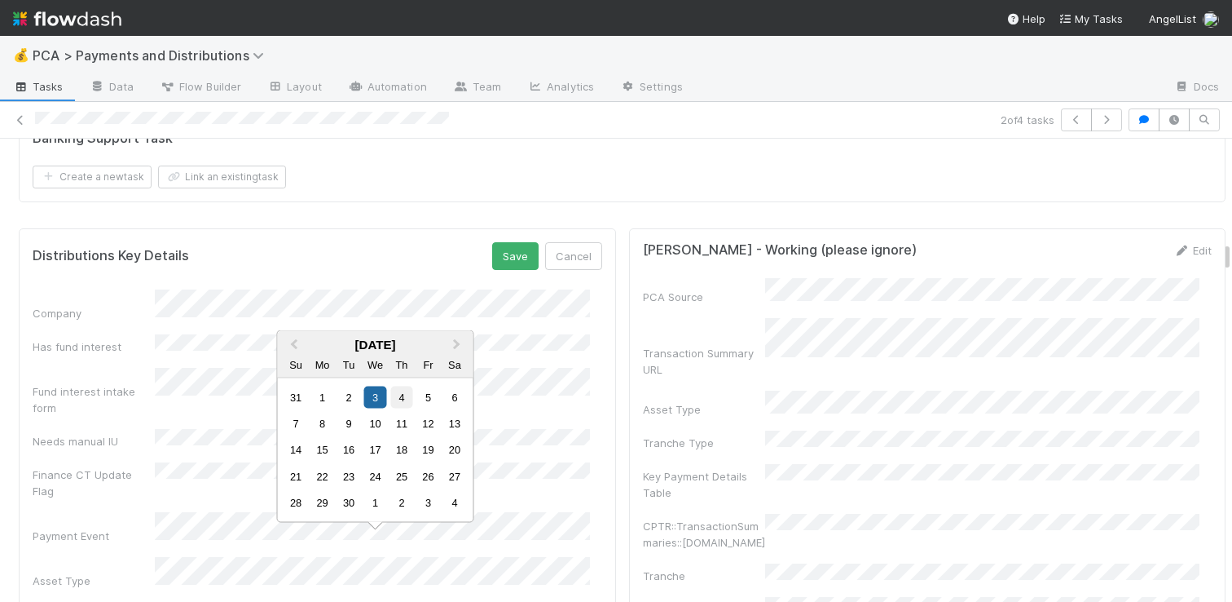
click at [402, 404] on div "4" at bounding box center [401, 397] width 22 height 22
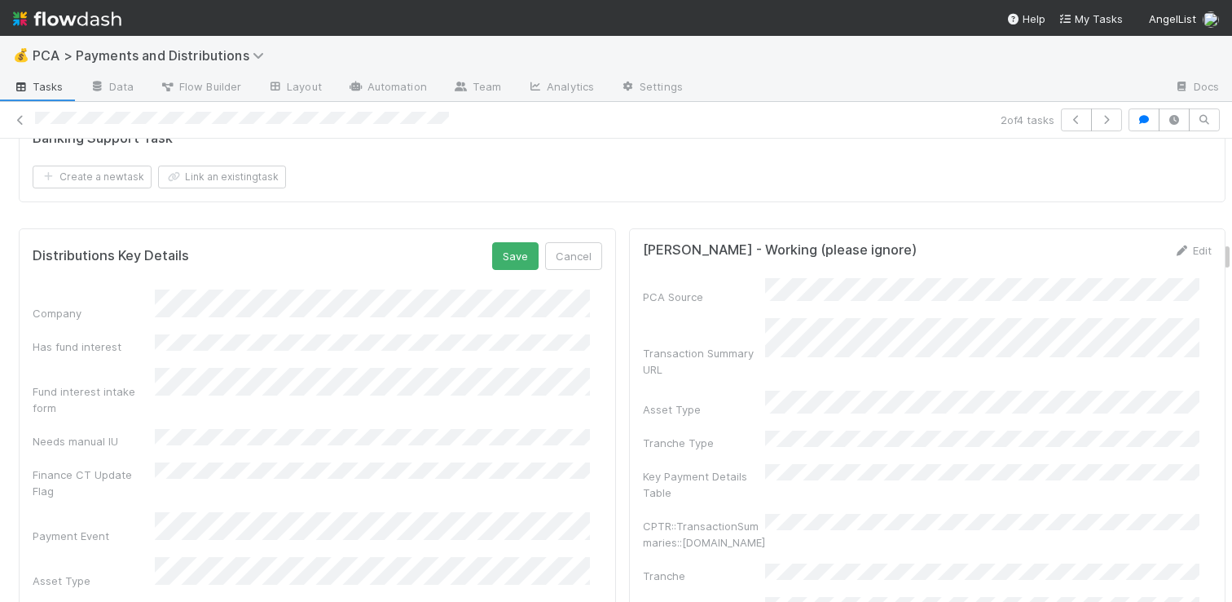
click at [505, 242] on button "Save" at bounding box center [515, 256] width 46 height 28
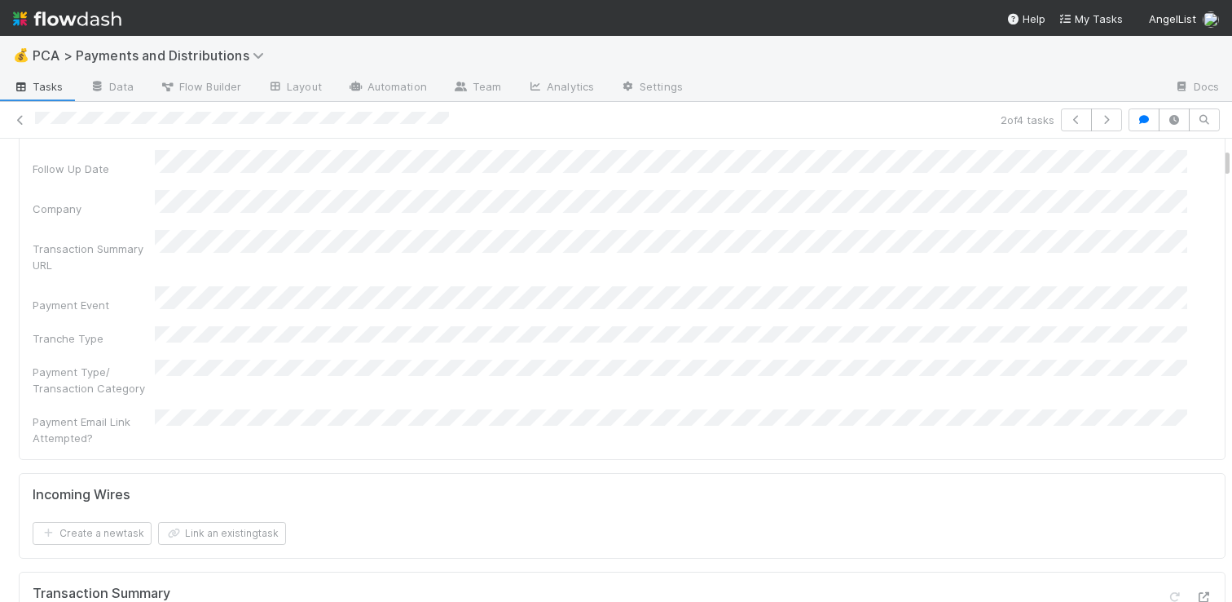
scroll to position [0, 0]
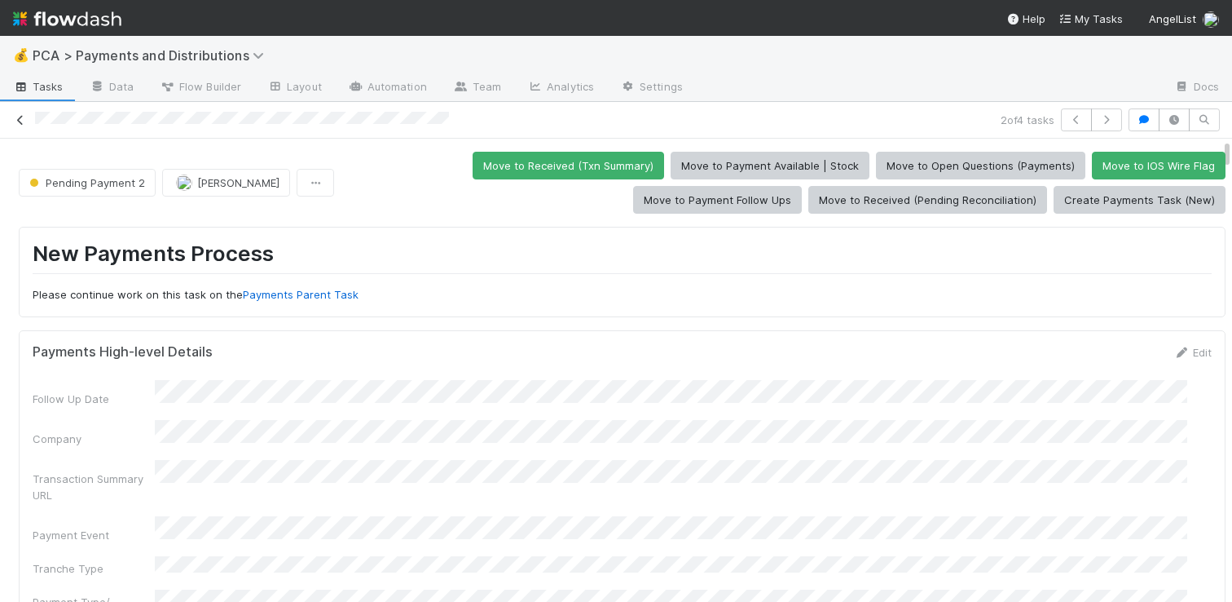
click at [15, 115] on icon at bounding box center [20, 120] width 16 height 11
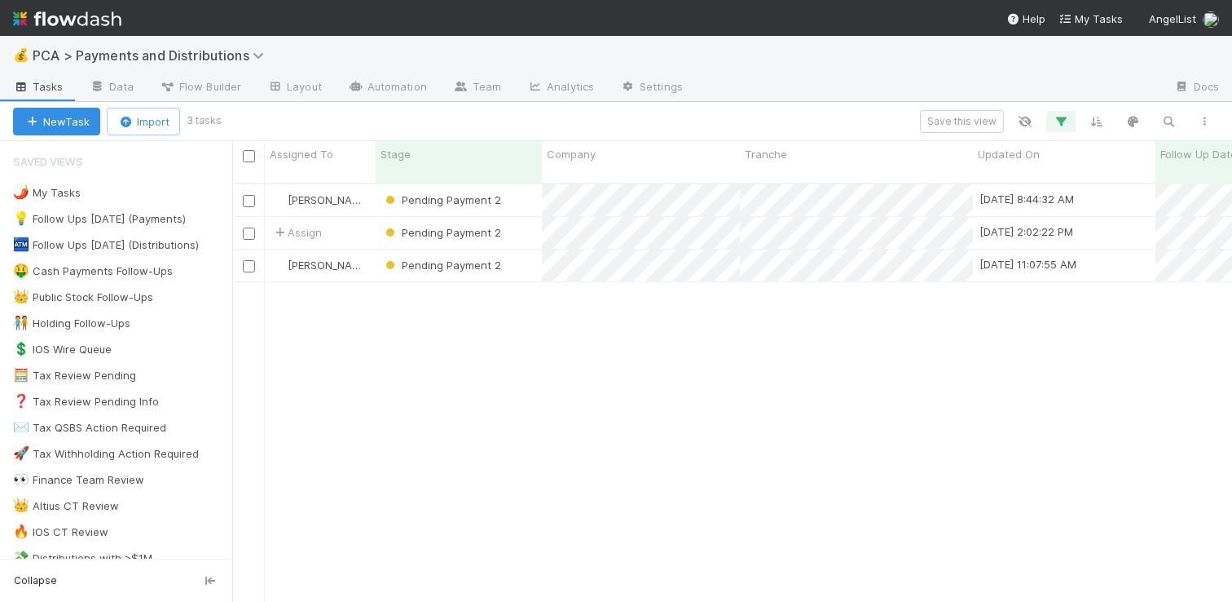
scroll to position [419, 988]
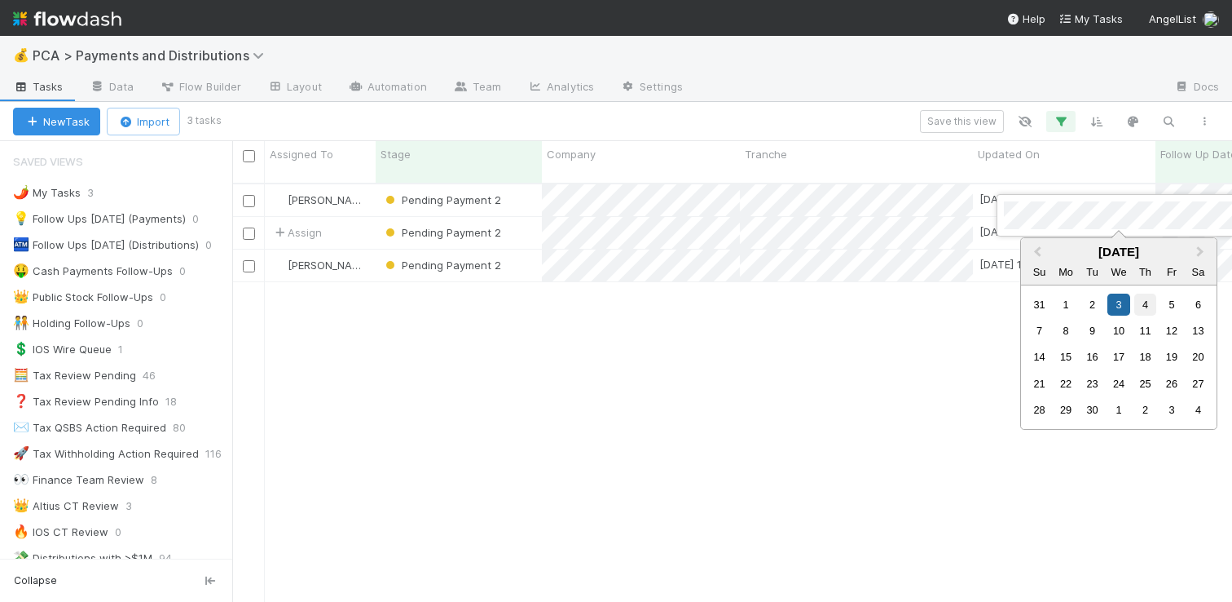
click at [1138, 305] on div "4" at bounding box center [1146, 304] width 22 height 22
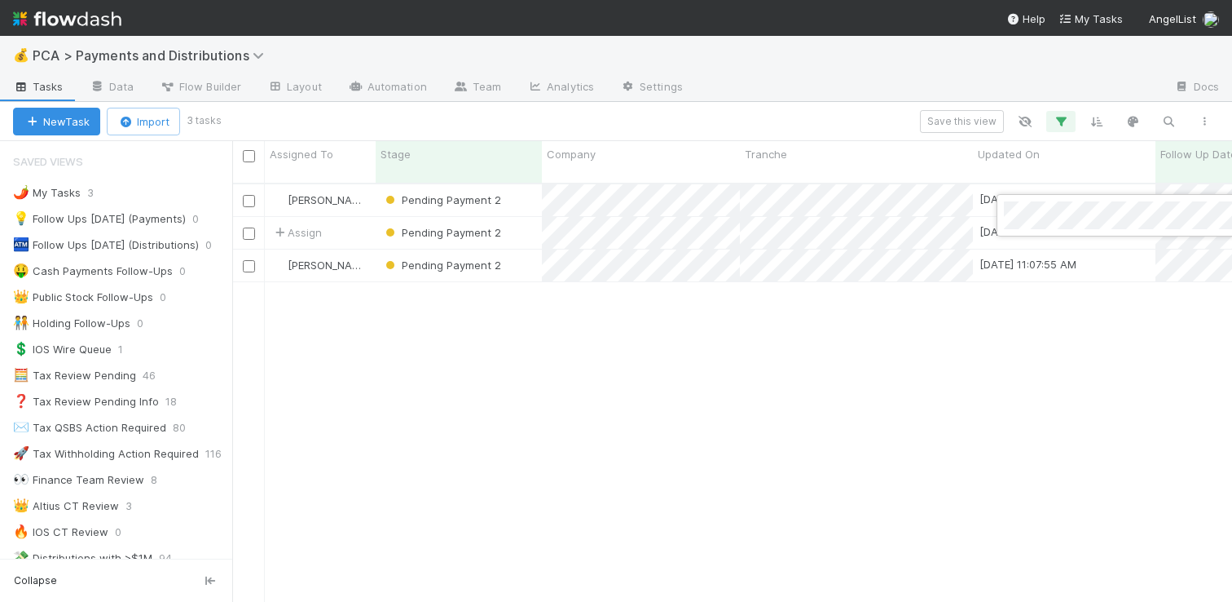
click at [974, 373] on div at bounding box center [616, 301] width 1232 height 602
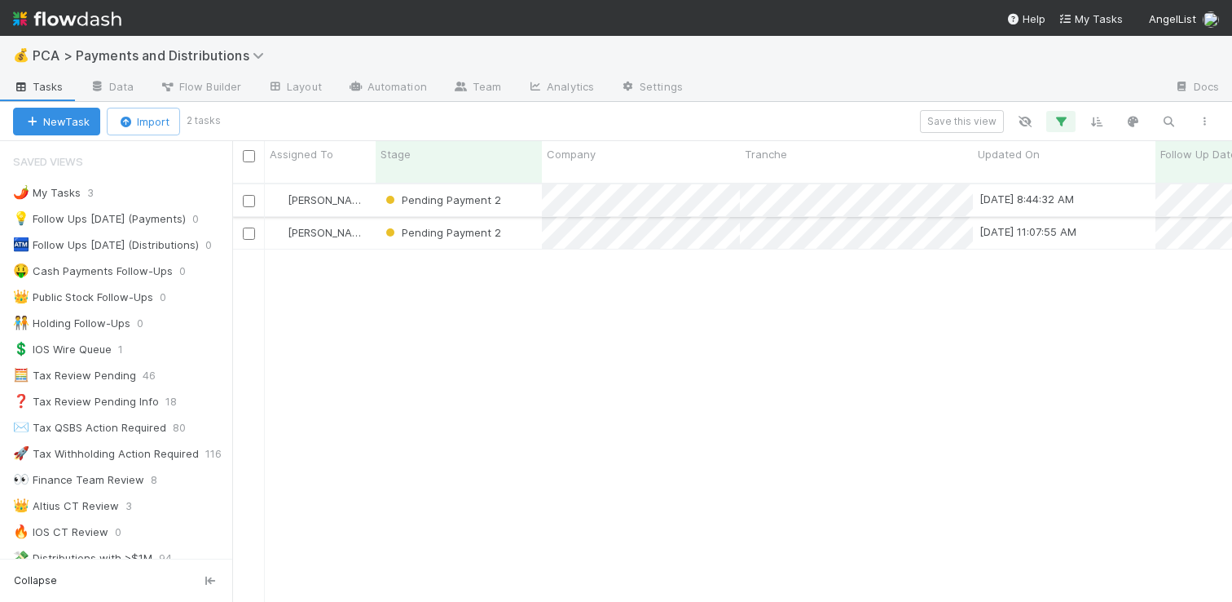
click at [518, 184] on div "Pending Payment 2" at bounding box center [459, 200] width 166 height 32
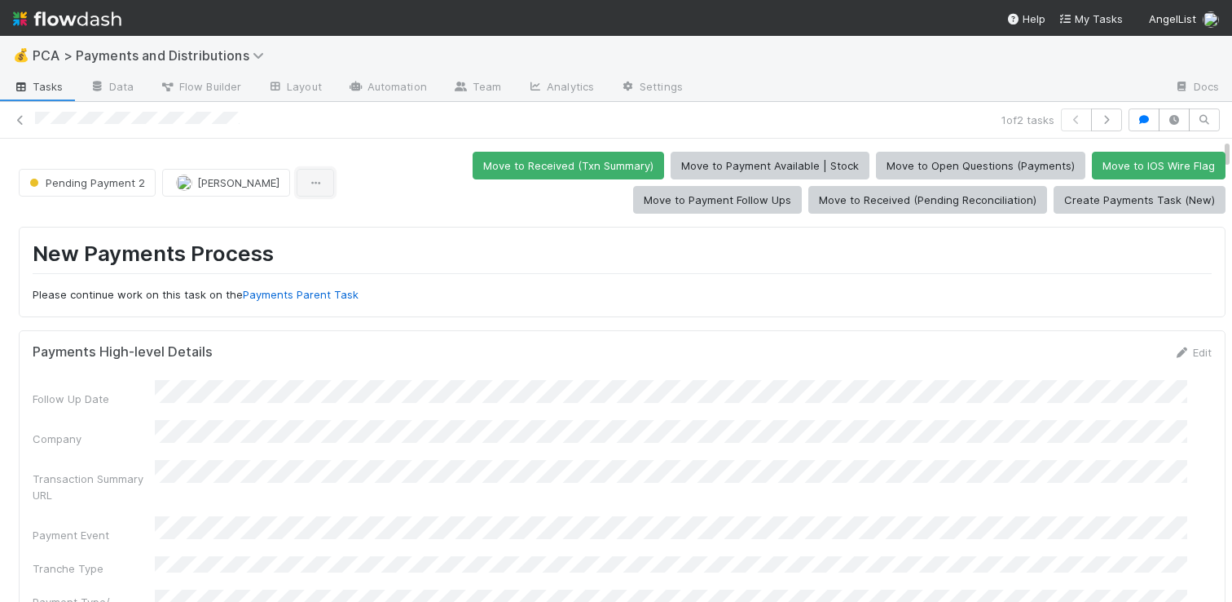
click at [307, 179] on icon "button" at bounding box center [315, 183] width 16 height 11
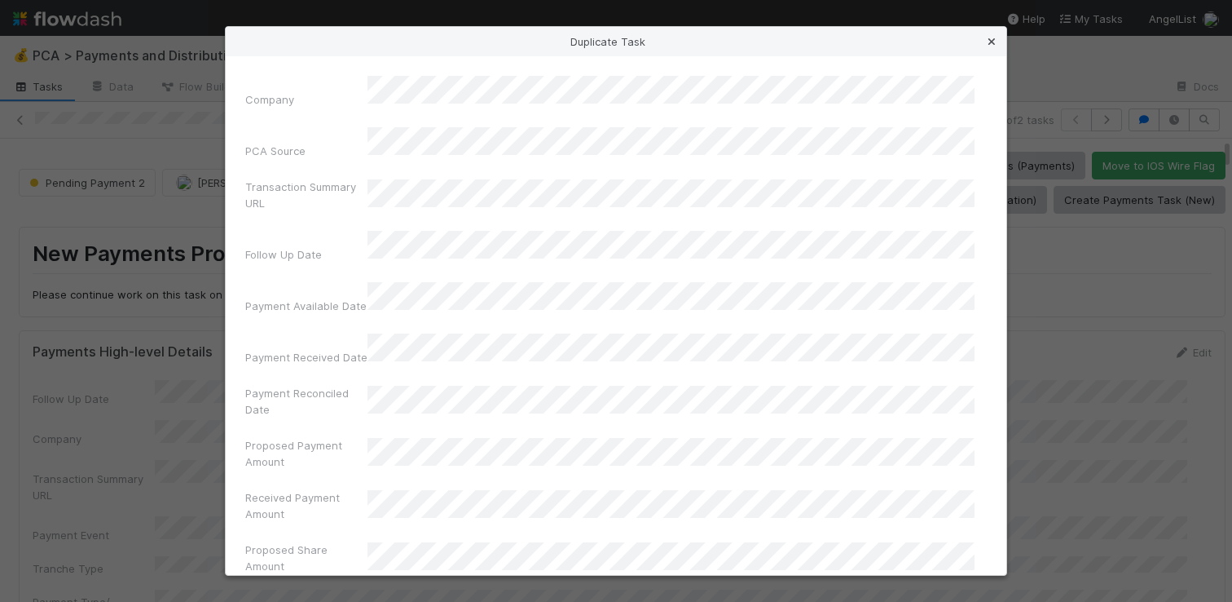
click at [984, 40] on icon at bounding box center [992, 42] width 16 height 11
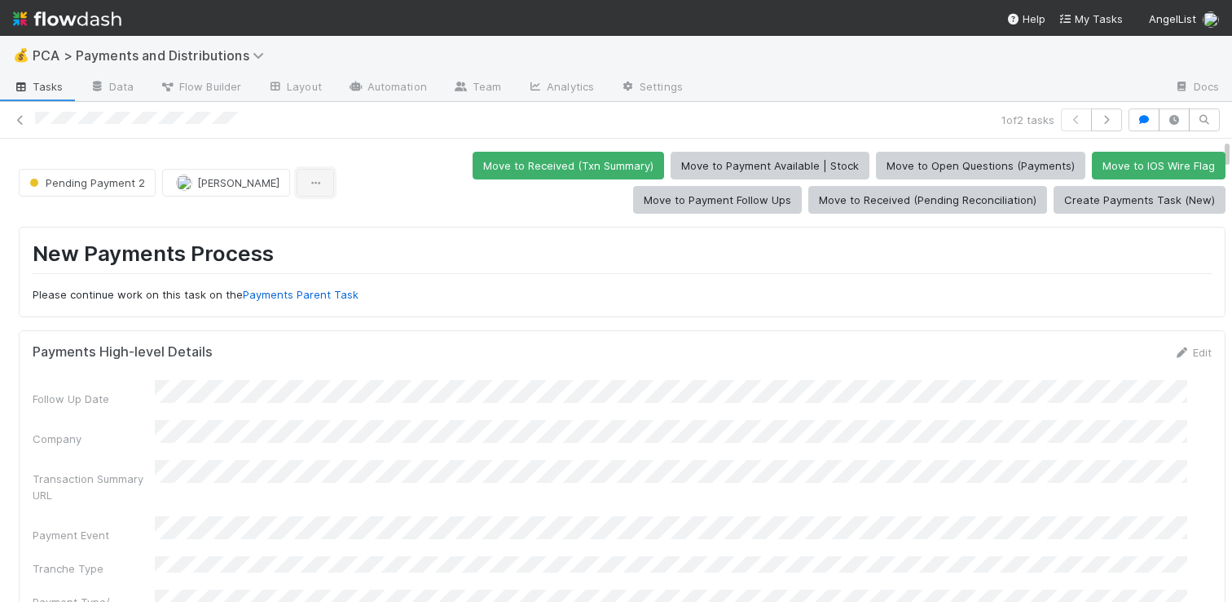
click at [299, 189] on button "button" at bounding box center [315, 183] width 37 height 28
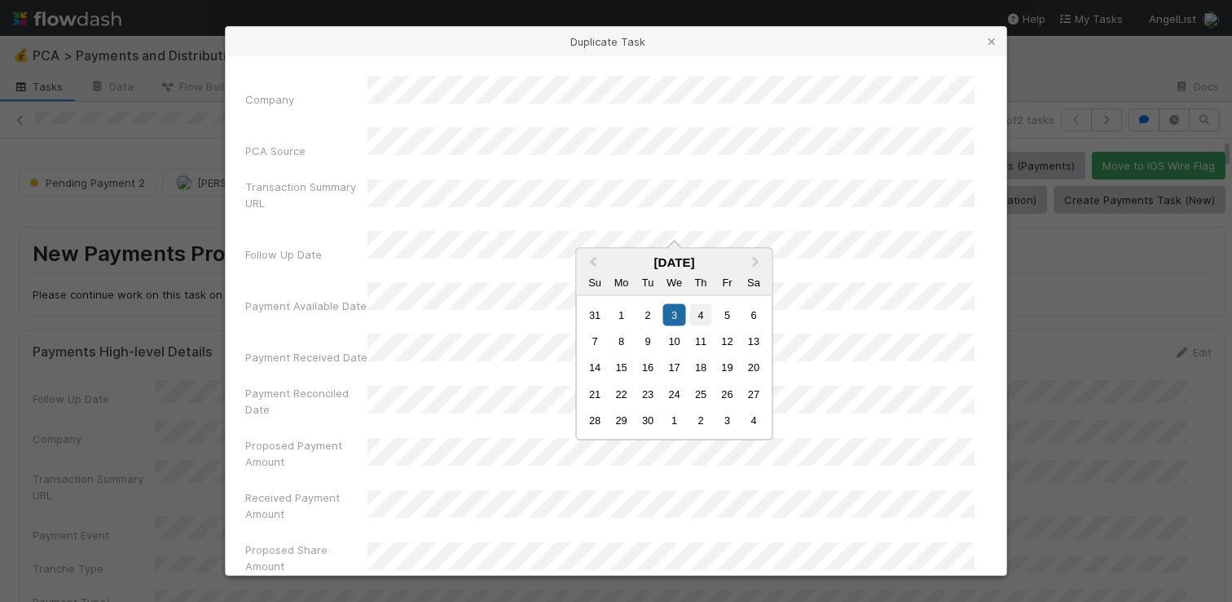
click at [701, 320] on div "4" at bounding box center [701, 314] width 22 height 22
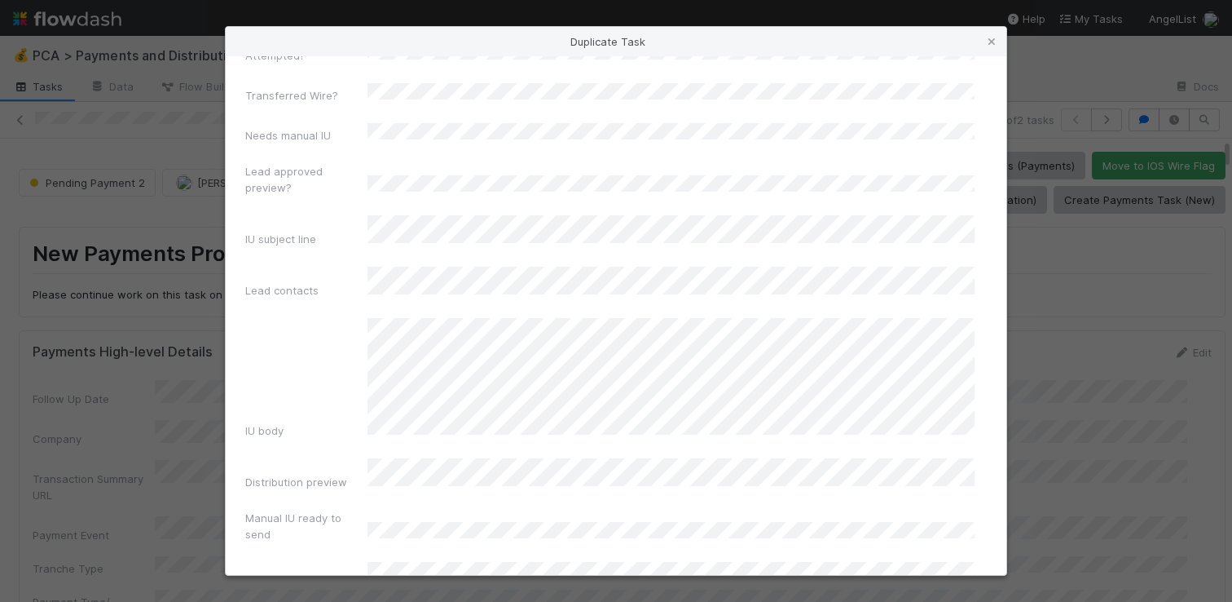
scroll to position [6588, 0]
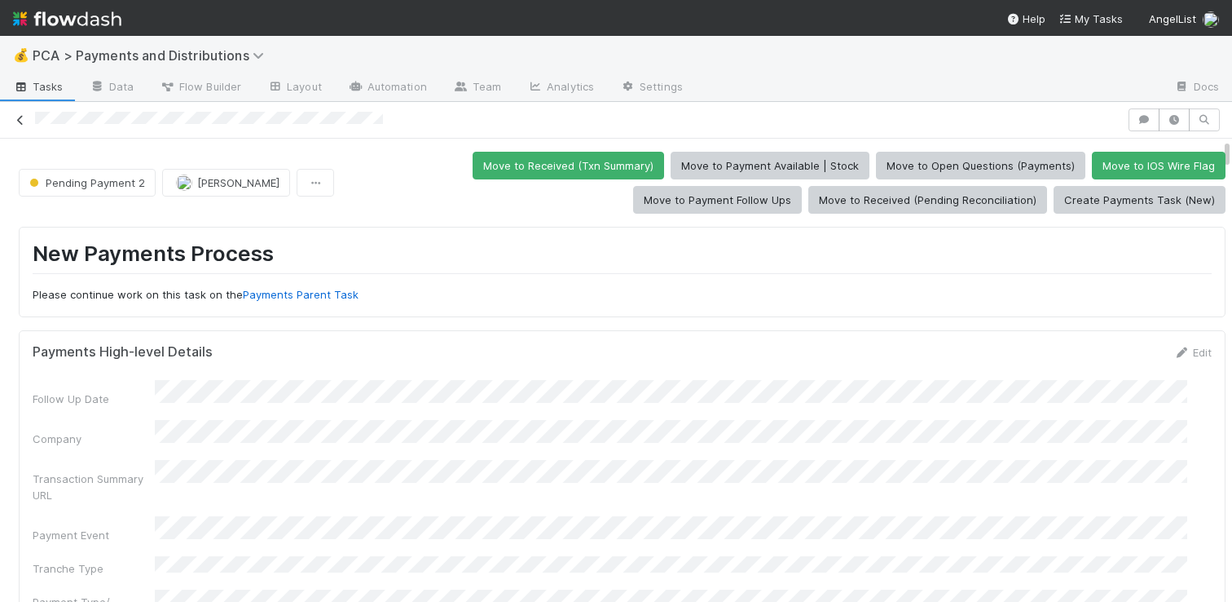
click at [24, 119] on icon at bounding box center [20, 120] width 16 height 11
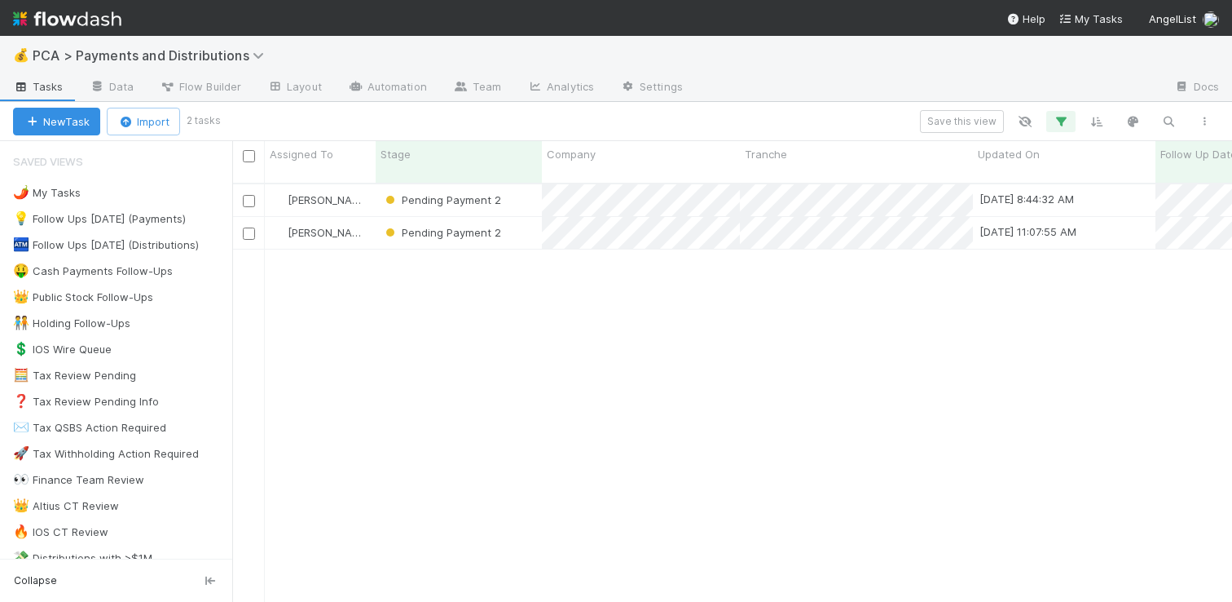
scroll to position [419, 988]
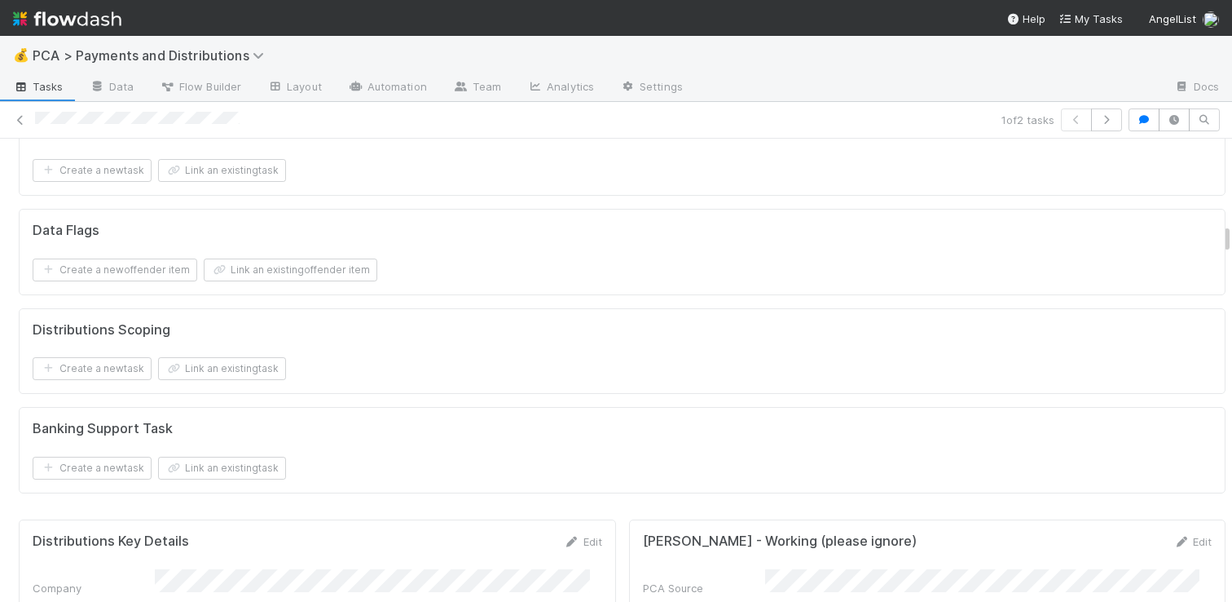
scroll to position [2556, 0]
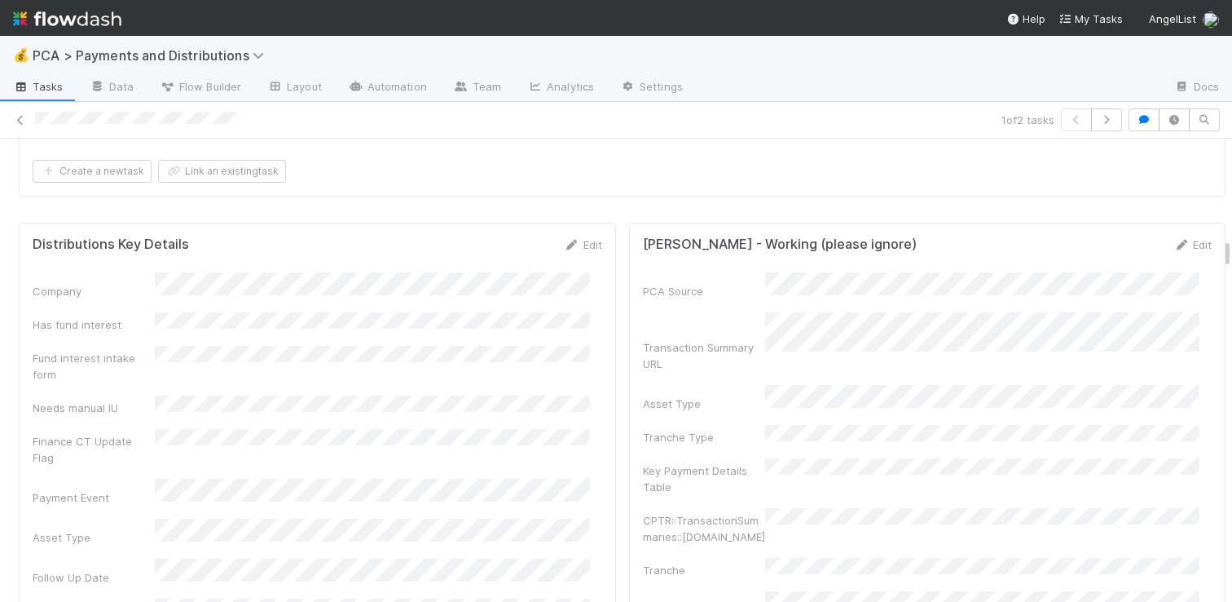
click at [593, 236] on div "Distributions Key Details Edit" at bounding box center [317, 244] width 594 height 16
click at [573, 238] on link "Edit" at bounding box center [583, 244] width 38 height 13
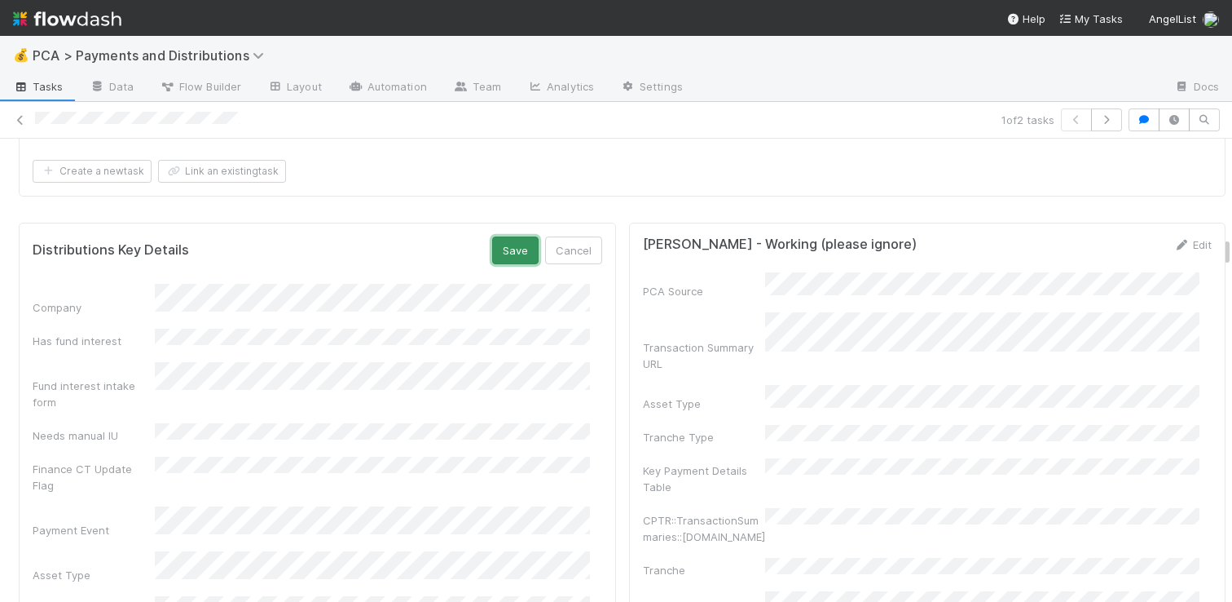
click at [501, 236] on button "Save" at bounding box center [515, 250] width 46 height 28
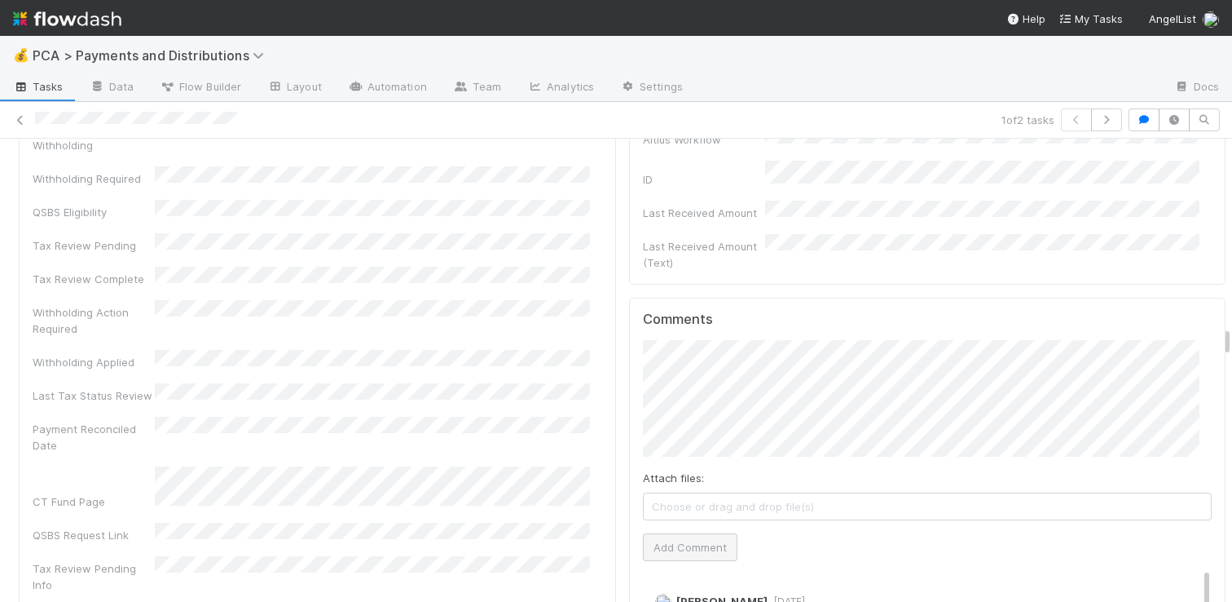
scroll to position [4485, 0]
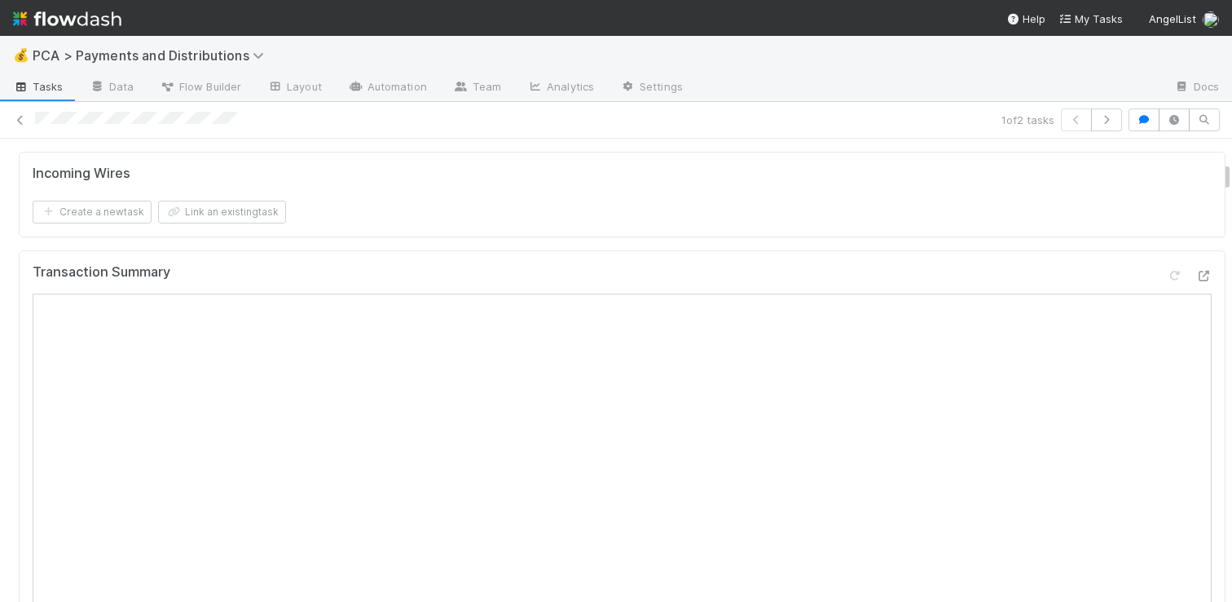
scroll to position [259, 0]
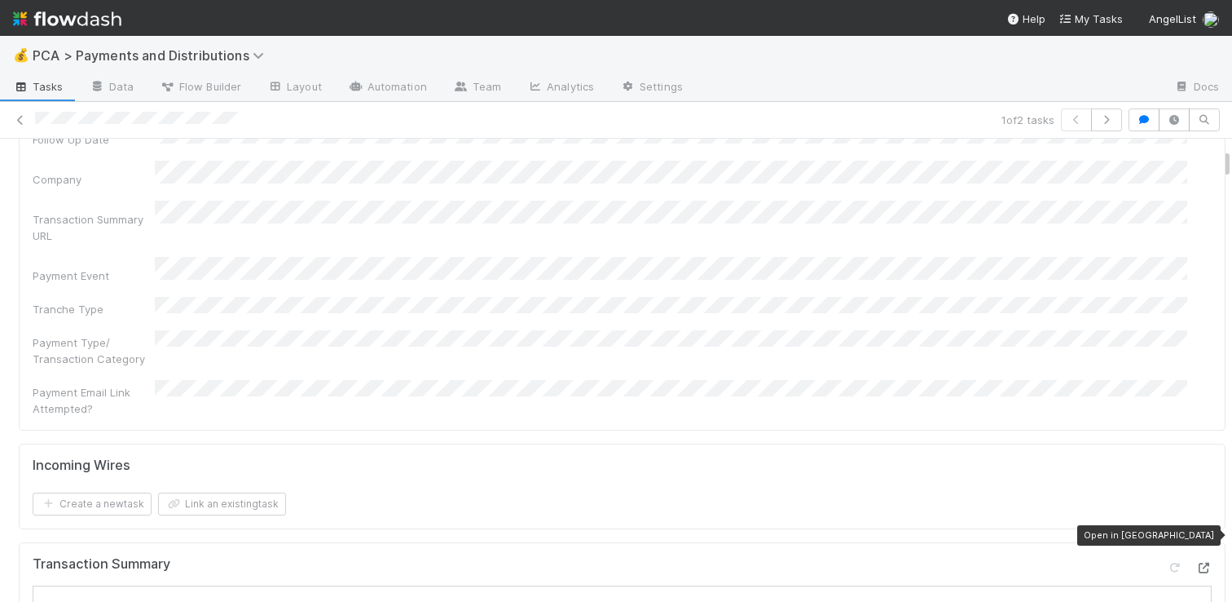
click at [1196, 559] on div at bounding box center [1204, 567] width 16 height 16
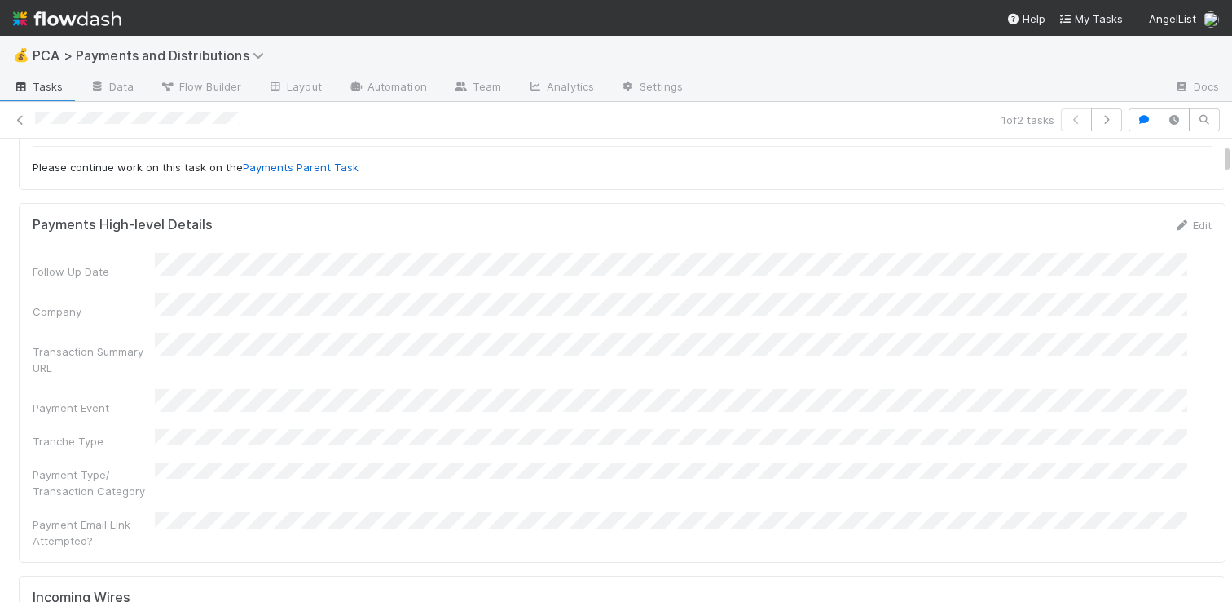
scroll to position [0, 0]
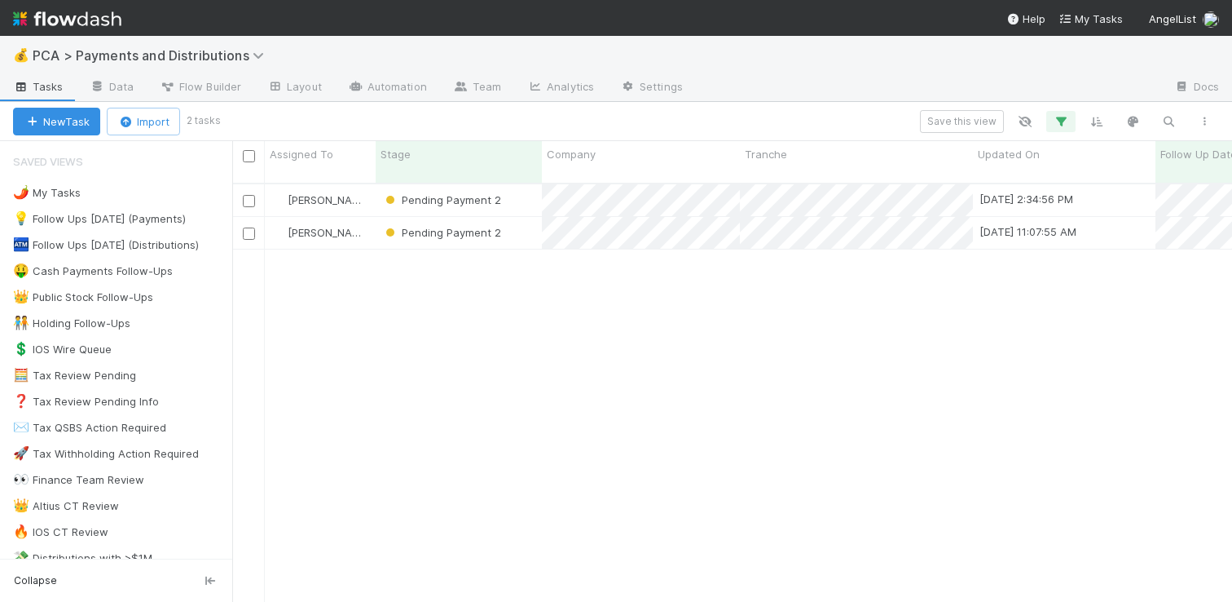
scroll to position [12, 13]
click at [1060, 121] on icon "button" at bounding box center [1061, 121] width 16 height 15
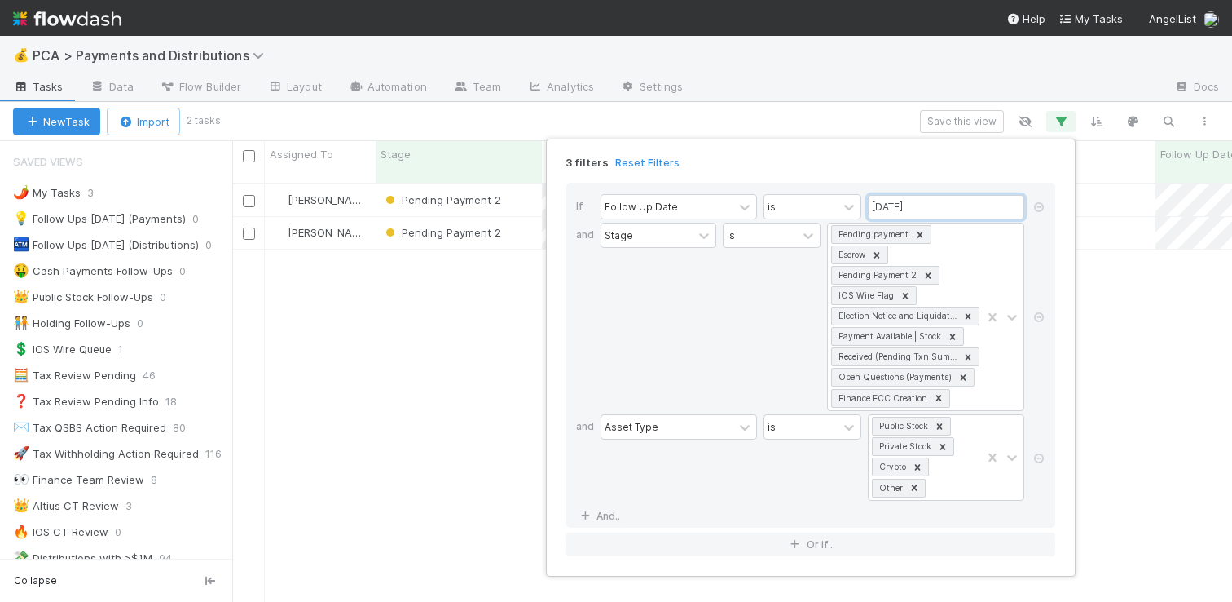
click at [944, 199] on input "09/03/2025" at bounding box center [946, 207] width 156 height 24
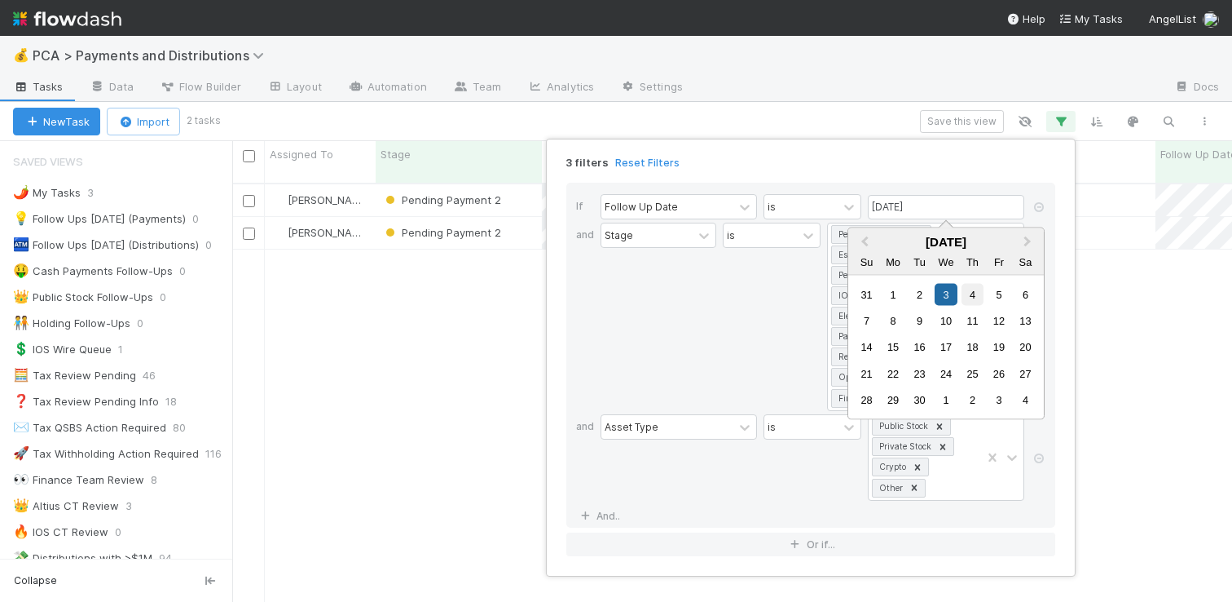
click at [973, 295] on div "4" at bounding box center [973, 294] width 22 height 22
type input "09/04/2025"
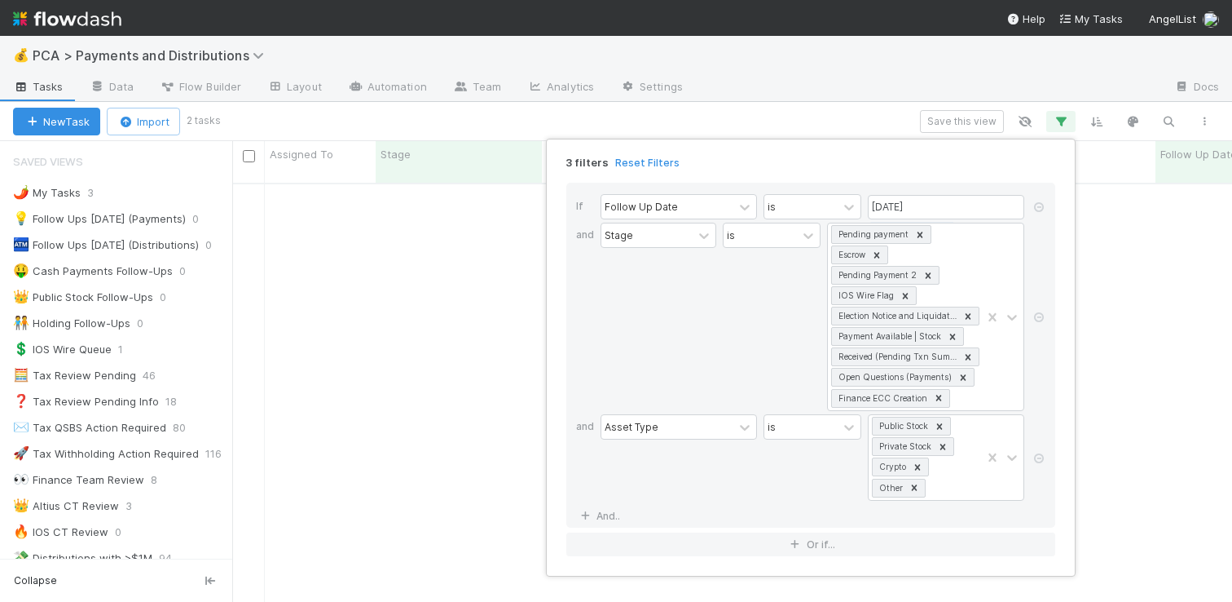
click at [791, 93] on div "3 filters Reset Filters If Follow Up Date is 09/04/2025 and Stage is Pending pa…" at bounding box center [616, 301] width 1232 height 602
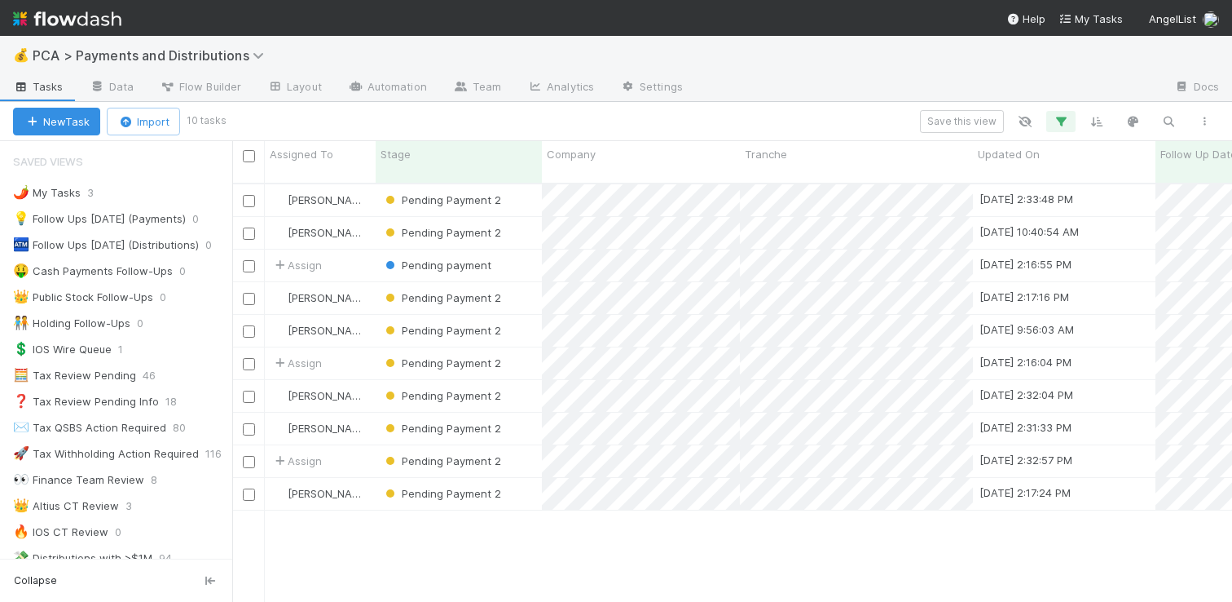
scroll to position [419, 988]
click at [1066, 121] on icon "button" at bounding box center [1061, 121] width 16 height 15
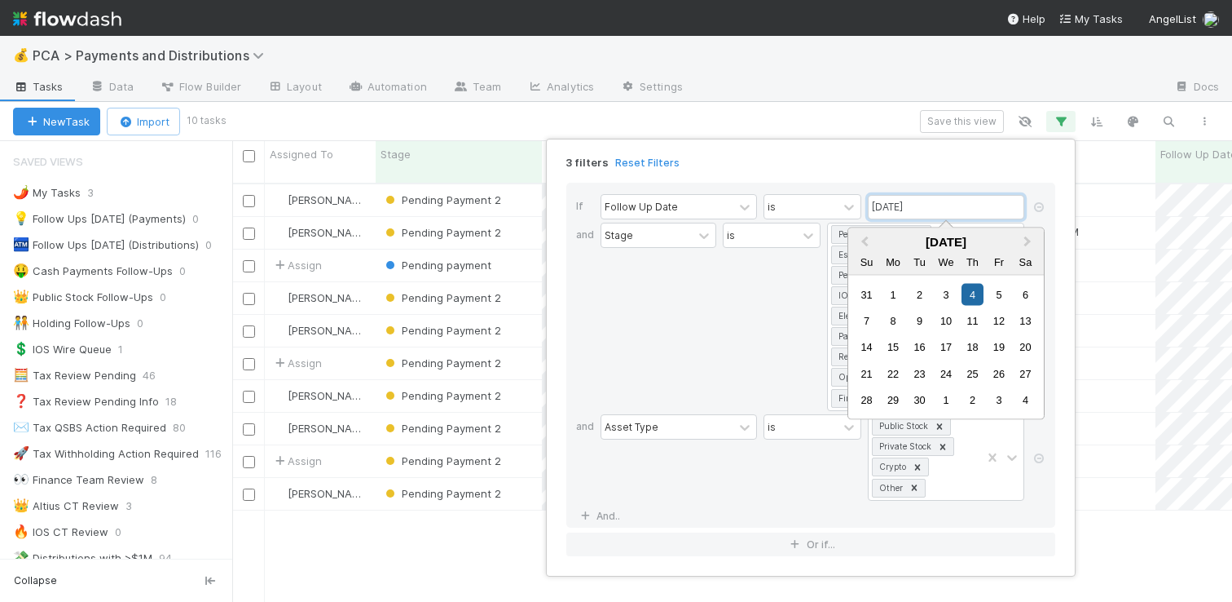
click at [883, 212] on input "09/04/2025" at bounding box center [946, 207] width 156 height 24
click at [951, 295] on div "3" at bounding box center [946, 294] width 22 height 22
type input "09/03/2025"
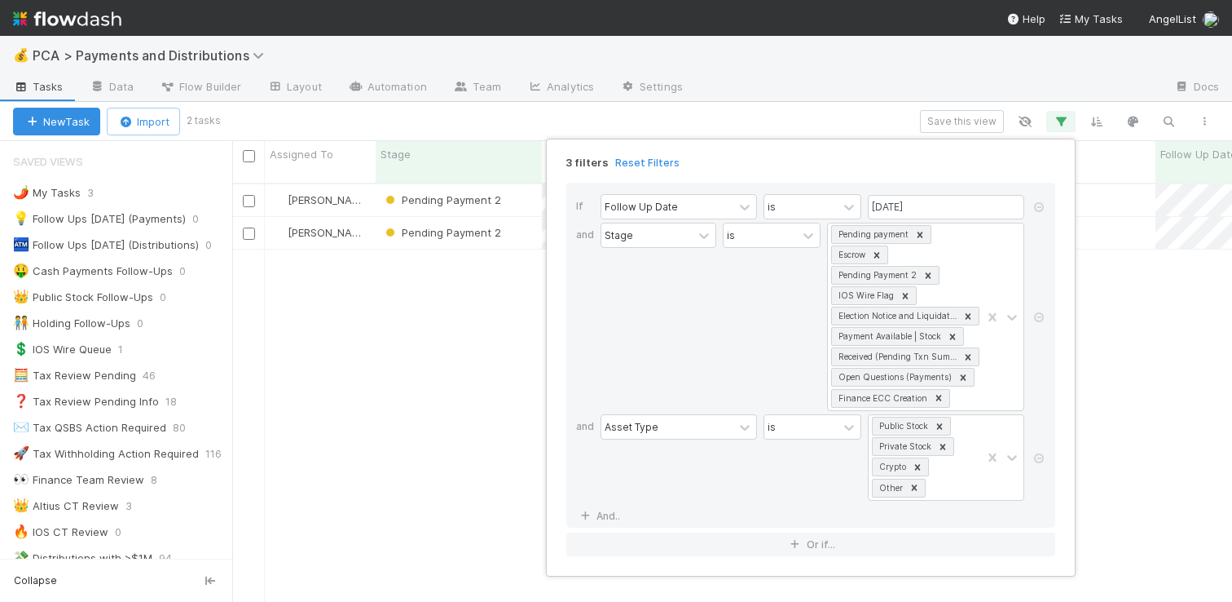
click at [900, 88] on div "3 filters Reset Filters If Follow Up Date is 09/03/2025 and Stage is Pending pa…" at bounding box center [616, 301] width 1232 height 602
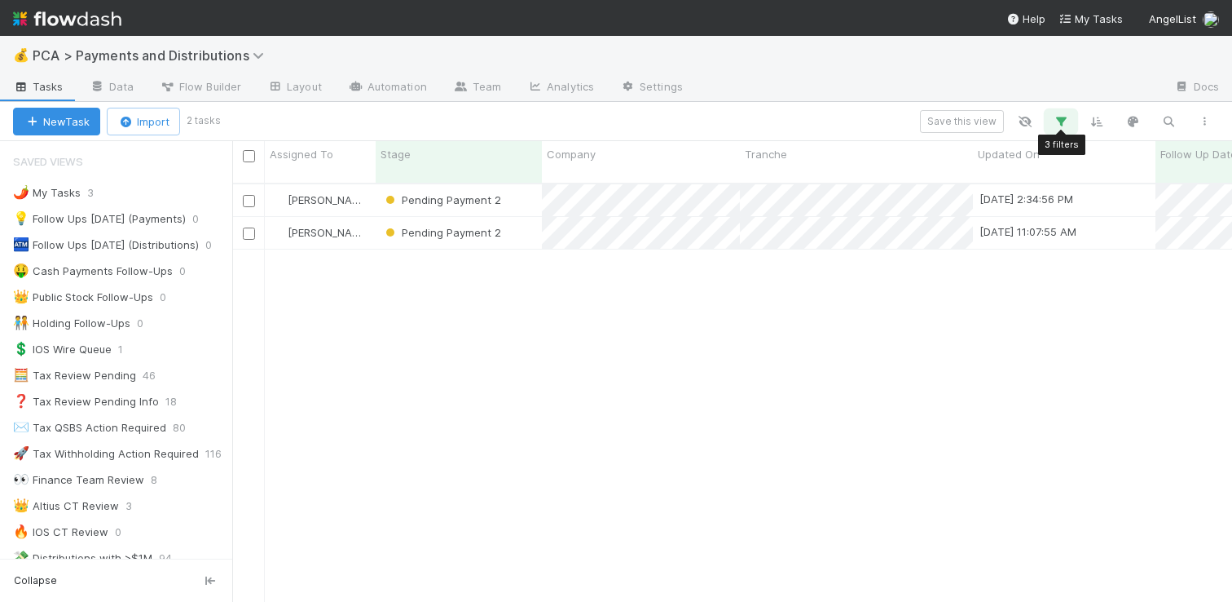
click at [1064, 122] on icon "button" at bounding box center [1061, 121] width 16 height 15
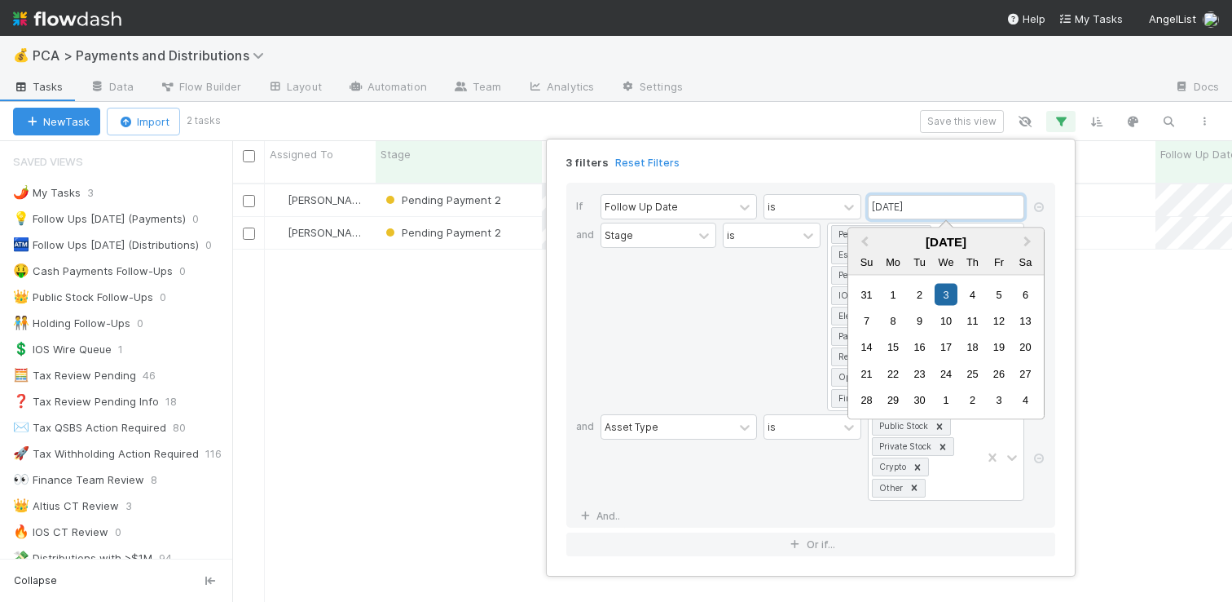
click at [967, 213] on input "09/03/2025" at bounding box center [946, 207] width 156 height 24
click at [980, 296] on div "4" at bounding box center [973, 294] width 22 height 22
type input "09/04/2025"
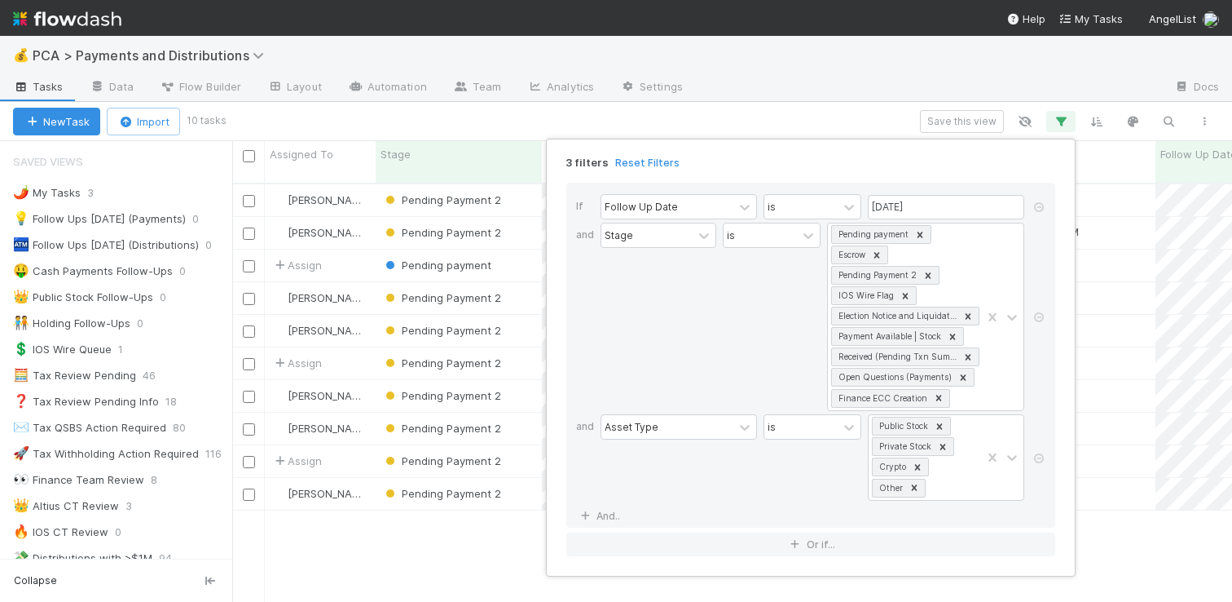
click at [788, 70] on div "3 filters Reset Filters If Follow Up Date is 09/04/2025 and Stage is Pending pa…" at bounding box center [616, 301] width 1232 height 602
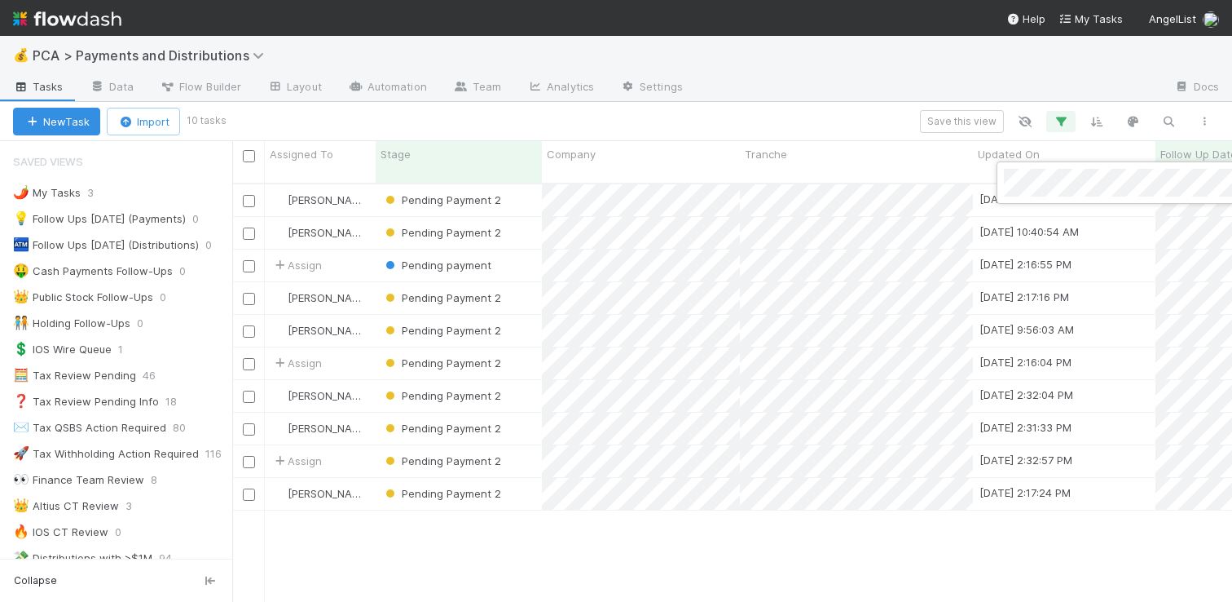
click at [888, 81] on div at bounding box center [616, 301] width 1232 height 602
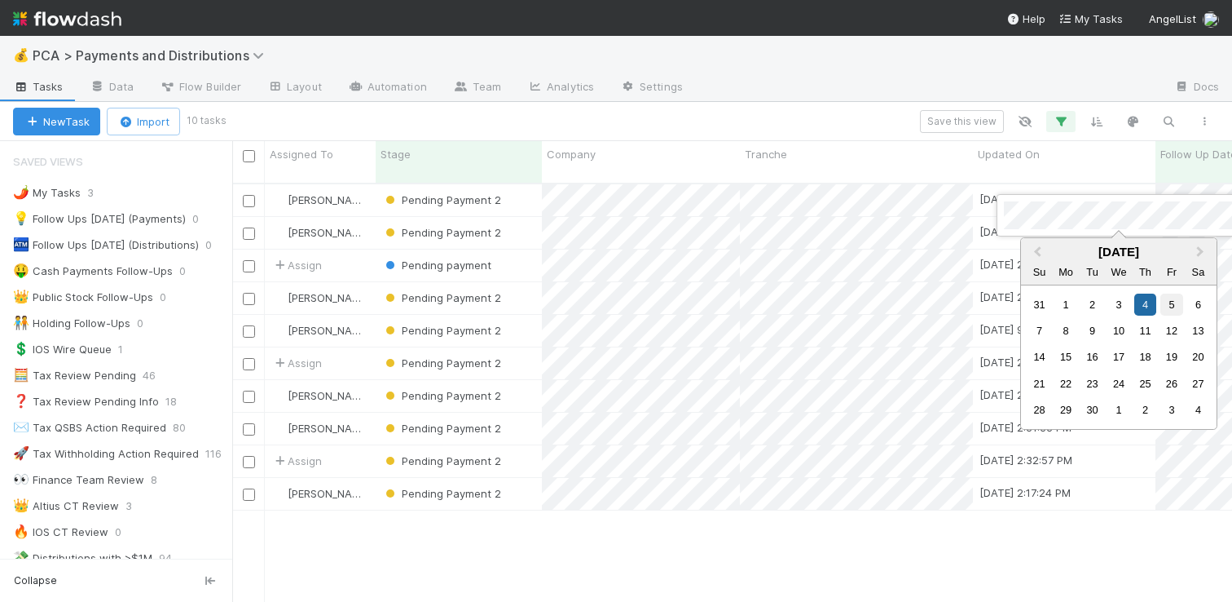
click at [1173, 306] on div "5" at bounding box center [1172, 304] width 22 height 22
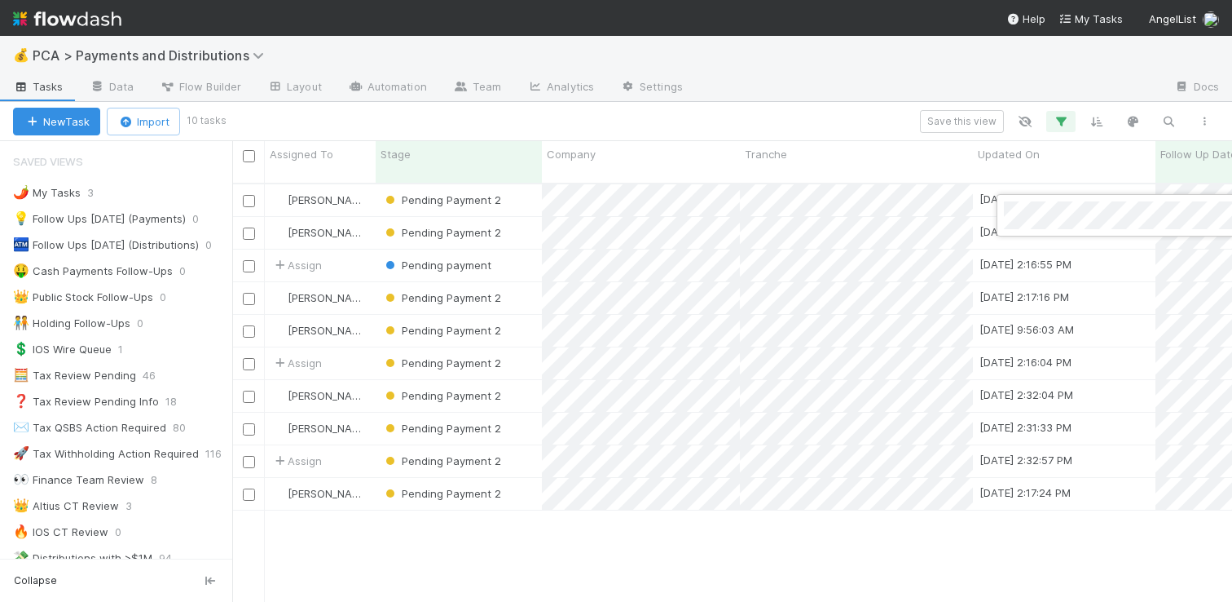
click at [892, 117] on div at bounding box center [616, 301] width 1232 height 602
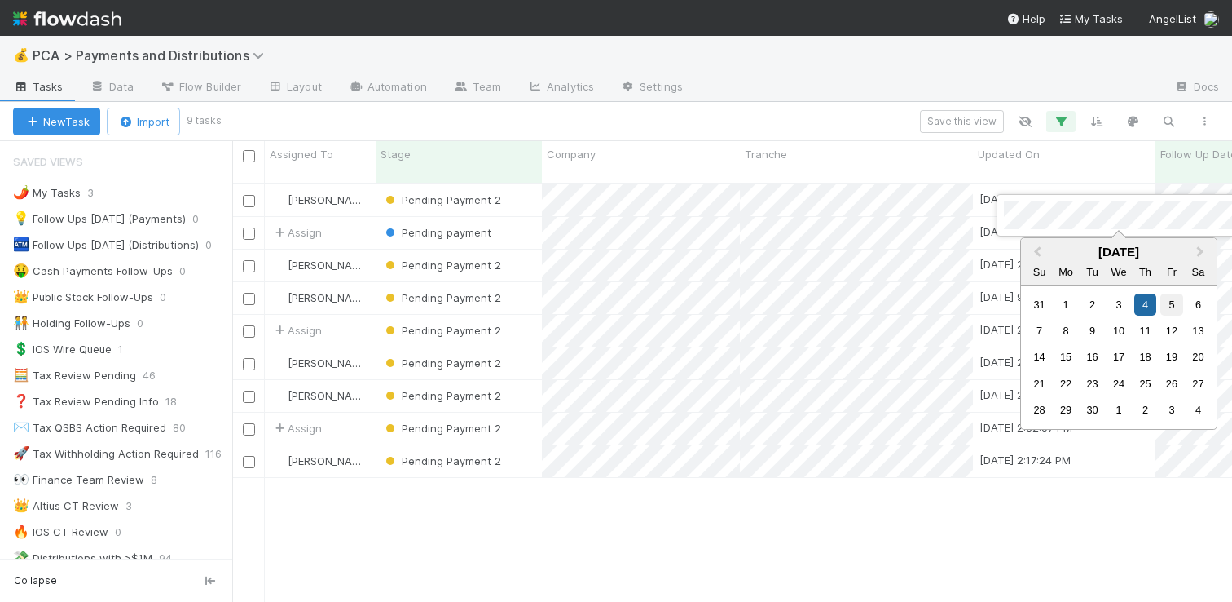
click at [1169, 302] on div "5" at bounding box center [1172, 304] width 22 height 22
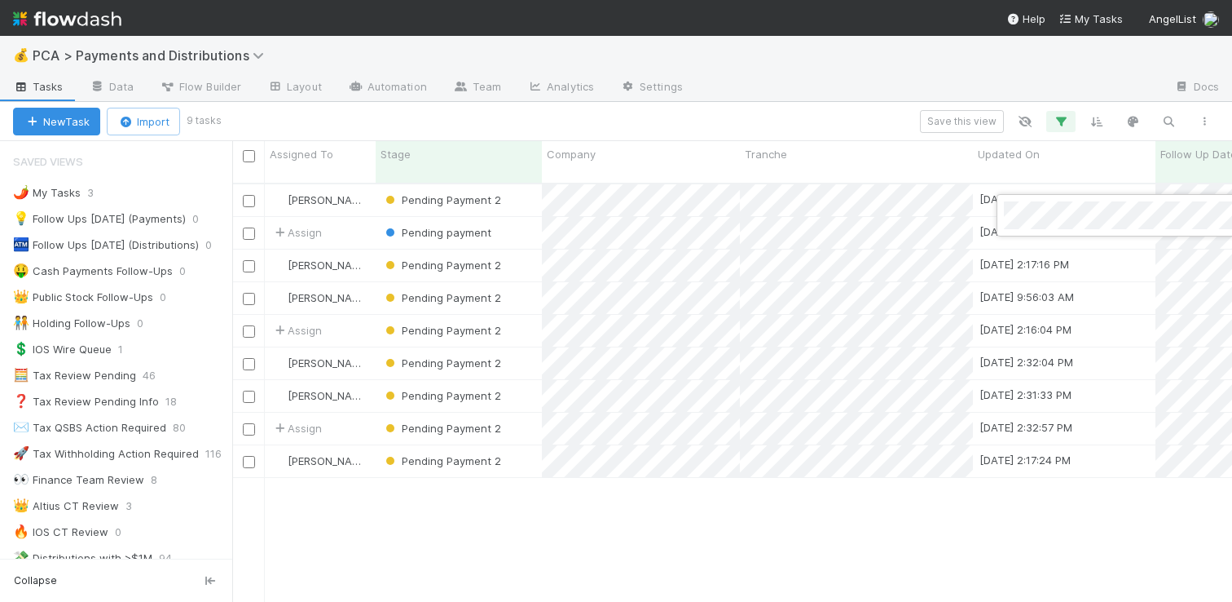
click at [924, 100] on div at bounding box center [616, 301] width 1232 height 602
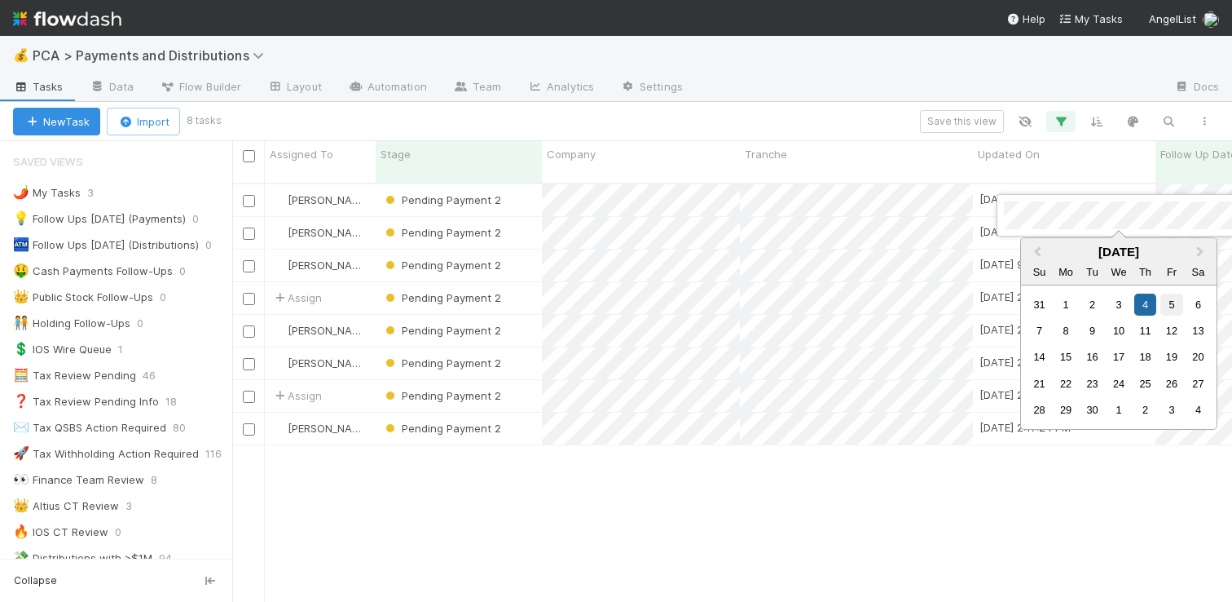
click at [1177, 299] on div "5" at bounding box center [1172, 304] width 22 height 22
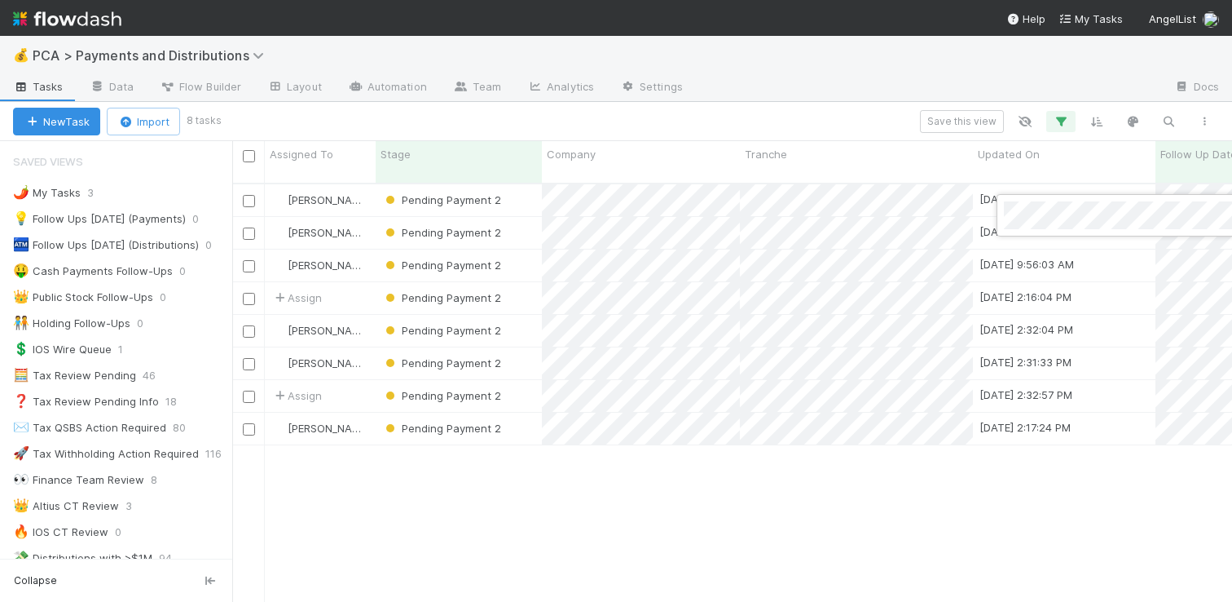
click at [950, 92] on div at bounding box center [616, 301] width 1232 height 602
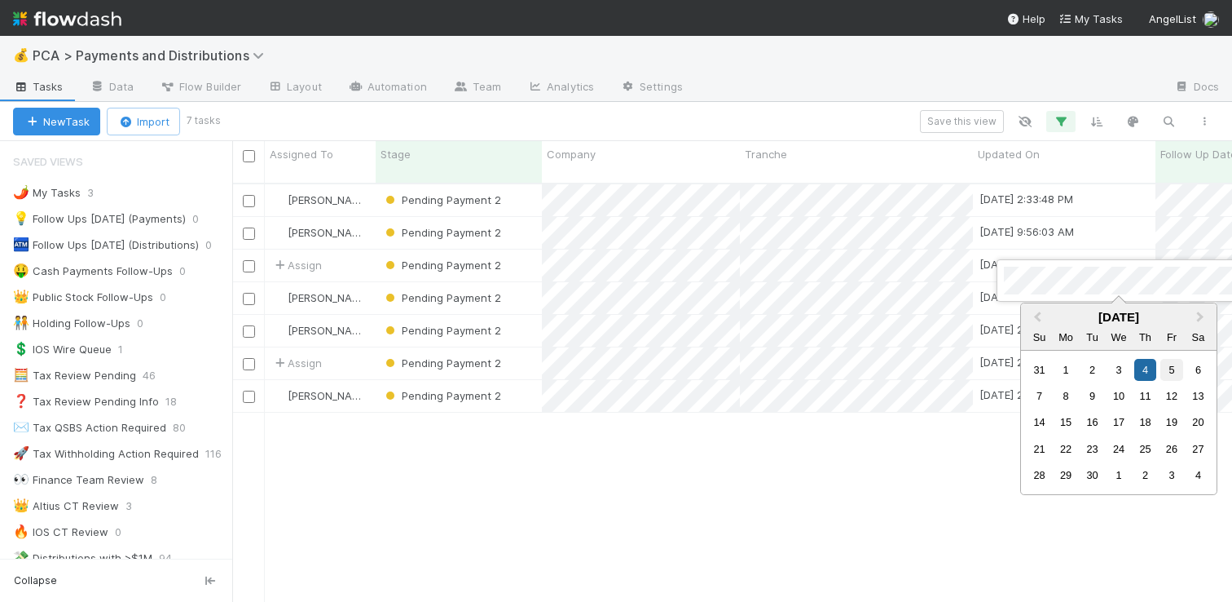
click at [1170, 367] on div "5" at bounding box center [1172, 370] width 22 height 22
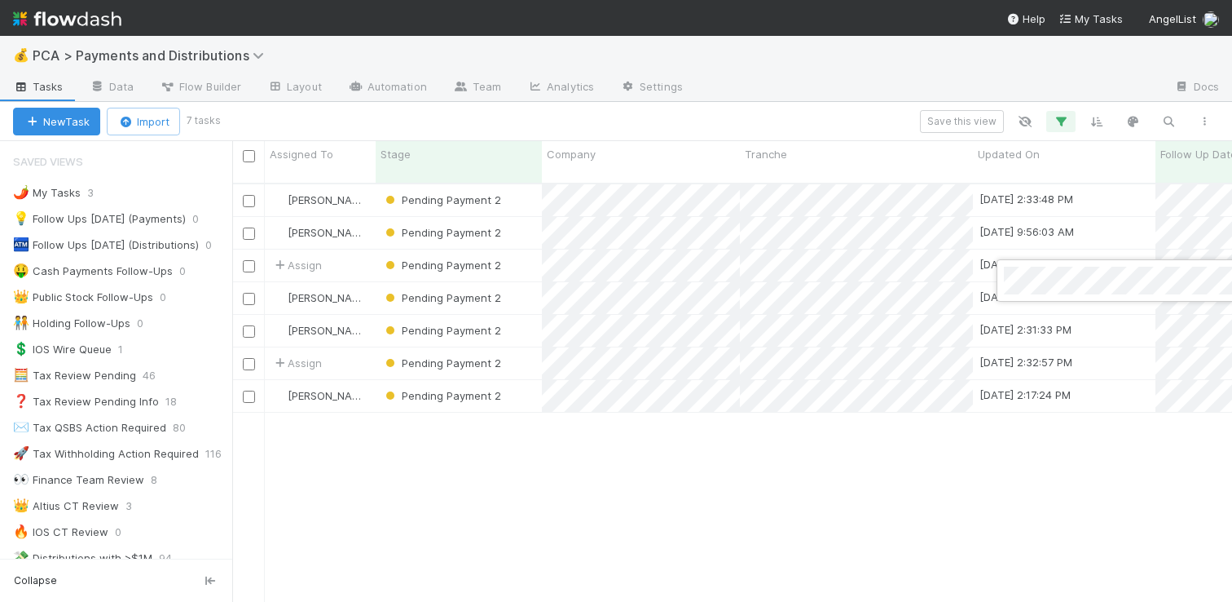
click at [1036, 469] on div at bounding box center [616, 301] width 1232 height 602
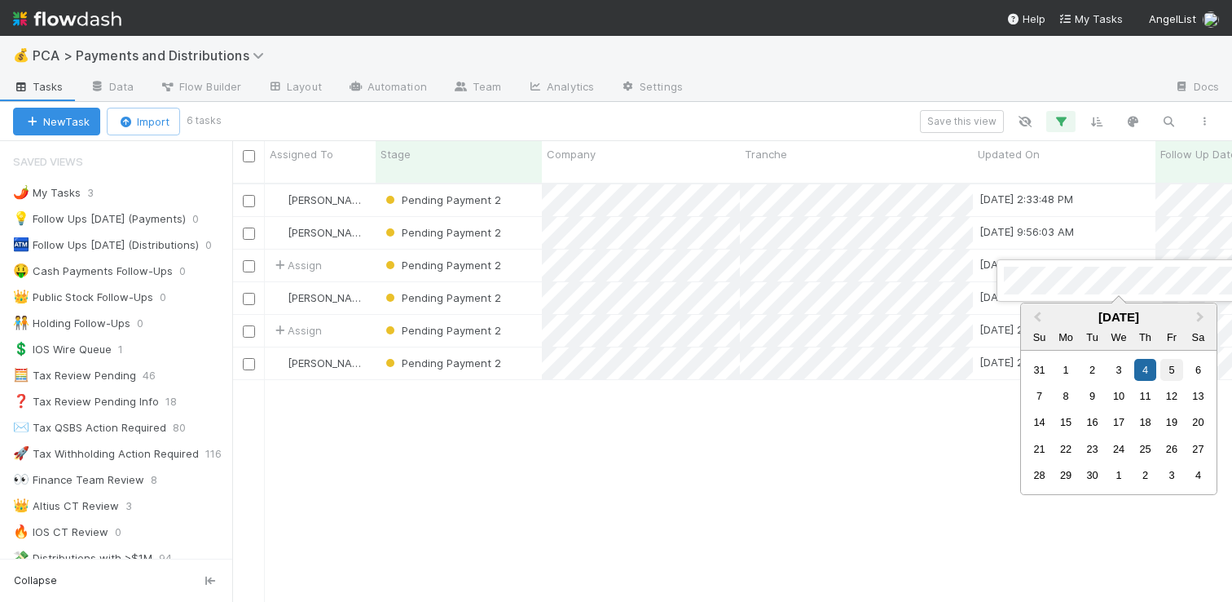
click at [1168, 374] on div "5" at bounding box center [1172, 370] width 22 height 22
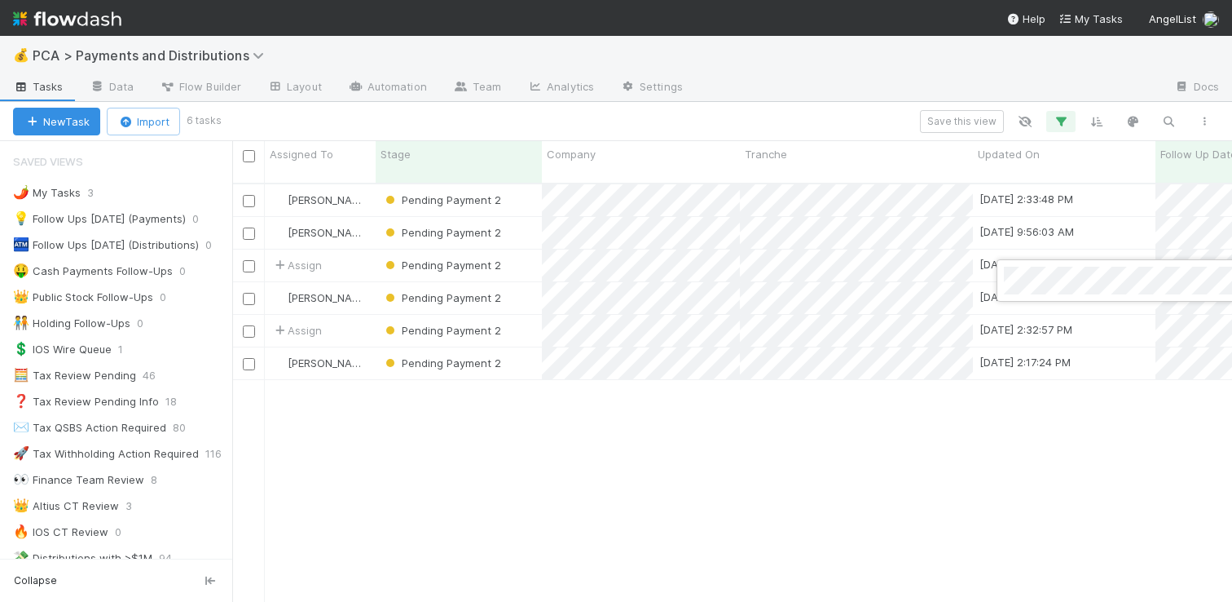
click at [1158, 420] on div at bounding box center [616, 301] width 1232 height 602
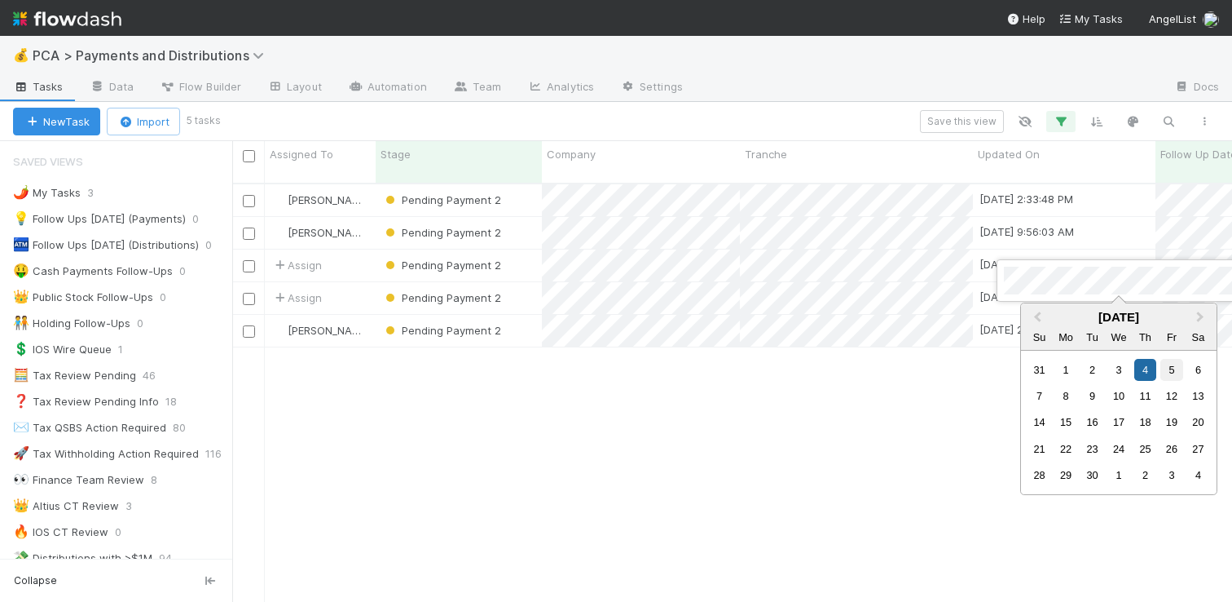
click at [1175, 369] on div "5" at bounding box center [1172, 370] width 22 height 22
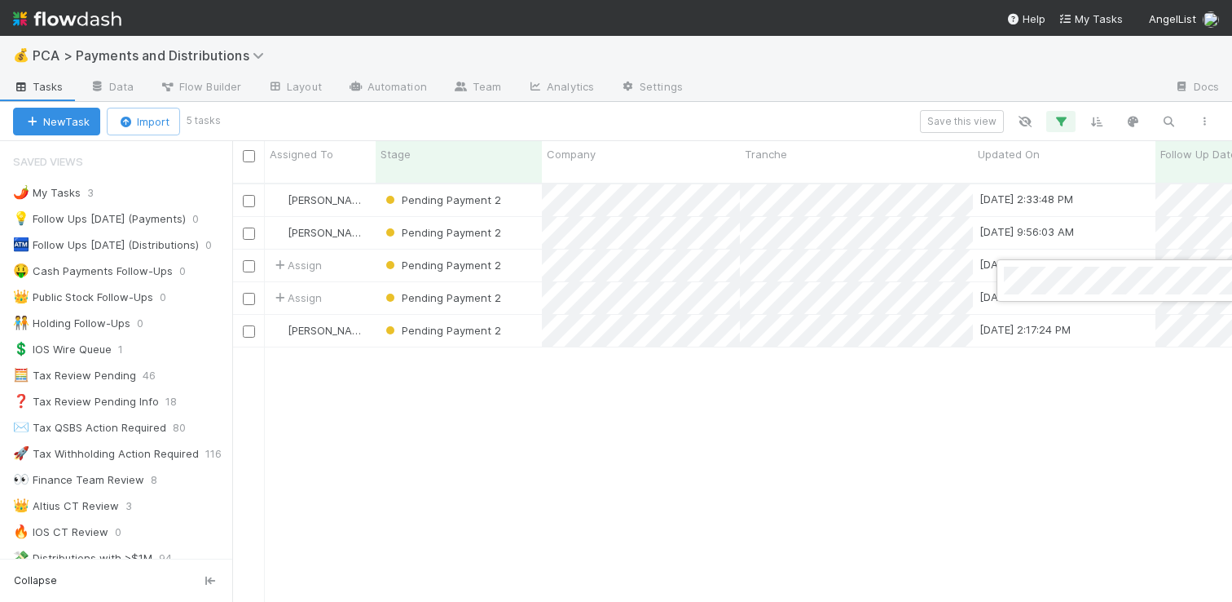
click at [1179, 355] on div at bounding box center [616, 301] width 1232 height 602
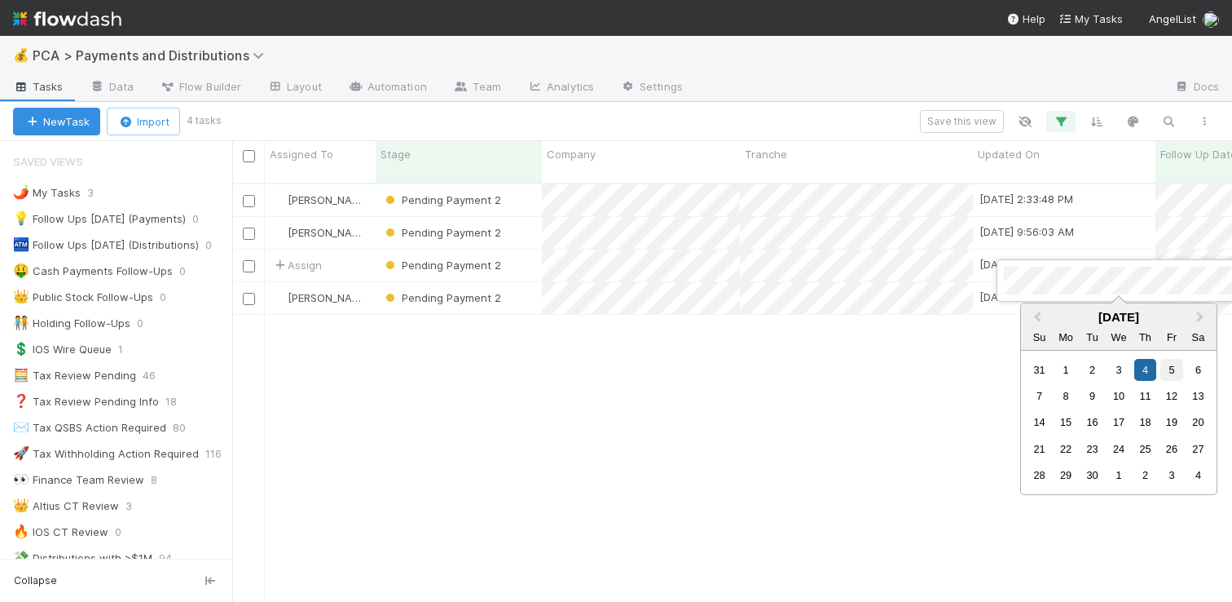
click at [1171, 368] on div "5" at bounding box center [1172, 370] width 22 height 22
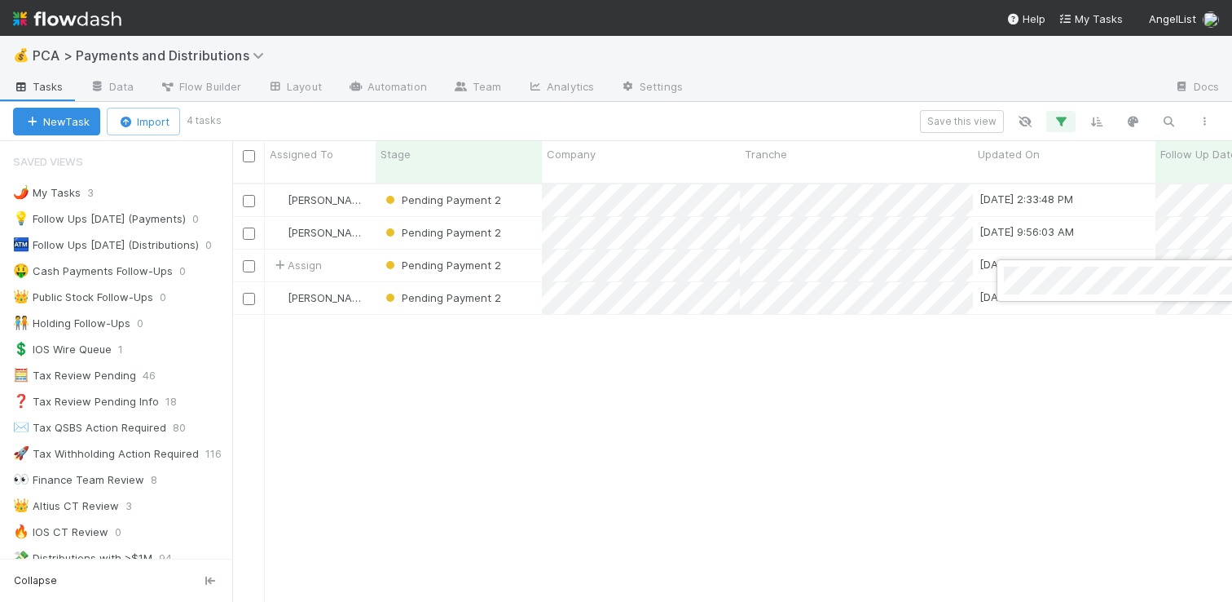
click at [962, 424] on div at bounding box center [616, 301] width 1232 height 602
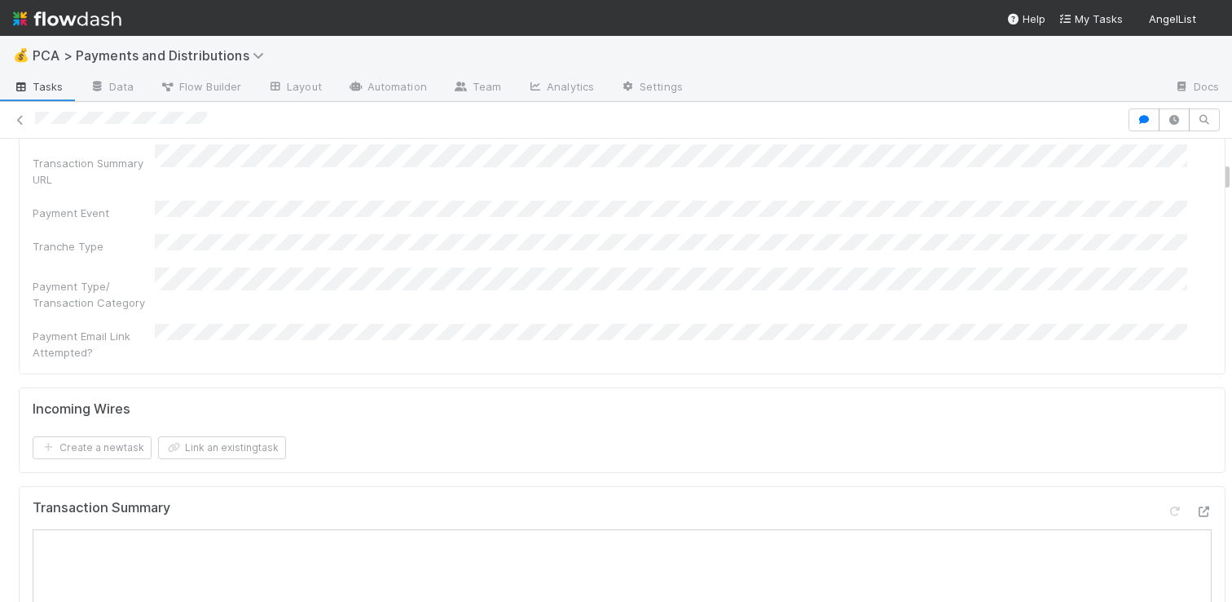
scroll to position [617, 0]
click at [1196, 505] on icon at bounding box center [1204, 510] width 16 height 11
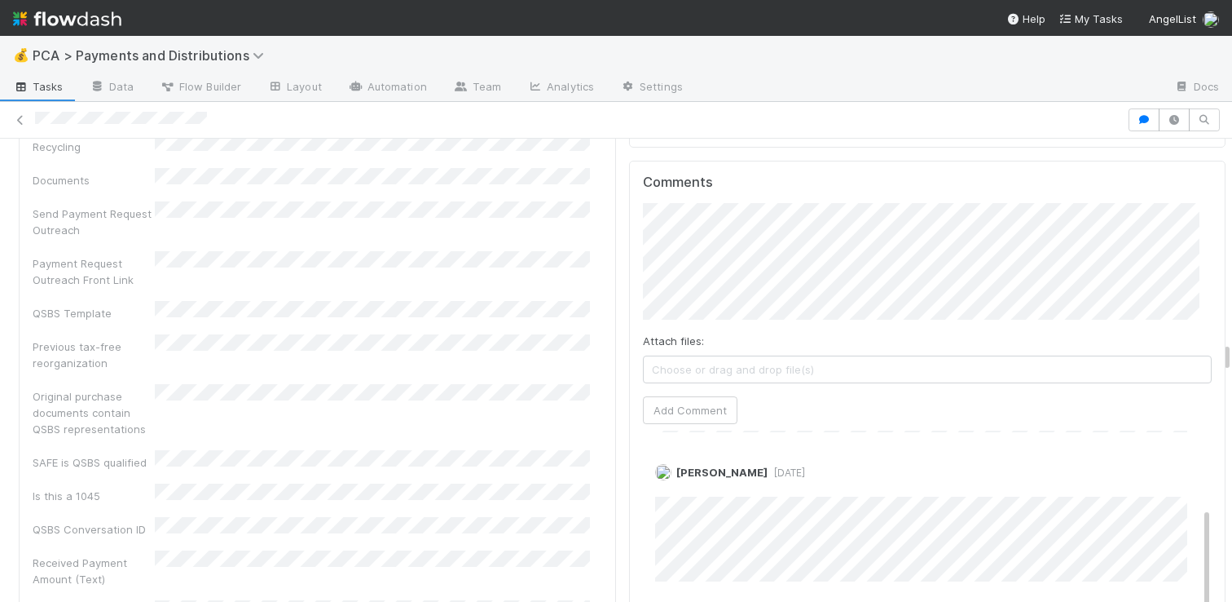
scroll to position [0, 0]
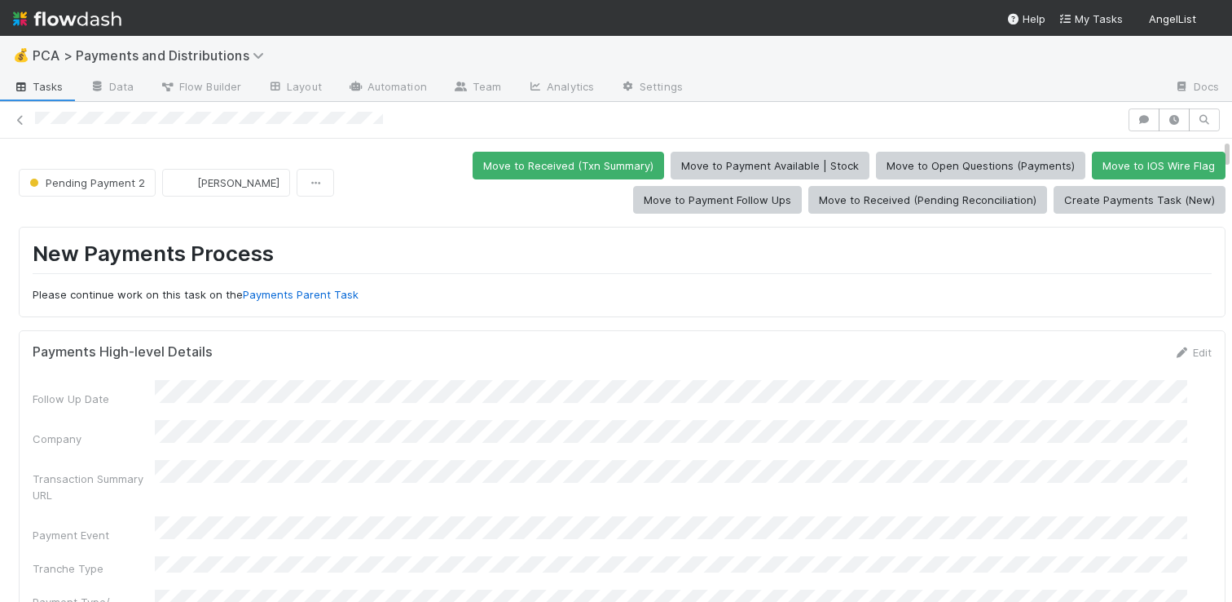
click at [242, 119] on div at bounding box center [578, 120] width 1087 height 17
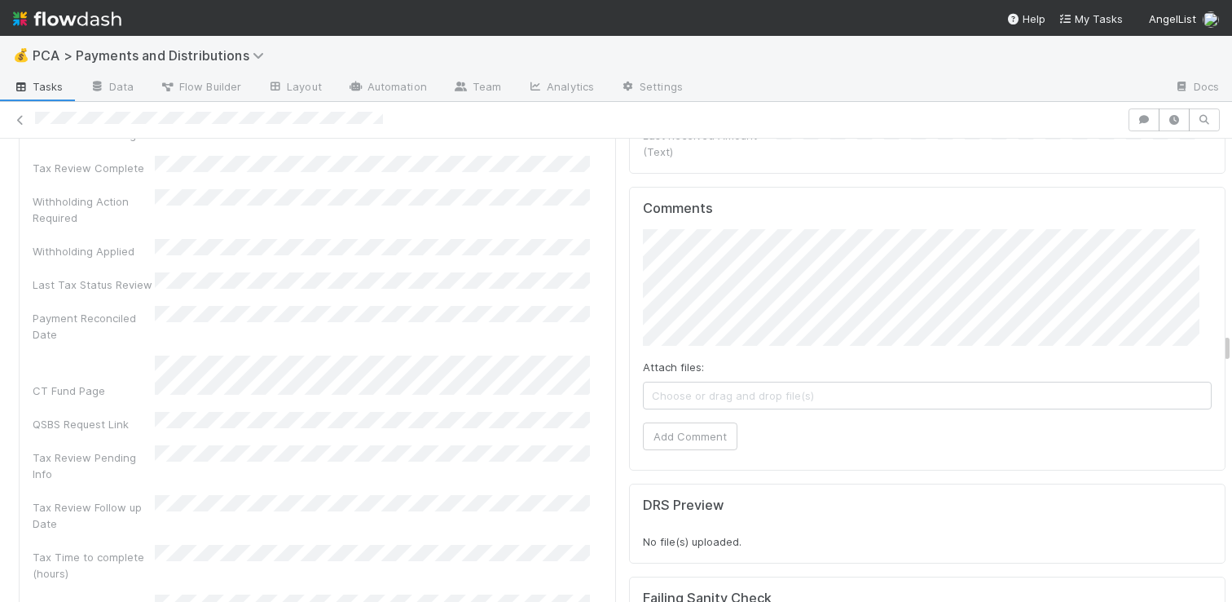
scroll to position [4688, 0]
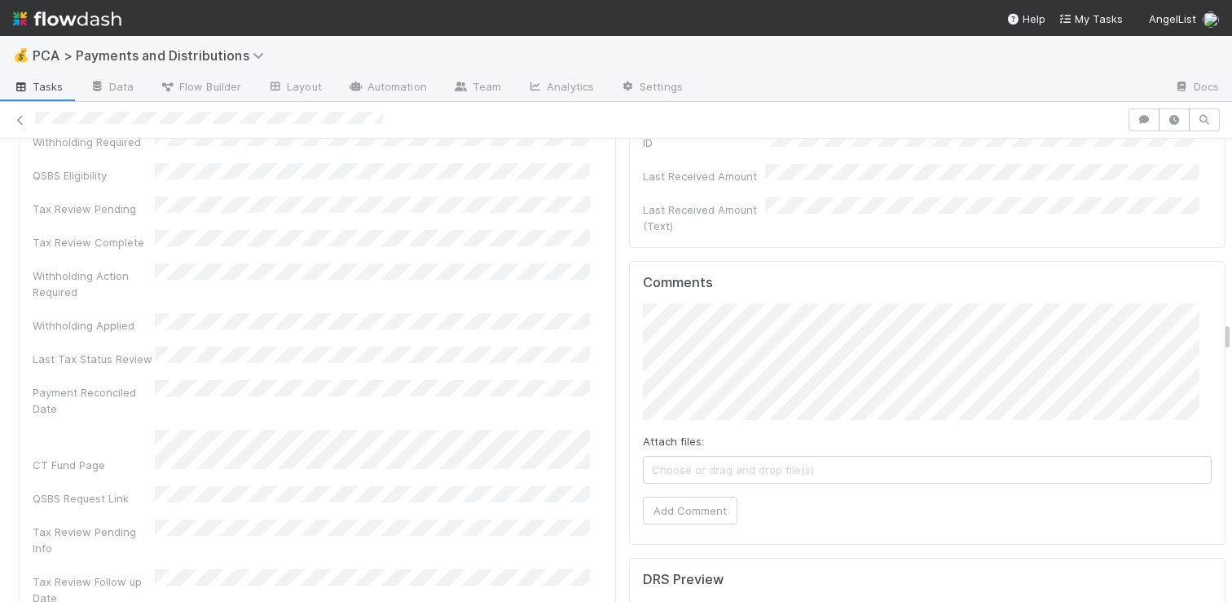
click at [697, 371] on div "Comments Attach files: Choose or drag and drop file(s) Add Comment" at bounding box center [927, 403] width 597 height 284
click at [680, 496] on button "Add Comment" at bounding box center [690, 510] width 95 height 28
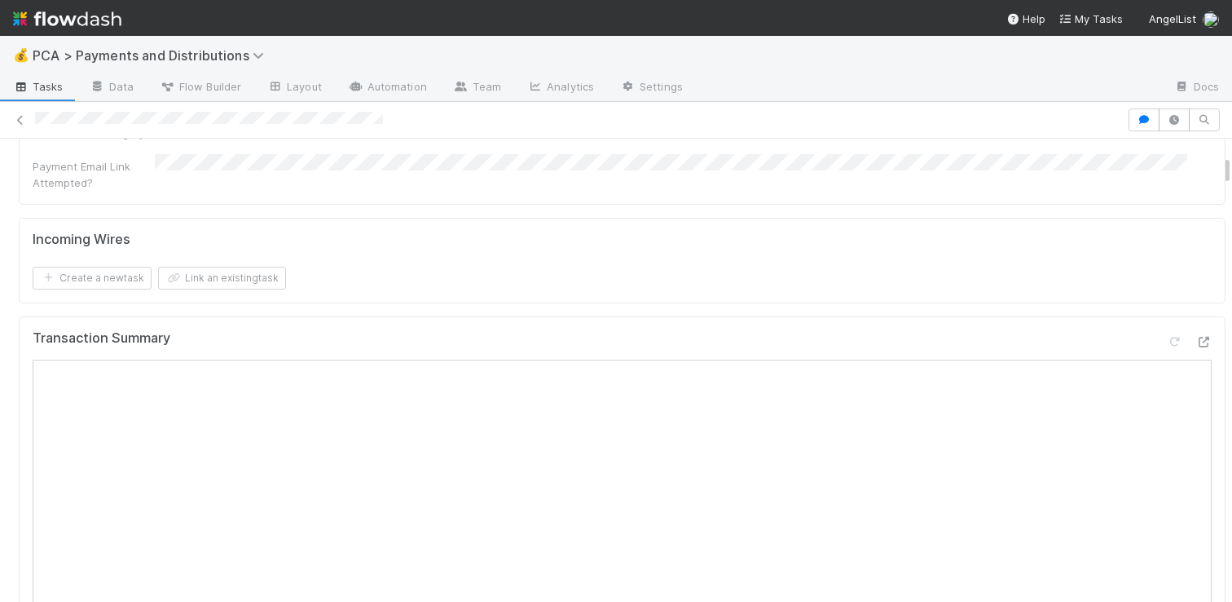
scroll to position [414, 0]
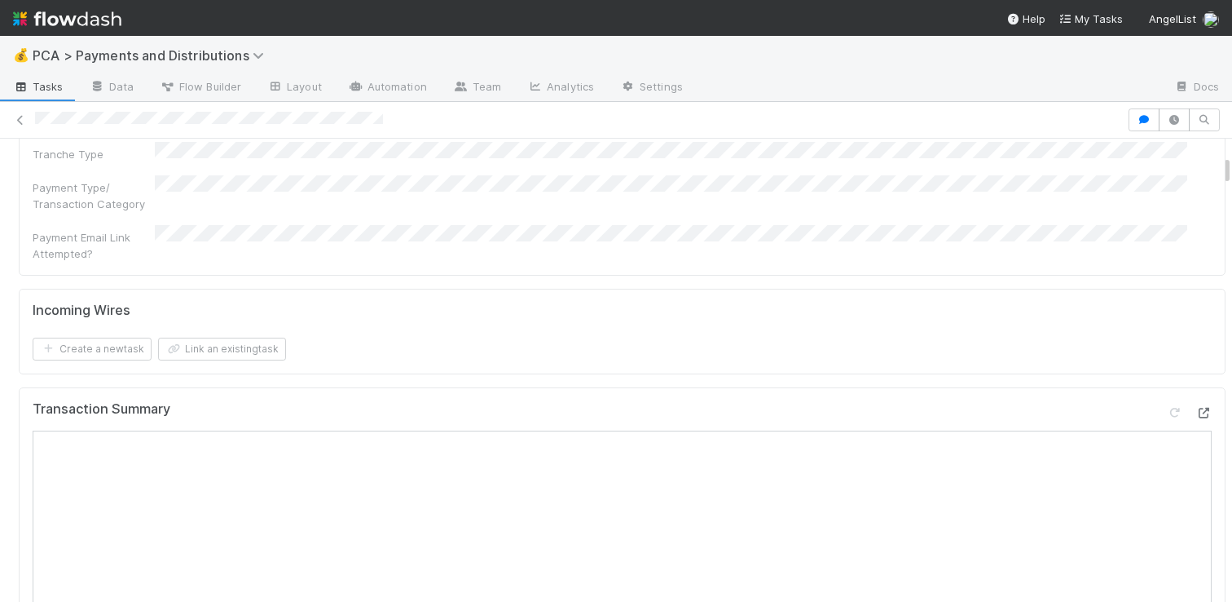
click at [1196, 408] on icon at bounding box center [1204, 413] width 16 height 11
